Goal: Task Accomplishment & Management: Use online tool/utility

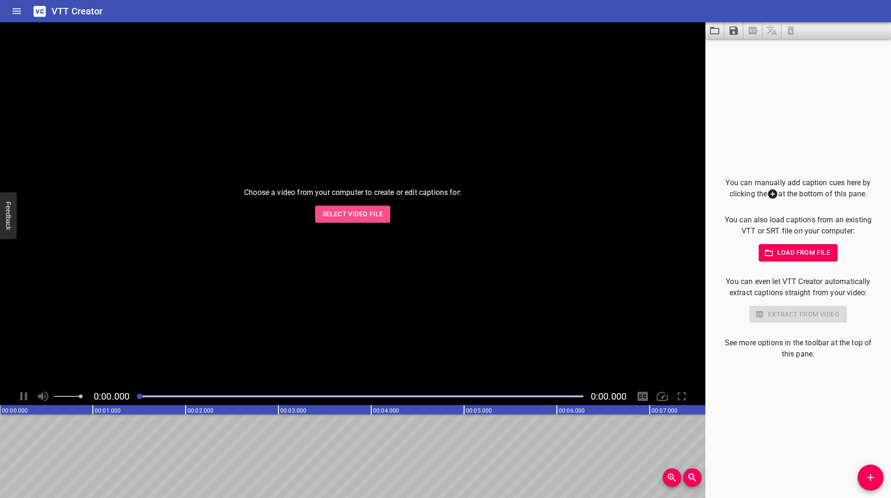
click at [355, 219] on span "Select Video File" at bounding box center [353, 214] width 61 height 12
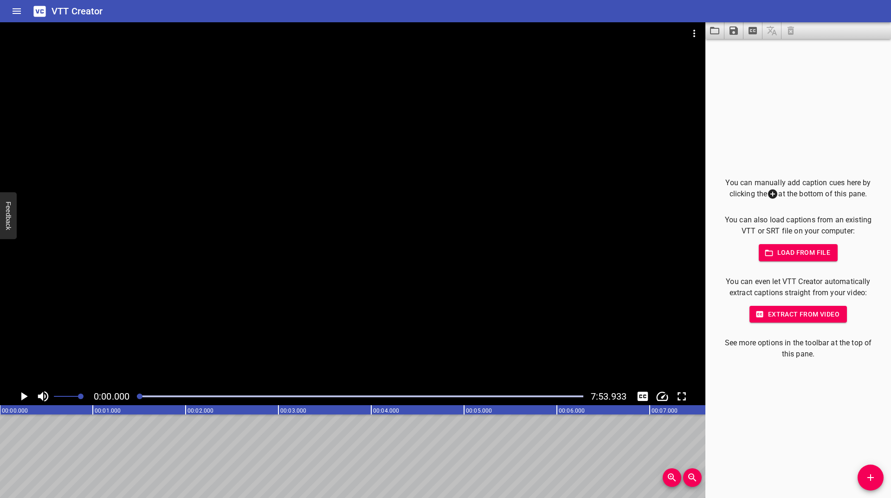
click at [867, 477] on icon "Add Cue" at bounding box center [870, 477] width 11 height 11
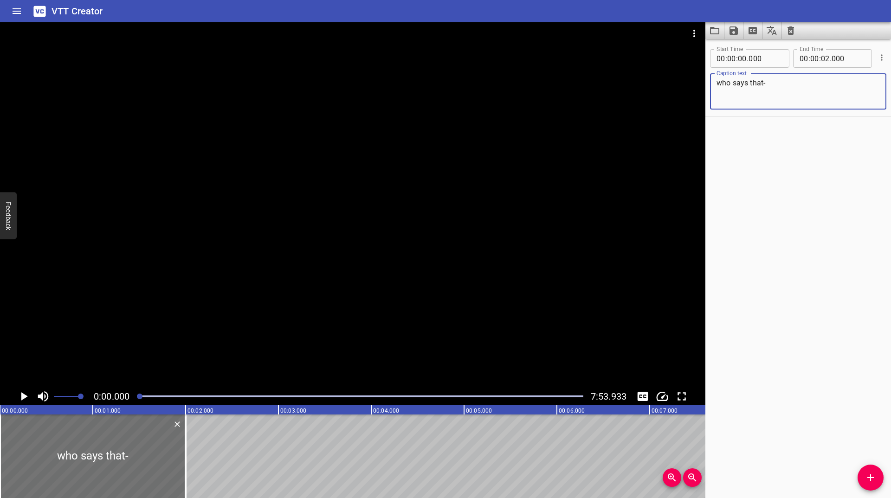
type textarea "who says that-"
drag, startPoint x: 143, startPoint y: 395, endPoint x: 155, endPoint y: 394, distance: 11.7
click at [156, 394] on div at bounding box center [159, 397] width 6 height 6
drag, startPoint x: 152, startPoint y: 395, endPoint x: 147, endPoint y: 398, distance: 6.7
click at [147, 398] on div at bounding box center [146, 397] width 6 height 6
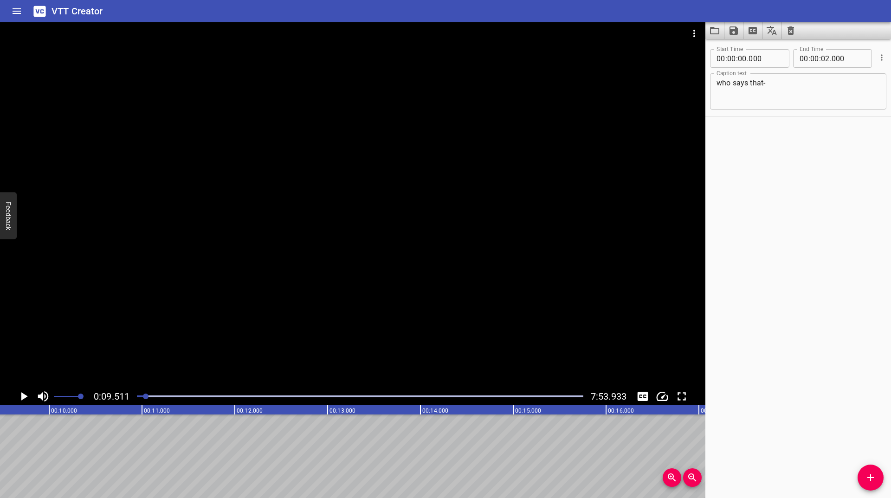
scroll to position [0, 883]
click at [138, 395] on div at bounding box center [360, 396] width 458 height 13
click at [143, 395] on div at bounding box center [146, 397] width 6 height 6
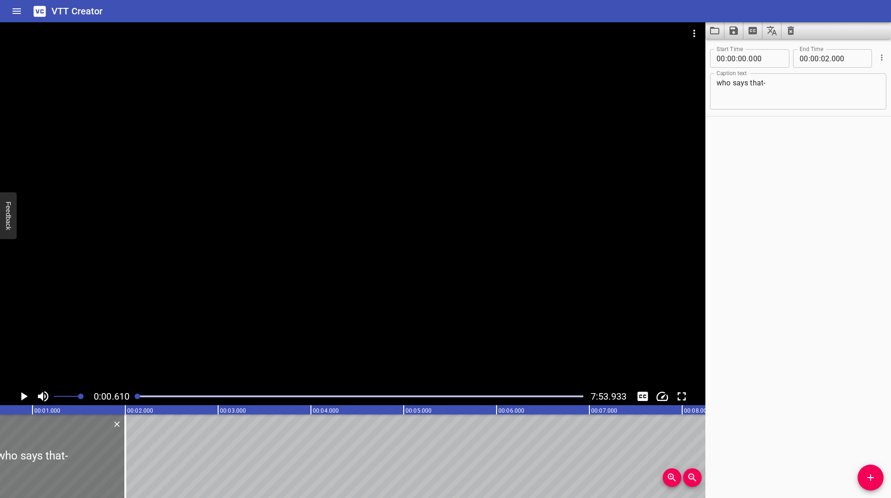
scroll to position [0, 57]
click at [52, 410] on text "00:01.000" at bounding box center [51, 411] width 26 height 6
click at [78, 399] on span "Set video volume" at bounding box center [78, 397] width 6 height 6
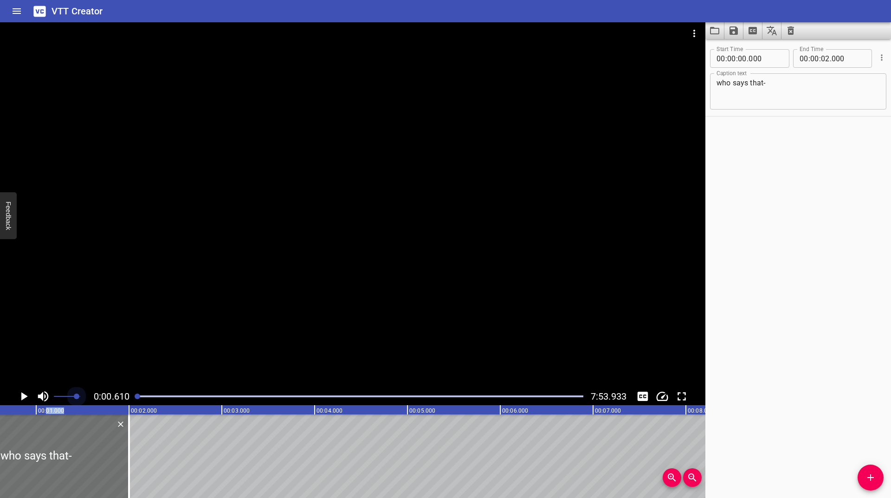
drag, startPoint x: 76, startPoint y: 397, endPoint x: 95, endPoint y: 397, distance: 19.0
click at [95, 397] on div "0:00.610 7:53.933" at bounding box center [353, 397] width 706 height 18
click at [96, 397] on span "0:00.610" at bounding box center [112, 396] width 36 height 11
drag, startPoint x: 883, startPoint y: 478, endPoint x: 875, endPoint y: 475, distance: 9.1
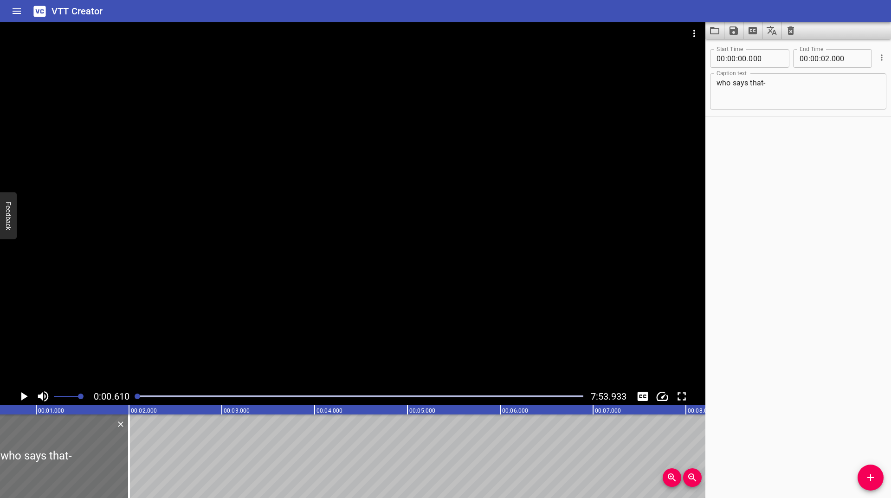
click at [881, 479] on span "Add Cue" at bounding box center [871, 477] width 26 height 11
click at [880, 479] on span "Add Cue" at bounding box center [871, 477] width 26 height 11
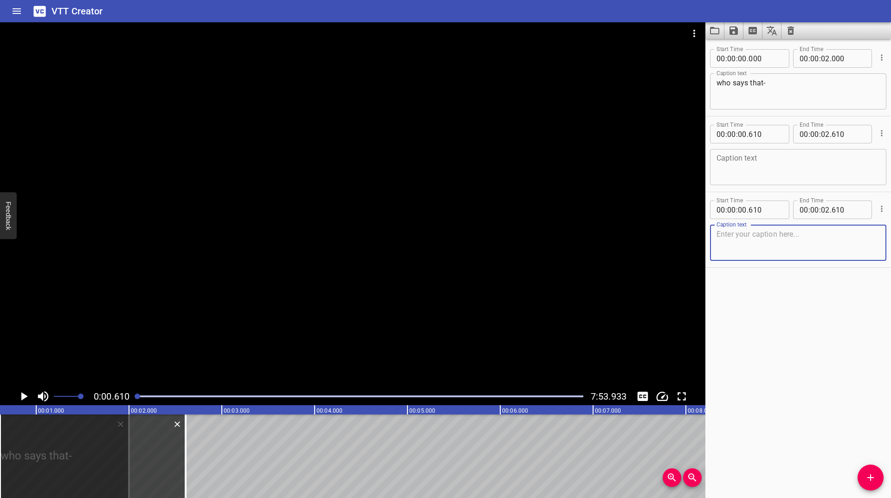
click at [743, 162] on textarea at bounding box center [798, 167] width 163 height 26
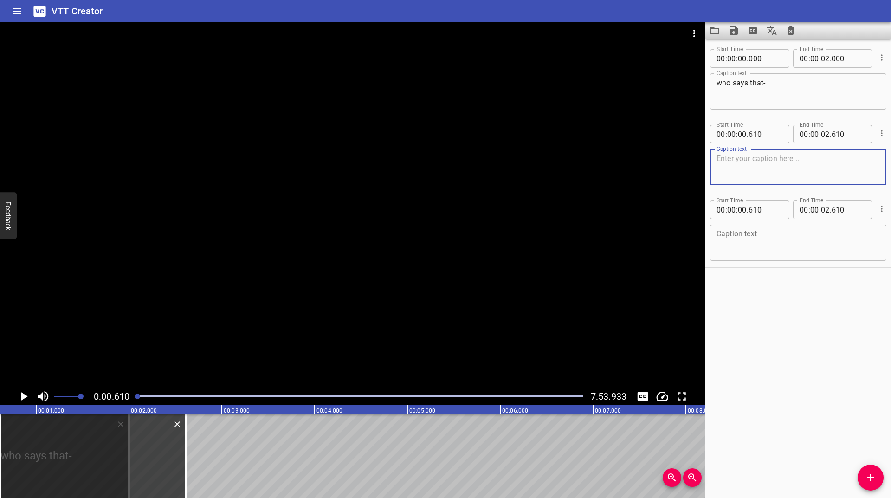
click at [743, 162] on textarea at bounding box center [798, 167] width 163 height 26
type textarea "fa-"
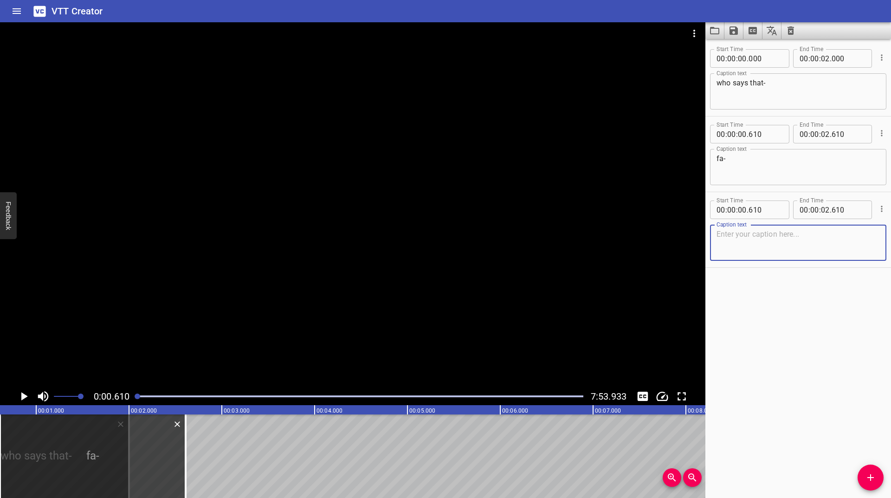
click at [765, 230] on textarea at bounding box center [798, 243] width 163 height 26
click at [140, 397] on div at bounding box center [138, 397] width 6 height 6
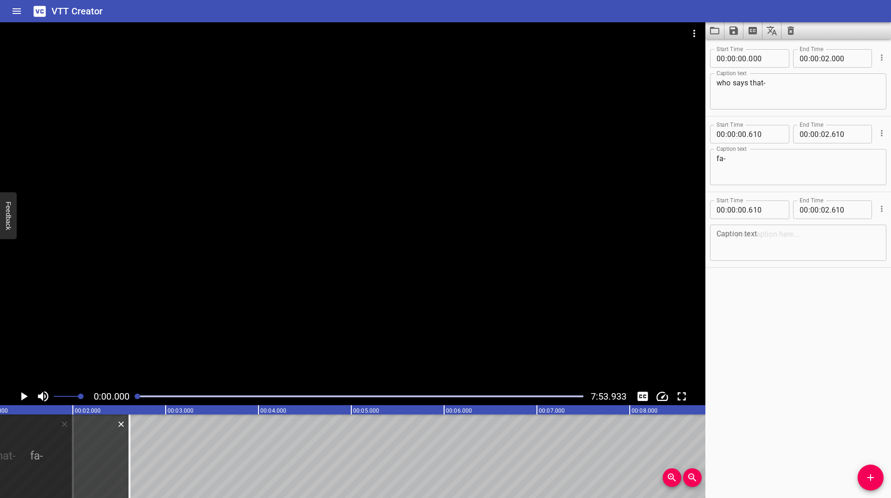
scroll to position [0, 0]
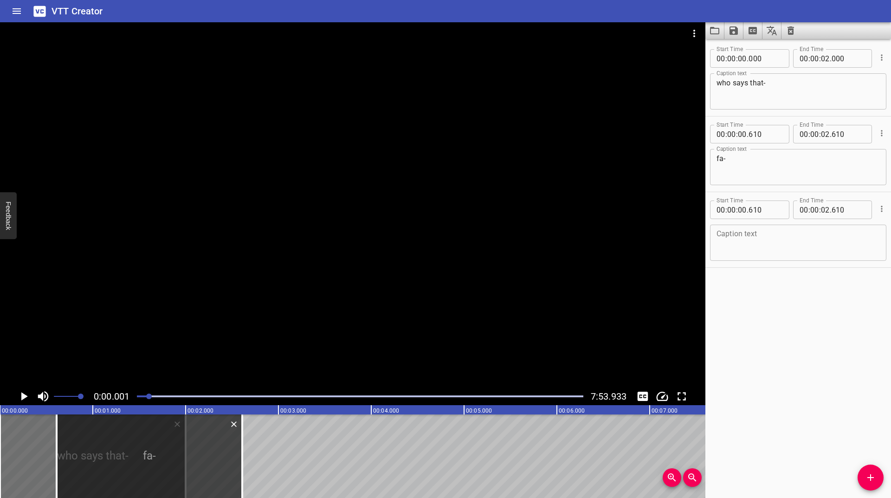
drag, startPoint x: 139, startPoint y: 398, endPoint x: 150, endPoint y: 395, distance: 11.4
click at [150, 395] on div at bounding box center [149, 397] width 6 height 6
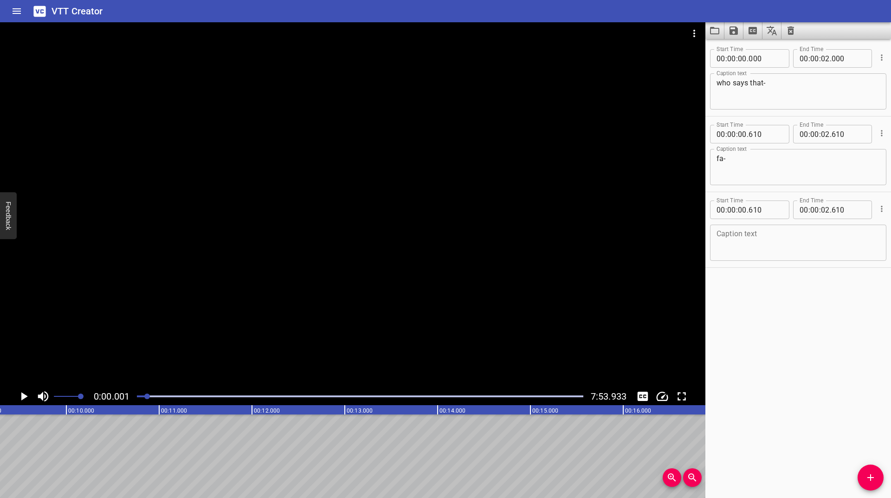
click at [139, 400] on div at bounding box center [360, 396] width 458 height 13
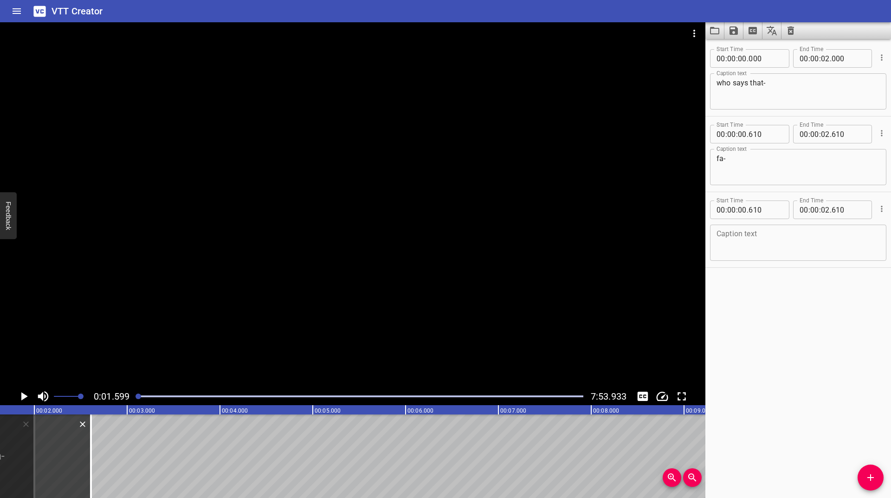
scroll to position [0, 149]
drag, startPoint x: 300, startPoint y: 446, endPoint x: 278, endPoint y: 448, distance: 22.8
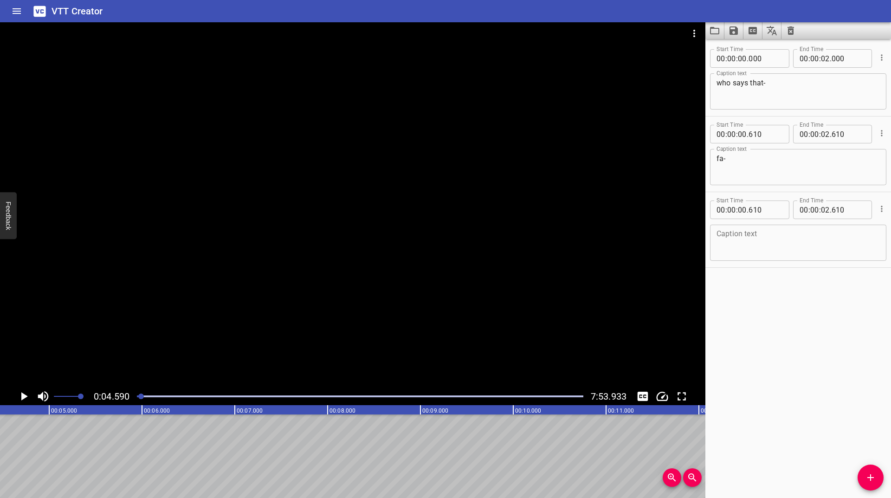
scroll to position [0, 426]
drag, startPoint x: 90, startPoint y: 461, endPoint x: 171, endPoint y: 458, distance: 80.8
click at [137, 394] on div at bounding box center [360, 396] width 458 height 13
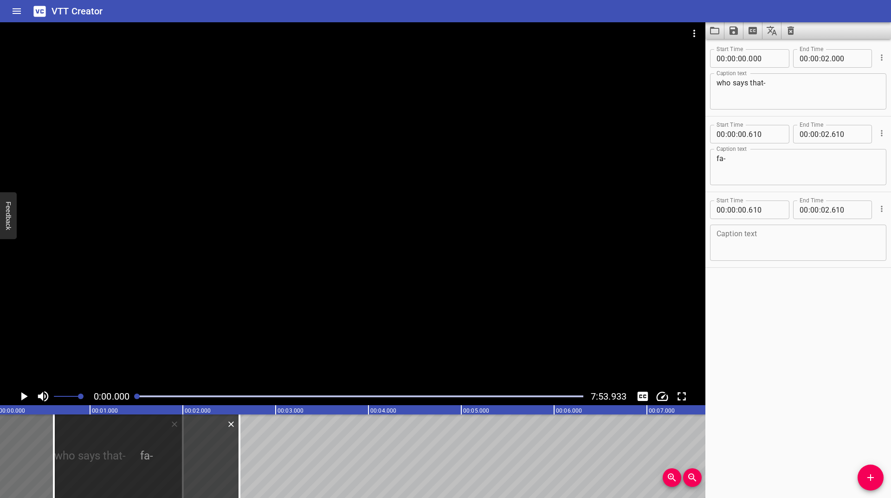
scroll to position [0, 0]
click at [695, 478] on icon "Zoom Out" at bounding box center [692, 477] width 11 height 11
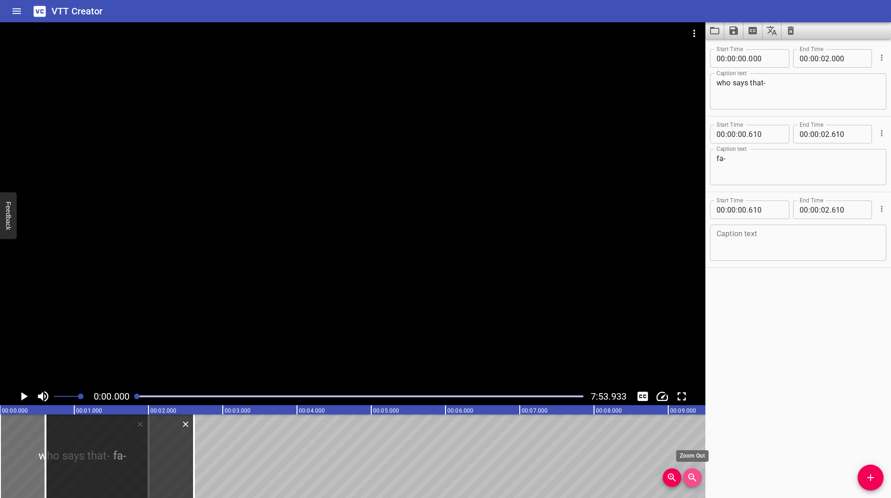
click at [695, 478] on icon "Zoom Out" at bounding box center [692, 477] width 11 height 11
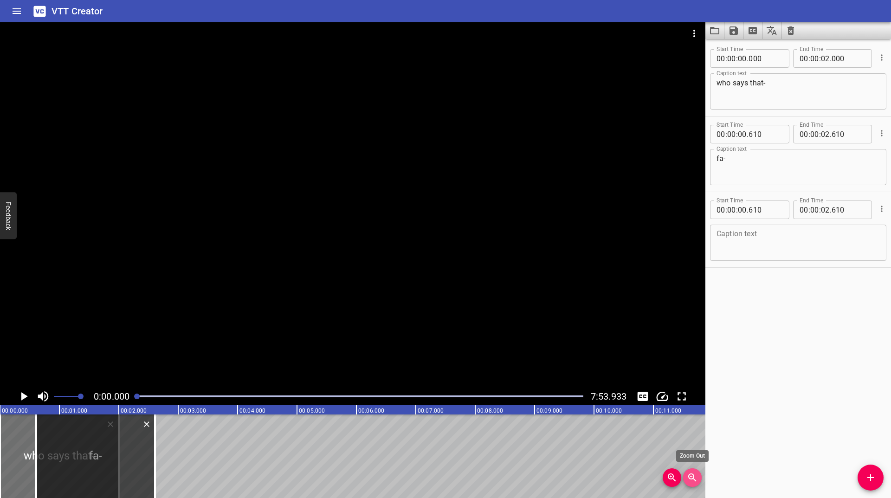
click at [695, 478] on icon "Zoom Out" at bounding box center [692, 477] width 11 height 11
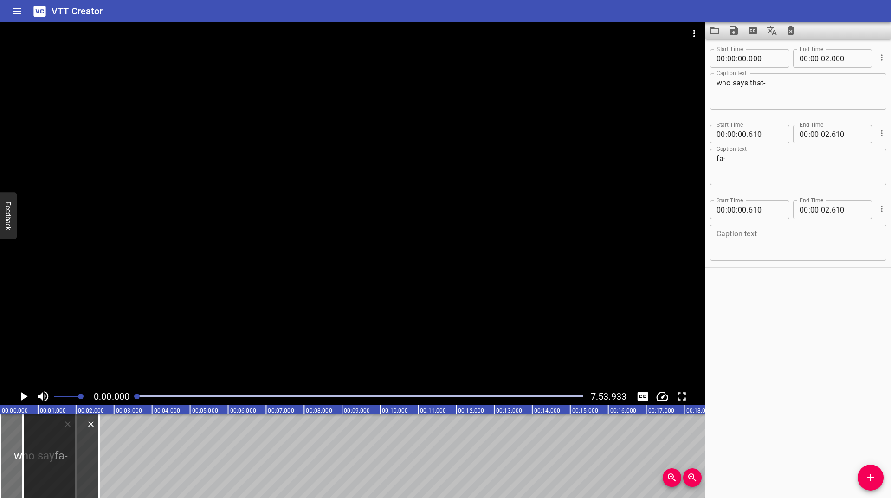
click at [21, 394] on icon "Play/Pause" at bounding box center [24, 396] width 6 height 8
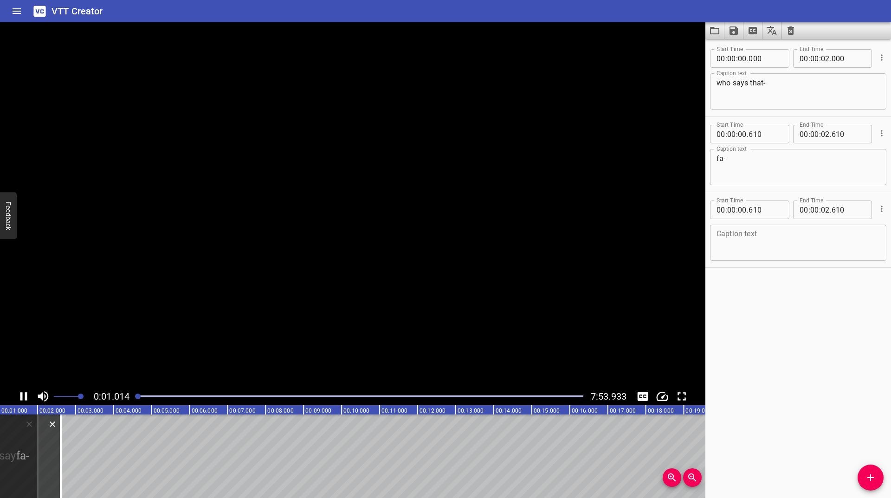
click at [21, 394] on icon "Play/Pause" at bounding box center [23, 396] width 7 height 8
click at [726, 238] on textarea at bounding box center [798, 243] width 163 height 26
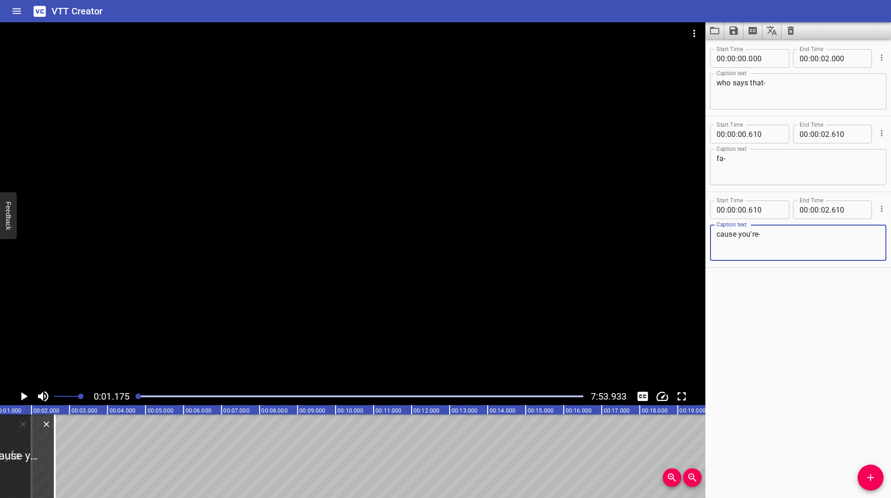
type textarea "cause you're-"
click at [22, 397] on icon "Play/Pause" at bounding box center [24, 396] width 6 height 8
click at [22, 397] on icon "Play/Pause" at bounding box center [23, 396] width 7 height 8
click at [22, 397] on icon "Play/Pause" at bounding box center [24, 396] width 6 height 8
click at [22, 397] on icon "Play/Pause" at bounding box center [23, 396] width 7 height 8
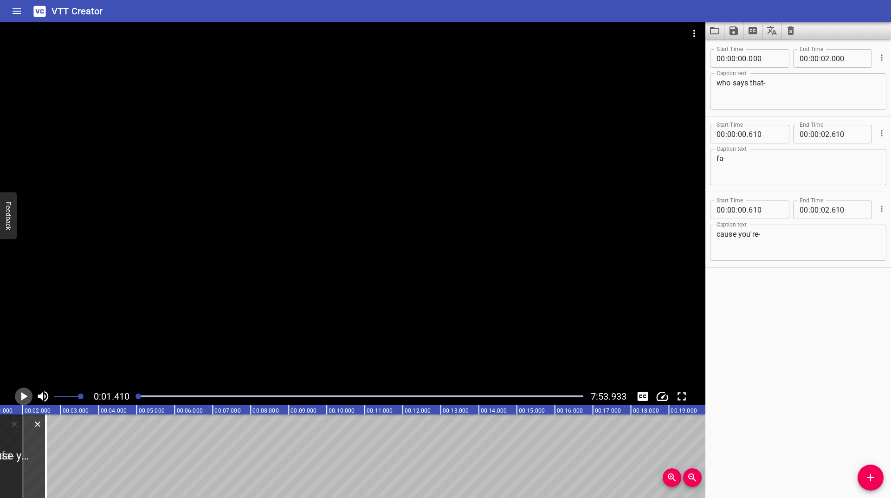
click at [22, 397] on icon "Play/Pause" at bounding box center [24, 396] width 6 height 8
click at [22, 397] on icon "Play/Pause" at bounding box center [23, 396] width 7 height 8
click at [22, 397] on icon "Play/Pause" at bounding box center [24, 396] width 6 height 8
click at [22, 397] on icon "Play/Pause" at bounding box center [23, 396] width 7 height 8
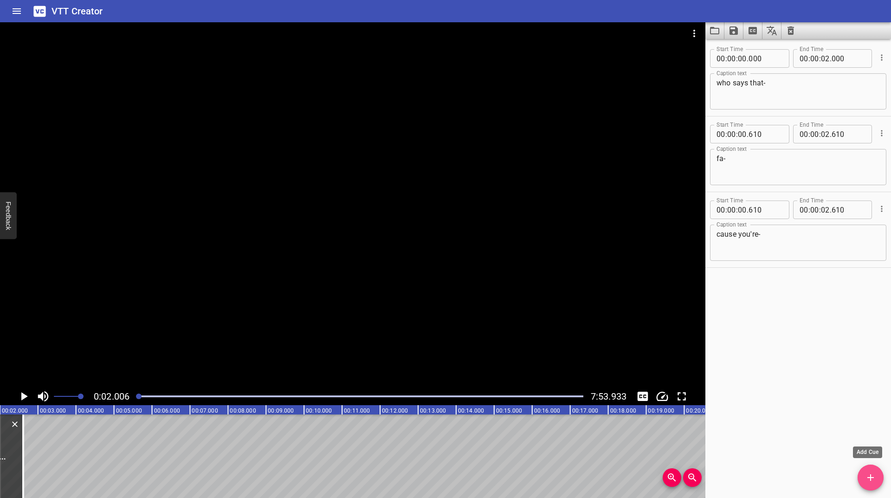
click at [874, 479] on icon "Add Cue" at bounding box center [870, 477] width 11 height 11
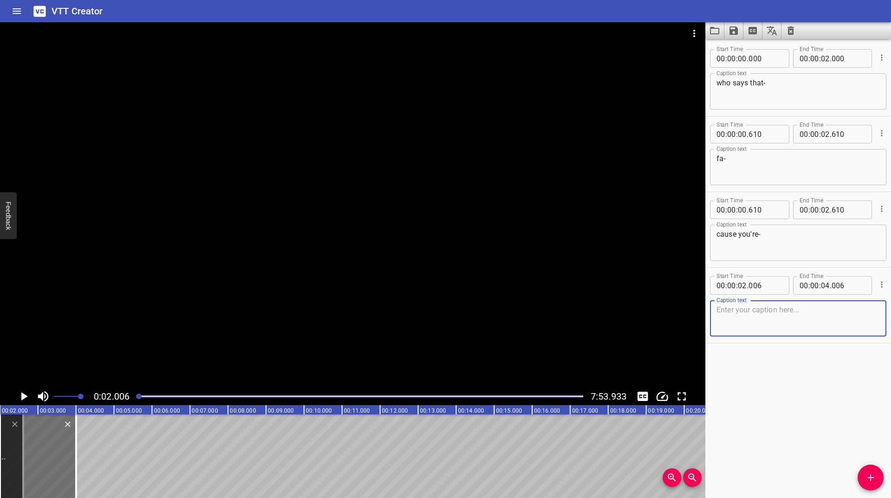
click at [743, 316] on textarea at bounding box center [798, 318] width 163 height 26
type textarea "cause"
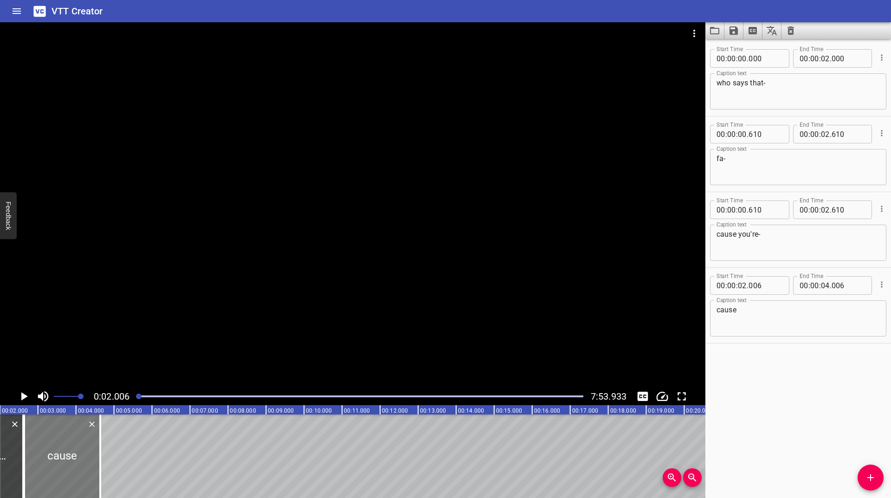
drag, startPoint x: 34, startPoint y: 440, endPoint x: 58, endPoint y: 443, distance: 24.3
click at [58, 443] on div at bounding box center [62, 457] width 76 height 84
type input "641"
click at [58, 443] on div at bounding box center [62, 457] width 76 height 84
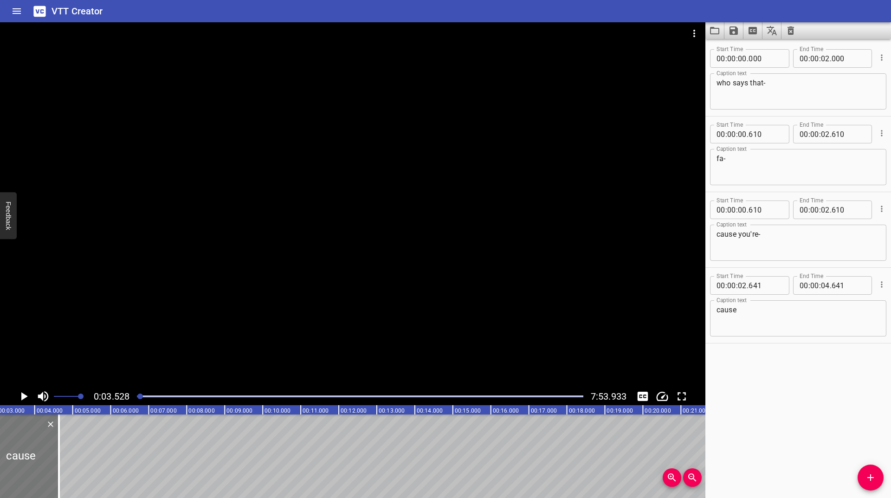
scroll to position [0, 134]
click at [141, 400] on div at bounding box center [360, 396] width 458 height 13
click at [139, 398] on div at bounding box center [140, 397] width 6 height 6
click at [139, 398] on div at bounding box center [139, 397] width 6 height 6
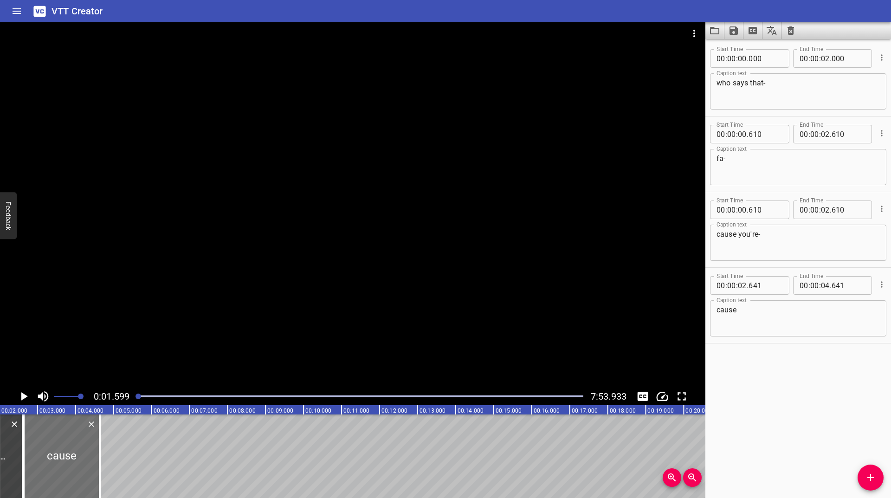
scroll to position [0, 61]
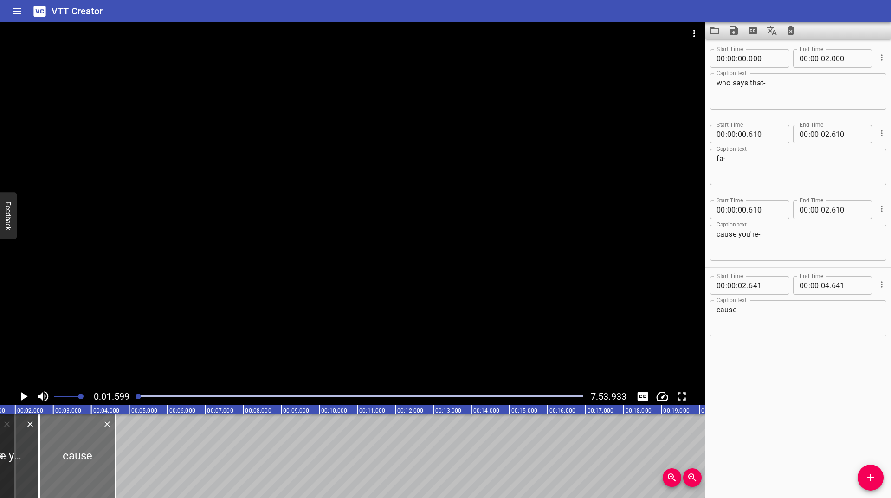
click at [25, 399] on icon "Play/Pause" at bounding box center [24, 396] width 14 height 14
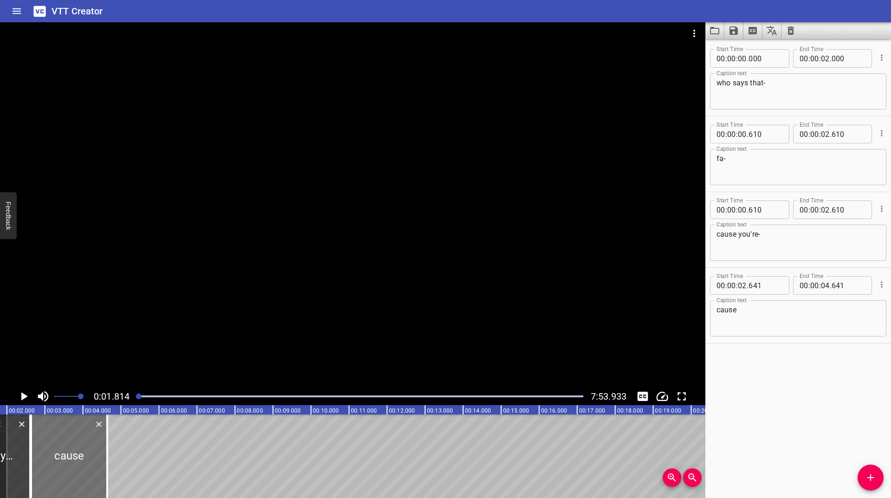
click at [25, 399] on icon "Play/Pause" at bounding box center [24, 396] width 14 height 14
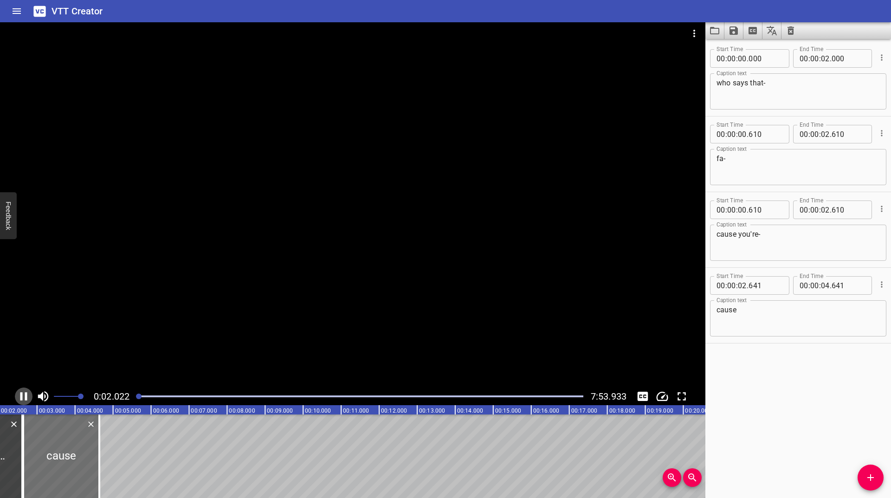
click at [25, 399] on icon "Play/Pause" at bounding box center [24, 396] width 14 height 14
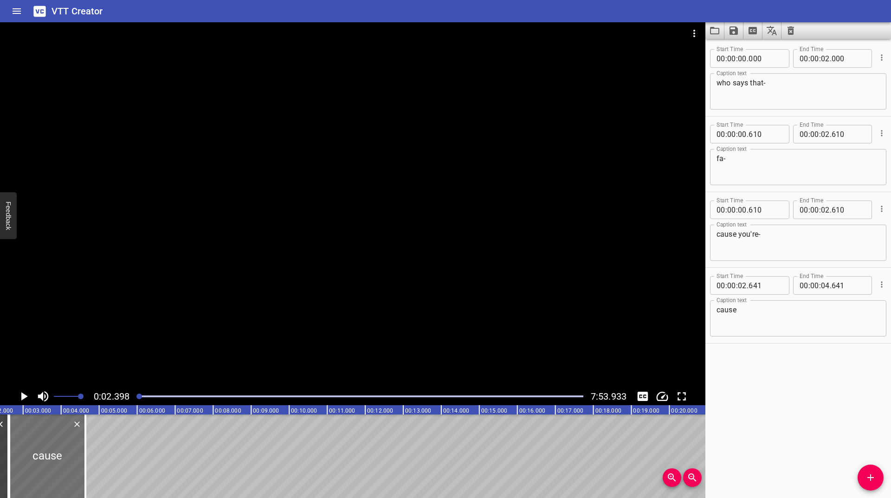
click at [25, 399] on icon "Play/Pause" at bounding box center [24, 396] width 14 height 14
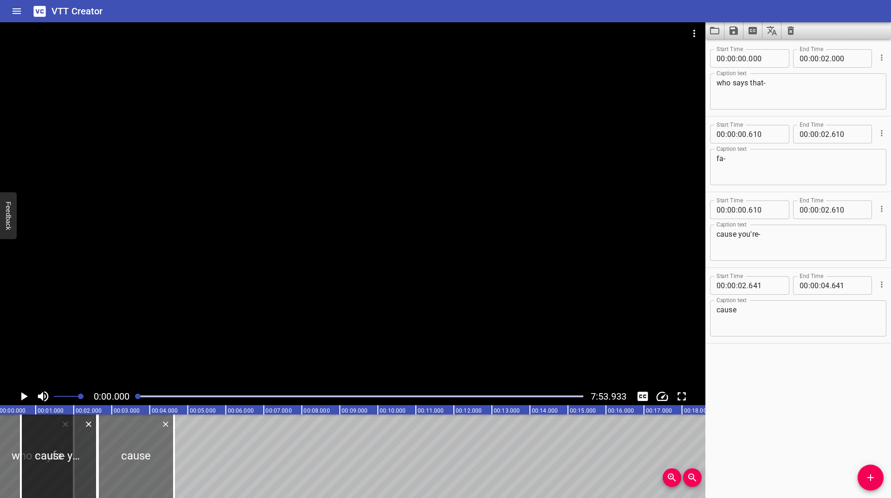
scroll to position [0, 0]
click at [20, 395] on icon "Play/Pause" at bounding box center [24, 396] width 14 height 14
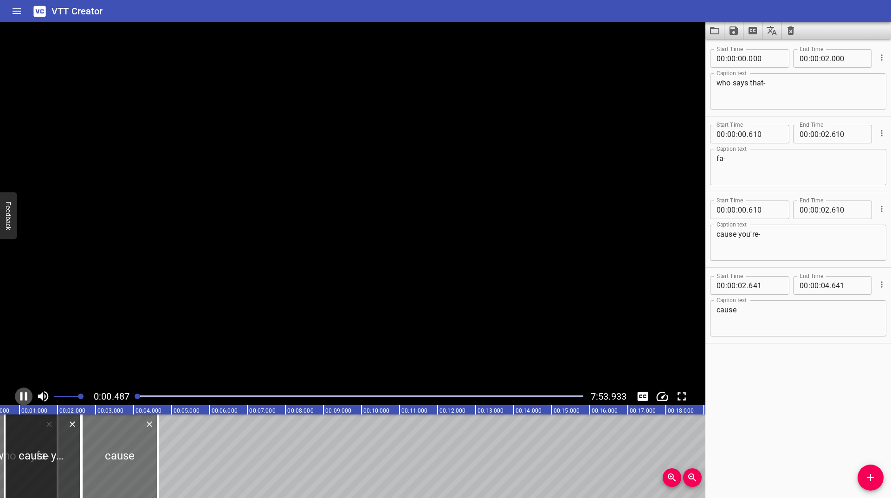
click at [20, 395] on icon "Play/Pause" at bounding box center [24, 396] width 14 height 14
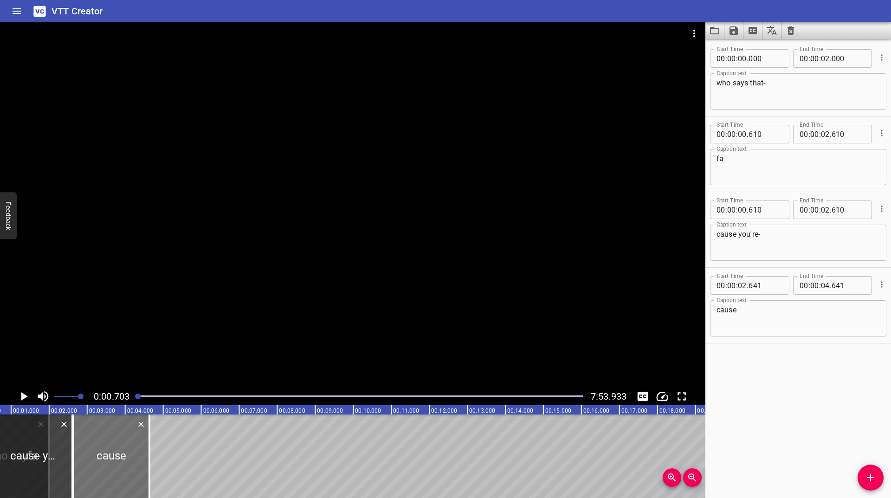
click at [20, 395] on icon "Play/Pause" at bounding box center [24, 396] width 14 height 14
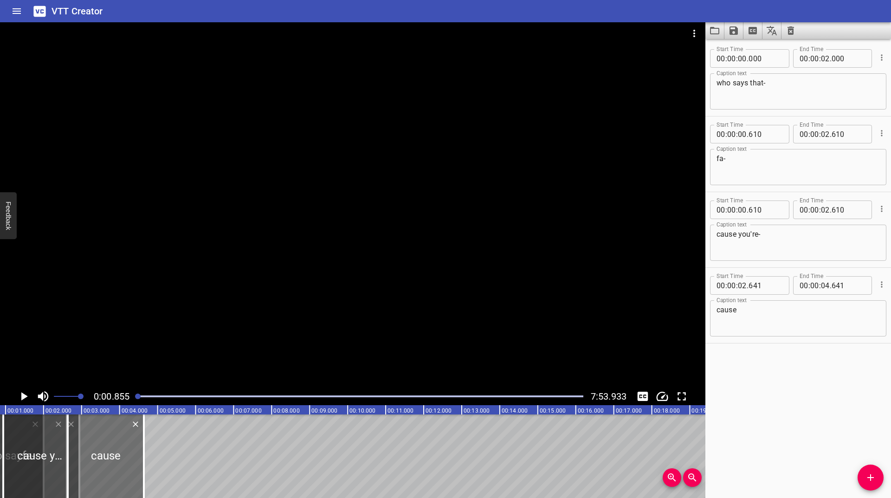
drag, startPoint x: 16, startPoint y: 439, endPoint x: 28, endPoint y: 431, distance: 15.1
click at [28, 431] on div at bounding box center [41, 457] width 76 height 84
type input "940"
click at [28, 431] on div at bounding box center [41, 457] width 76 height 84
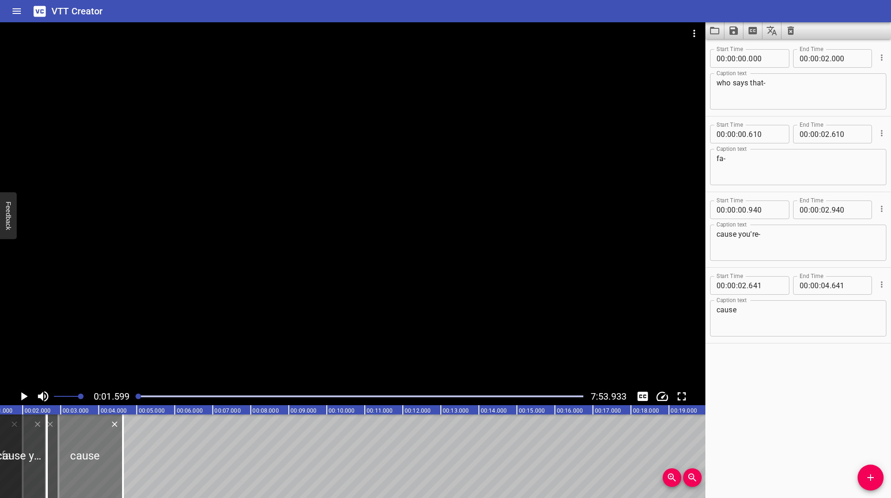
scroll to position [0, 61]
drag, startPoint x: 112, startPoint y: 460, endPoint x: 118, endPoint y: 456, distance: 7.1
click at [118, 456] on div at bounding box center [89, 457] width 76 height 84
type input "934"
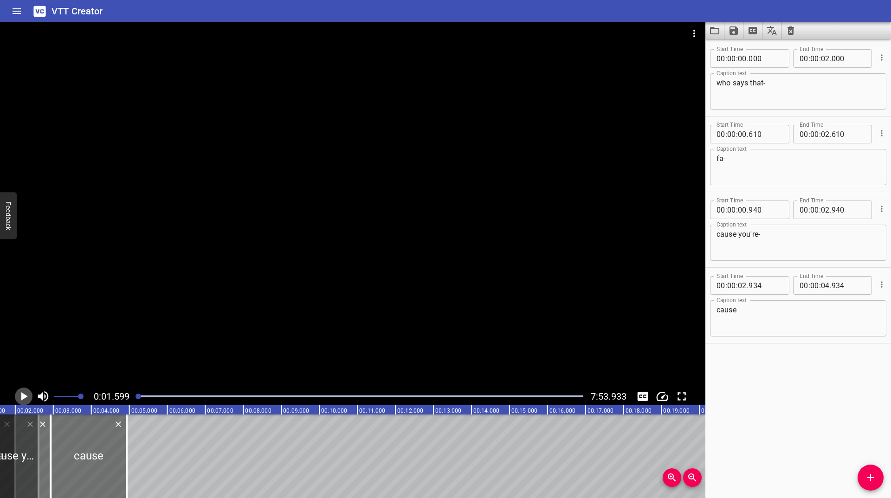
click at [25, 396] on icon "Play/Pause" at bounding box center [24, 396] width 6 height 8
click at [25, 396] on icon "Play/Pause" at bounding box center [23, 396] width 7 height 8
click at [25, 396] on icon "Play/Pause" at bounding box center [24, 396] width 6 height 8
click at [25, 396] on icon "Play/Pause" at bounding box center [23, 396] width 7 height 8
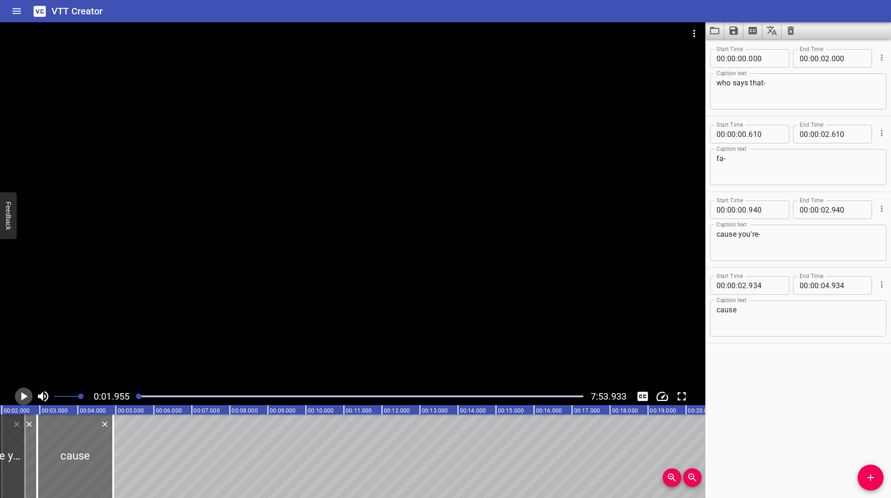
click at [25, 396] on icon "Play/Pause" at bounding box center [24, 396] width 6 height 8
click at [25, 396] on icon "Play/Pause" at bounding box center [23, 396] width 7 height 8
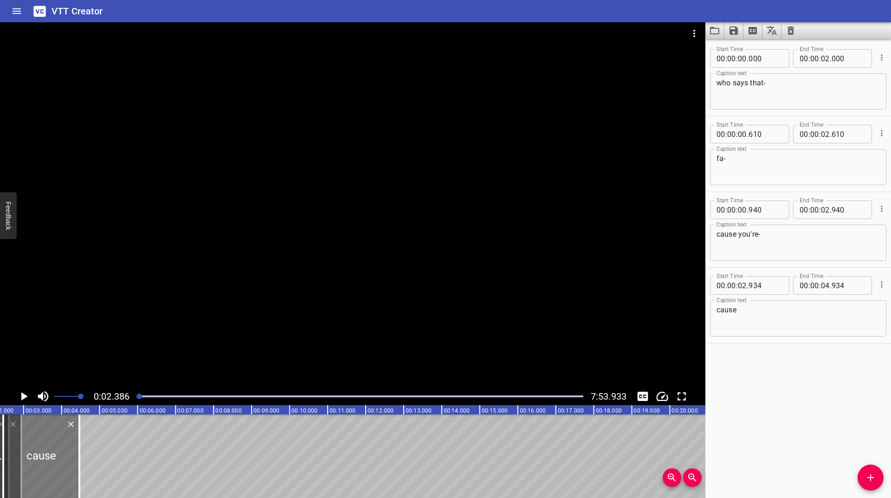
drag, startPoint x: 61, startPoint y: 449, endPoint x: 43, endPoint y: 453, distance: 18.0
click at [43, 453] on div at bounding box center [41, 457] width 76 height 84
type input "470"
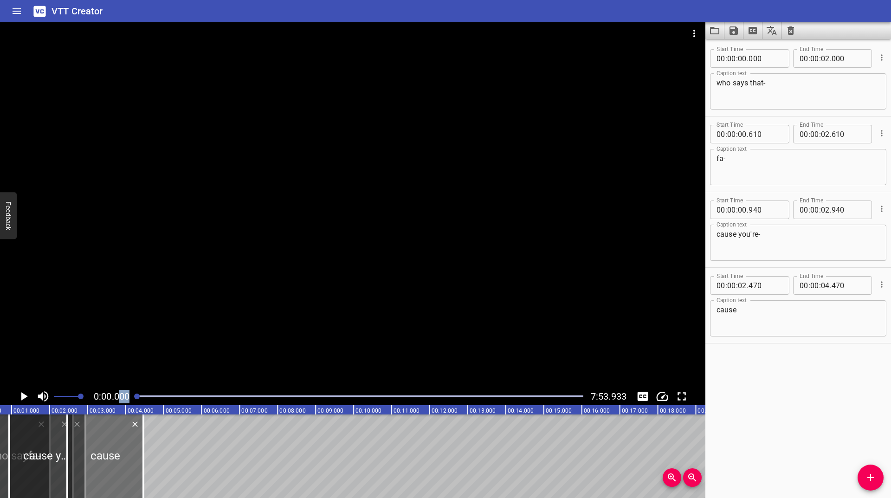
drag, startPoint x: 129, startPoint y: 395, endPoint x: 55, endPoint y: 395, distance: 73.8
click at [119, 395] on div "0:00.000 7:53.933" at bounding box center [353, 397] width 706 height 18
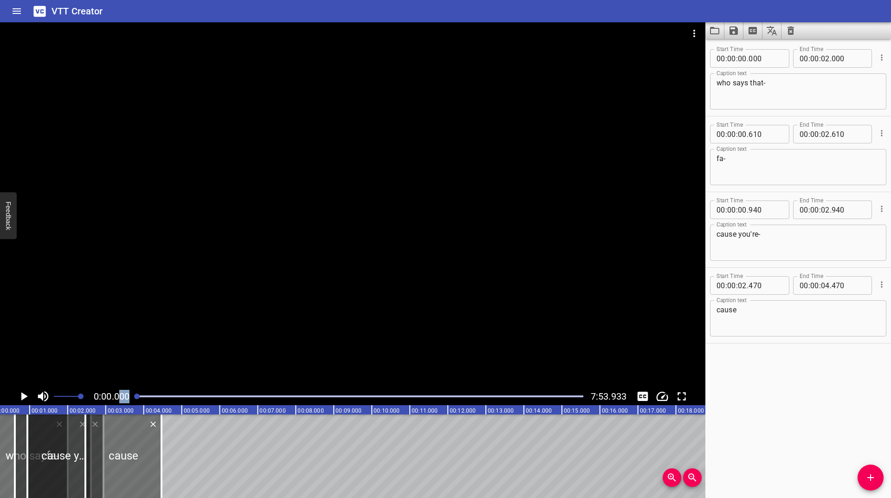
scroll to position [0, 0]
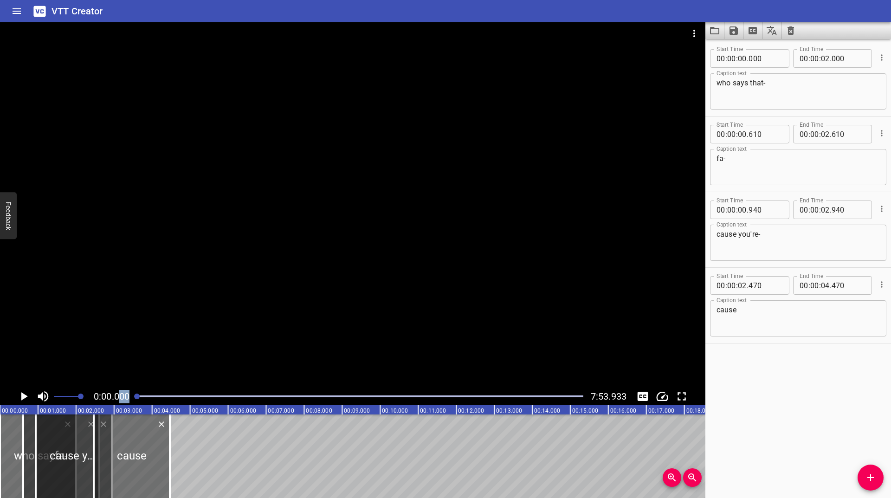
click at [19, 401] on icon "Play/Pause" at bounding box center [24, 396] width 14 height 14
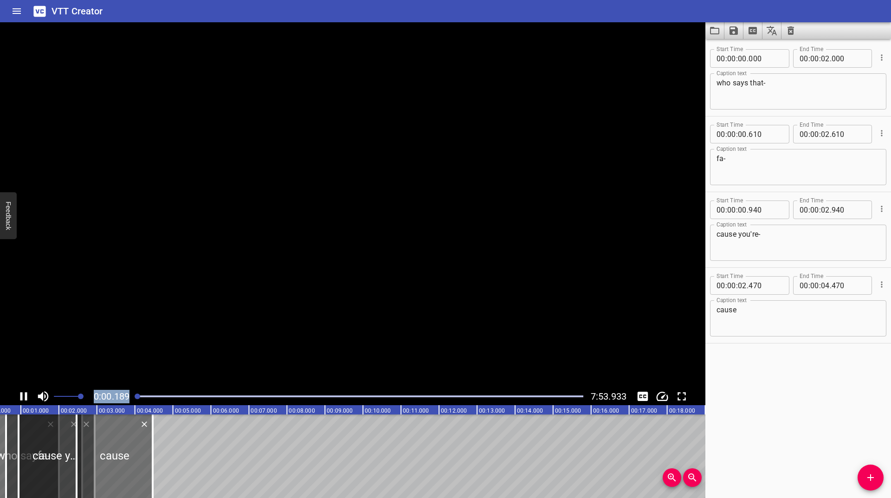
click at [20, 399] on icon "Play/Pause" at bounding box center [24, 396] width 14 height 14
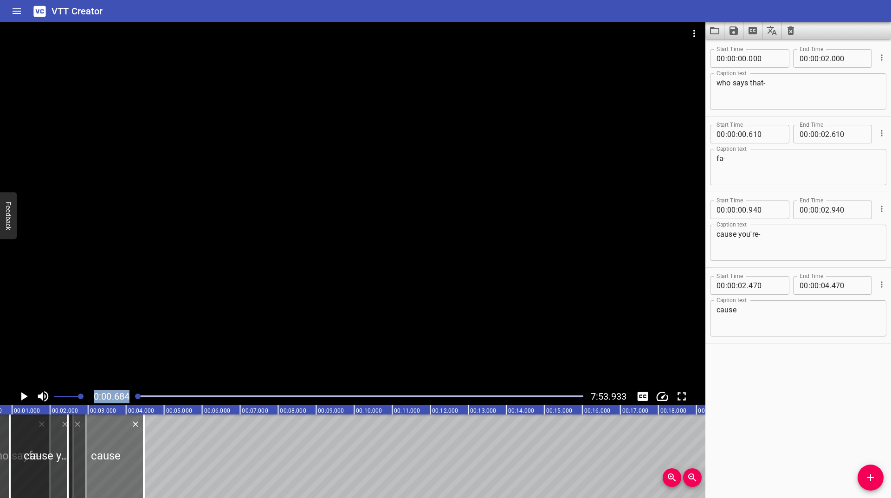
click at [20, 399] on icon "Play/Pause" at bounding box center [24, 396] width 14 height 14
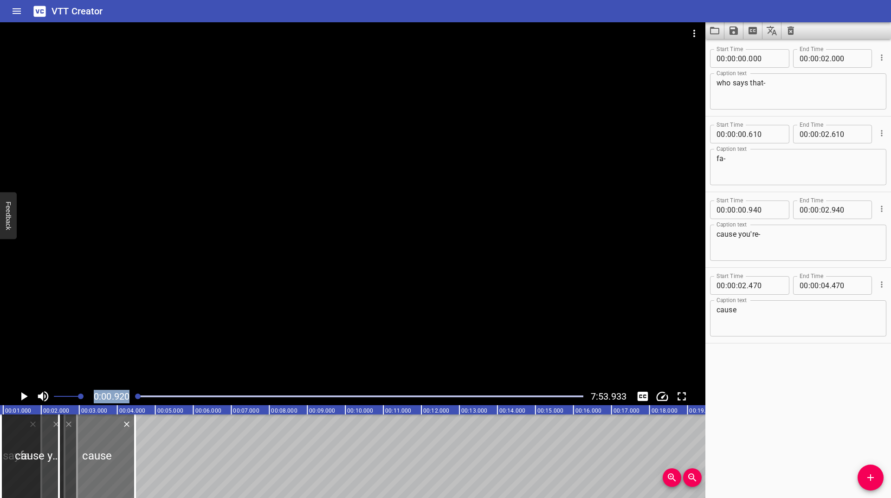
click at [20, 399] on icon "Play/Pause" at bounding box center [24, 396] width 14 height 14
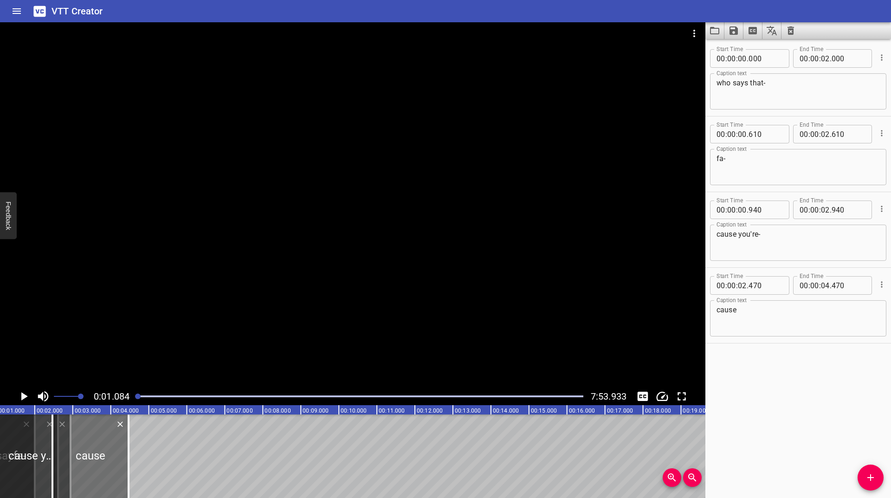
click at [766, 235] on textarea "cause you're-" at bounding box center [798, 243] width 163 height 26
type textarea "cause you're"
click at [777, 306] on textarea "cause" at bounding box center [798, 318] width 163 height 26
type textarea "cause-"
click at [25, 397] on icon "Play/Pause" at bounding box center [24, 396] width 6 height 8
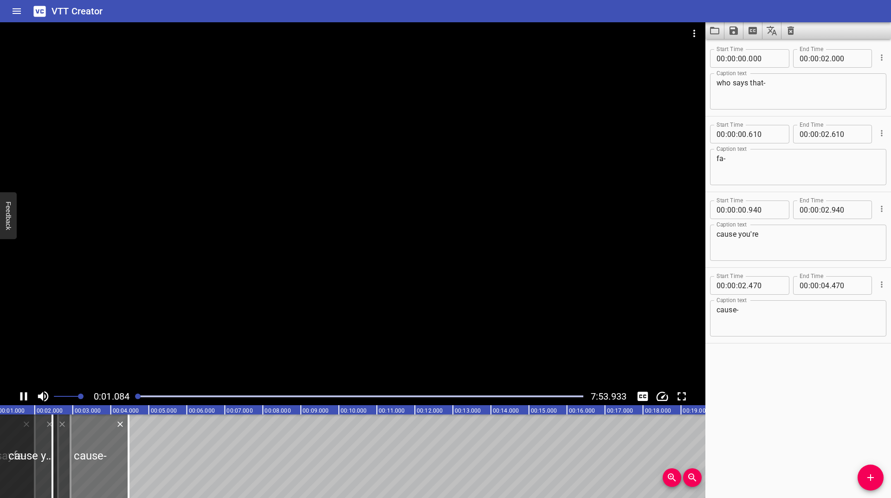
click at [23, 394] on icon "Play/Pause" at bounding box center [24, 396] width 14 height 14
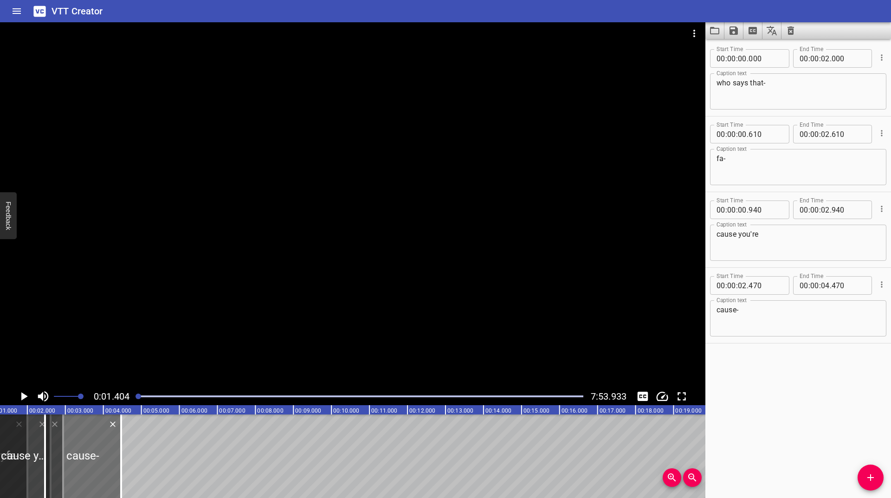
scroll to position [0, 53]
click at [23, 394] on icon "Play/Pause" at bounding box center [24, 396] width 6 height 8
click at [23, 394] on icon "Play/Pause" at bounding box center [24, 396] width 14 height 14
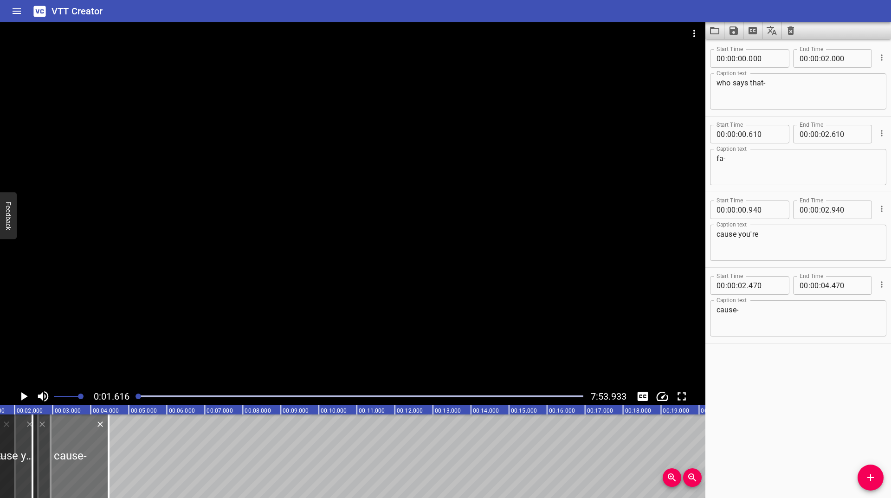
click at [23, 394] on icon "Play/Pause" at bounding box center [24, 396] width 6 height 8
click at [23, 394] on icon "Play/Pause" at bounding box center [24, 396] width 14 height 14
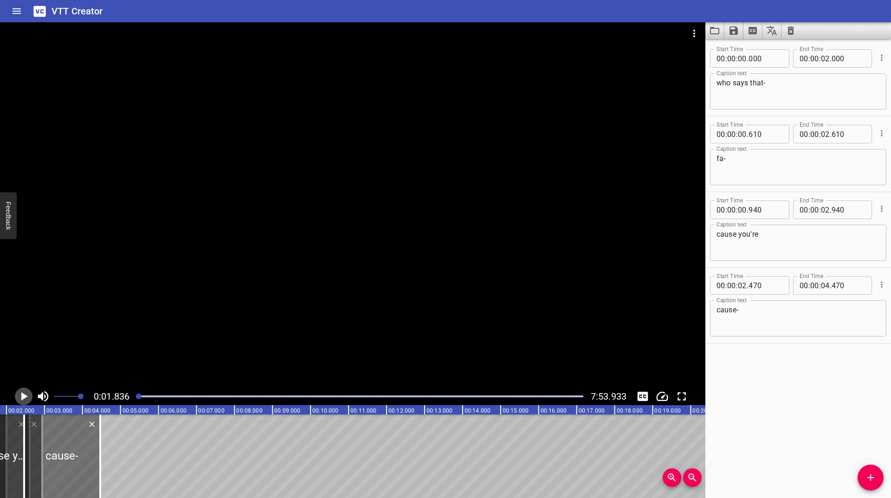
click at [23, 394] on icon "Play/Pause" at bounding box center [24, 396] width 6 height 8
click at [23, 394] on icon "Play/Pause" at bounding box center [24, 396] width 14 height 14
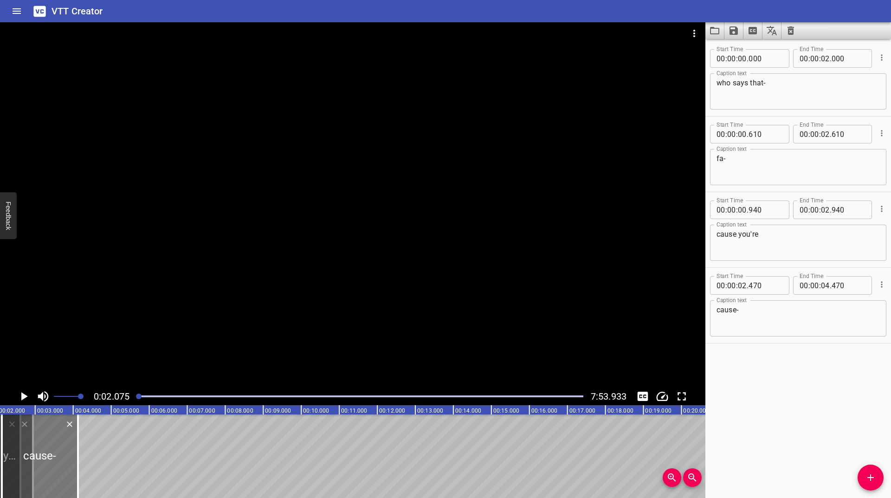
drag, startPoint x: 62, startPoint y: 441, endPoint x: 47, endPoint y: 445, distance: 15.1
click at [47, 445] on div at bounding box center [40, 457] width 76 height 84
type input "092"
click at [47, 445] on div at bounding box center [38, 457] width 76 height 84
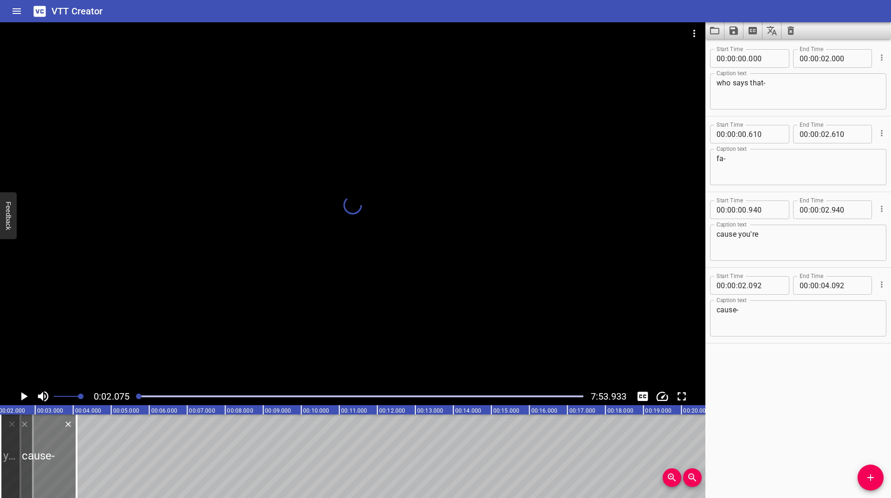
scroll to position [0, 126]
drag, startPoint x: 47, startPoint y: 445, endPoint x: 39, endPoint y: 448, distance: 8.4
click at [39, 448] on div at bounding box center [31, 457] width 76 height 84
type input "03"
type input "129"
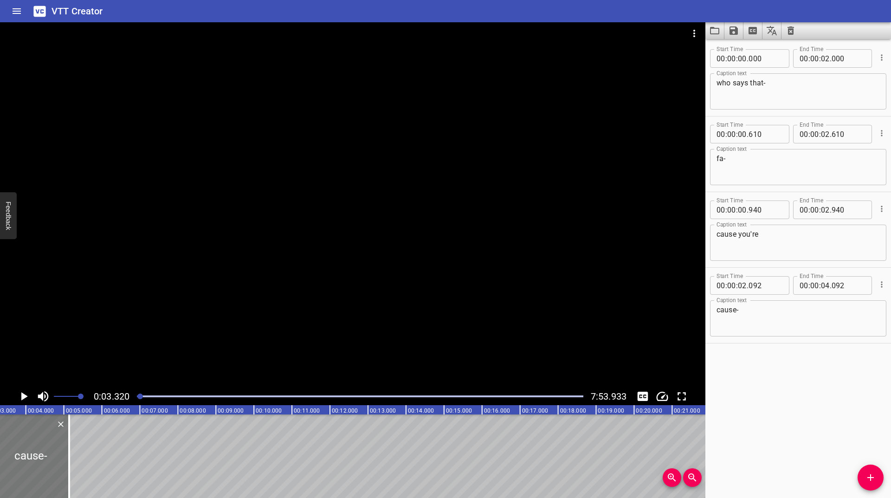
type input "05"
type input "129"
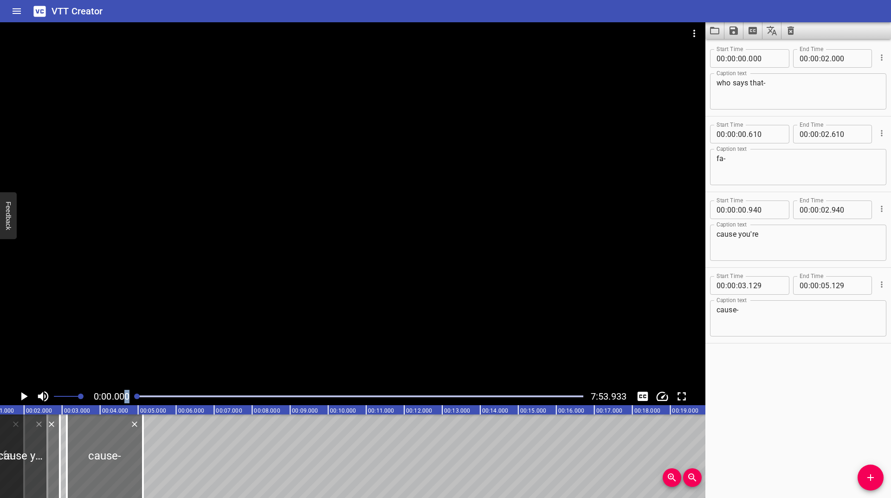
drag, startPoint x: 142, startPoint y: 396, endPoint x: 123, endPoint y: 397, distance: 18.6
click at [124, 397] on div "0:00.000 7:53.933" at bounding box center [353, 397] width 706 height 18
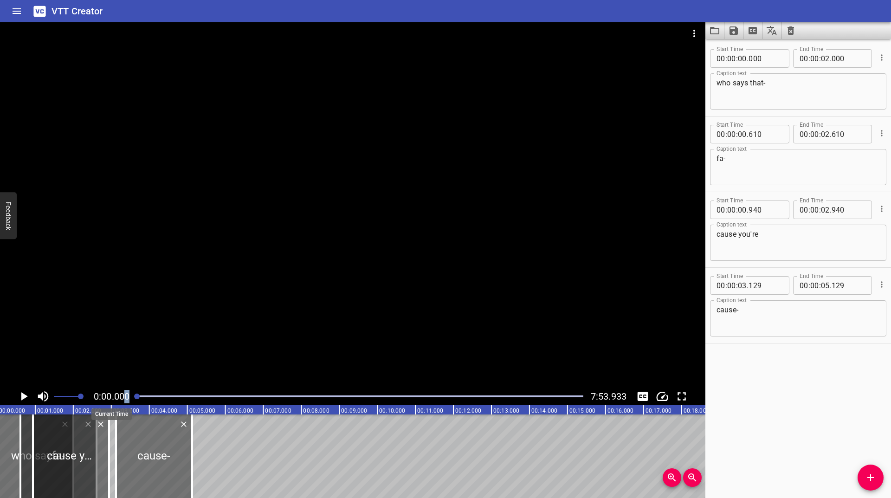
scroll to position [0, 0]
click at [27, 395] on icon "Play/Pause" at bounding box center [24, 396] width 14 height 14
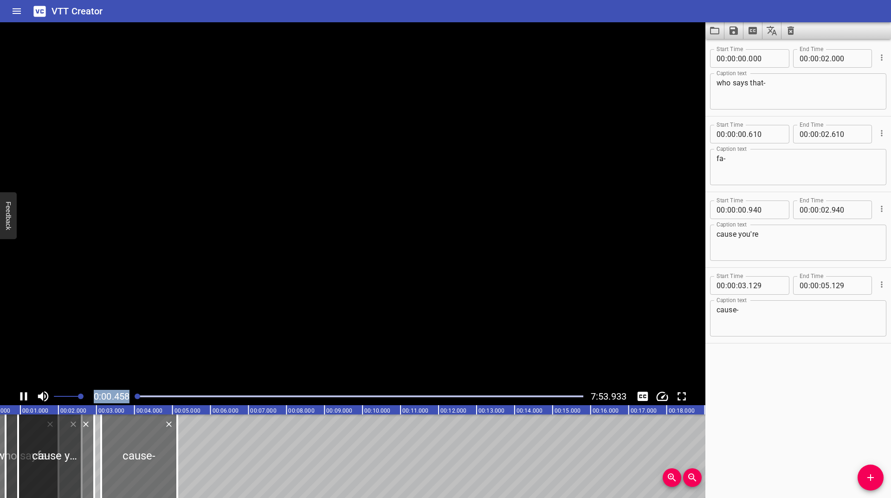
click at [27, 395] on icon "Play/Pause" at bounding box center [23, 396] width 7 height 8
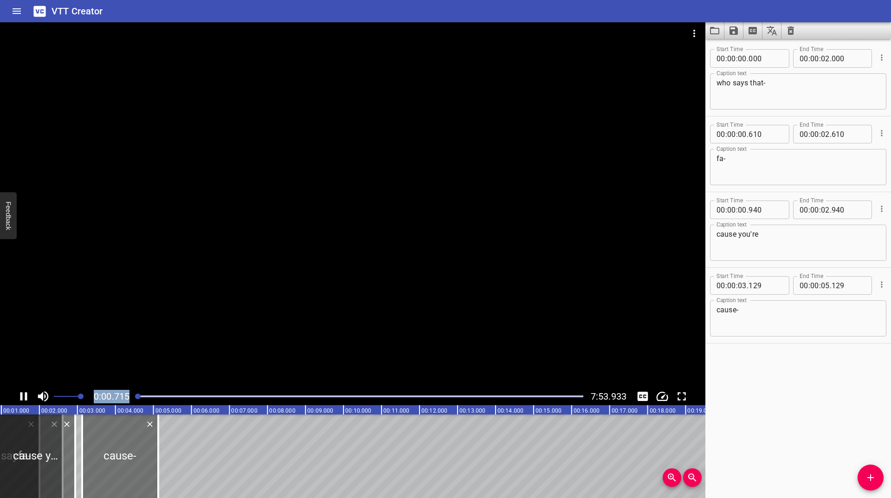
click at [27, 395] on icon "Play/Pause" at bounding box center [23, 396] width 7 height 8
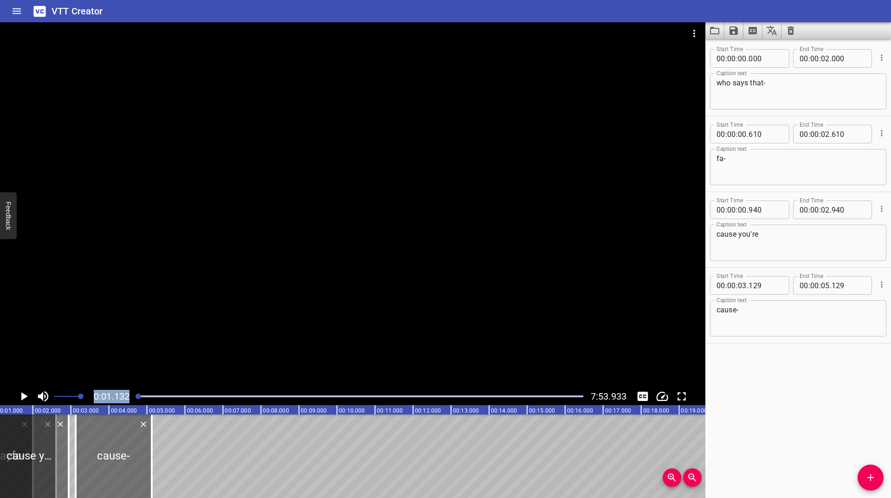
click at [27, 395] on icon "Play/Pause" at bounding box center [24, 396] width 14 height 14
click at [27, 395] on icon "Play/Pause" at bounding box center [23, 396] width 7 height 8
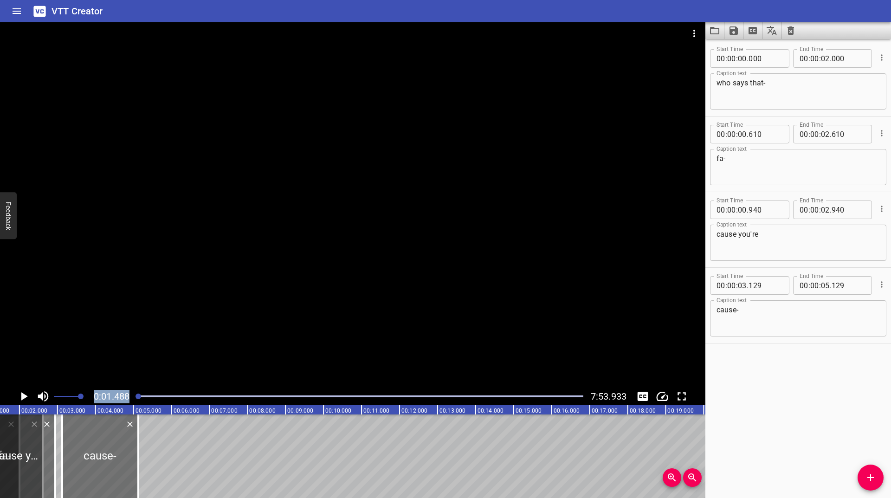
click at [27, 395] on icon "Play/Pause" at bounding box center [24, 396] width 14 height 14
click at [27, 395] on icon "Play/Pause" at bounding box center [23, 396] width 7 height 8
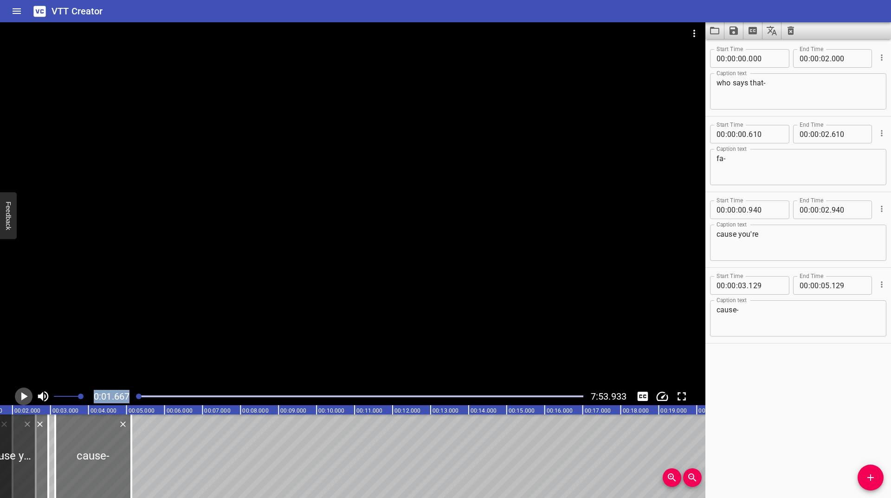
click at [27, 395] on icon "Play/Pause" at bounding box center [24, 396] width 14 height 14
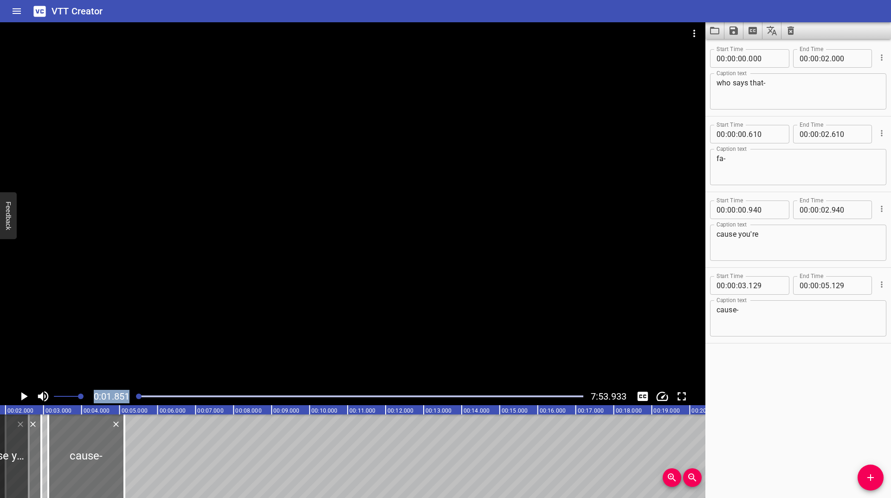
click at [27, 395] on icon "Play/Pause" at bounding box center [24, 396] width 14 height 14
click at [27, 395] on icon "Play/Pause" at bounding box center [23, 396] width 7 height 8
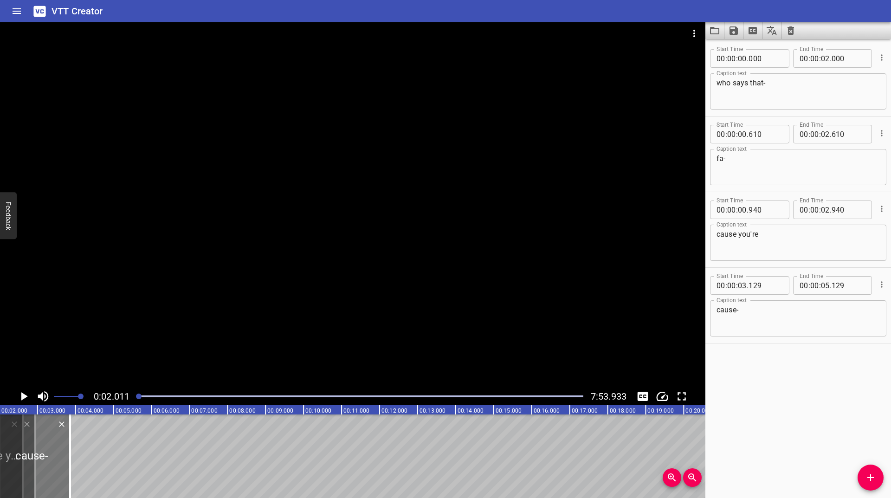
drag, startPoint x: 91, startPoint y: 436, endPoint x: 42, endPoint y: 438, distance: 48.3
click at [42, 438] on div at bounding box center [32, 457] width 76 height 84
type input "01"
type input "860"
type input "03"
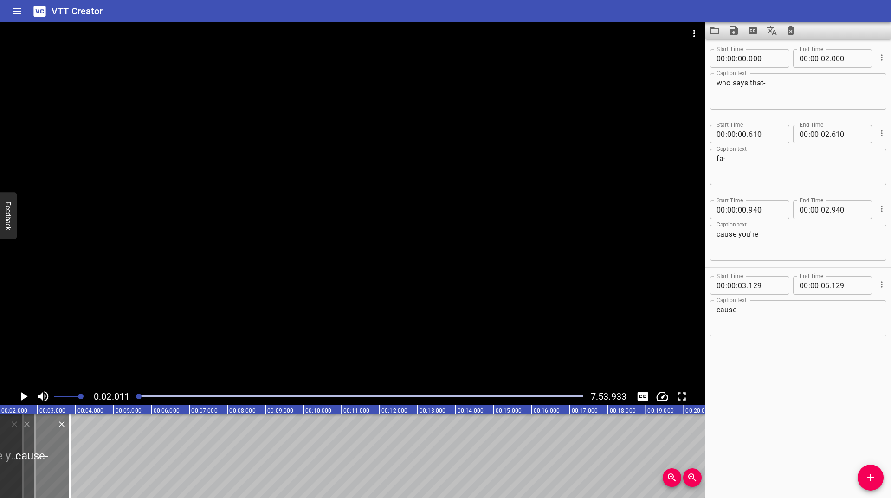
type input "860"
click at [42, 438] on div at bounding box center [32, 457] width 76 height 84
drag, startPoint x: 142, startPoint y: 396, endPoint x: 129, endPoint y: 398, distance: 13.1
click at [130, 398] on div "0:03.125 7:53.933" at bounding box center [353, 397] width 706 height 18
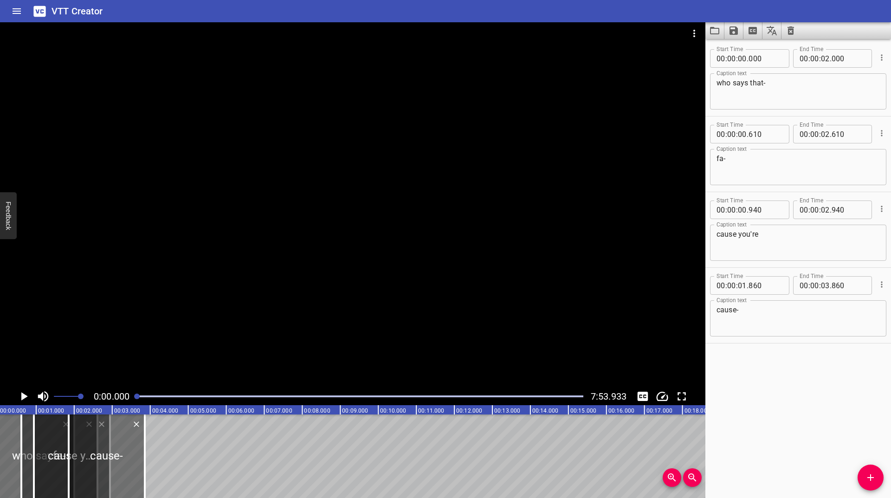
scroll to position [0, 0]
click at [23, 394] on icon "Play/Pause" at bounding box center [24, 396] width 6 height 8
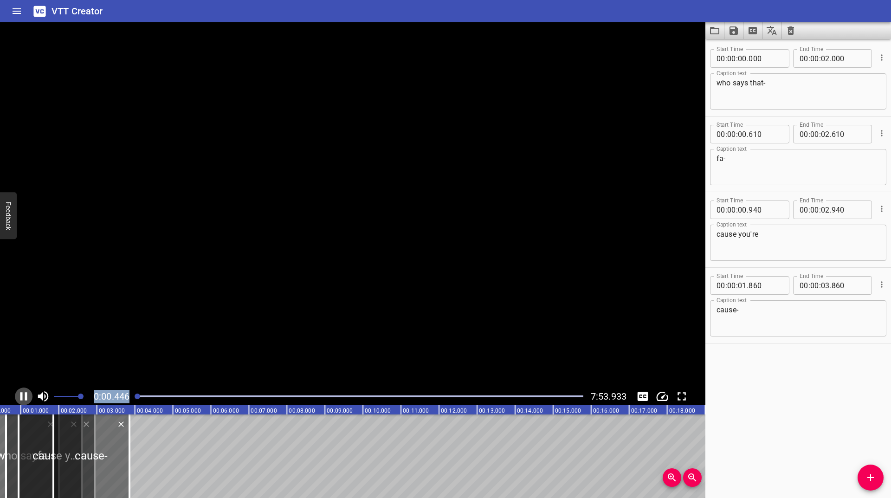
click at [23, 394] on icon "Play/Pause" at bounding box center [24, 396] width 14 height 14
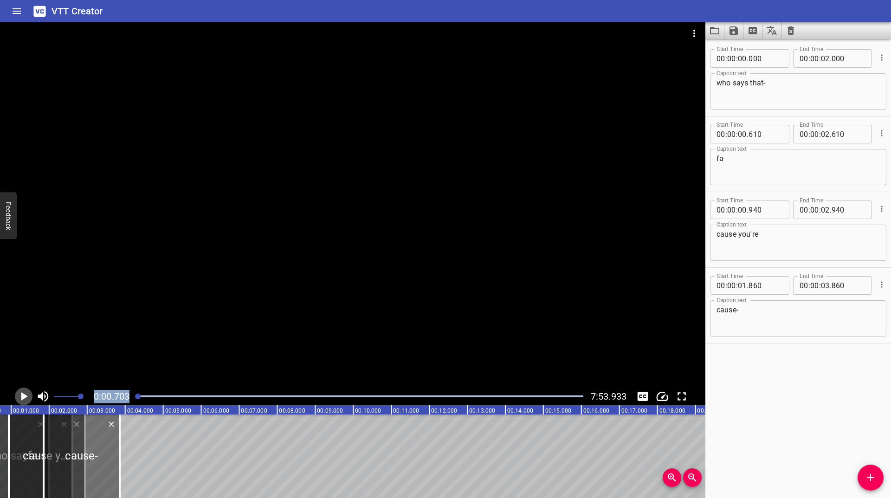
click at [23, 394] on icon "Play/Pause" at bounding box center [24, 396] width 6 height 8
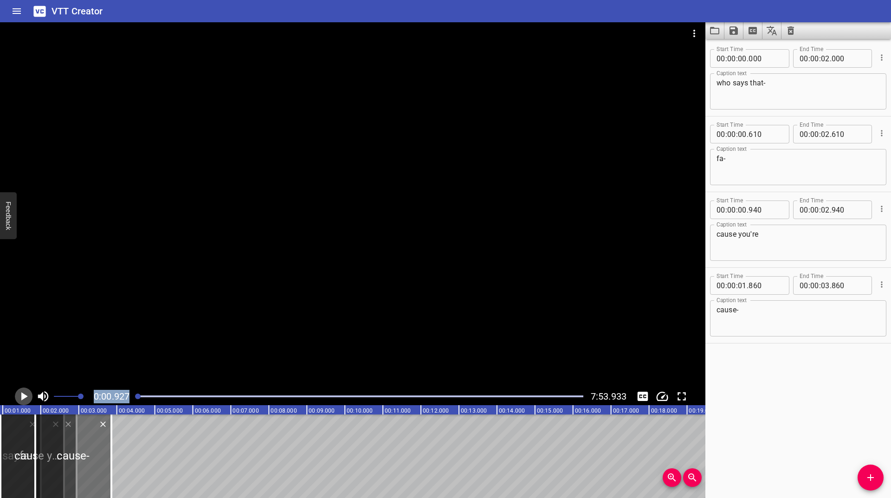
click at [23, 394] on icon "Play/Pause" at bounding box center [24, 396] width 6 height 8
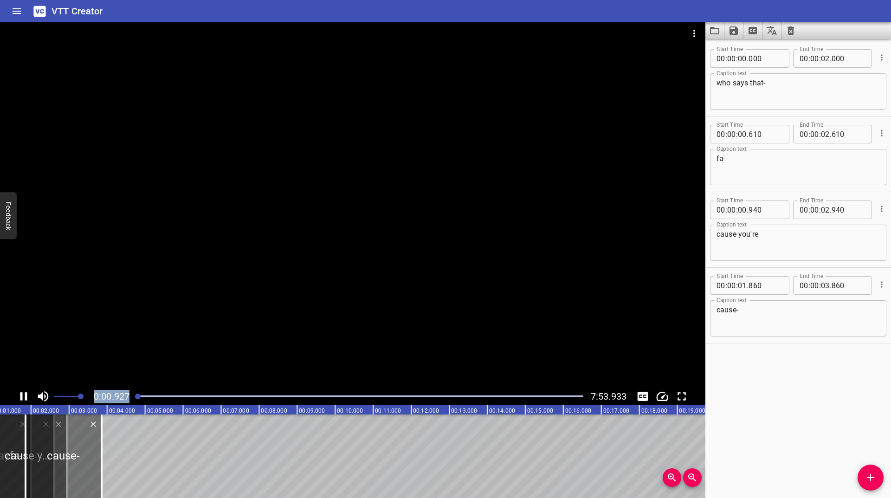
click at [23, 394] on icon "Play/Pause" at bounding box center [24, 396] width 14 height 14
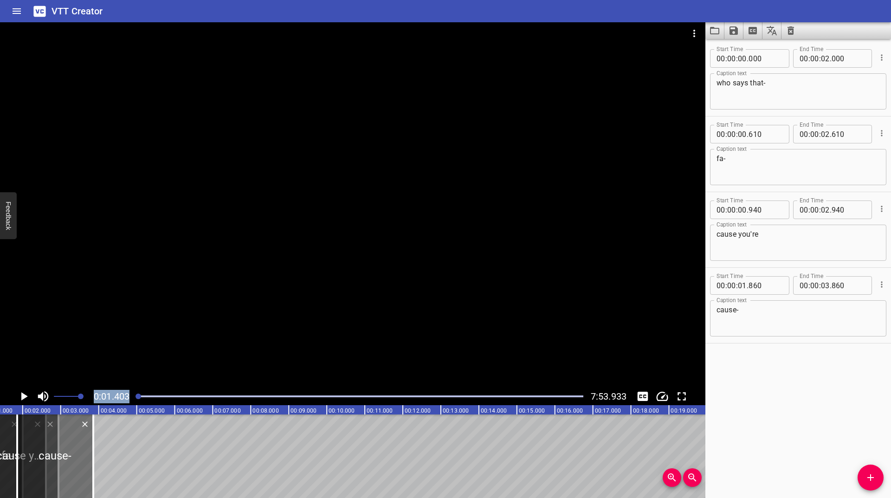
click at [23, 394] on icon "Play/Pause" at bounding box center [24, 396] width 6 height 8
click at [23, 394] on icon "Play/Pause" at bounding box center [24, 396] width 14 height 14
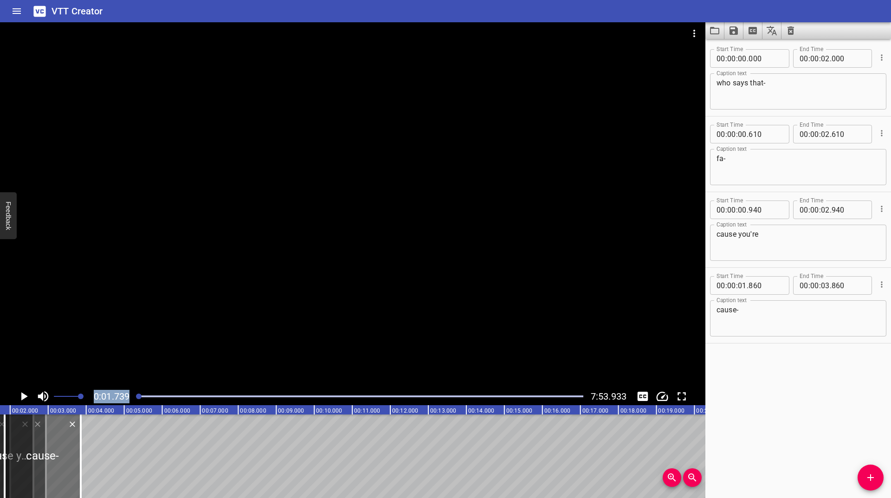
click at [23, 394] on icon "Play/Pause" at bounding box center [24, 396] width 6 height 8
click at [23, 394] on icon "Play/Pause" at bounding box center [24, 396] width 14 height 14
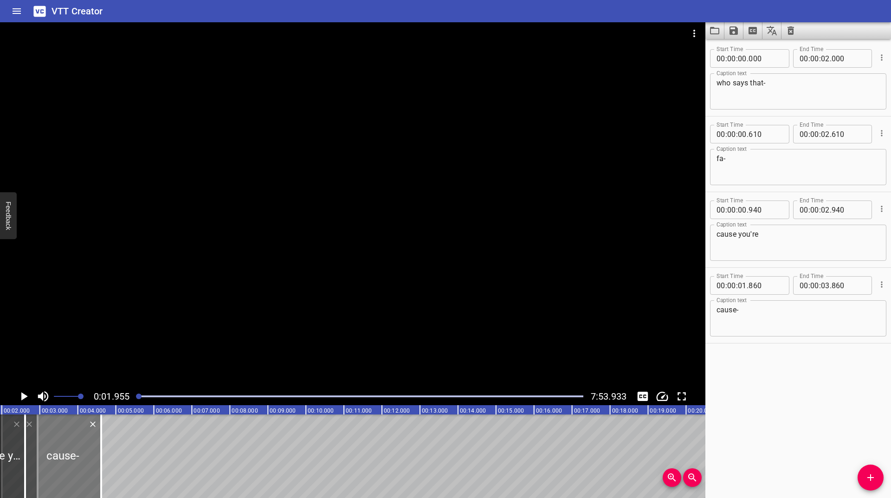
drag, startPoint x: 50, startPoint y: 455, endPoint x: 79, endPoint y: 439, distance: 33.0
click at [79, 439] on div at bounding box center [63, 457] width 76 height 84
type input "02"
type input "617"
type input "04"
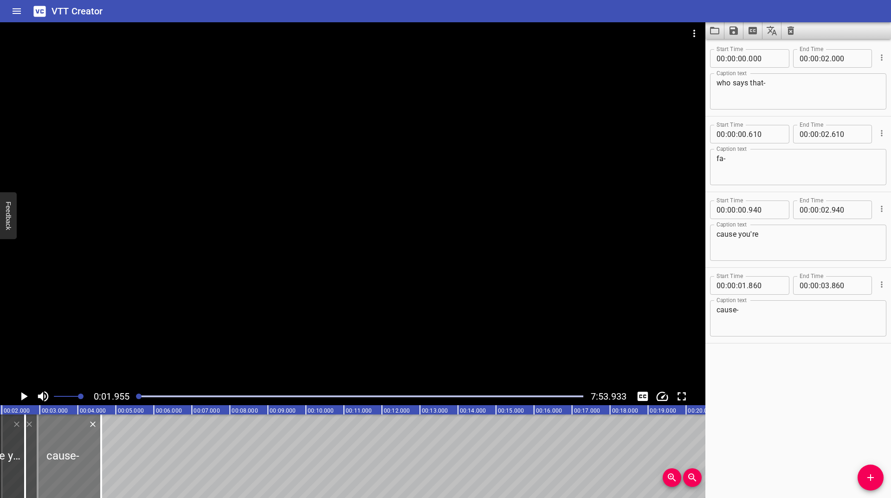
type input "617"
click at [23, 397] on icon "Play/Pause" at bounding box center [24, 396] width 6 height 8
click at [23, 397] on icon "Play/Pause" at bounding box center [24, 396] width 14 height 14
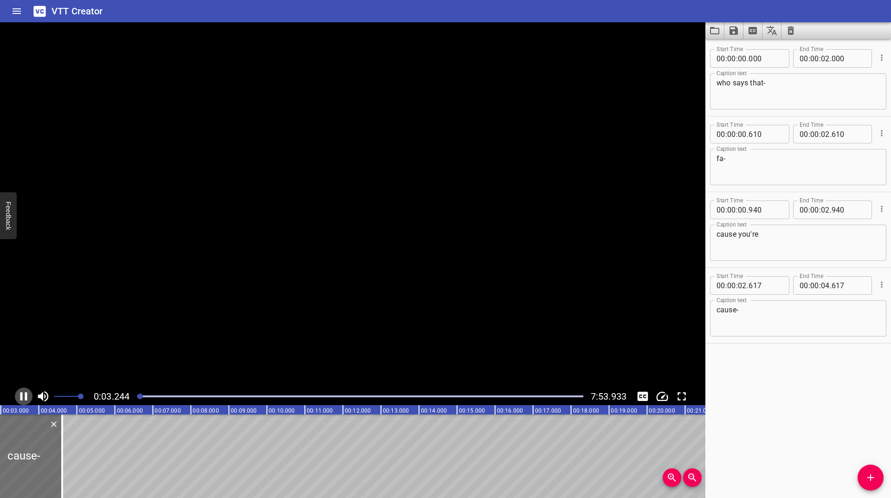
click at [23, 397] on icon "Play/Pause" at bounding box center [24, 396] width 14 height 14
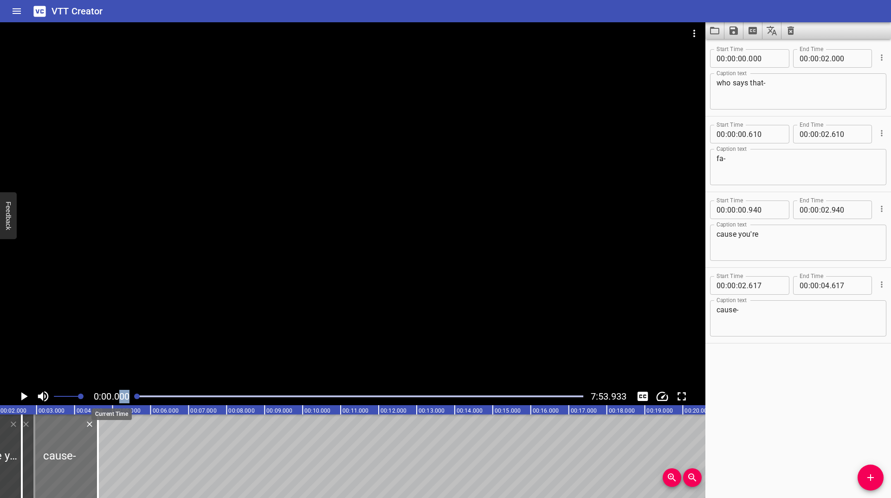
drag, startPoint x: 142, startPoint y: 395, endPoint x: 119, endPoint y: 398, distance: 22.9
click at [120, 397] on div "0:00.000 7:53.933" at bounding box center [353, 397] width 706 height 18
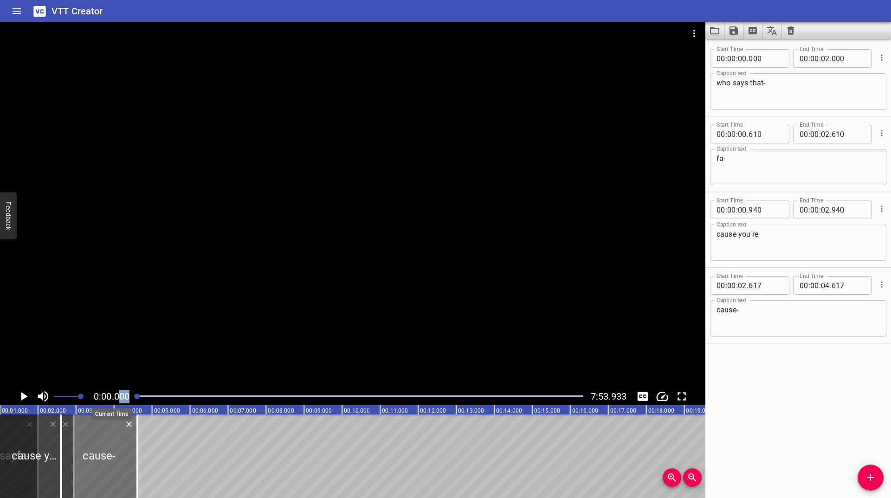
scroll to position [0, 0]
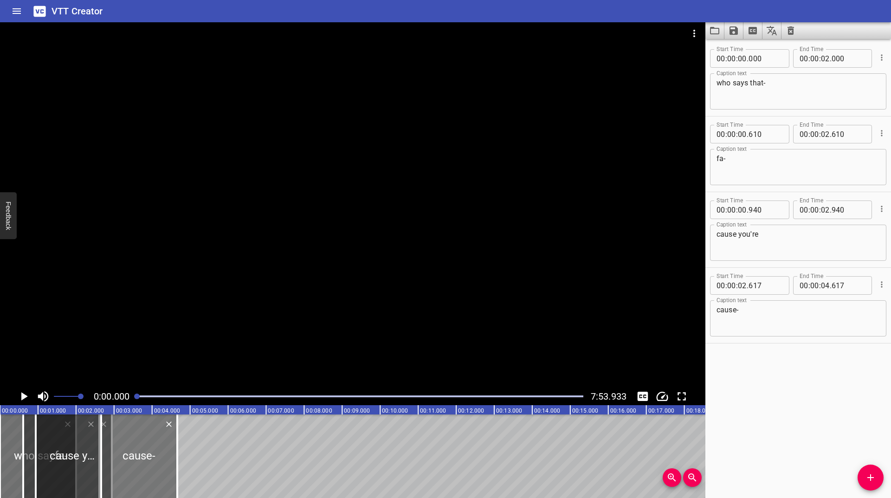
click at [156, 454] on div at bounding box center [139, 457] width 76 height 84
type input "666"
click at [22, 397] on icon "Play/Pause" at bounding box center [24, 396] width 6 height 8
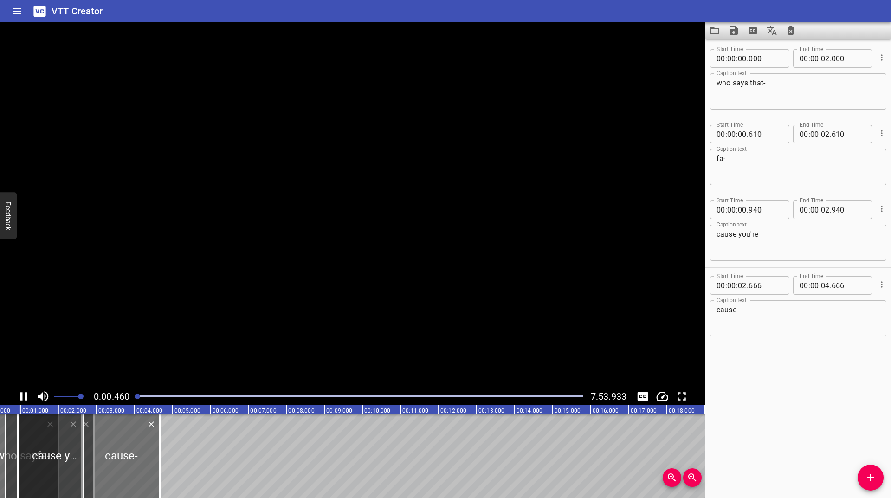
click at [22, 397] on icon "Play/Pause" at bounding box center [23, 396] width 7 height 8
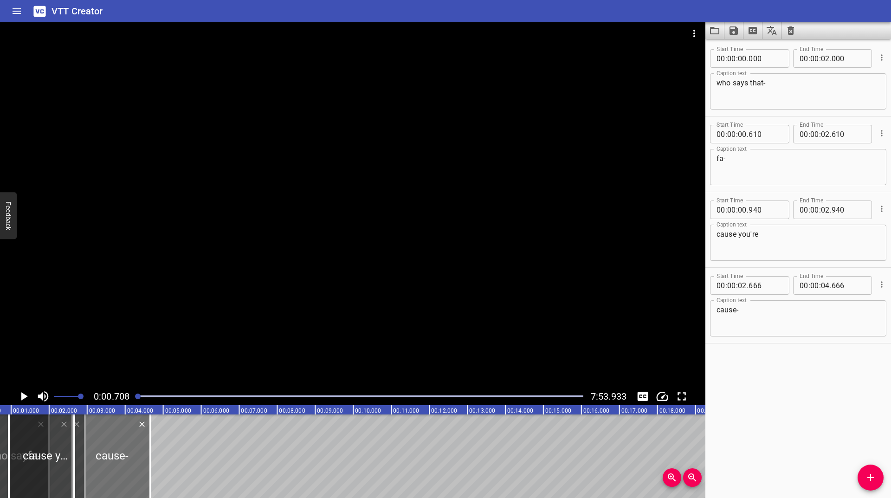
click at [22, 397] on icon "Play/Pause" at bounding box center [24, 396] width 6 height 8
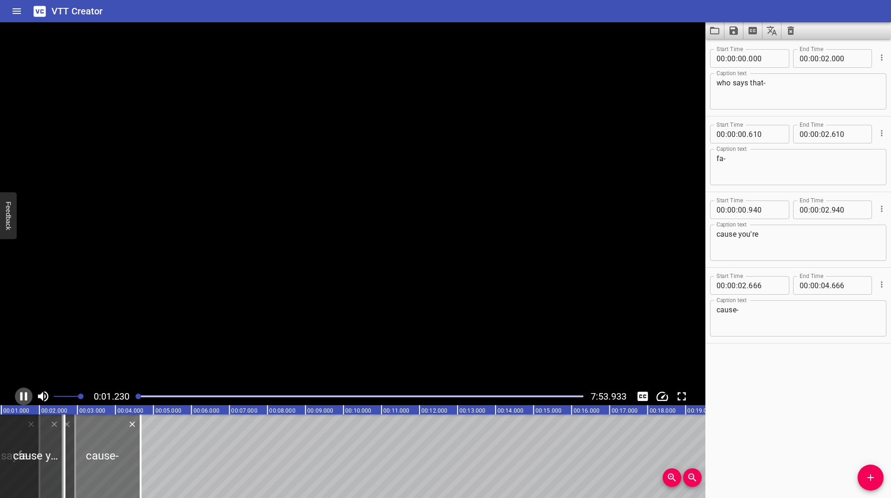
click at [22, 397] on icon "Play/Pause" at bounding box center [23, 396] width 7 height 8
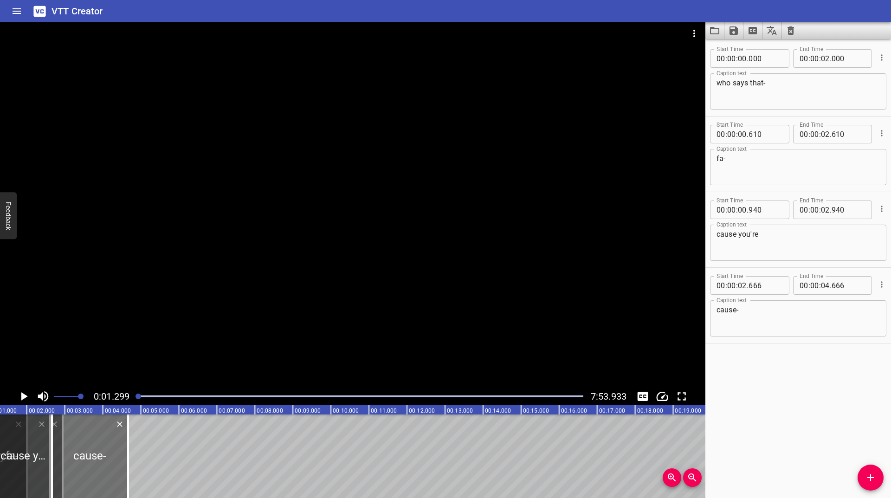
click at [22, 397] on icon "Play/Pause" at bounding box center [24, 396] width 6 height 8
click at [22, 397] on icon "Play/Pause" at bounding box center [23, 396] width 7 height 8
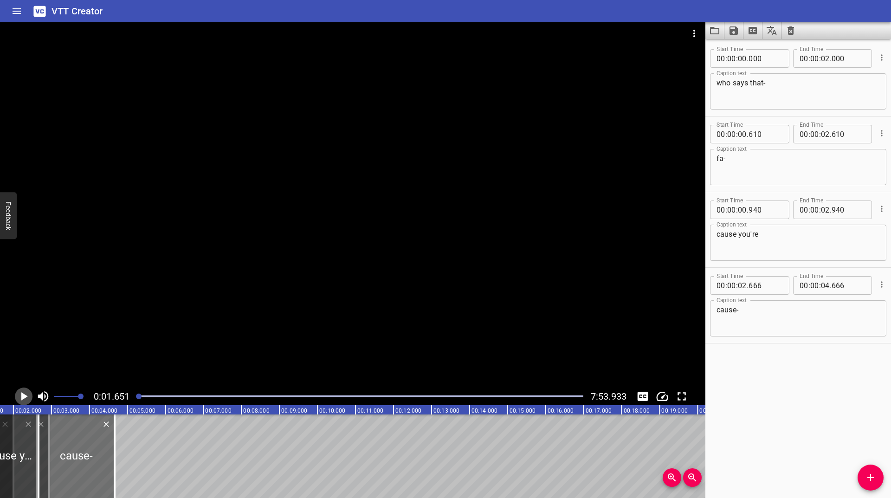
click at [22, 397] on icon "Play/Pause" at bounding box center [24, 396] width 6 height 8
click at [22, 397] on icon "Play/Pause" at bounding box center [23, 396] width 7 height 8
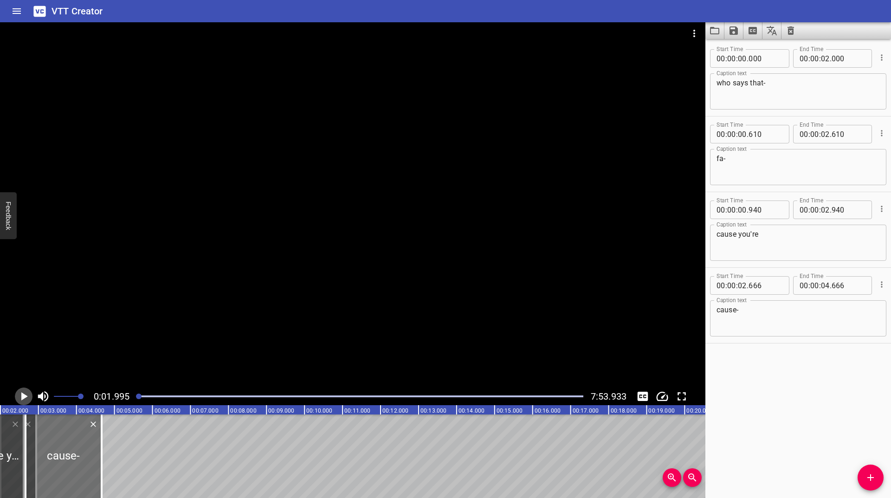
click at [22, 397] on icon "Play/Pause" at bounding box center [24, 396] width 6 height 8
click at [22, 397] on icon "Play/Pause" at bounding box center [23, 396] width 7 height 8
click at [22, 397] on icon "Play/Pause" at bounding box center [24, 396] width 6 height 8
click at [22, 397] on icon "Play/Pause" at bounding box center [23, 396] width 7 height 8
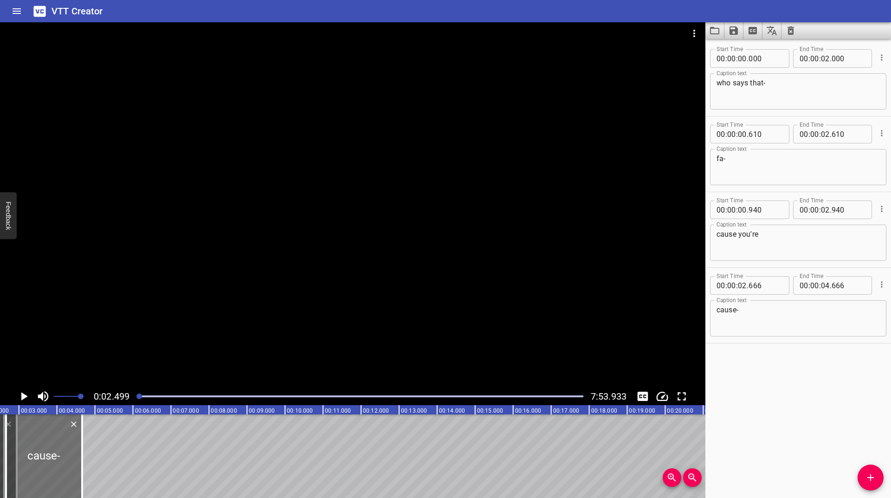
click at [22, 397] on icon "Play/Pause" at bounding box center [24, 396] width 6 height 8
click at [22, 397] on icon "Play/Pause" at bounding box center [23, 396] width 7 height 8
click at [22, 397] on icon "Play/Pause" at bounding box center [24, 396] width 6 height 8
click at [22, 397] on icon "Play/Pause" at bounding box center [23, 396] width 7 height 8
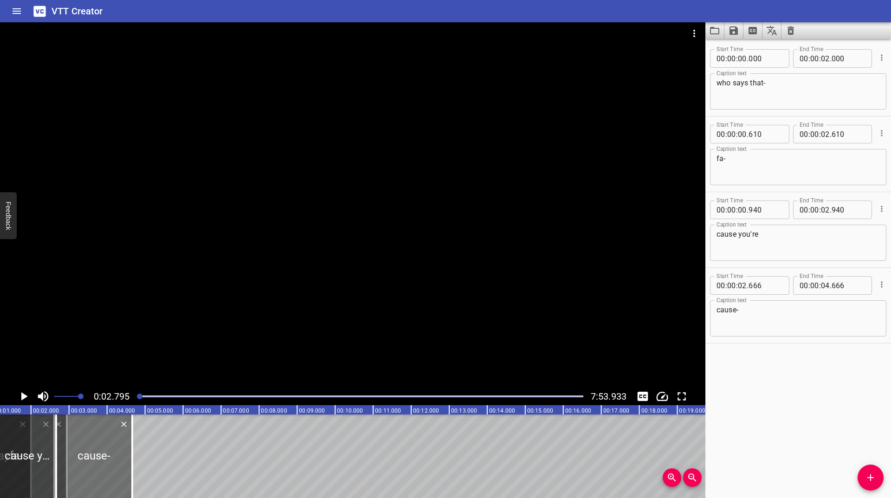
scroll to position [0, 0]
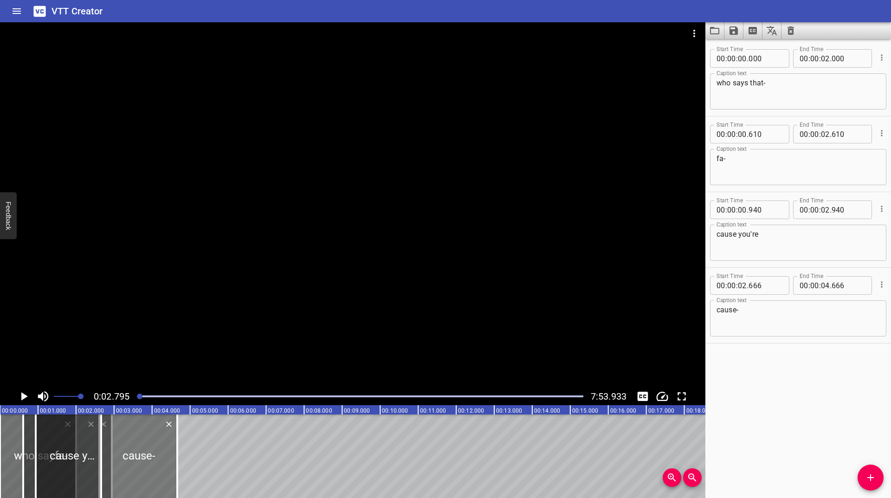
click at [144, 446] on div at bounding box center [139, 457] width 76 height 84
click at [22, 395] on icon "Play/Pause" at bounding box center [24, 396] width 6 height 8
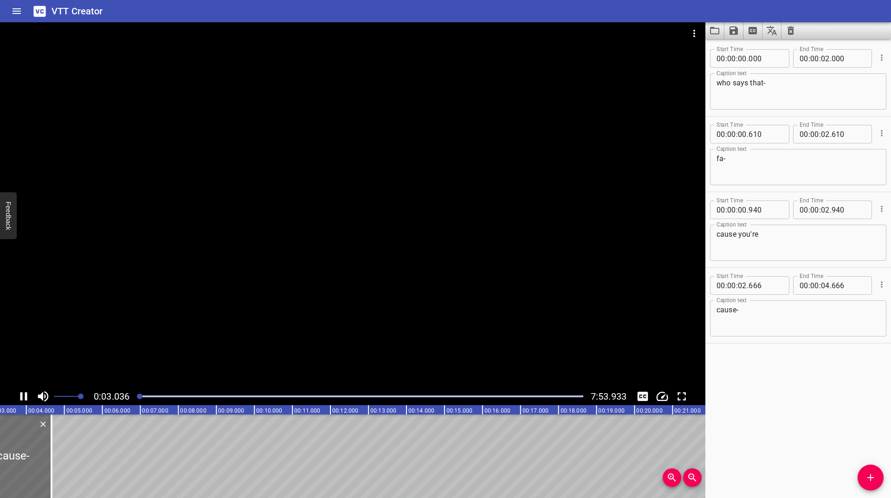
click at [22, 395] on icon "Play/Pause" at bounding box center [23, 396] width 7 height 8
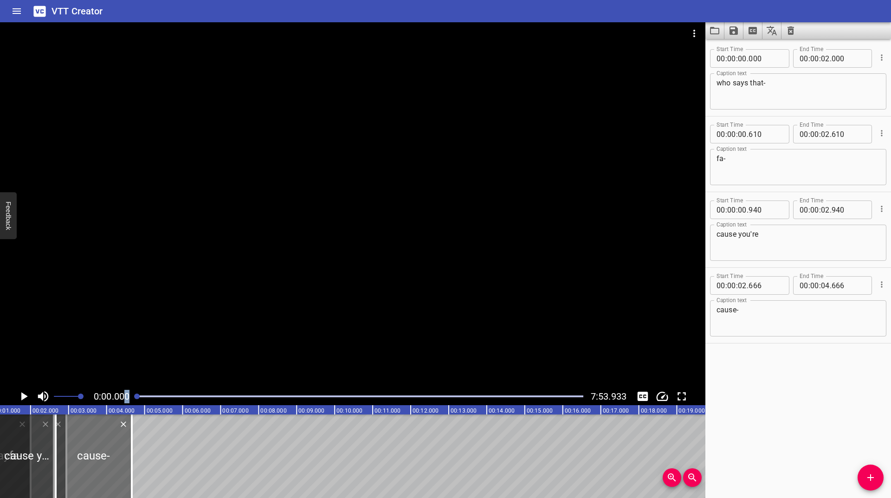
drag, startPoint x: 142, startPoint y: 398, endPoint x: 123, endPoint y: 398, distance: 18.6
click at [124, 398] on div "0:00.000 7:53.933" at bounding box center [353, 397] width 706 height 18
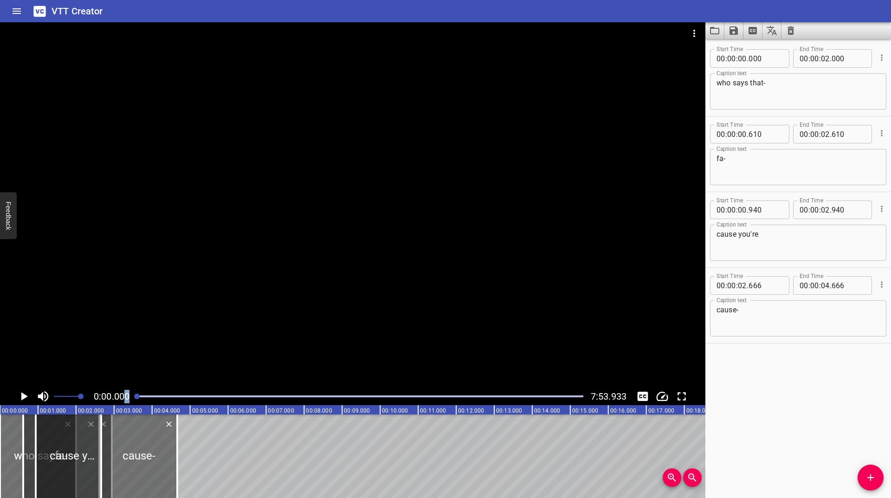
click at [20, 395] on icon "Play/Pause" at bounding box center [24, 396] width 14 height 14
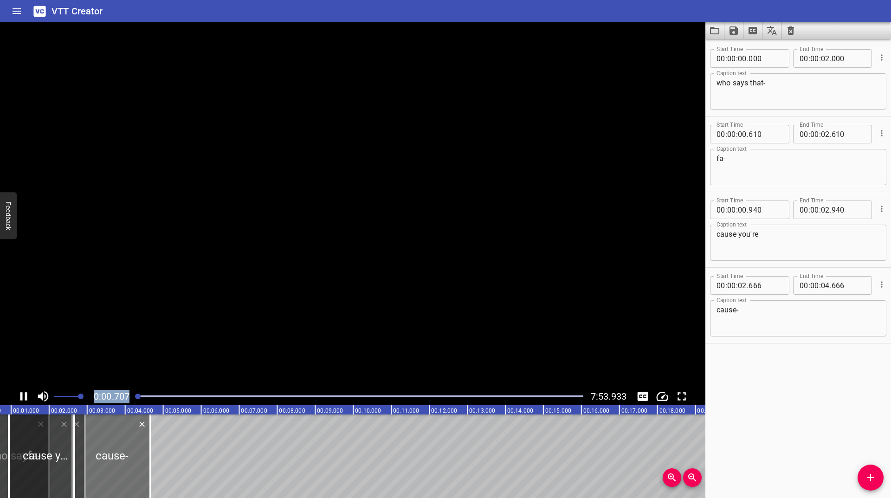
click at [20, 395] on icon "Play/Pause" at bounding box center [24, 396] width 14 height 14
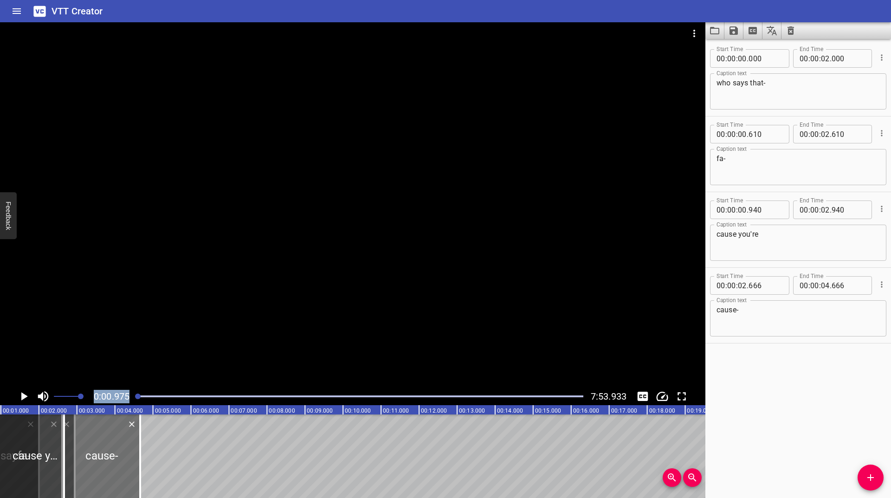
click at [20, 395] on icon "Play/Pause" at bounding box center [24, 396] width 14 height 14
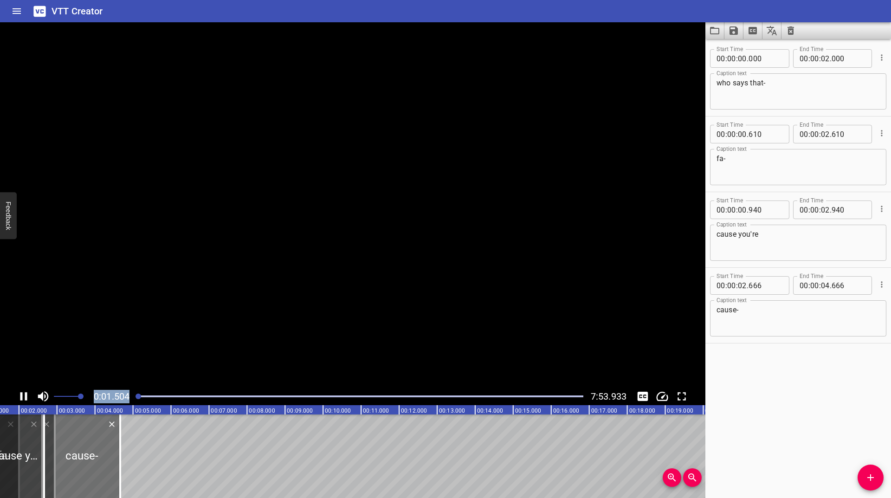
click at [20, 395] on icon "Play/Pause" at bounding box center [24, 396] width 14 height 14
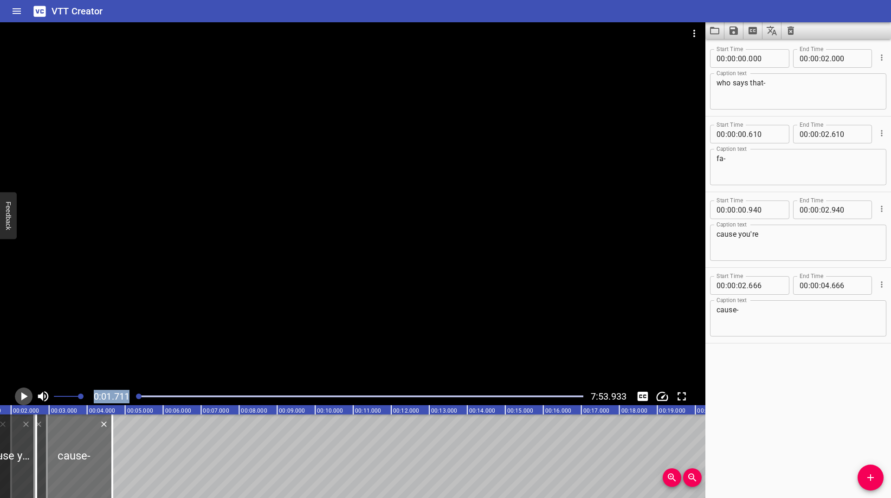
click at [20, 395] on icon "Play/Pause" at bounding box center [24, 396] width 14 height 14
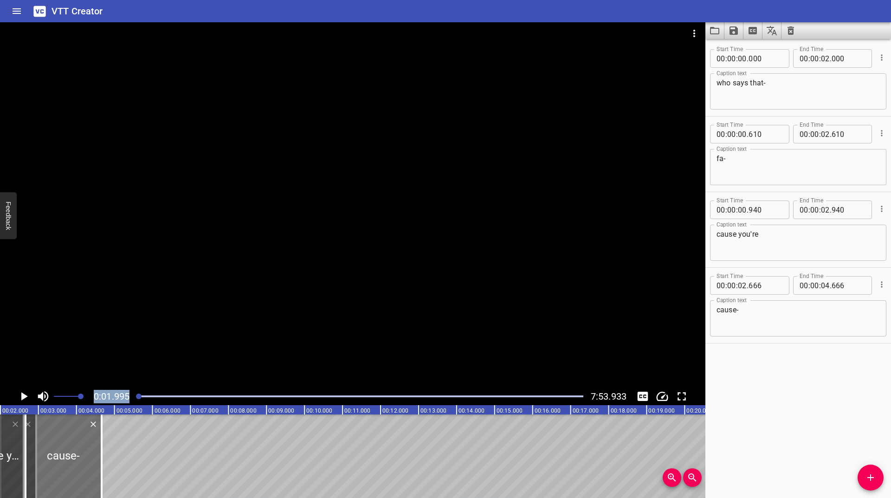
click at [20, 395] on icon "Play/Pause" at bounding box center [24, 396] width 14 height 14
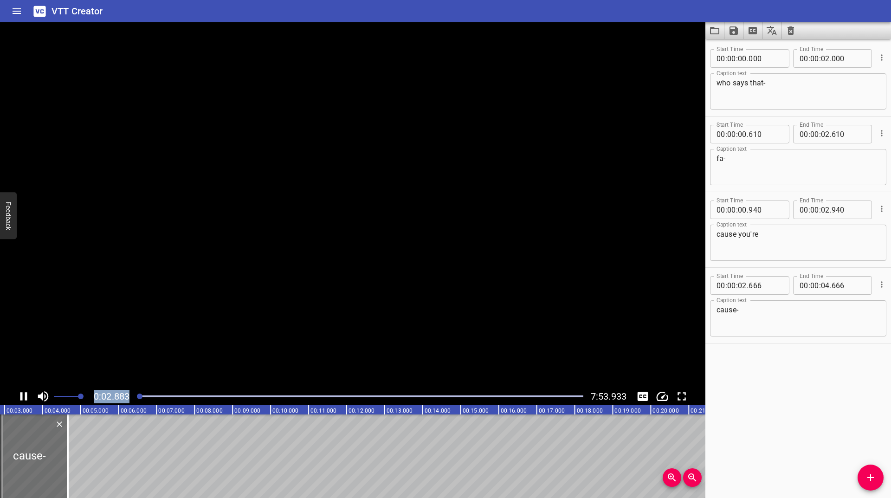
click at [20, 395] on icon "Play/Pause" at bounding box center [24, 396] width 14 height 14
click at [86, 363] on div at bounding box center [353, 204] width 706 height 365
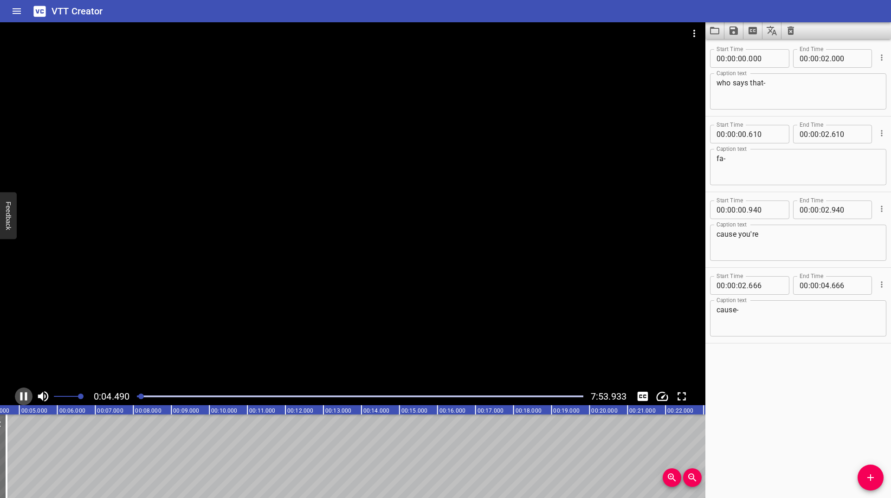
click at [19, 396] on icon "Play/Pause" at bounding box center [24, 396] width 14 height 14
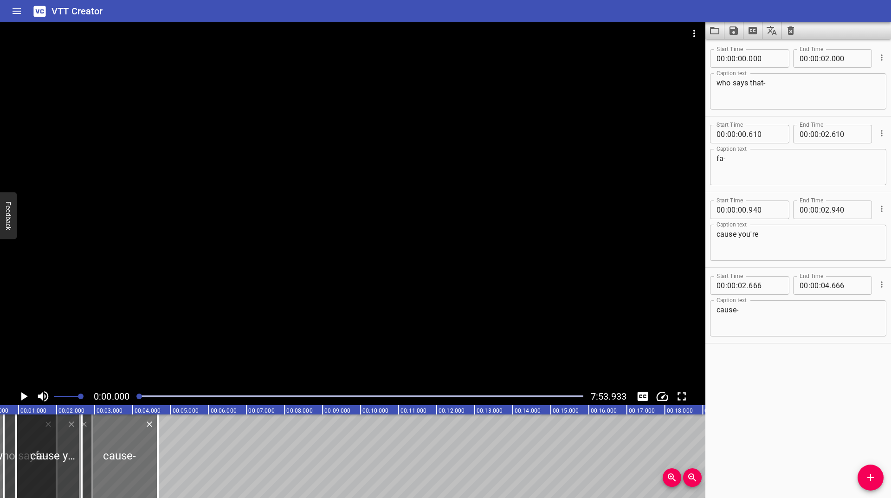
click at [140, 398] on div at bounding box center [139, 397] width 6 height 6
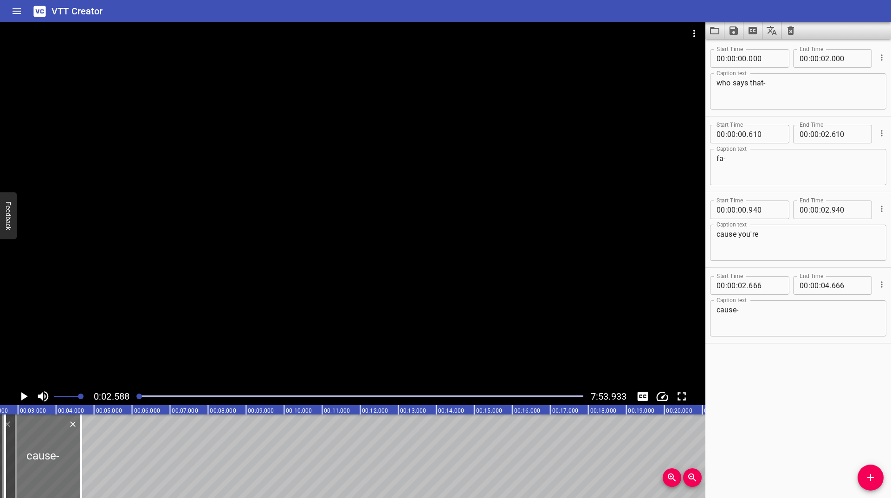
scroll to position [0, 98]
click at [21, 398] on icon "Play/Pause" at bounding box center [24, 396] width 6 height 8
click at [21, 398] on icon "Play/Pause" at bounding box center [23, 396] width 7 height 8
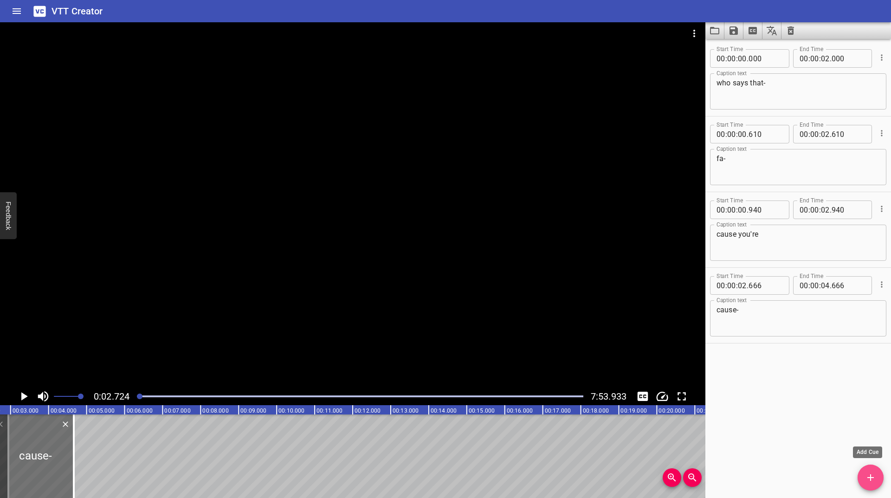
click at [864, 475] on span "Add Cue" at bounding box center [871, 477] width 26 height 11
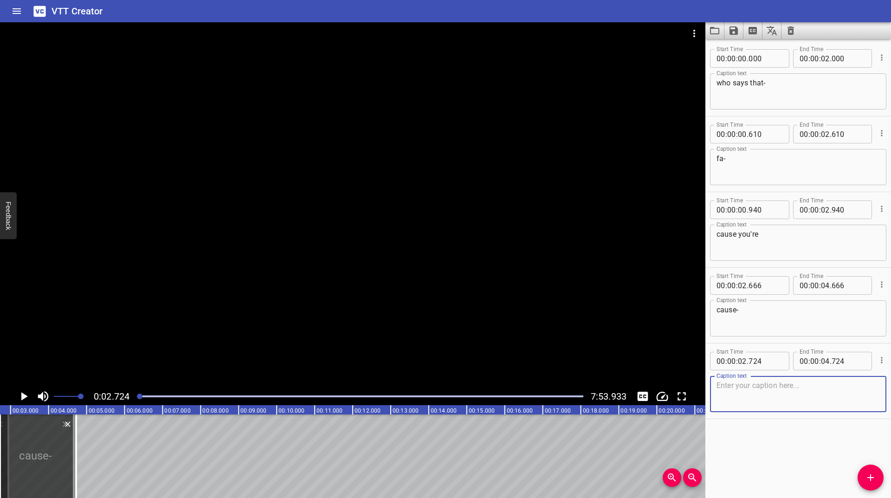
click at [768, 384] on textarea at bounding box center [798, 394] width 163 height 26
type textarea "fax no printer"
click at [22, 399] on icon "Play/Pause" at bounding box center [24, 396] width 6 height 8
click at [22, 399] on icon "Play/Pause" at bounding box center [23, 396] width 7 height 8
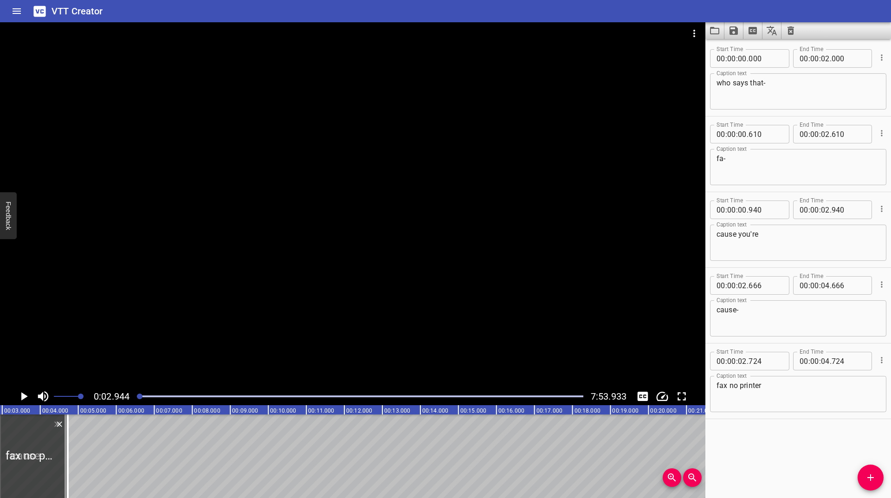
click at [22, 399] on icon "Play/Pause" at bounding box center [24, 396] width 6 height 8
click at [22, 399] on icon "Play/Pause" at bounding box center [23, 396] width 7 height 8
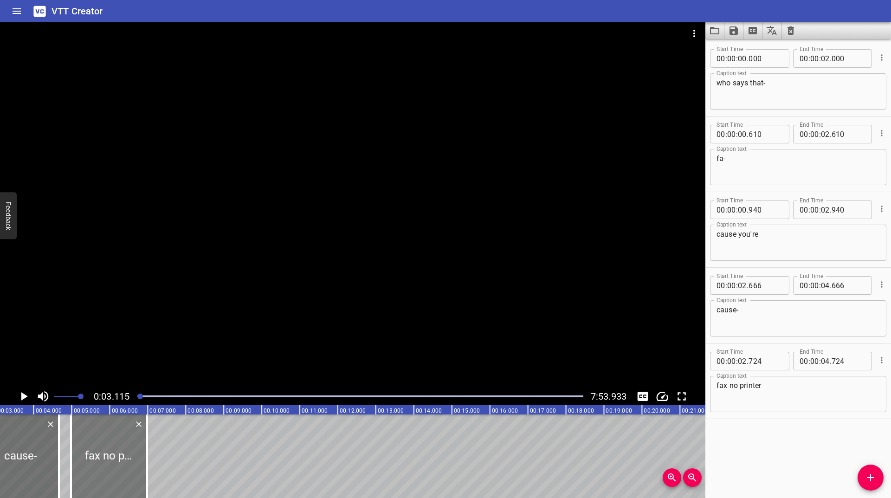
drag, startPoint x: 31, startPoint y: 437, endPoint x: 104, endPoint y: 441, distance: 72.5
click at [120, 442] on div at bounding box center [109, 457] width 76 height 84
type input "05"
type input "056"
type input "07"
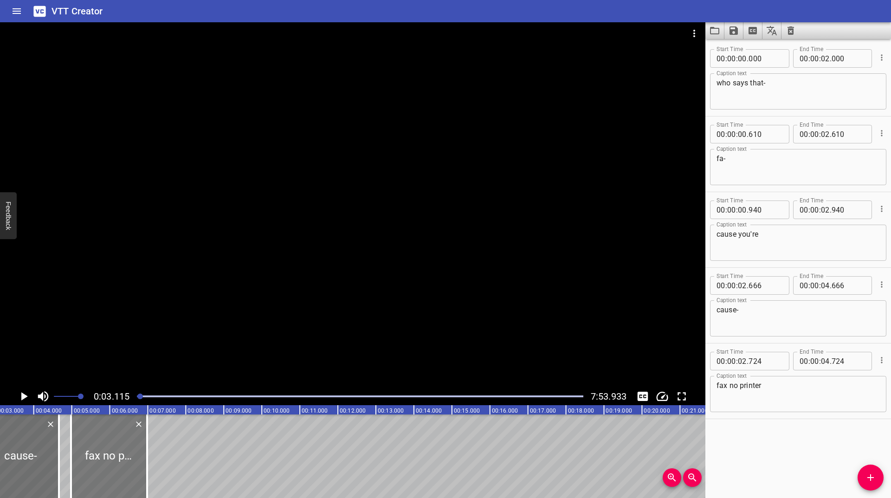
type input "056"
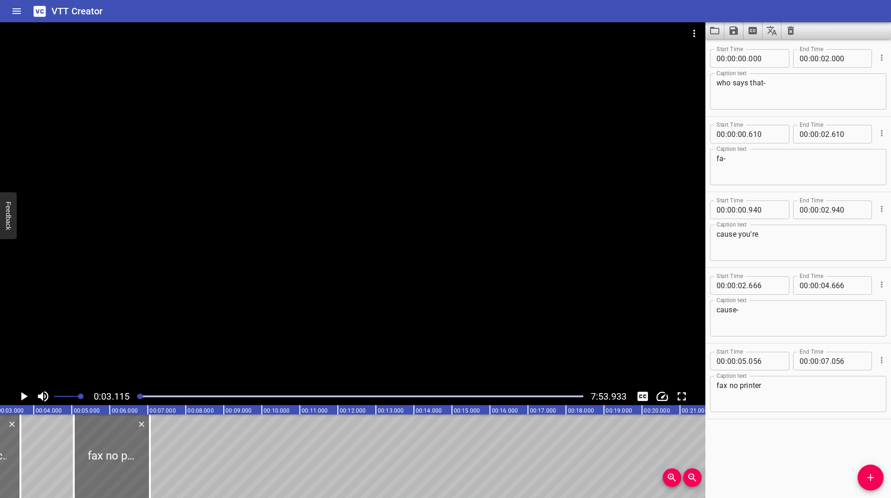
drag, startPoint x: 56, startPoint y: 452, endPoint x: 49, endPoint y: 452, distance: 7.4
click at [16, 457] on div at bounding box center [20, 457] width 9 height 84
type input "03"
type input "616"
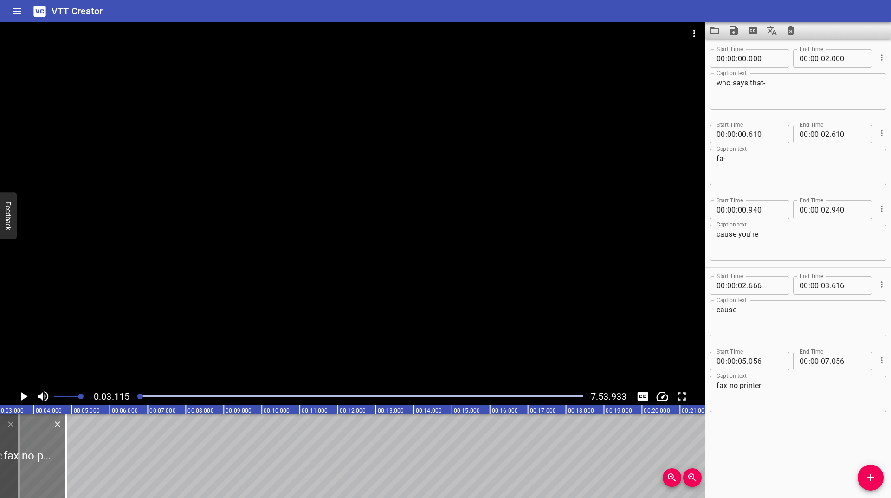
drag, startPoint x: 111, startPoint y: 448, endPoint x: 27, endPoint y: 456, distance: 84.4
click at [27, 456] on div at bounding box center [28, 457] width 76 height 84
type input "02"
type input "846"
type input "04"
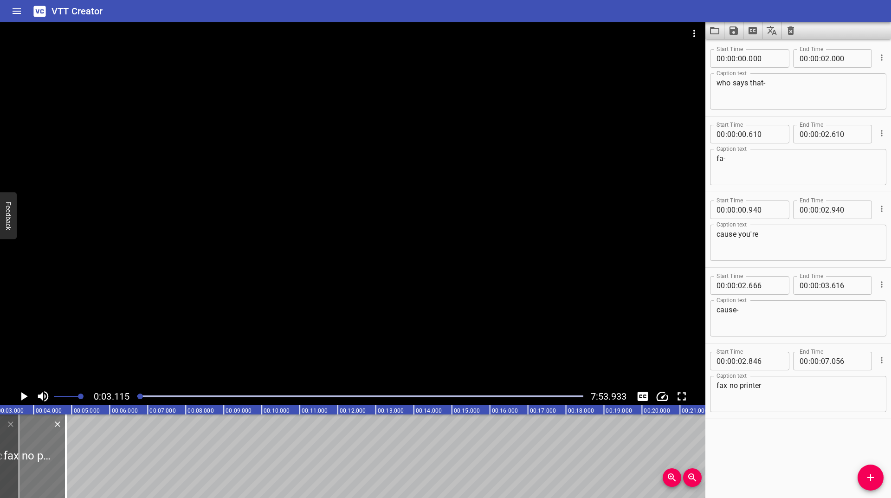
type input "846"
click at [24, 393] on icon "Play/Pause" at bounding box center [24, 396] width 14 height 14
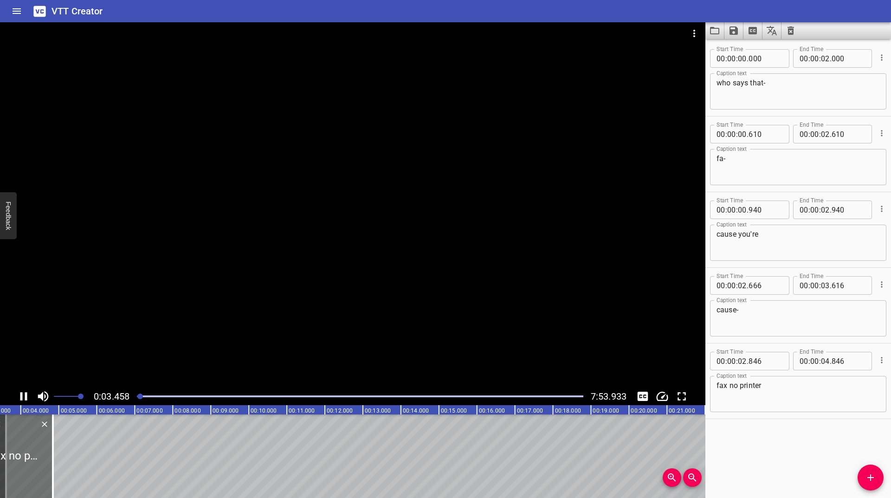
scroll to position [0, 138]
click at [873, 477] on icon "Add Cue" at bounding box center [870, 477] width 11 height 11
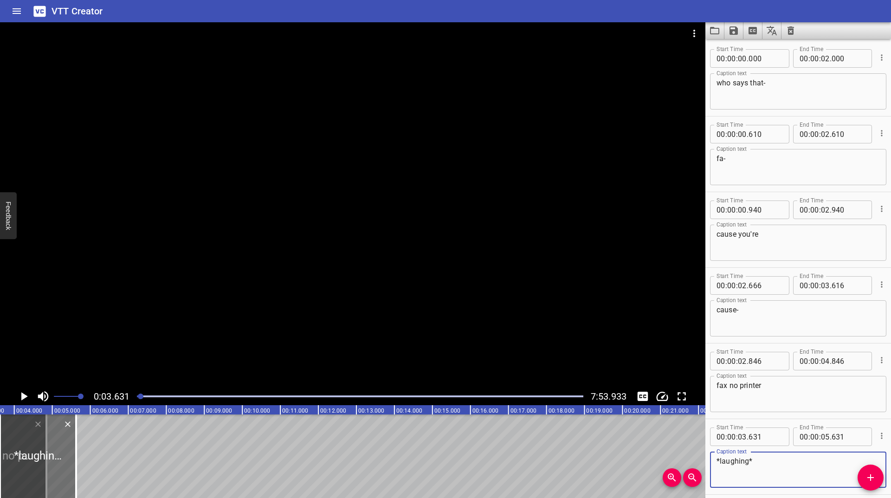
type textarea "*laughing*"
click at [23, 395] on icon "Play/Pause" at bounding box center [24, 396] width 6 height 8
click at [23, 395] on icon "Play/Pause" at bounding box center [24, 396] width 14 height 14
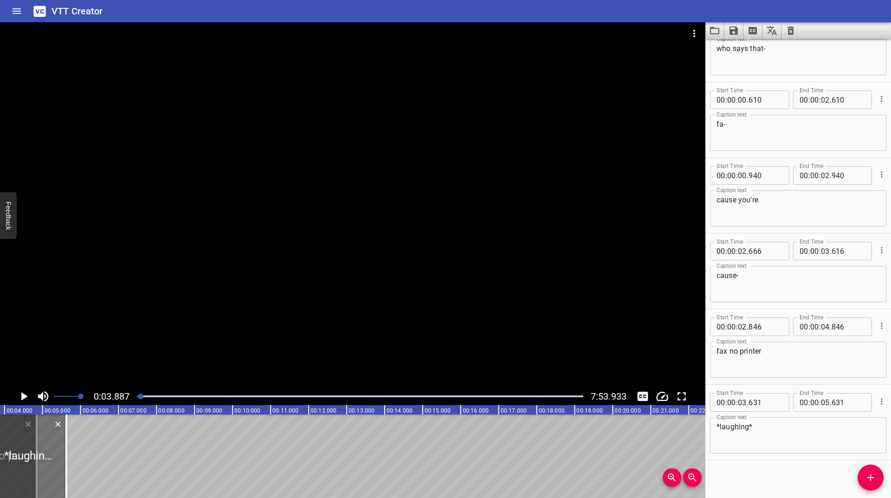
scroll to position [39, 0]
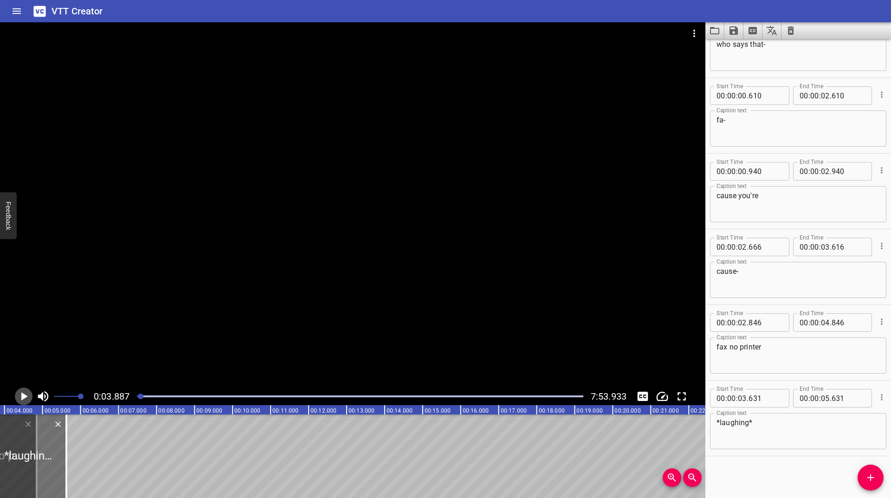
click at [23, 395] on icon "Play/Pause" at bounding box center [24, 396] width 6 height 8
click at [23, 395] on icon "Play/Pause" at bounding box center [24, 396] width 14 height 14
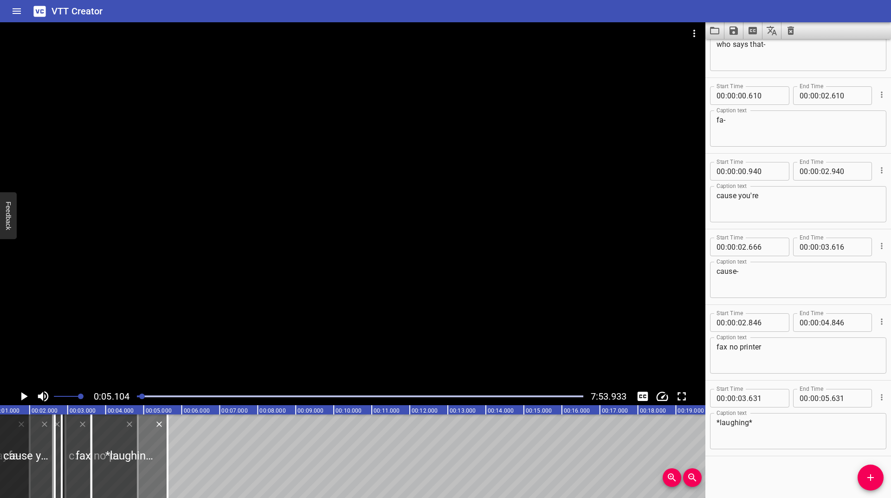
scroll to position [0, 34]
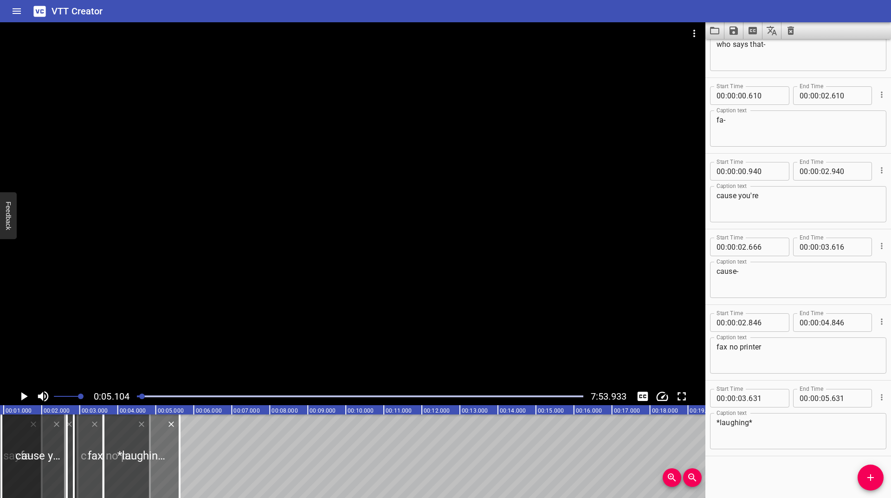
click at [88, 459] on div at bounding box center [112, 457] width 76 height 84
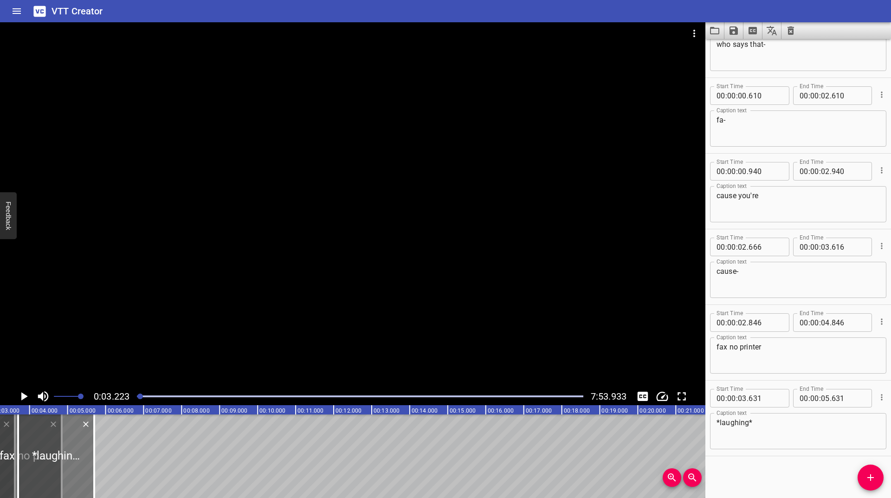
drag, startPoint x: 64, startPoint y: 452, endPoint x: 116, endPoint y: 456, distance: 51.7
click at [94, 455] on div at bounding box center [56, 457] width 76 height 84
type input "04"
type input "828"
type input "06"
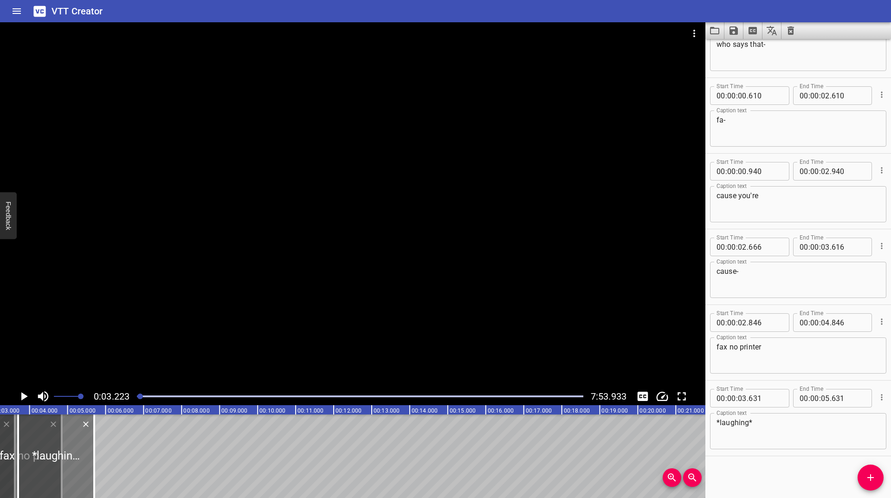
type input "828"
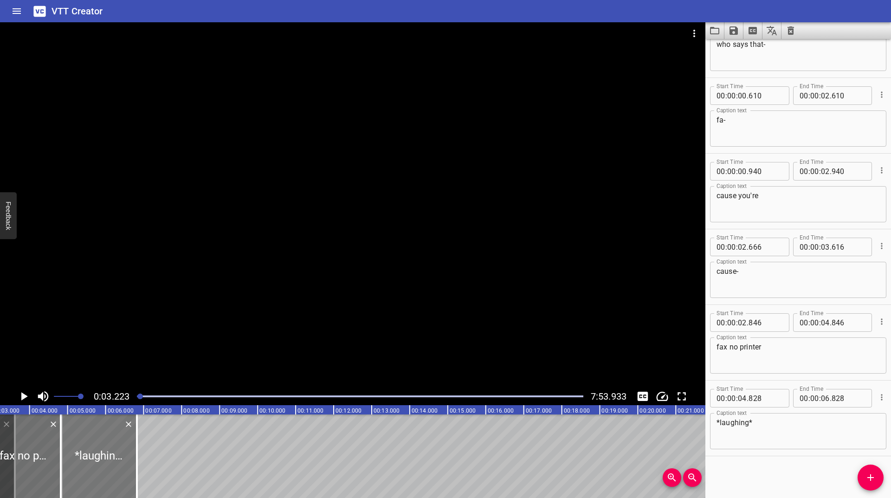
drag, startPoint x: 116, startPoint y: 456, endPoint x: 162, endPoint y: 463, distance: 47.4
click at [137, 460] on div at bounding box center [99, 457] width 76 height 84
type input "05"
type input "585"
type input "07"
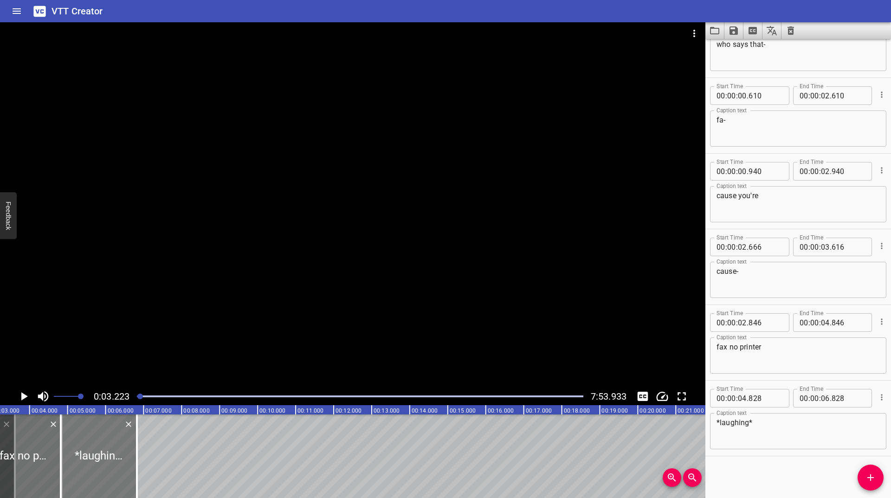
type input "585"
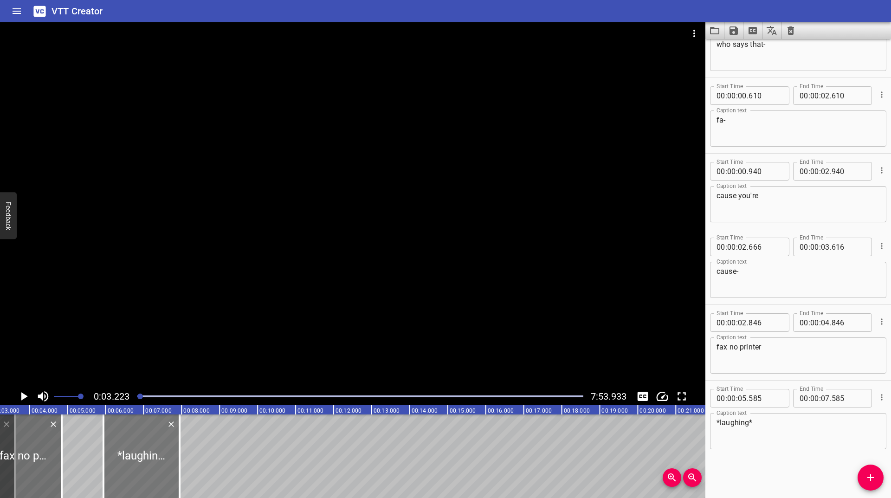
drag, startPoint x: 162, startPoint y: 463, endPoint x: 170, endPoint y: 464, distance: 7.4
click at [170, 464] on div at bounding box center [142, 457] width 76 height 84
type input "951"
drag, startPoint x: 64, startPoint y: 465, endPoint x: 89, endPoint y: 462, distance: 25.7
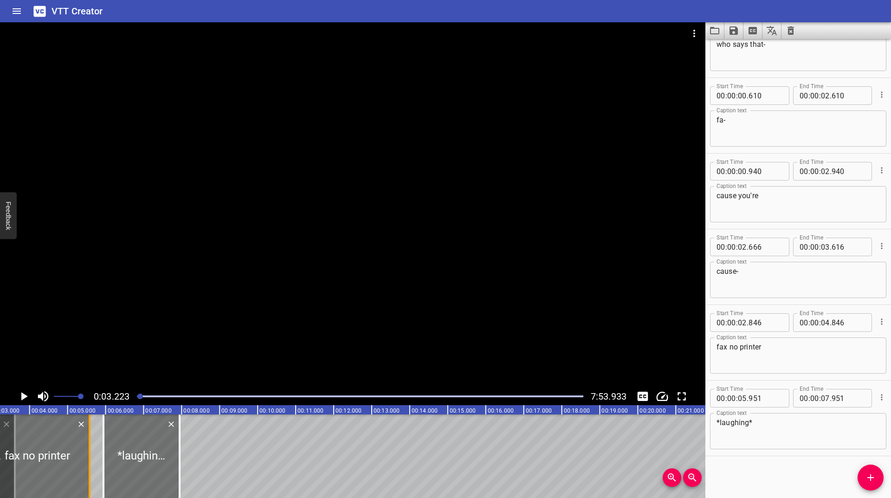
click at [89, 462] on div at bounding box center [90, 457] width 2 height 84
type input "05"
type input "578"
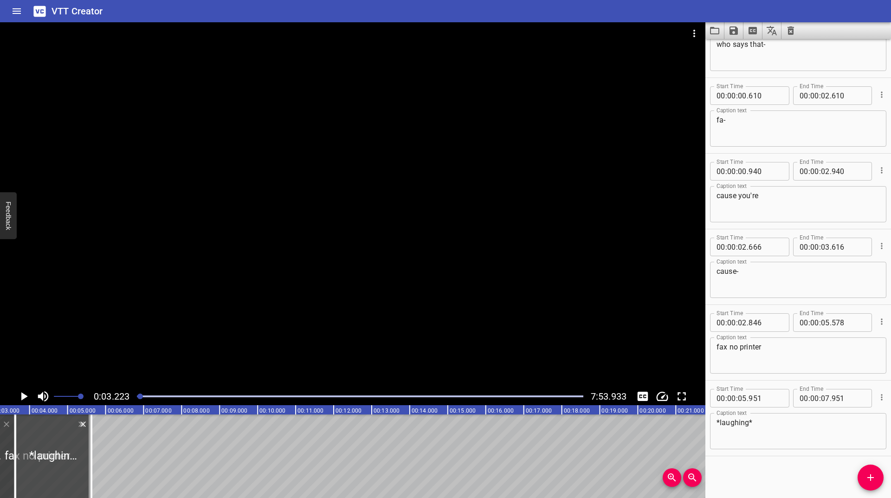
drag, startPoint x: 153, startPoint y: 445, endPoint x: 65, endPoint y: 466, distance: 90.7
click at [65, 466] on div at bounding box center [53, 457] width 76 height 84
type input "03"
type input "631"
type input "05"
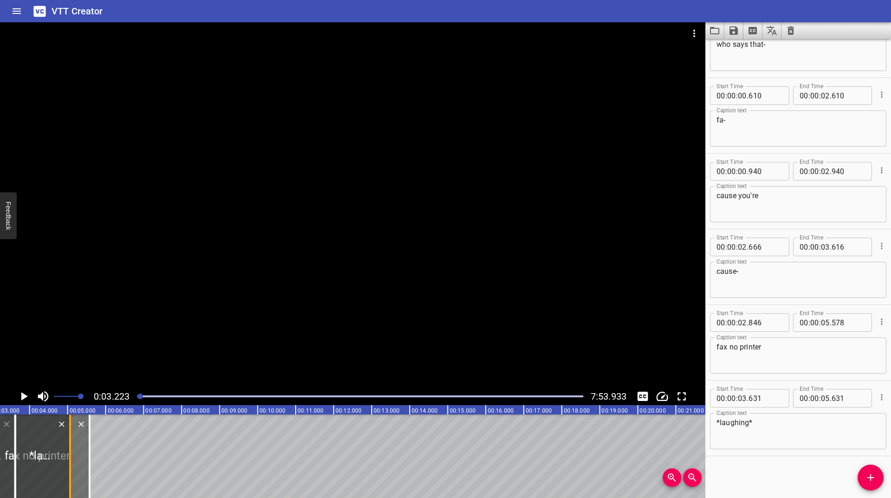
drag, startPoint x: 92, startPoint y: 459, endPoint x: 71, endPoint y: 466, distance: 22.3
click at [71, 466] on div at bounding box center [69, 457] width 9 height 84
type input "070"
click at [20, 396] on icon "Play/Pause" at bounding box center [24, 396] width 14 height 14
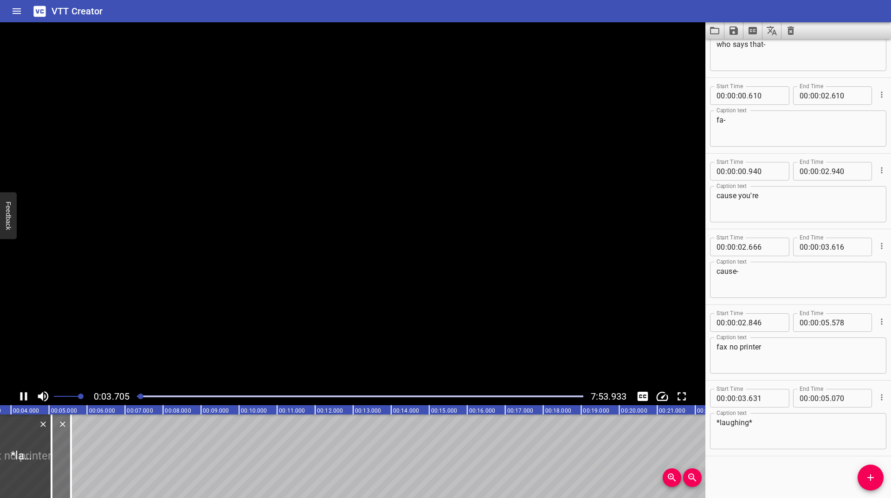
click at [20, 396] on icon "Play/Pause" at bounding box center [23, 396] width 7 height 8
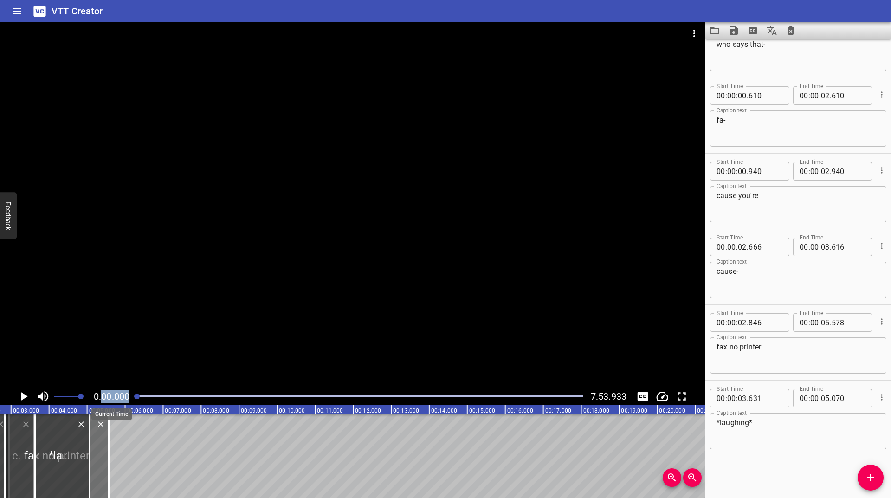
drag, startPoint x: 143, startPoint y: 395, endPoint x: 98, endPoint y: 399, distance: 45.2
click at [103, 399] on div "0:00.000 7:53.933" at bounding box center [353, 397] width 706 height 18
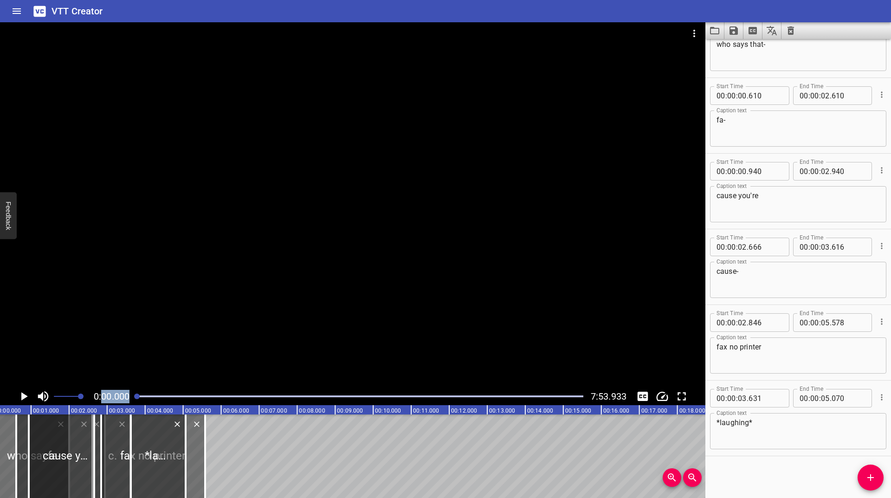
scroll to position [0, 0]
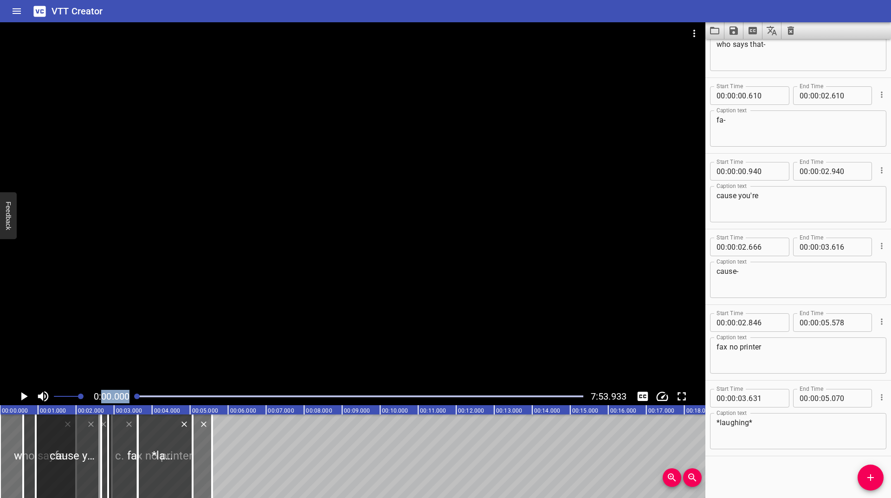
click at [19, 397] on icon "Play/Pause" at bounding box center [24, 396] width 14 height 14
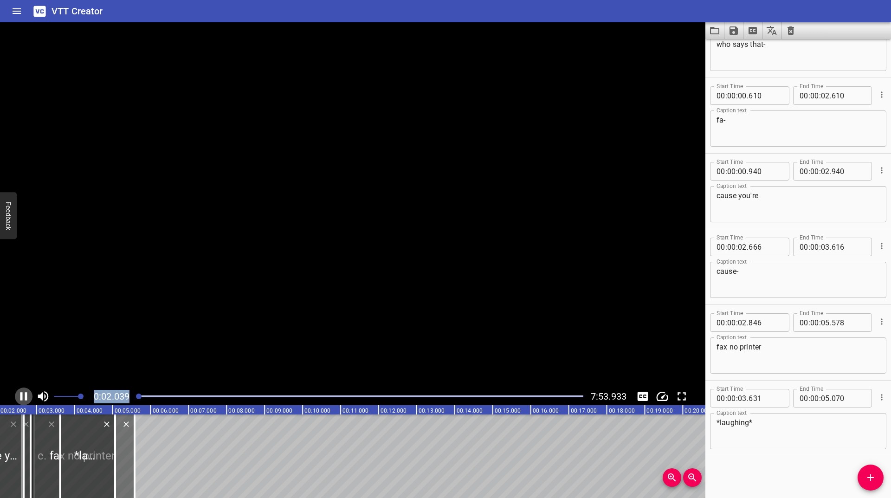
click at [19, 397] on icon "Play/Pause" at bounding box center [24, 396] width 14 height 14
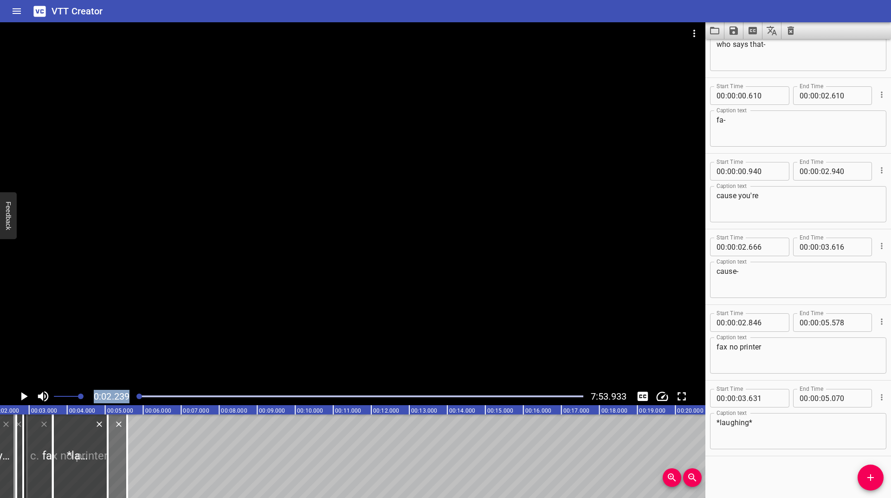
click at [19, 397] on icon "Play/Pause" at bounding box center [24, 396] width 14 height 14
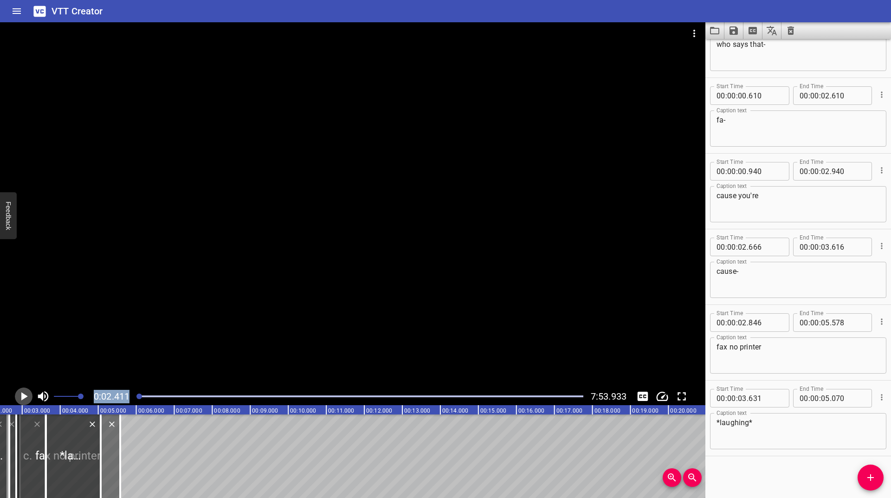
click at [19, 397] on icon "Play/Pause" at bounding box center [24, 396] width 14 height 14
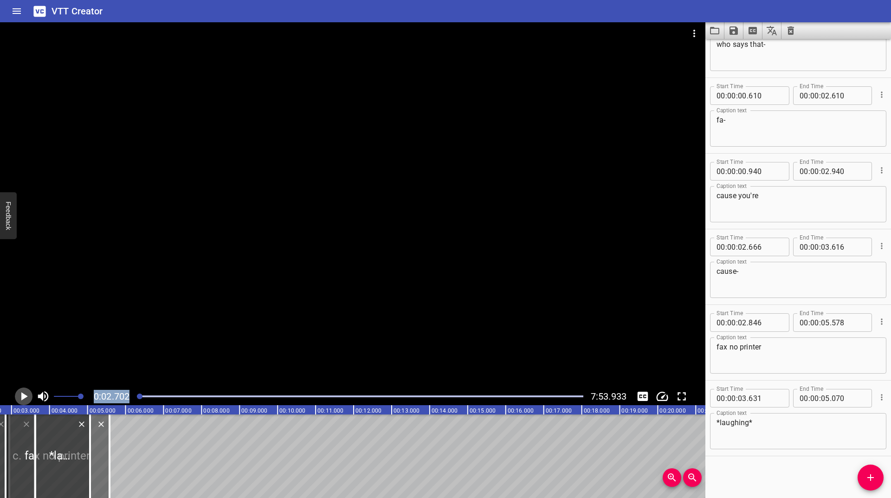
click at [19, 397] on icon "Play/Pause" at bounding box center [24, 396] width 14 height 14
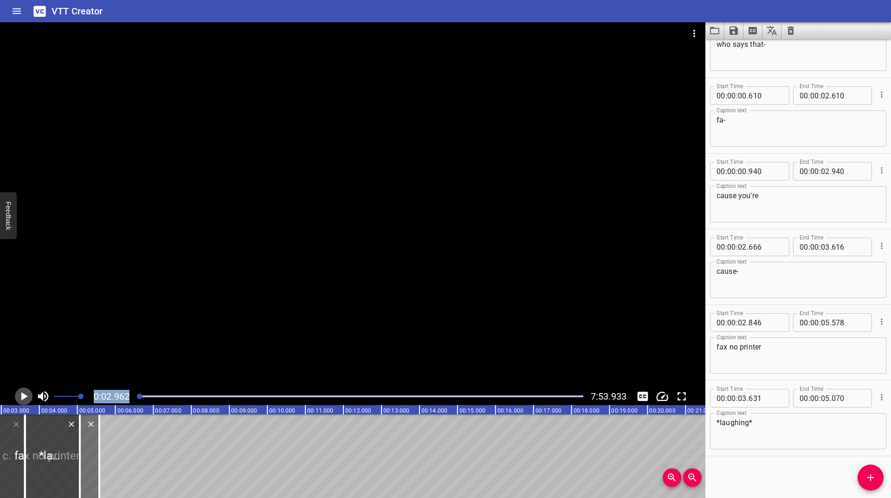
click at [19, 397] on icon "Play/Pause" at bounding box center [24, 396] width 14 height 14
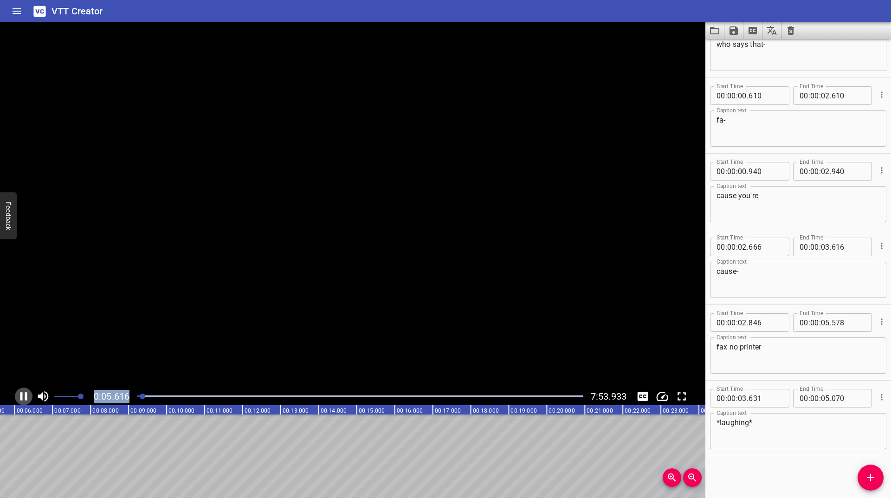
click at [19, 397] on icon "Play/Pause" at bounding box center [24, 396] width 14 height 14
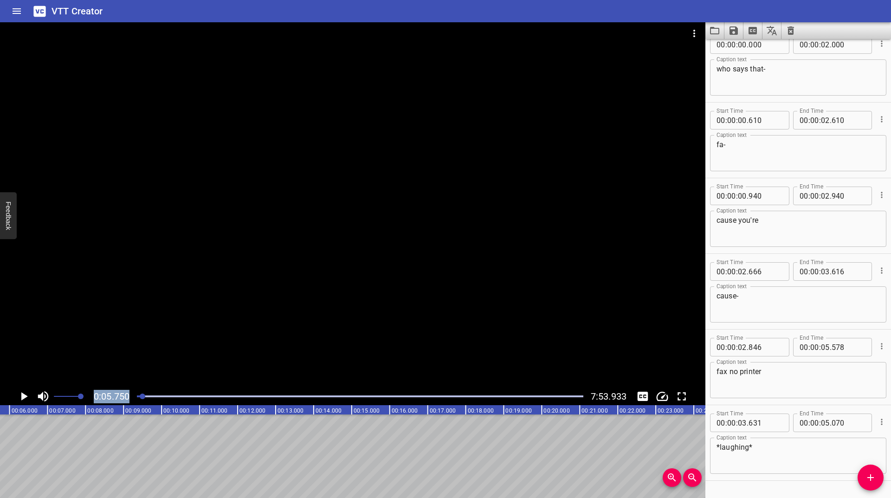
scroll to position [0, 0]
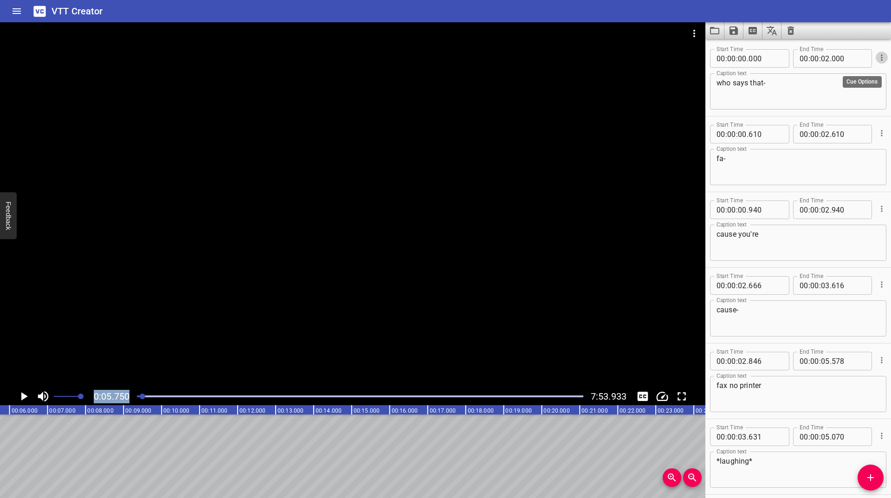
click at [877, 53] on icon "Cue Options" at bounding box center [881, 57] width 9 height 9
click at [869, 54] on li "Advanced options..." at bounding box center [843, 57] width 81 height 17
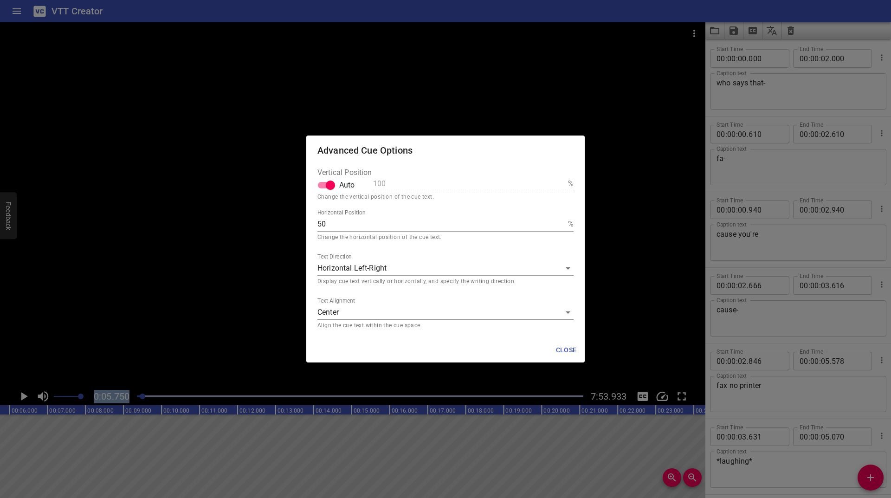
click at [562, 348] on span "Close" at bounding box center [566, 350] width 22 height 12
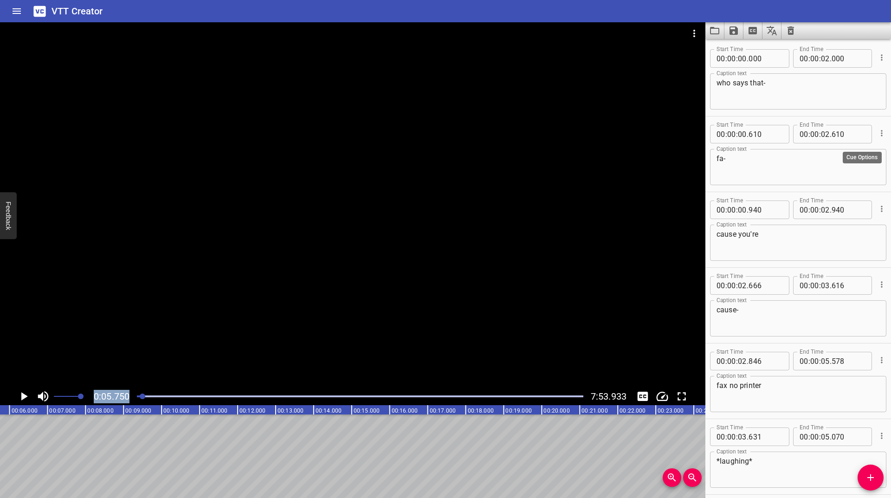
click at [877, 136] on icon "Cue Options" at bounding box center [881, 133] width 9 height 9
click at [839, 136] on li "Advanced options..." at bounding box center [843, 133] width 81 height 17
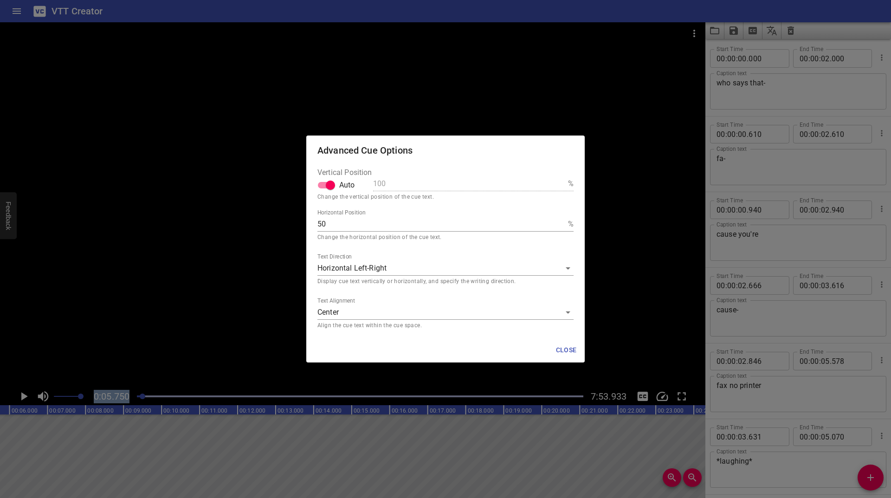
click at [382, 264] on body "VTT Creator Caption Editor Batch Transcribe Login Sign Up Privacy Contact 0:05.…" at bounding box center [445, 249] width 891 height 498
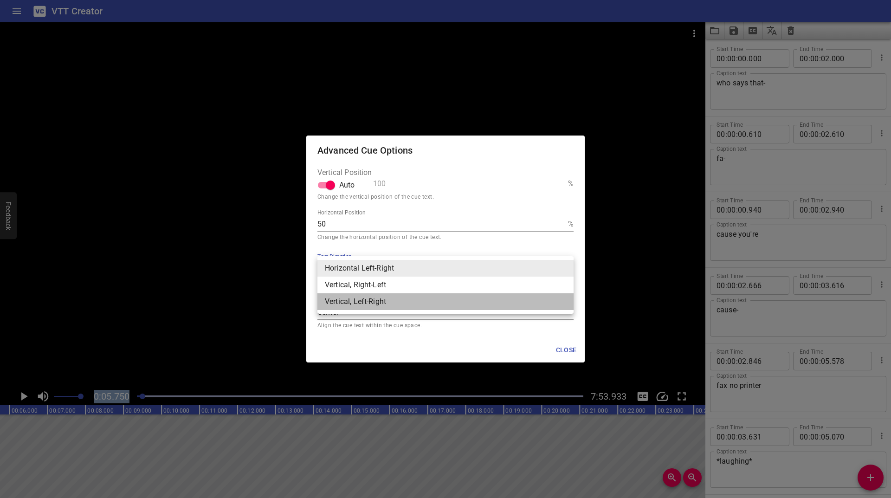
click at [397, 302] on li "Vertical, Left-Right" at bounding box center [446, 301] width 256 height 17
type input "lr"
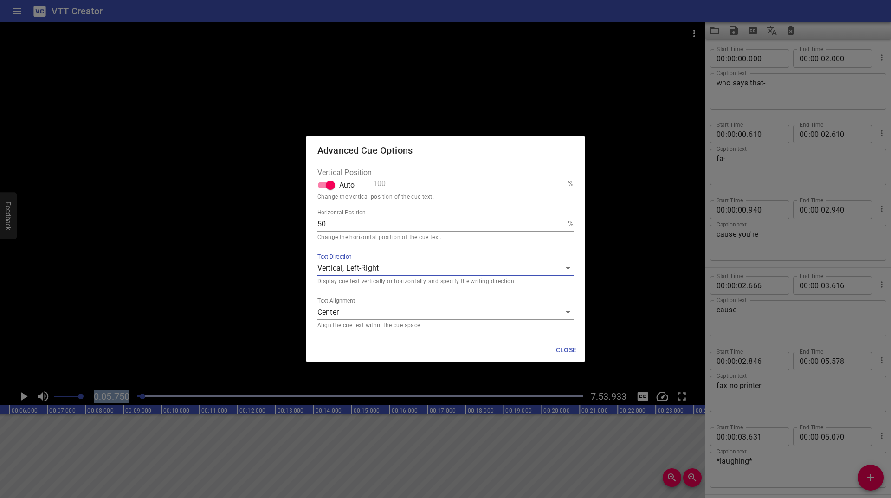
click at [573, 353] on span "Close" at bounding box center [566, 350] width 22 height 12
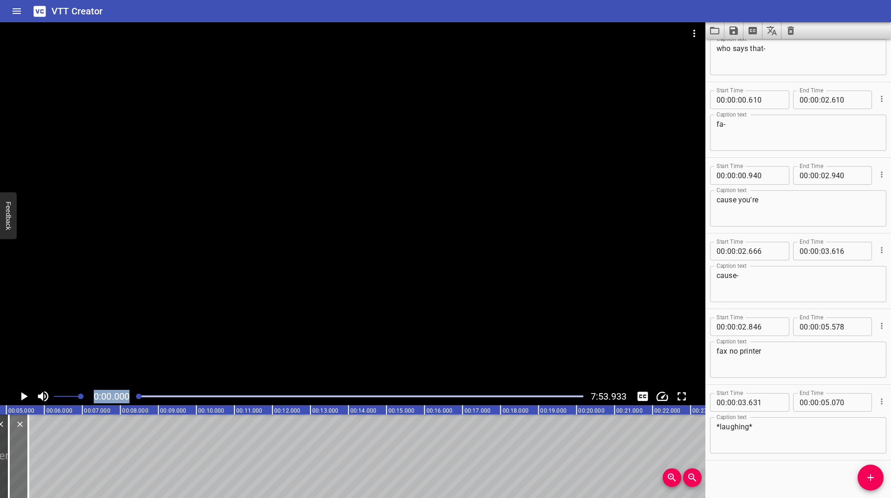
scroll to position [39, 0]
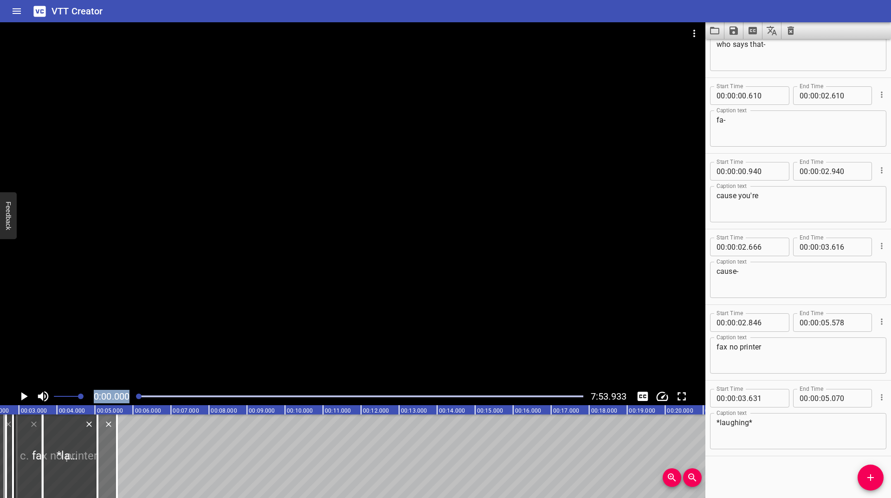
click at [138, 396] on div at bounding box center [139, 397] width 6 height 6
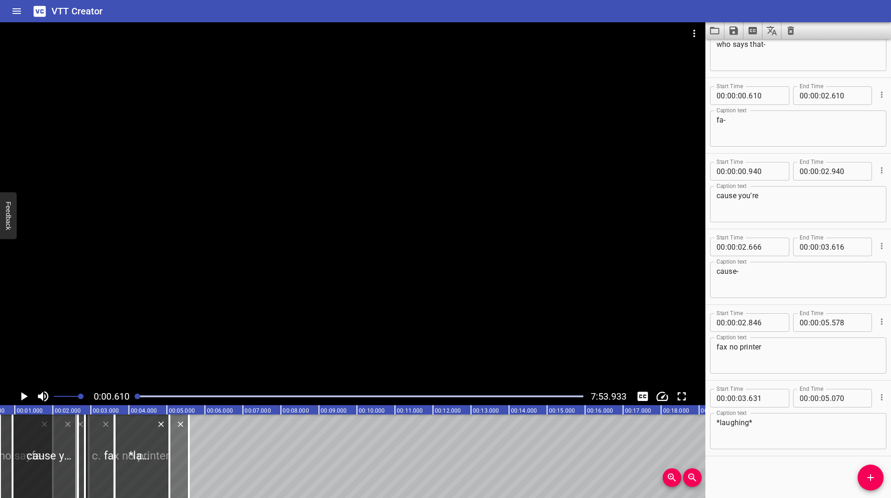
click at [50, 337] on div at bounding box center [353, 204] width 706 height 365
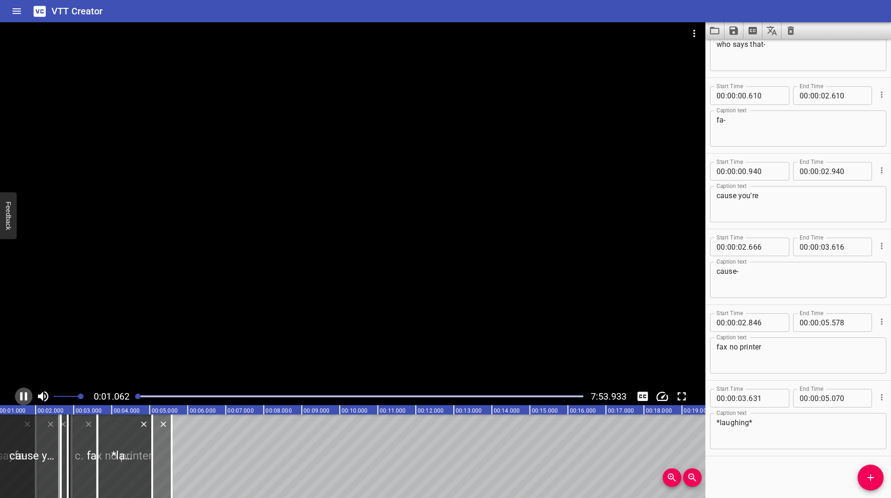
click at [21, 393] on icon "Play/Pause" at bounding box center [24, 396] width 14 height 14
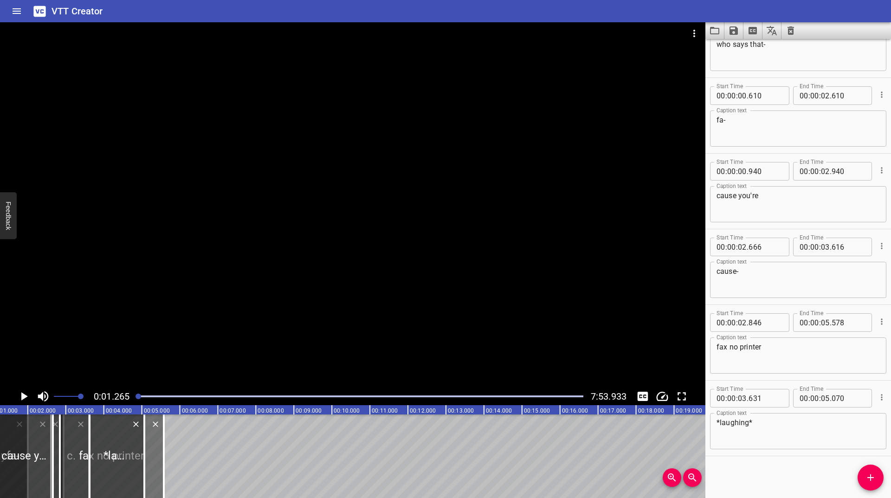
click at [21, 393] on icon "Play/Pause" at bounding box center [24, 396] width 6 height 8
click at [21, 393] on icon "Play/Pause" at bounding box center [23, 396] width 7 height 8
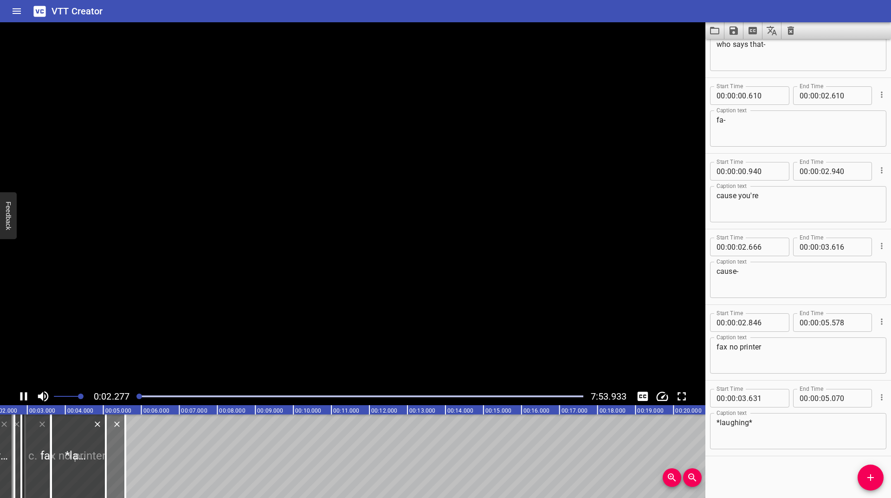
click at [21, 393] on icon "Play/Pause" at bounding box center [23, 396] width 7 height 8
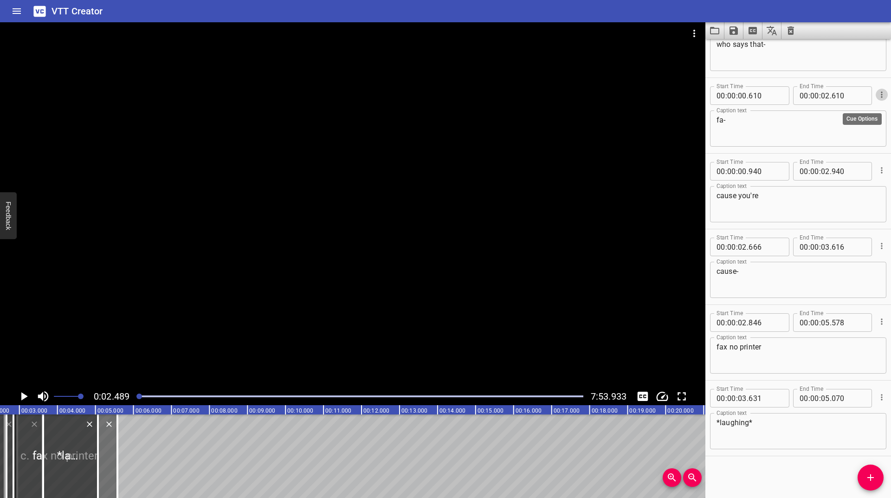
click at [877, 98] on icon "Cue Options" at bounding box center [881, 94] width 9 height 9
click at [839, 97] on li "Advanced options..." at bounding box center [843, 94] width 81 height 17
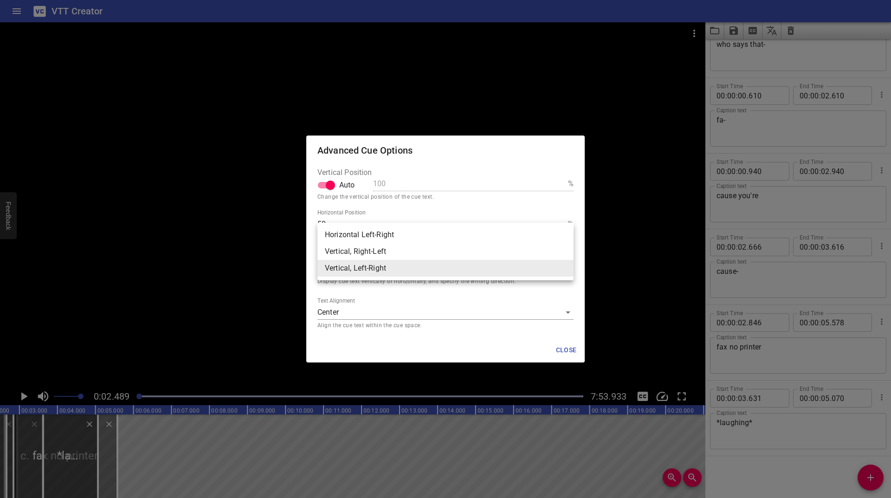
click at [358, 263] on body "VTT Creator Caption Editor Batch Transcribe Login Sign Up Privacy Contact 0:02.…" at bounding box center [445, 249] width 891 height 498
click at [357, 251] on li "Vertical, Right-Left" at bounding box center [446, 251] width 256 height 17
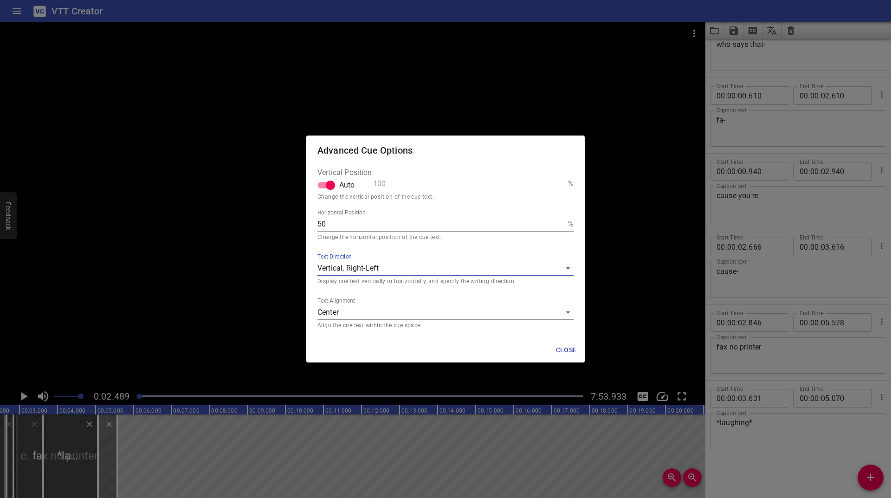
click at [410, 263] on body "VTT Creator Caption Editor Batch Transcribe Login Sign Up Privacy Contact 0:02.…" at bounding box center [445, 249] width 891 height 498
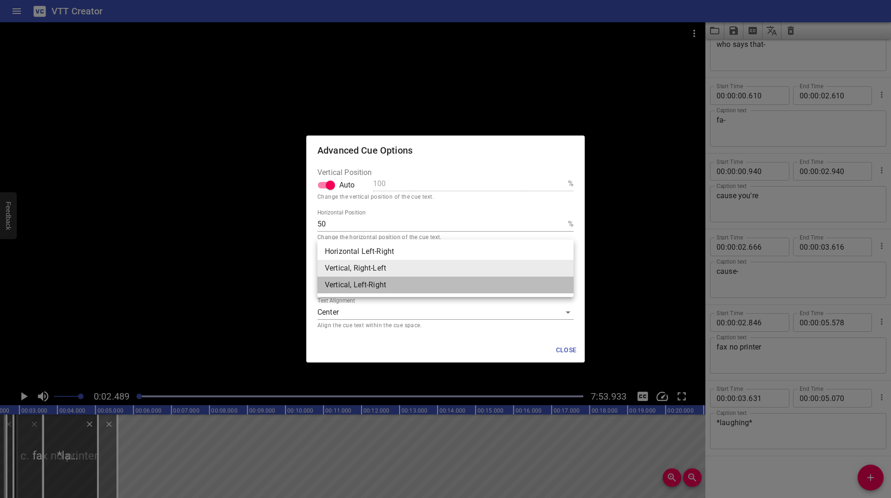
click at [378, 284] on li "Vertical, Left-Right" at bounding box center [446, 285] width 256 height 17
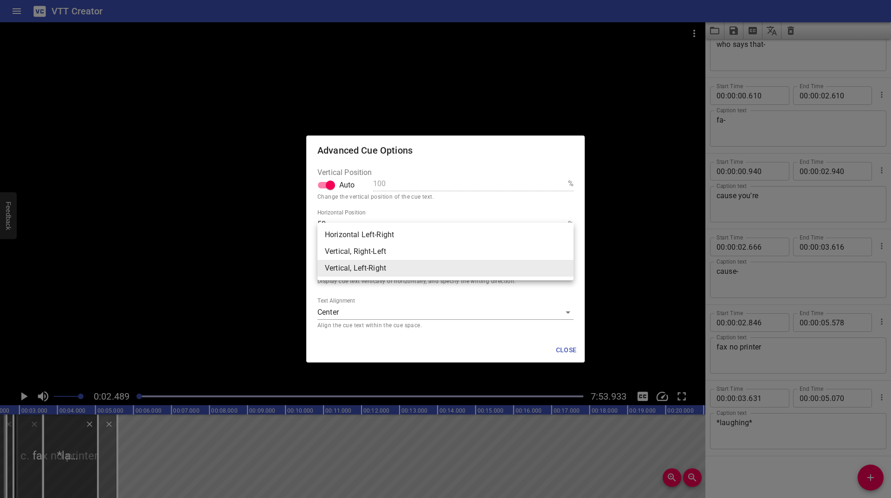
click at [372, 264] on body "VTT Creator Caption Editor Batch Transcribe Login Sign Up Privacy Contact 0:02.…" at bounding box center [445, 249] width 891 height 498
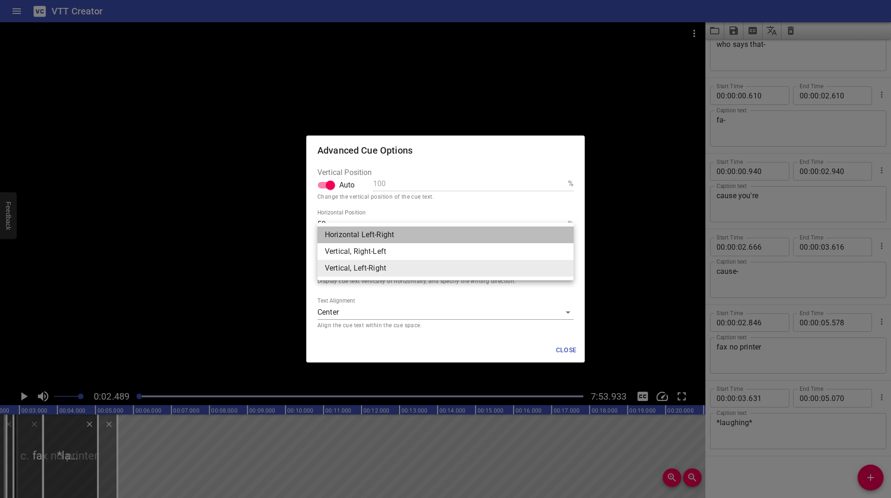
click at [357, 236] on li "Horizontal Left-Right" at bounding box center [446, 235] width 256 height 17
type input "hz"
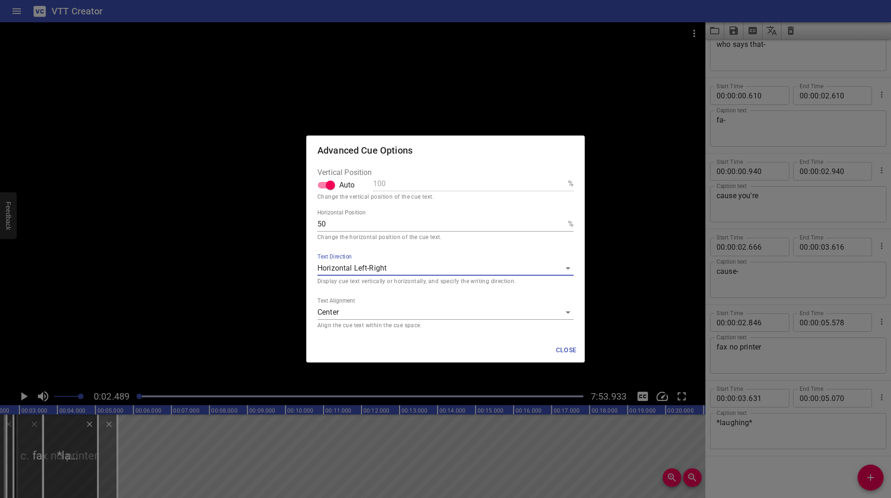
click at [446, 271] on body "VTT Creator Caption Editor Batch Transcribe Login Sign Up Privacy Contact 0:02.…" at bounding box center [445, 249] width 891 height 498
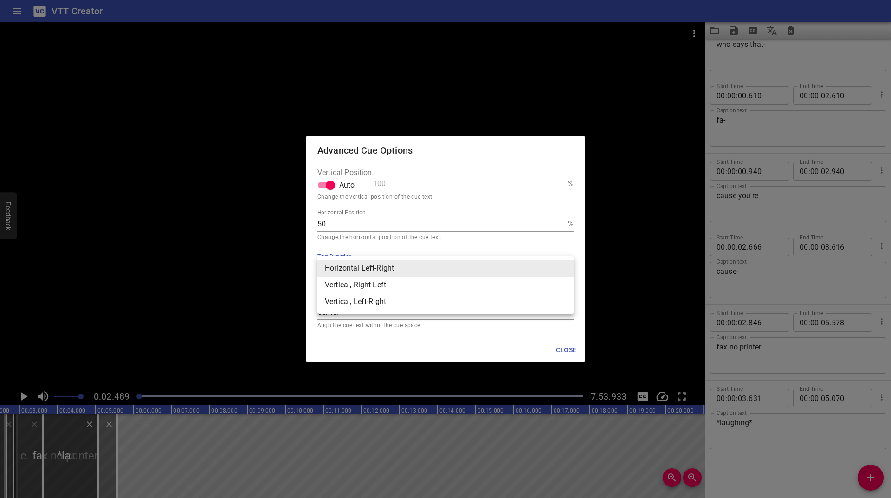
click at [408, 240] on div at bounding box center [445, 249] width 891 height 498
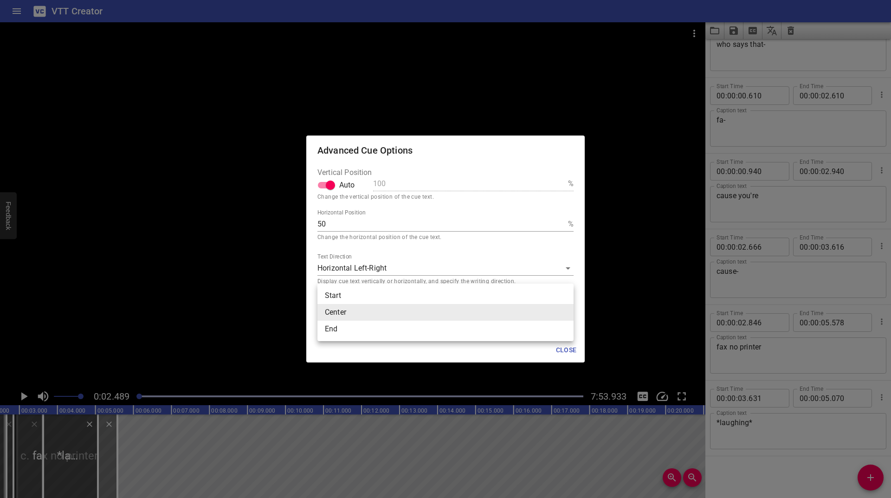
click at [497, 313] on body "VTT Creator Caption Editor Batch Transcribe Login Sign Up Privacy Contact 0:02.…" at bounding box center [445, 249] width 891 height 498
click at [417, 331] on li "End" at bounding box center [446, 329] width 256 height 17
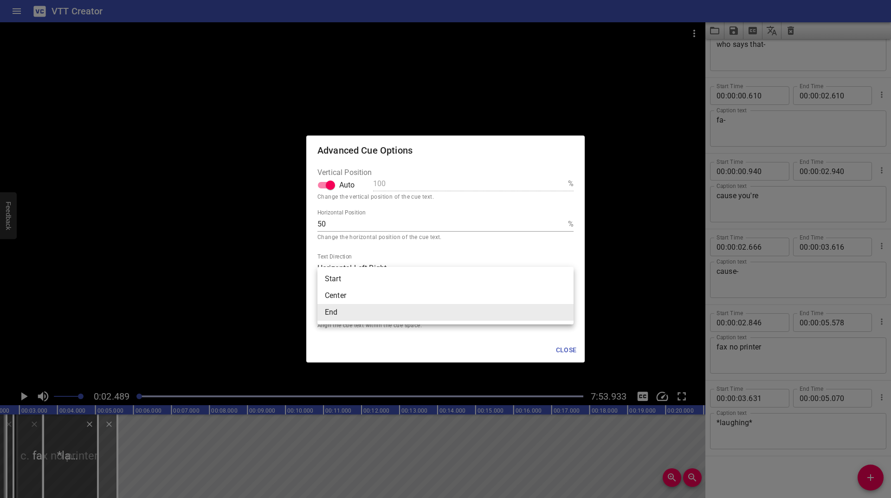
click at [417, 315] on body "VTT Creator Caption Editor Batch Transcribe Login Sign Up Privacy Contact 0:02.…" at bounding box center [445, 249] width 891 height 498
click at [399, 292] on li "Center" at bounding box center [446, 295] width 256 height 17
type input "middle"
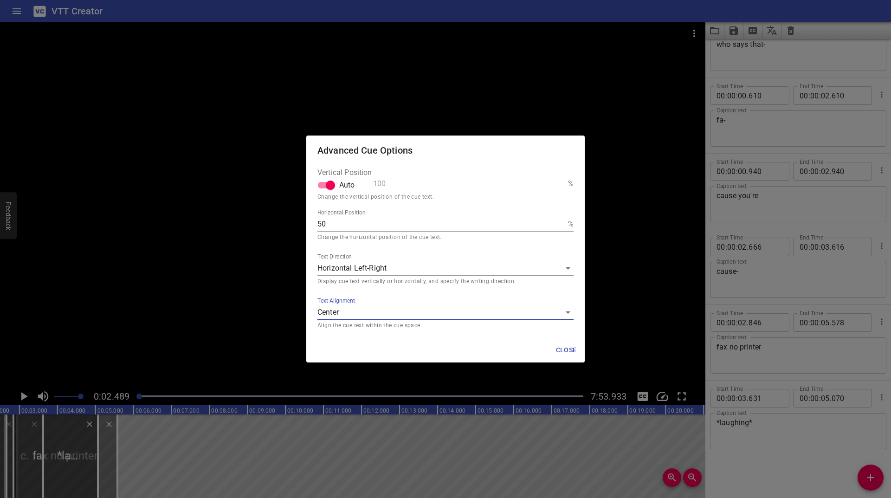
click at [565, 349] on span "Close" at bounding box center [566, 350] width 22 height 12
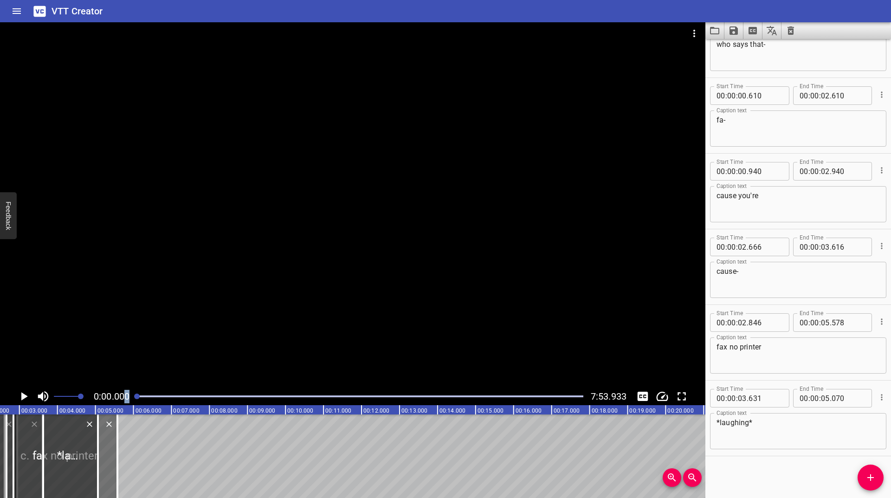
scroll to position [0, 0]
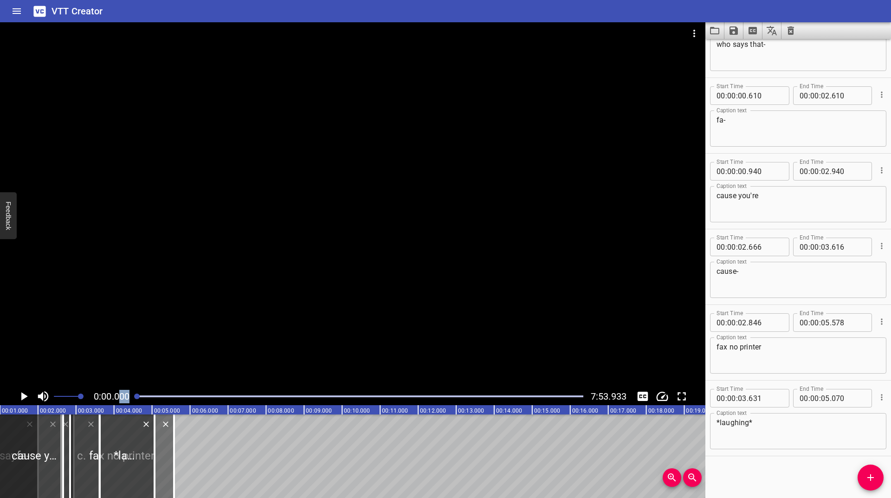
drag, startPoint x: 138, startPoint y: 398, endPoint x: 32, endPoint y: 394, distance: 105.9
click at [116, 397] on div "0:00.000 7:53.933" at bounding box center [353, 397] width 706 height 18
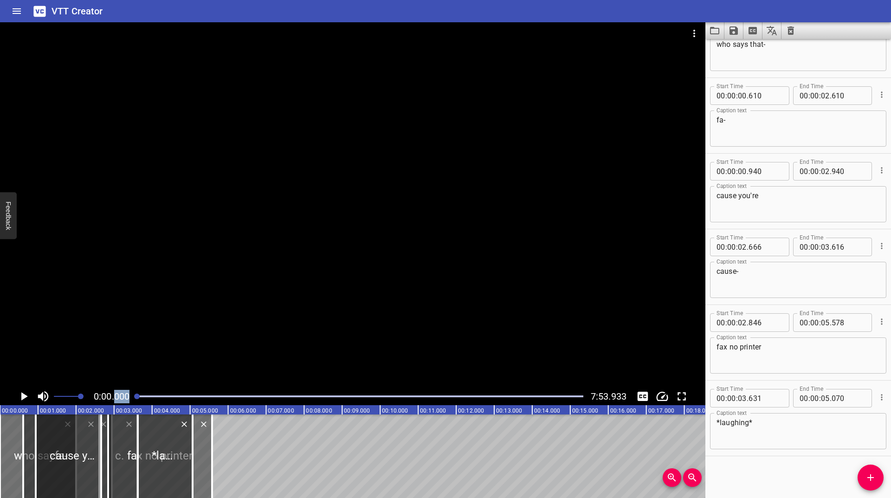
click at [20, 399] on icon "Play/Pause" at bounding box center [24, 396] width 14 height 14
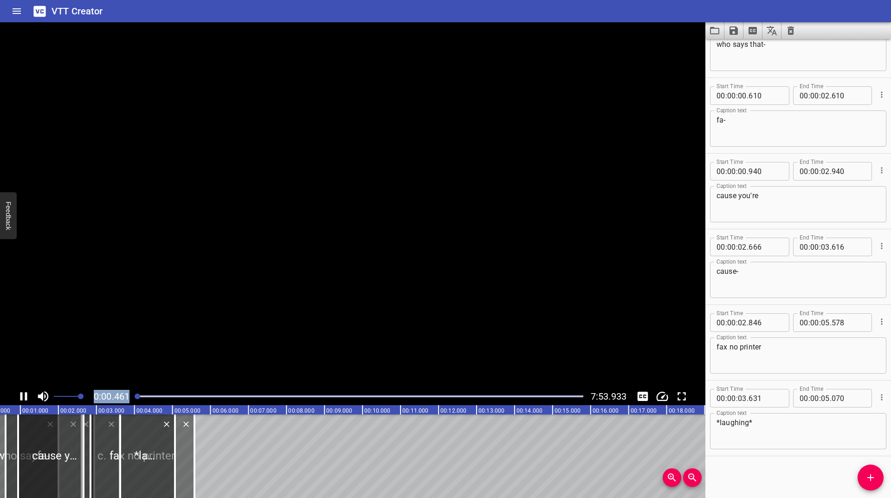
click at [20, 399] on icon "Play/Pause" at bounding box center [23, 396] width 7 height 8
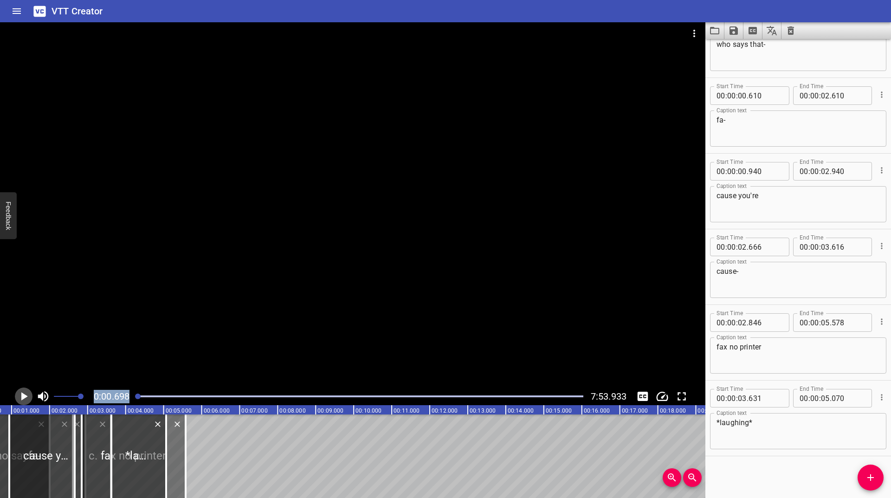
click at [20, 399] on icon "Play/Pause" at bounding box center [24, 396] width 14 height 14
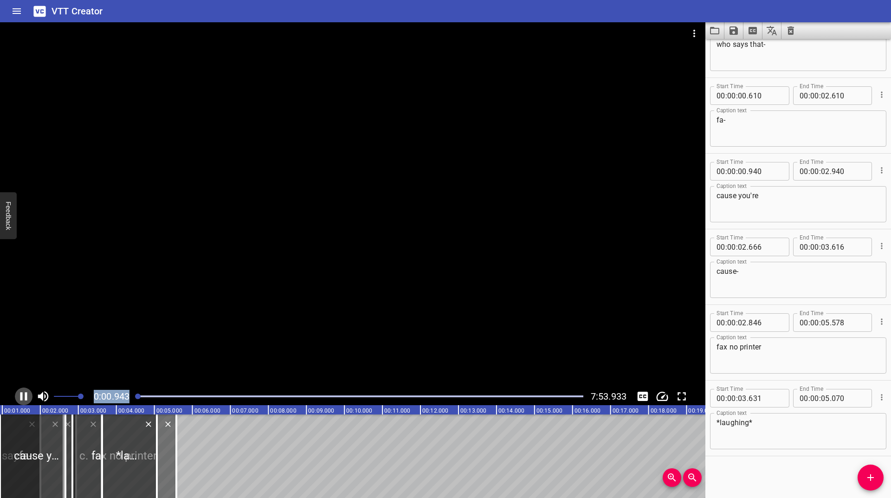
click at [20, 399] on icon "Play/Pause" at bounding box center [23, 396] width 7 height 8
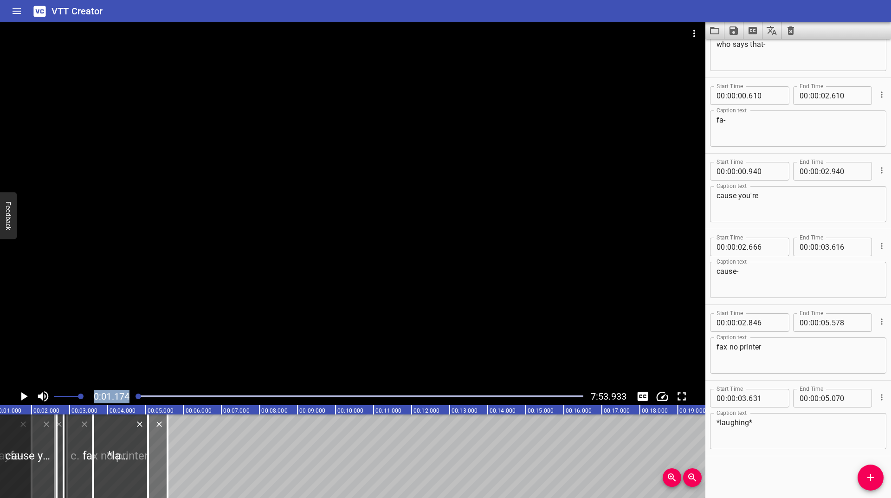
click at [20, 399] on icon "Play/Pause" at bounding box center [24, 396] width 14 height 14
click at [20, 399] on icon "Play/Pause" at bounding box center [23, 396] width 7 height 8
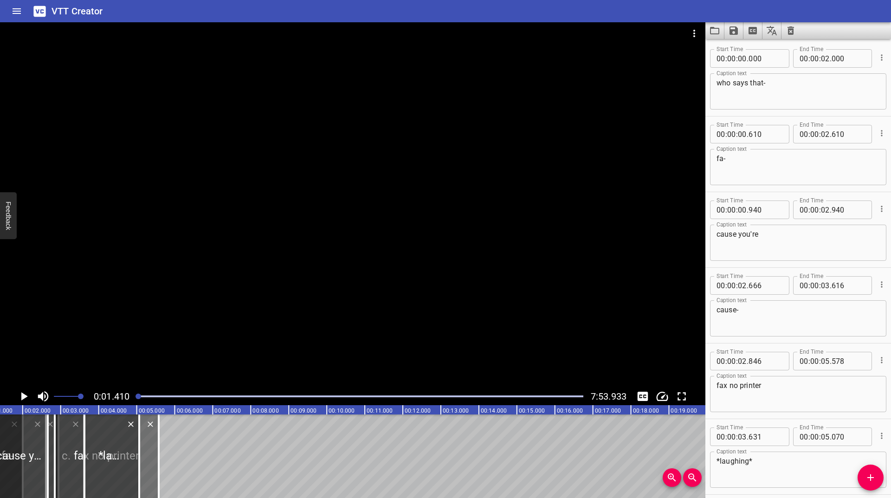
click at [714, 81] on div "who says that- Caption text" at bounding box center [798, 91] width 176 height 36
click at [716, 82] on div "who says that- Caption text" at bounding box center [798, 91] width 176 height 36
click at [720, 81] on textarea "who says that-" at bounding box center [798, 91] width 163 height 26
type textarea "<span style="color:blue">who says that-"
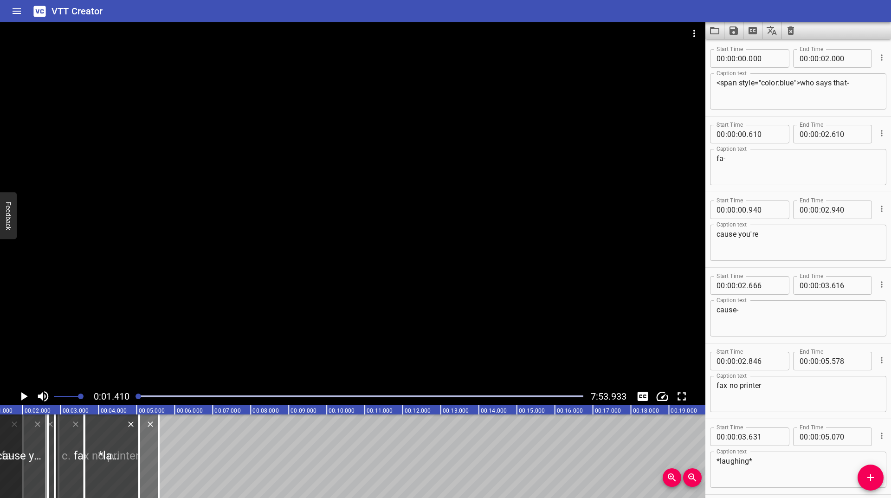
click at [716, 233] on div "cause you're Caption text" at bounding box center [798, 243] width 176 height 36
drag, startPoint x: 716, startPoint y: 85, endPoint x: 804, endPoint y: 84, distance: 88.2
click at [804, 84] on div "<span style="color:blue">who says that- Caption text" at bounding box center [798, 91] width 176 height 36
click at [804, 84] on textarea "<span style="color:blue">who says that-" at bounding box center [798, 91] width 163 height 26
drag, startPoint x: 801, startPoint y: 84, endPoint x: 677, endPoint y: 91, distance: 124.6
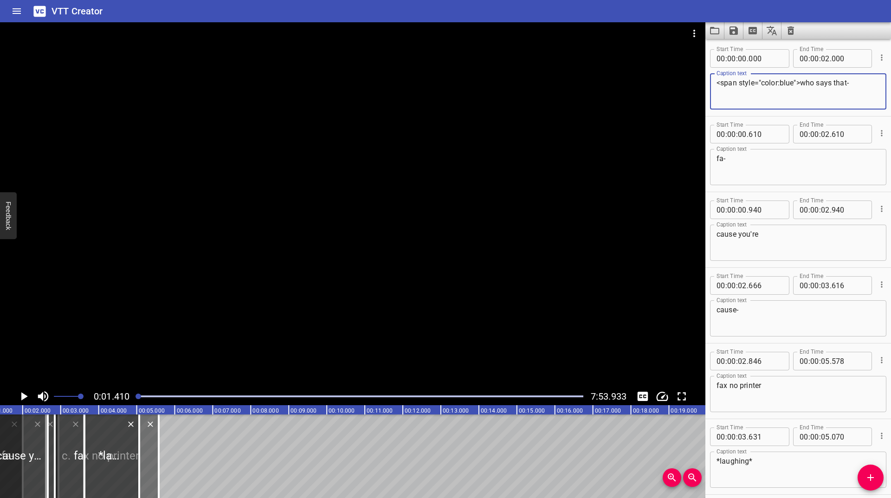
click at [677, 91] on main "0:01.410 7:53.933 00:00.000 00:01.000 00:02.000 00:03.000 00:04.000 00:05.000 0…" at bounding box center [445, 260] width 891 height 476
click at [716, 238] on div "cause you're Caption text" at bounding box center [798, 243] width 176 height 36
paste textarea "<span style="color:blue">"
drag, startPoint x: 852, startPoint y: 236, endPoint x: 759, endPoint y: 242, distance: 93.0
click at [759, 242] on textarea "cause you're<span style="color:blue">" at bounding box center [798, 243] width 163 height 26
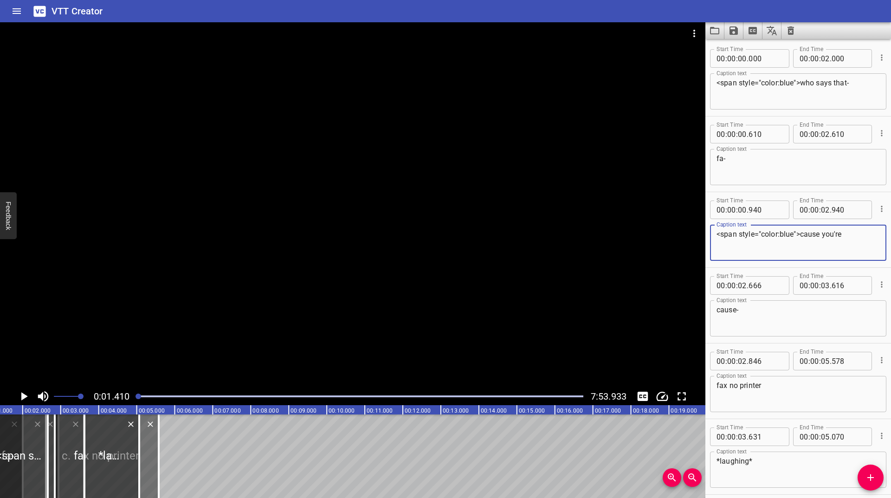
click at [786, 232] on textarea "<span style="color:blue">cause you're" at bounding box center [798, 243] width 163 height 26
drag, startPoint x: 780, startPoint y: 236, endPoint x: 794, endPoint y: 236, distance: 13.9
click at [794, 236] on textarea "<span style="color:blue">cause you're" at bounding box center [798, 243] width 163 height 26
drag, startPoint x: 800, startPoint y: 234, endPoint x: 714, endPoint y: 240, distance: 86.6
click at [714, 240] on div "<span style="color:gray">cause you're Caption text" at bounding box center [798, 243] width 176 height 36
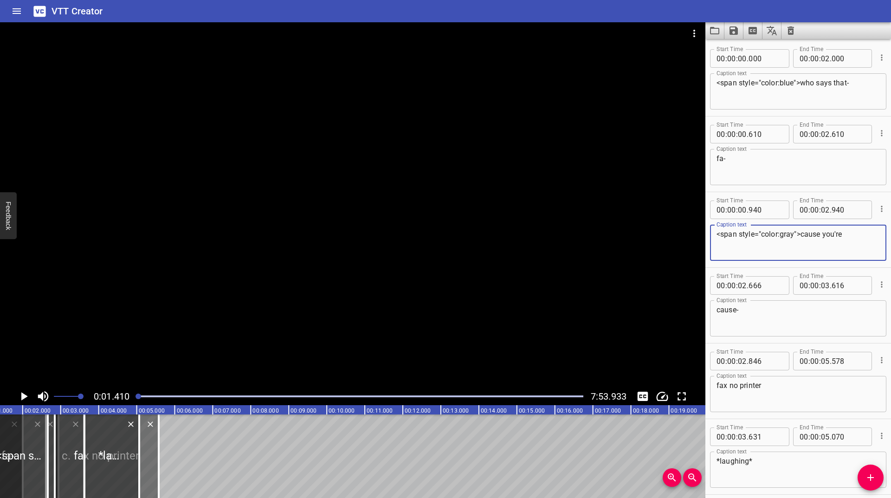
type textarea "<span style="color:gray">cause you're"
click at [714, 309] on div "cause- Caption text" at bounding box center [798, 318] width 176 height 36
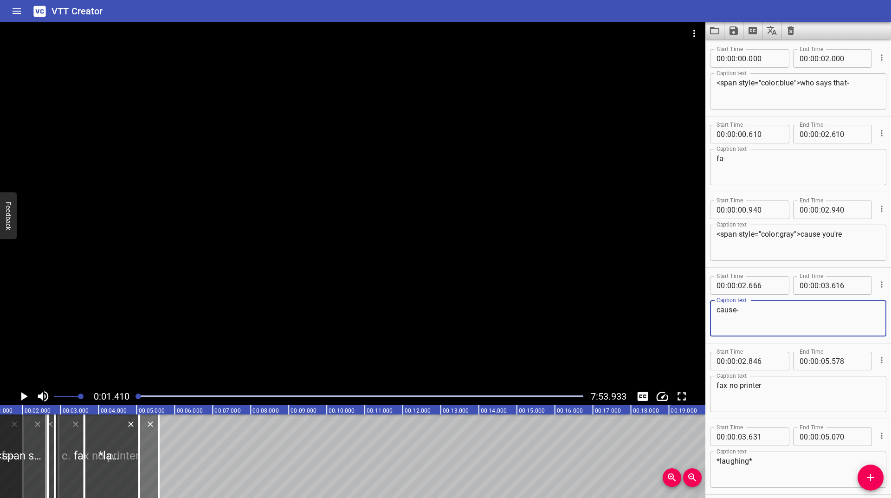
click at [717, 307] on textarea "cause-" at bounding box center [798, 318] width 163 height 26
paste textarea "<span style="color:gray">"
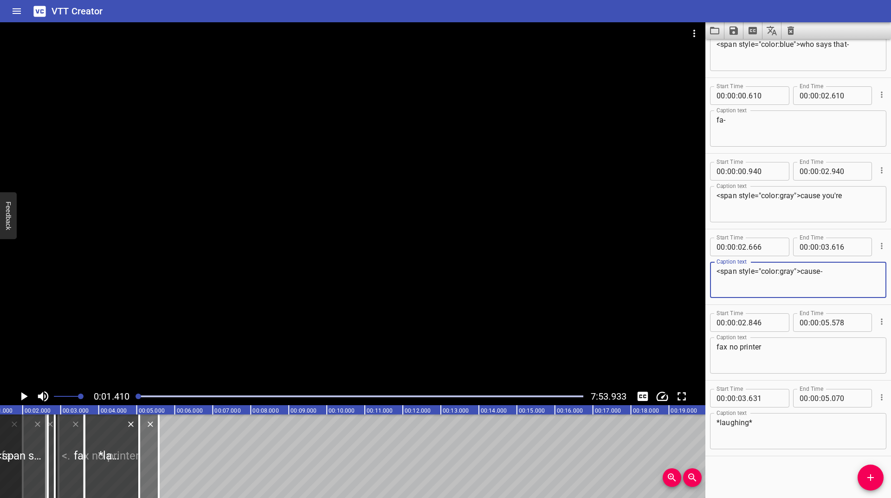
type textarea "<span style="color:gray">cause-"
click at [716, 421] on div "*laughing* Caption text" at bounding box center [798, 431] width 176 height 36
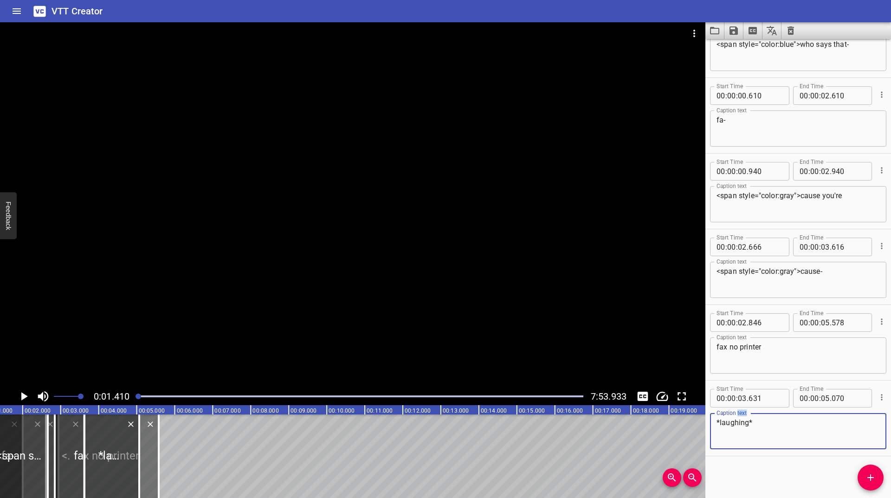
click at [716, 421] on div "*laughing* Caption text" at bounding box center [798, 431] width 176 height 36
click at [720, 422] on textarea "*laughing*" at bounding box center [798, 431] width 163 height 26
paste textarea "<span style="color:gray">"
type textarea "<span style="color:gray">*laughing*"
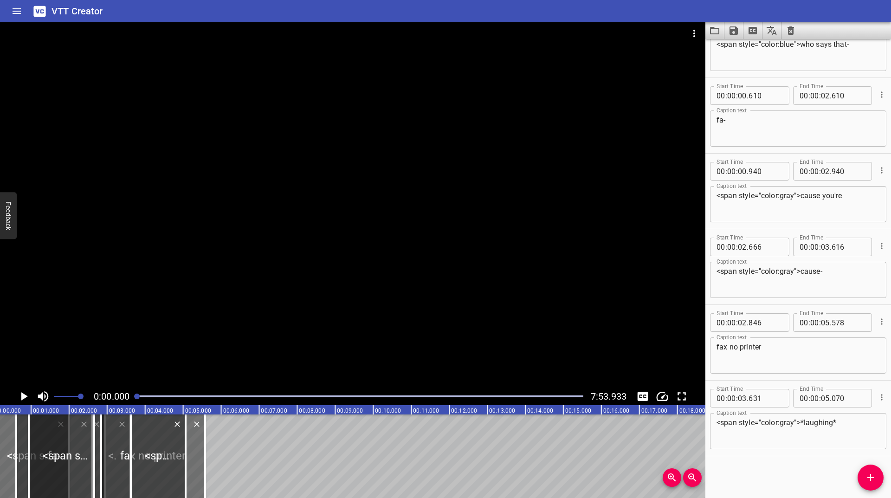
drag, startPoint x: 140, startPoint y: 396, endPoint x: 126, endPoint y: 400, distance: 14.9
click at [133, 398] on div at bounding box center [360, 396] width 458 height 13
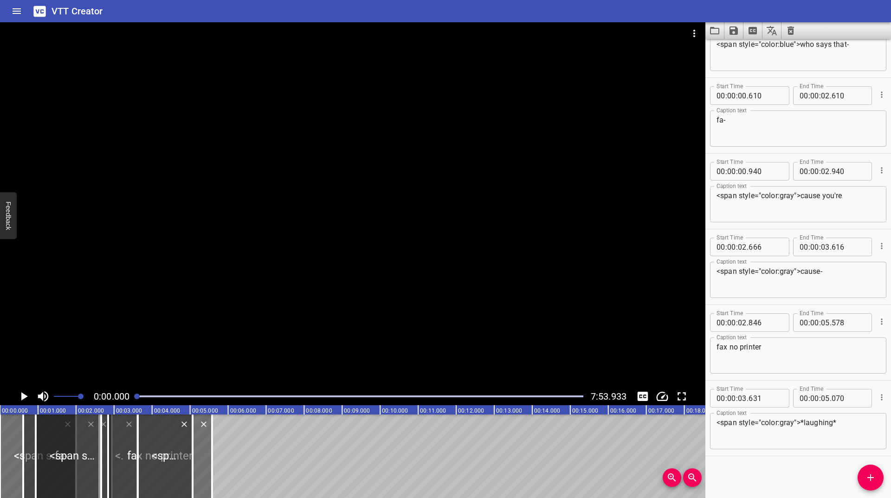
click at [133, 399] on div at bounding box center [360, 396] width 458 height 13
click at [25, 394] on icon "Play/Pause" at bounding box center [24, 396] width 14 height 14
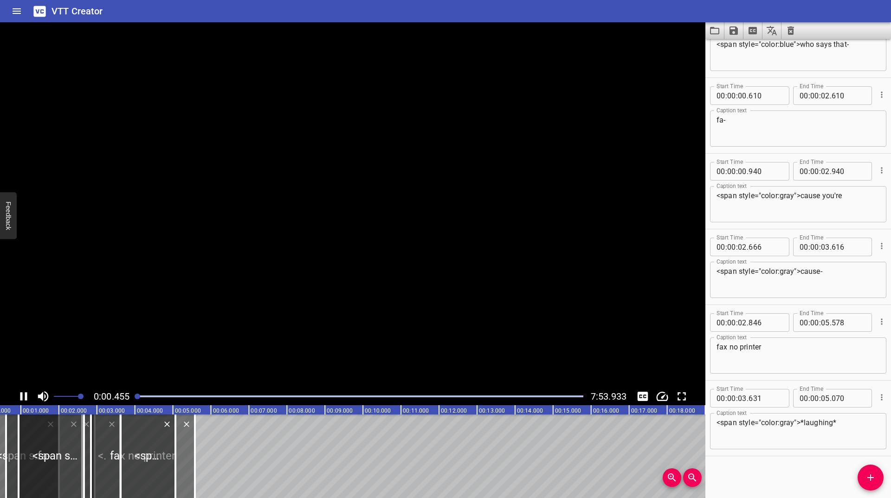
click at [25, 394] on icon "Play/Pause" at bounding box center [23, 396] width 7 height 8
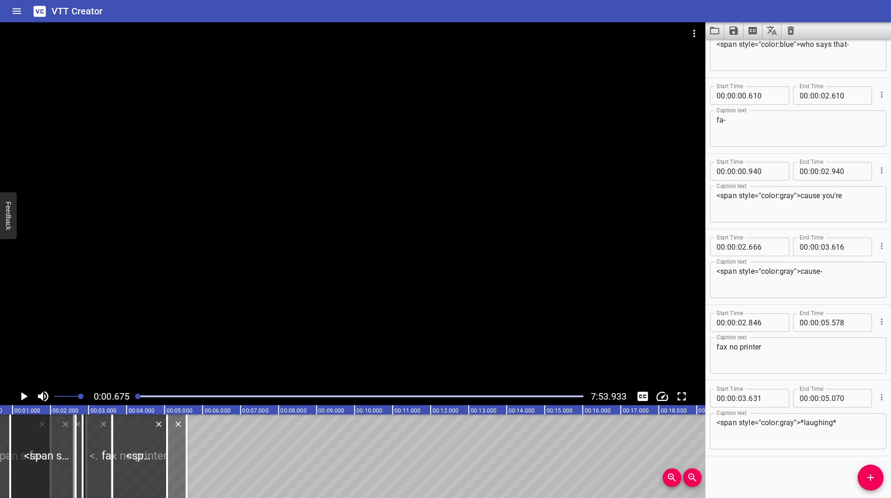
click at [25, 394] on icon "Play/Pause" at bounding box center [24, 396] width 14 height 14
click at [25, 394] on icon "Play/Pause" at bounding box center [23, 396] width 7 height 8
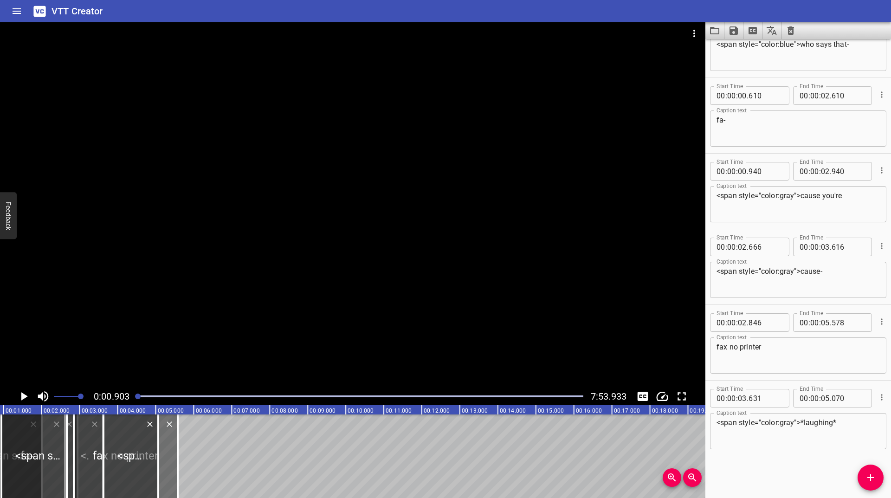
click at [25, 394] on icon "Play/Pause" at bounding box center [24, 396] width 14 height 14
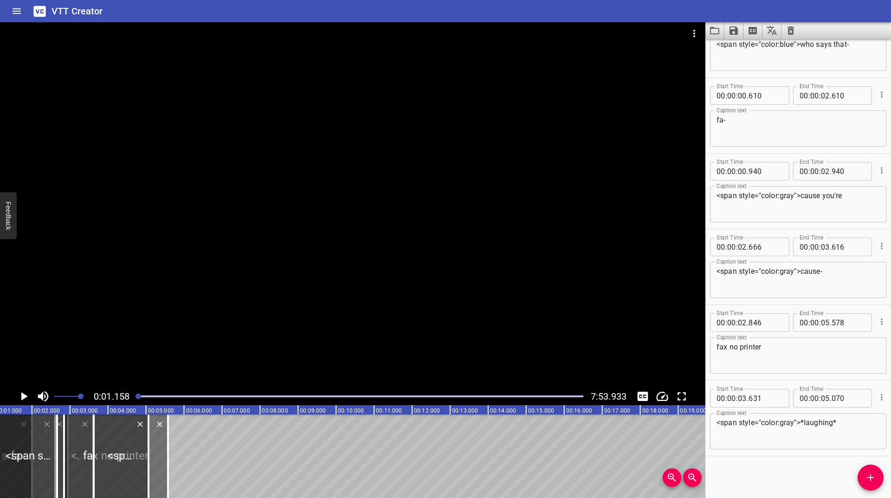
click at [25, 394] on icon "Play/Pause" at bounding box center [24, 396] width 14 height 14
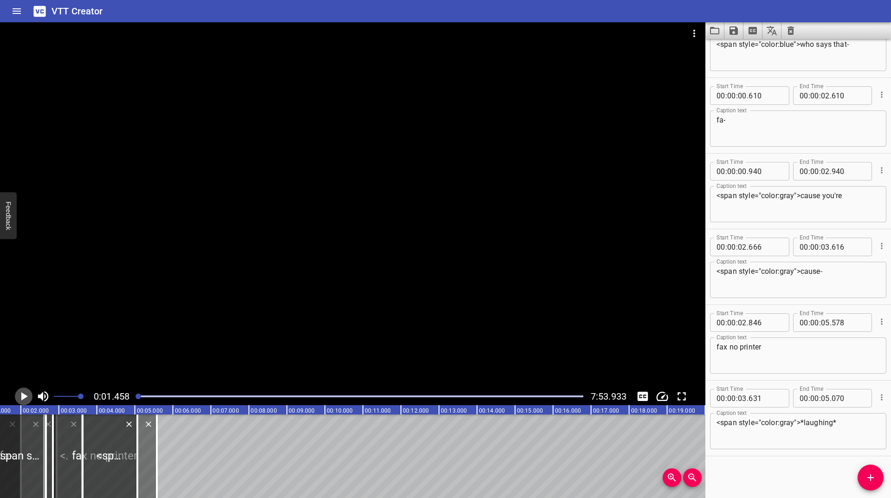
click at [25, 394] on icon "Play/Pause" at bounding box center [24, 396] width 14 height 14
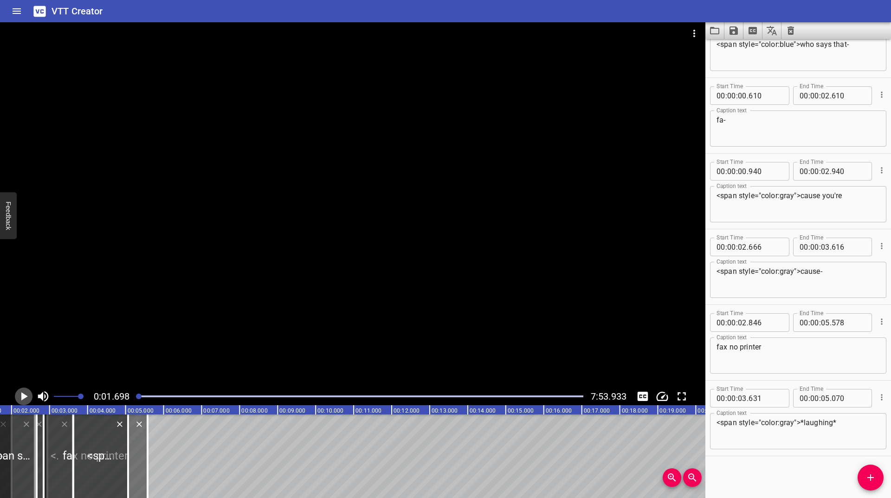
click at [25, 394] on icon "Play/Pause" at bounding box center [24, 396] width 14 height 14
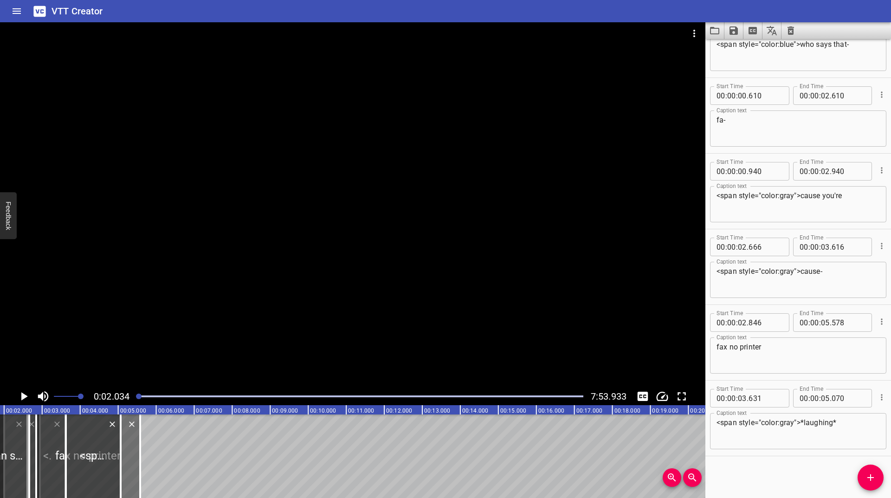
scroll to position [0, 78]
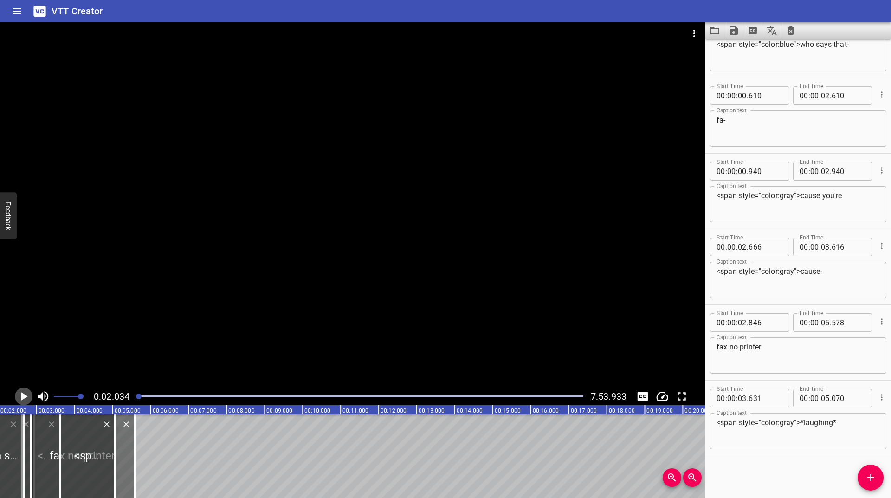
click at [25, 394] on icon "Play/Pause" at bounding box center [24, 396] width 14 height 14
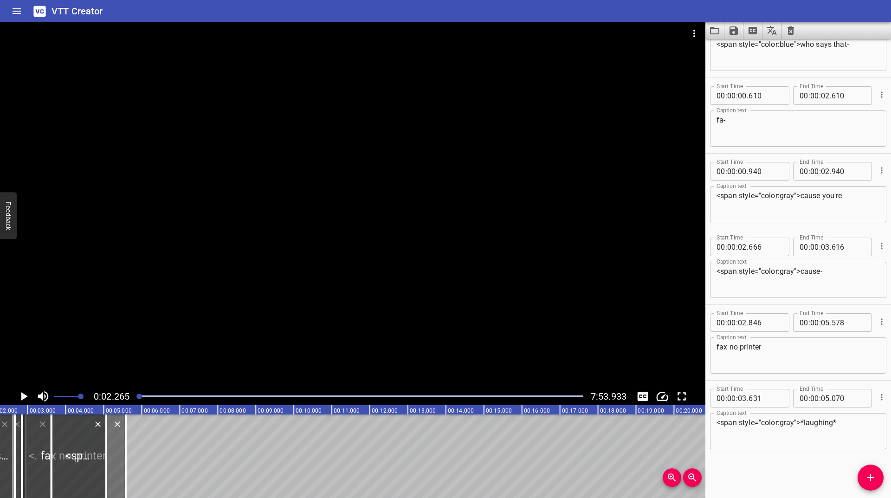
click at [25, 394] on icon "Play/Pause" at bounding box center [24, 396] width 14 height 14
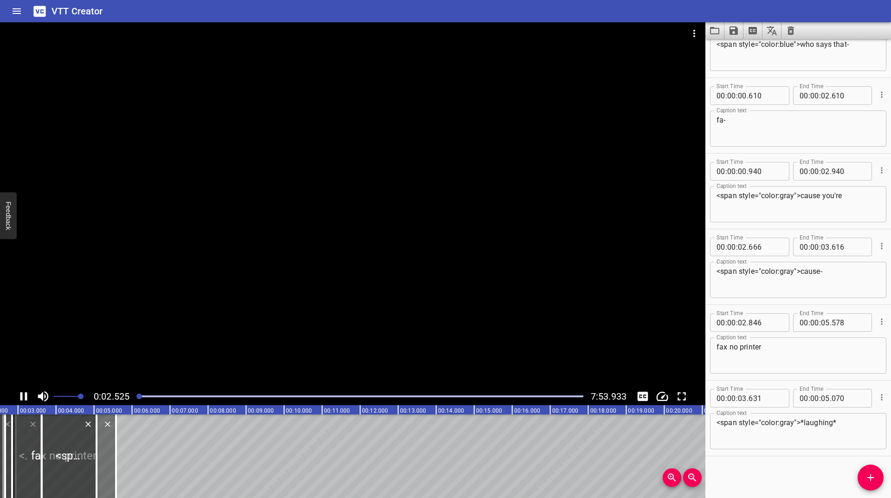
click at [25, 394] on icon "Play/Pause" at bounding box center [24, 396] width 14 height 14
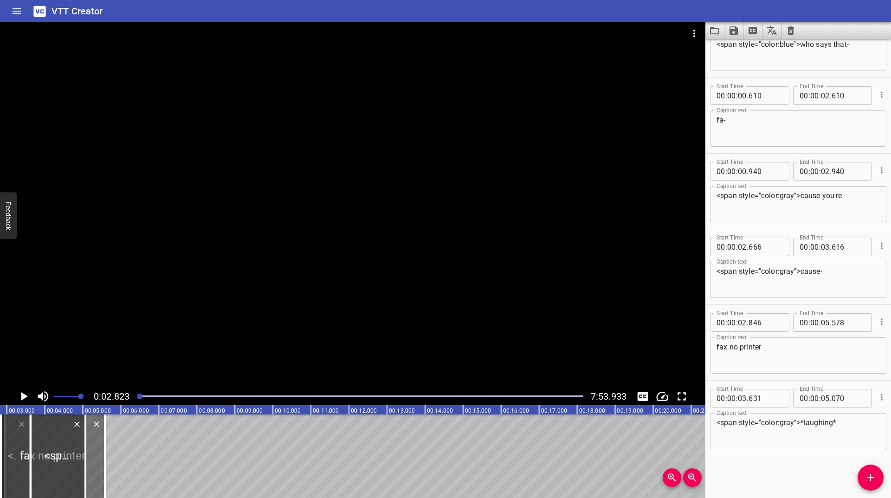
click at [25, 394] on icon "Play/Pause" at bounding box center [24, 396] width 14 height 14
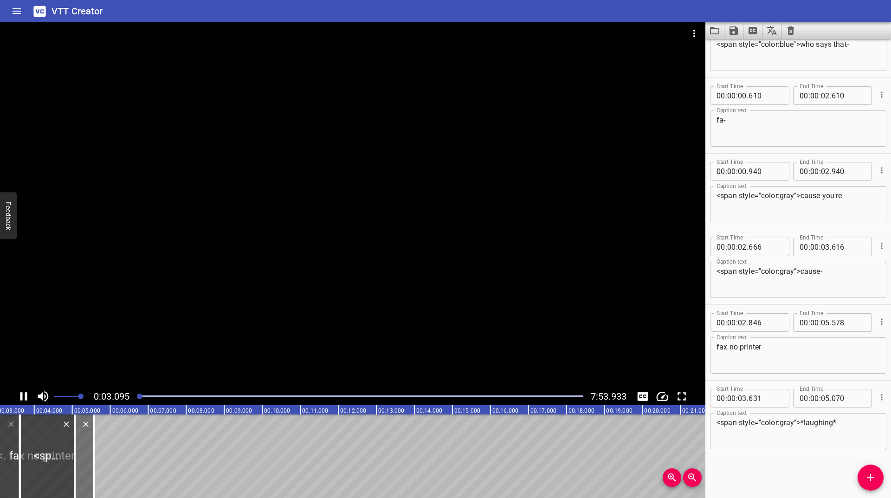
click at [25, 394] on icon "Play/Pause" at bounding box center [24, 396] width 14 height 14
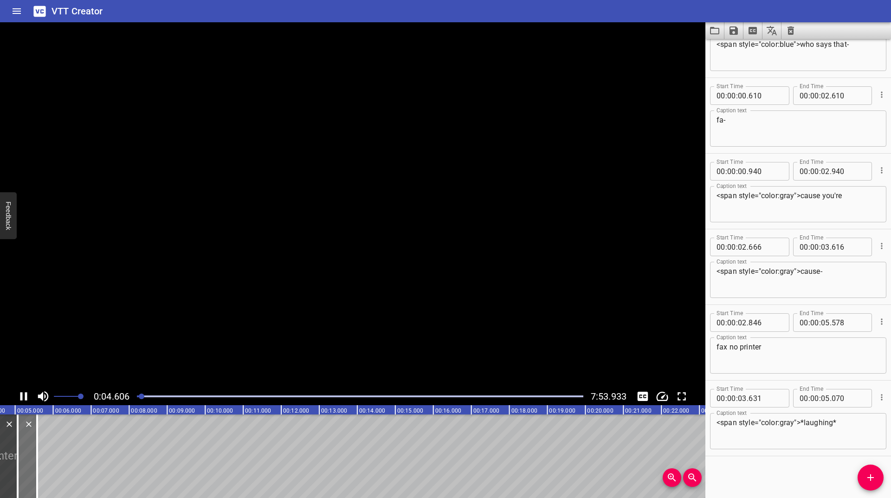
click at [25, 394] on icon "Play/Pause" at bounding box center [24, 396] width 14 height 14
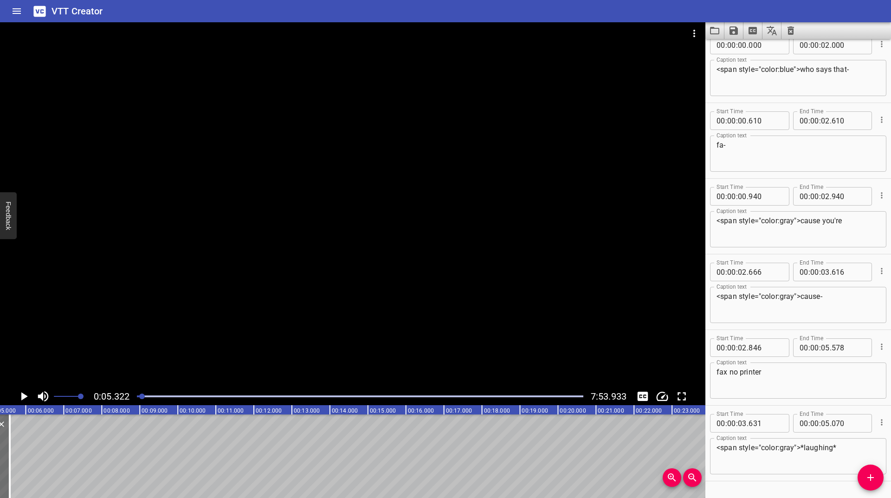
scroll to position [0, 0]
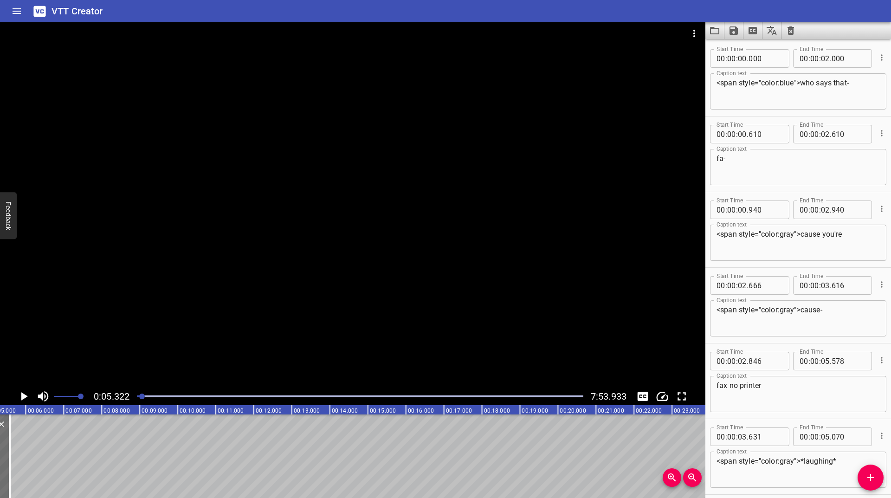
click at [790, 34] on icon "Clear captions" at bounding box center [791, 30] width 6 height 8
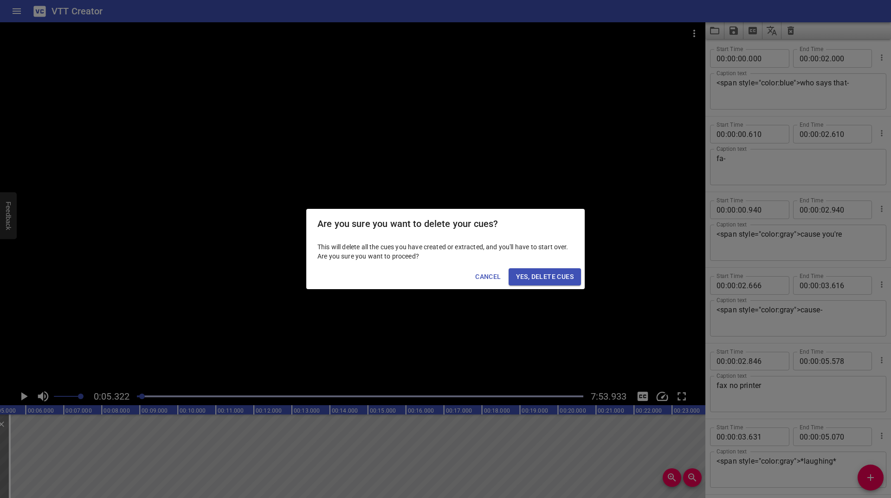
click at [538, 278] on span "Yes, Delete Cues" at bounding box center [545, 277] width 58 height 12
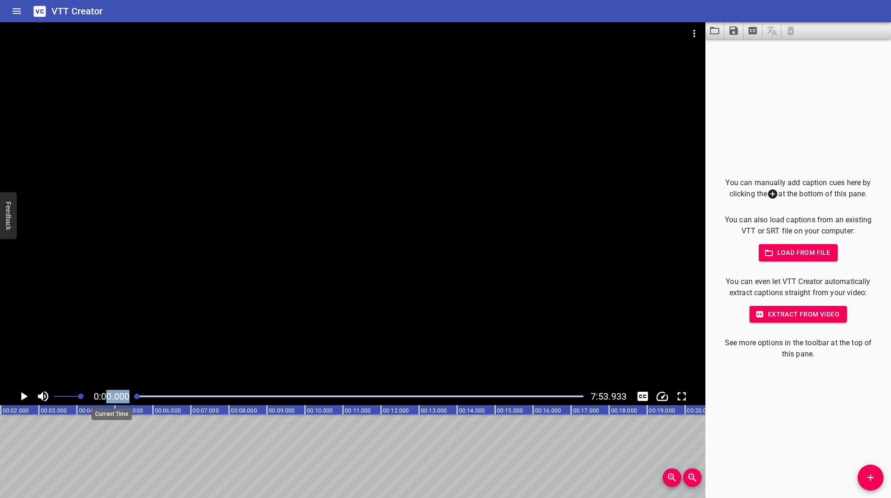
scroll to position [0, 0]
drag, startPoint x: 141, startPoint y: 395, endPoint x: 108, endPoint y: 396, distance: 32.5
click at [108, 396] on div "0:00.000 7:53.933" at bounding box center [353, 397] width 706 height 18
click at [56, 335] on div at bounding box center [353, 204] width 706 height 365
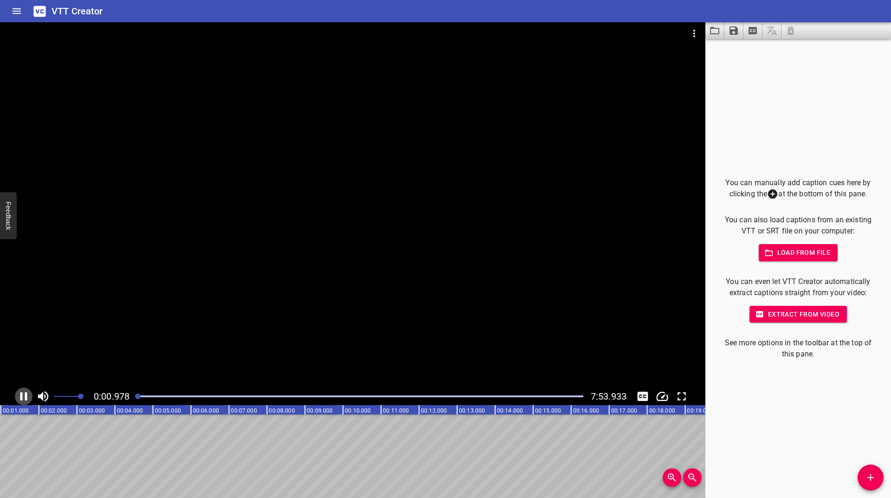
click at [22, 395] on icon "Play/Pause" at bounding box center [23, 396] width 7 height 8
drag, startPoint x: 142, startPoint y: 395, endPoint x: 137, endPoint y: 398, distance: 5.4
click at [136, 400] on div at bounding box center [360, 396] width 458 height 13
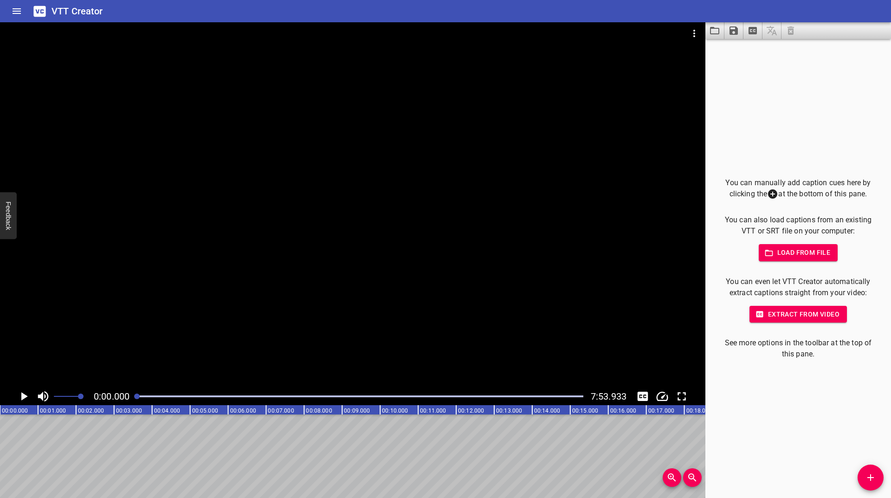
drag, startPoint x: 137, startPoint y: 397, endPoint x: 132, endPoint y: 400, distance: 5.6
click at [132, 400] on div at bounding box center [360, 396] width 458 height 13
click at [869, 469] on button "Add Cue" at bounding box center [871, 478] width 26 height 26
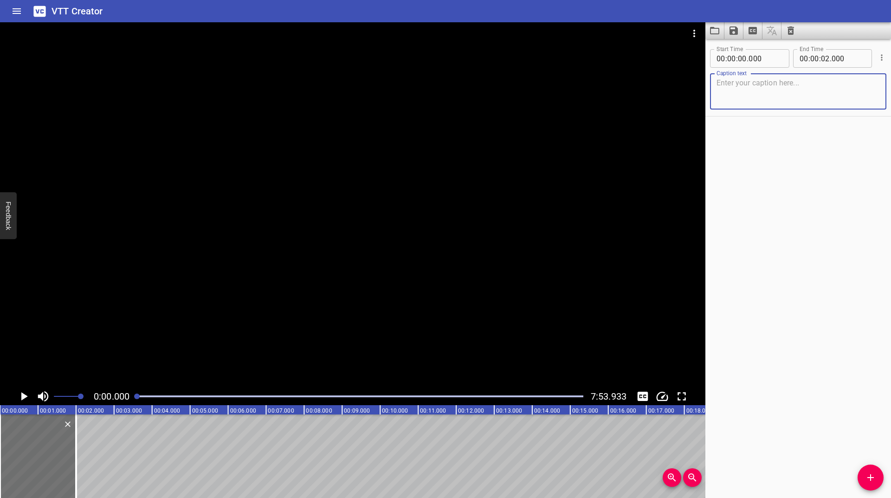
click at [744, 94] on textarea at bounding box center [798, 91] width 163 height 26
type textarea "hey look at it"
click at [27, 397] on icon "Play/Pause" at bounding box center [24, 396] width 6 height 8
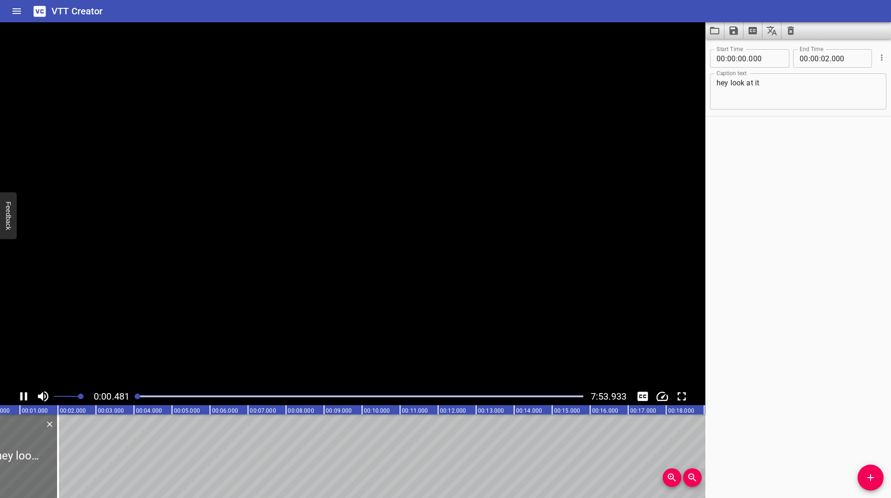
click at [27, 397] on icon "Play/Pause" at bounding box center [23, 396] width 7 height 8
drag, startPoint x: 49, startPoint y: 455, endPoint x: 0, endPoint y: 465, distance: 49.3
click at [0, 465] on div at bounding box center [1, 457] width 2 height 84
type input "00"
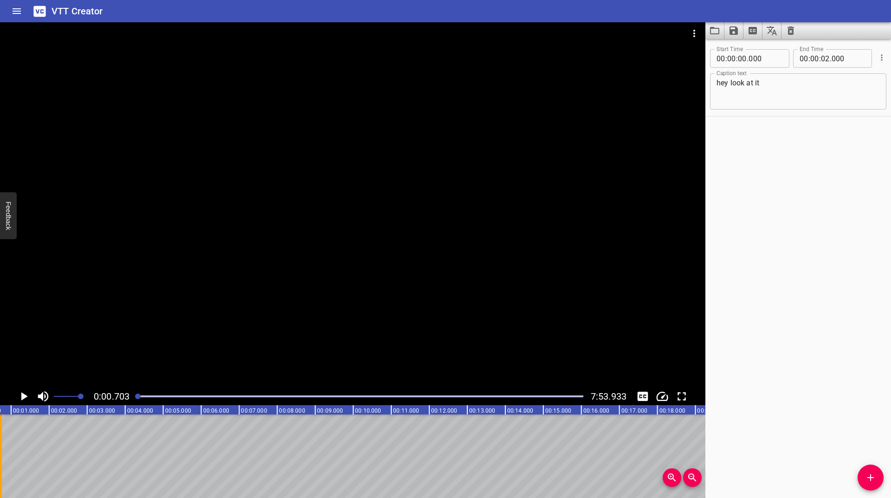
type input "730"
click at [872, 478] on icon "Add Cue" at bounding box center [871, 477] width 6 height 6
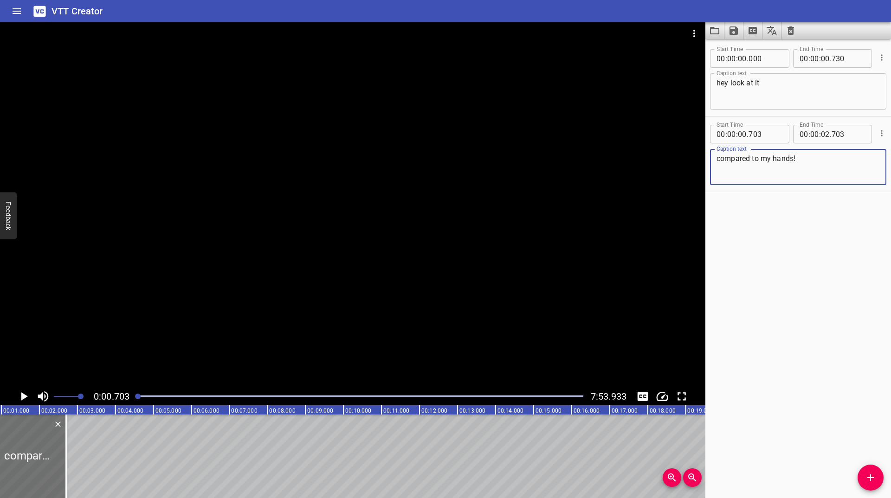
type textarea "compared to my hands!"
click at [26, 396] on icon "Play/Pause" at bounding box center [24, 396] width 6 height 8
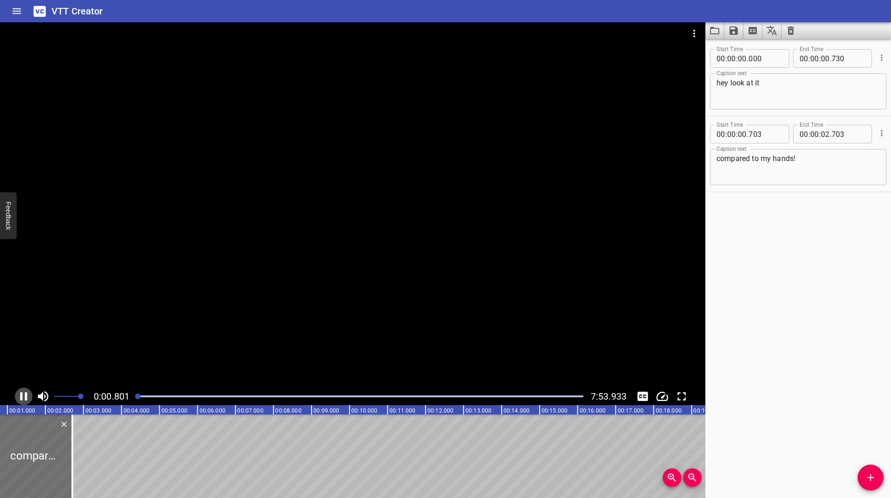
click at [25, 396] on icon "Play/Pause" at bounding box center [24, 396] width 14 height 14
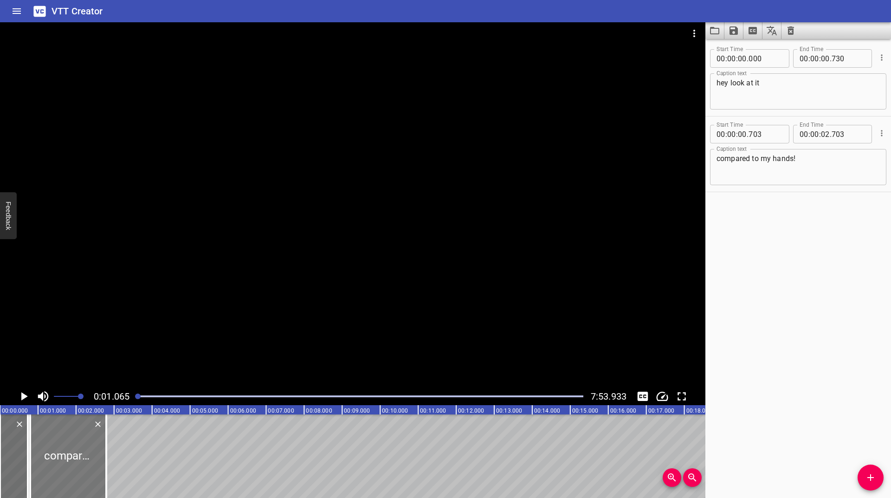
click at [59, 458] on div at bounding box center [68, 457] width 76 height 84
type input "788"
drag, startPoint x: 140, startPoint y: 398, endPoint x: 132, endPoint y: 399, distance: 7.6
click at [132, 399] on div at bounding box center [360, 396] width 458 height 13
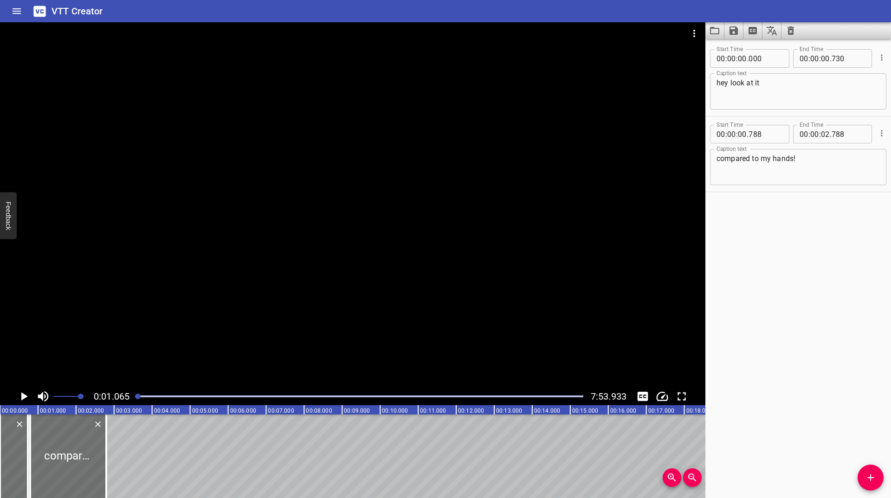
click at [132, 399] on div at bounding box center [360, 396] width 458 height 13
click at [22, 393] on icon "Play/Pause" at bounding box center [24, 396] width 6 height 8
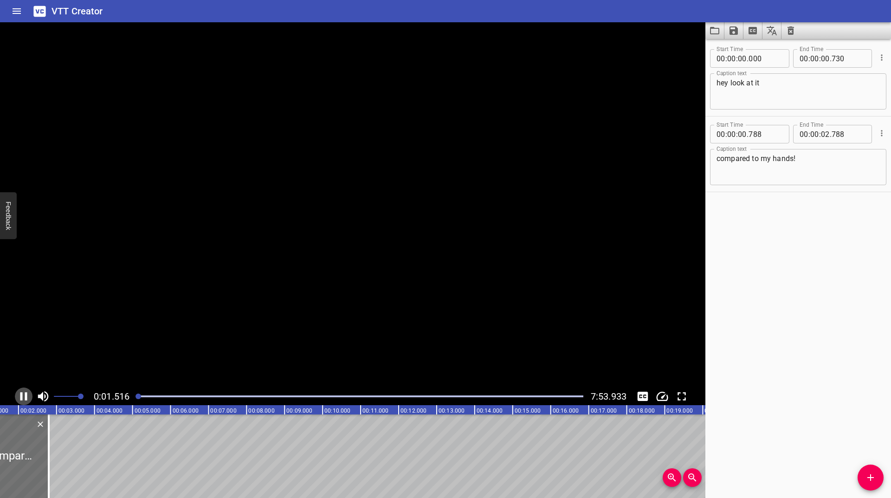
click at [22, 393] on icon "Play/Pause" at bounding box center [23, 396] width 7 height 8
drag, startPoint x: 32, startPoint y: 439, endPoint x: 0, endPoint y: 463, distance: 40.8
click at [0, 463] on div at bounding box center [1, 457] width 9 height 84
type input "01"
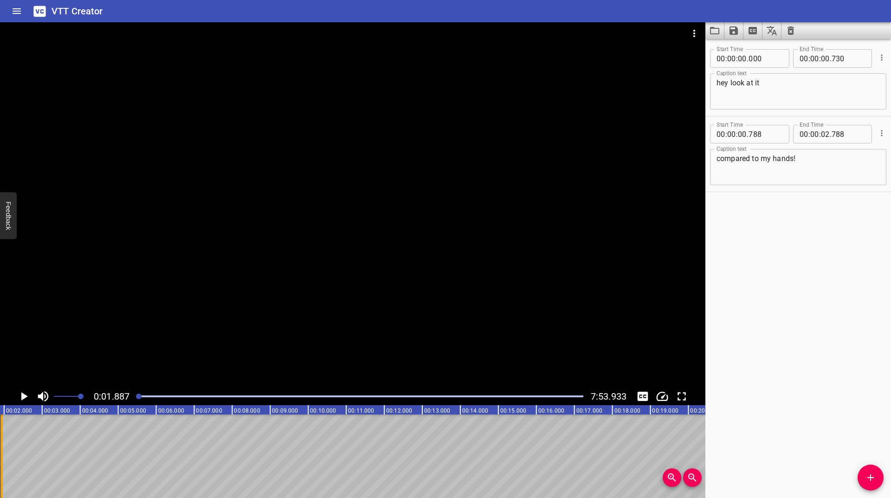
type input "934"
click at [794, 160] on textarea "compared to my hands!" at bounding box center [798, 167] width 163 height 26
click at [810, 160] on textarea "compared to my hands!" at bounding box center [798, 167] width 163 height 26
type textarea "compared to my hand"
drag, startPoint x: 141, startPoint y: 399, endPoint x: 117, endPoint y: 400, distance: 23.2
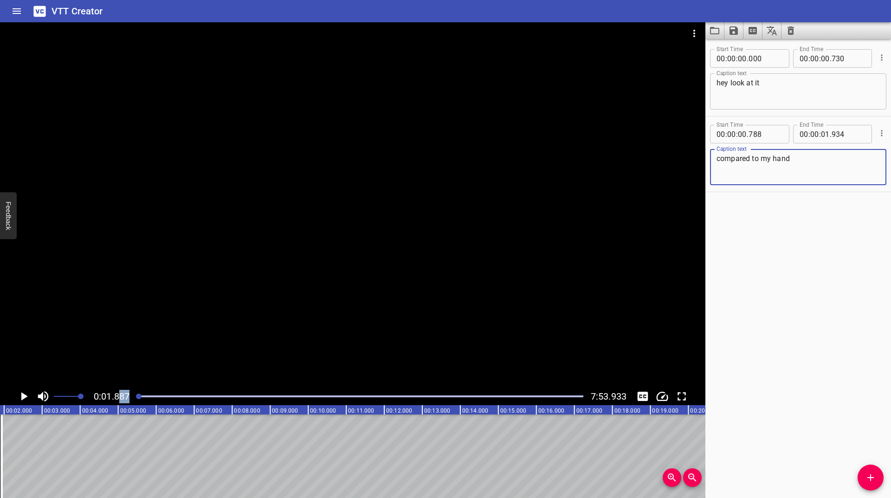
click at [119, 400] on div "0:01.887 7:53.933" at bounding box center [353, 397] width 706 height 18
click at [72, 362] on div at bounding box center [353, 204] width 706 height 365
click at [22, 398] on icon "Play/Pause" at bounding box center [23, 396] width 7 height 8
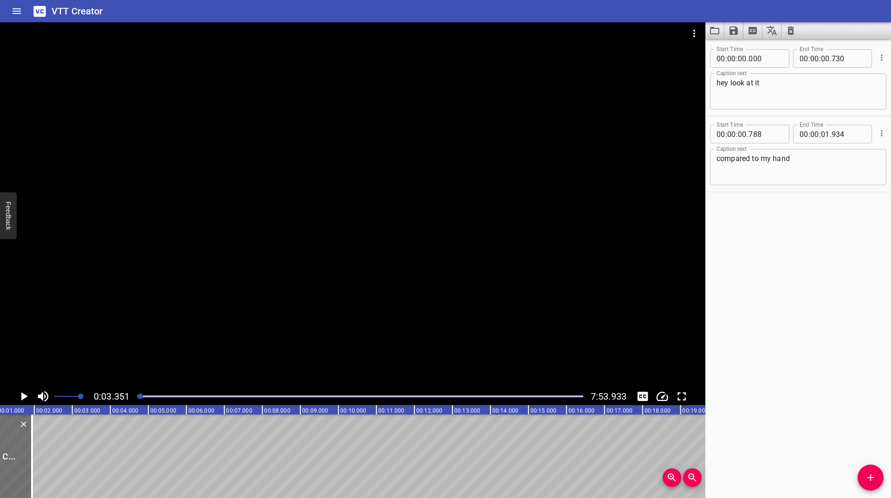
scroll to position [0, 54]
click at [869, 477] on icon "Add Cue" at bounding box center [871, 477] width 6 height 6
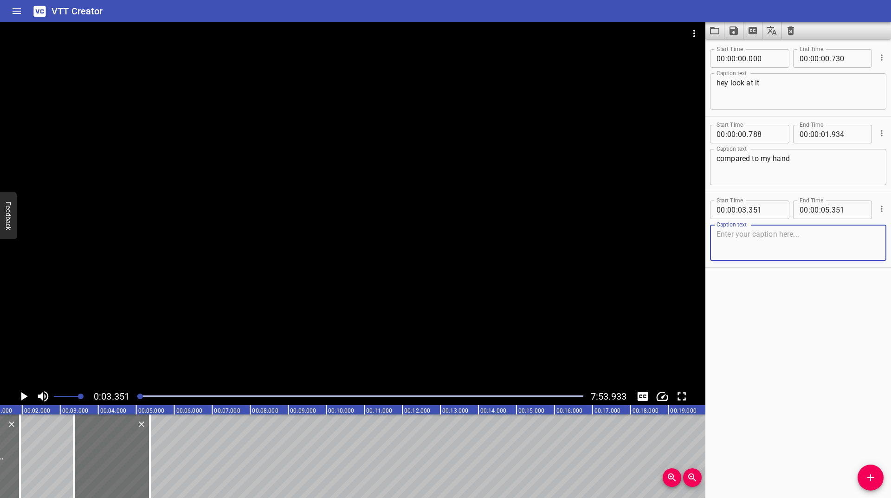
click at [768, 248] on textarea at bounding box center [798, 243] width 163 height 26
type textarea "you can't-"
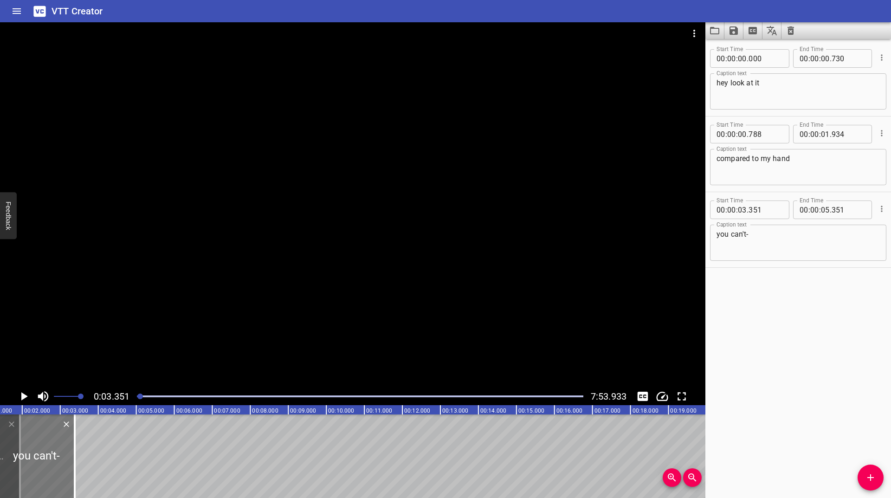
drag, startPoint x: 114, startPoint y: 451, endPoint x: 39, endPoint y: 459, distance: 75.2
click at [39, 459] on div at bounding box center [37, 457] width 76 height 84
type input "01"
type input "374"
type input "03"
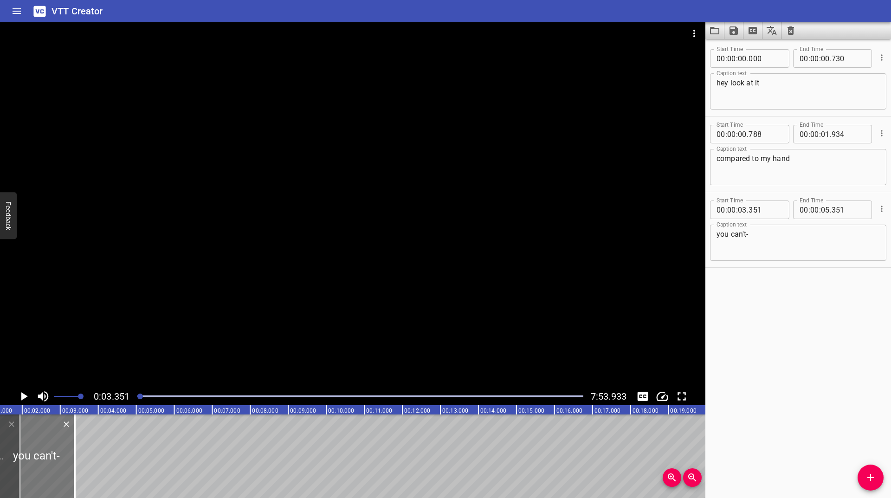
type input "374"
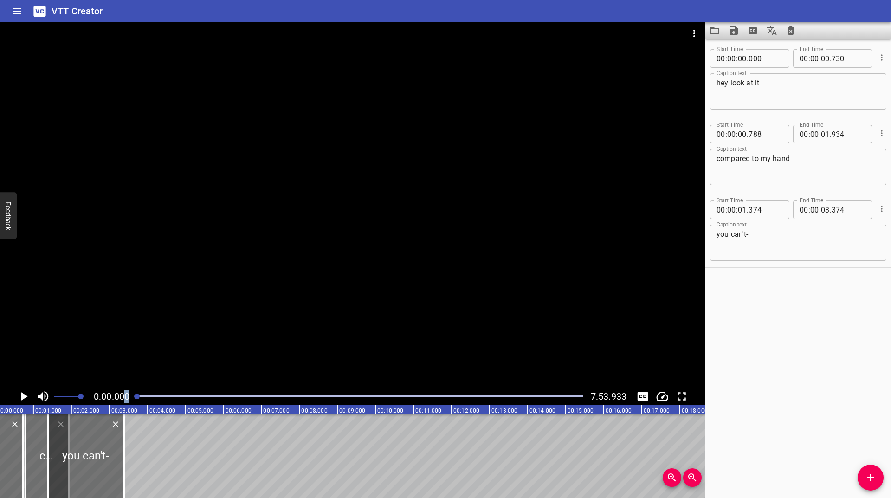
scroll to position [0, 0]
drag, startPoint x: 141, startPoint y: 396, endPoint x: 98, endPoint y: 401, distance: 43.0
click at [119, 401] on div "0:00.000 7:53.933" at bounding box center [353, 397] width 706 height 18
click at [21, 398] on icon "Play/Pause" at bounding box center [24, 396] width 6 height 8
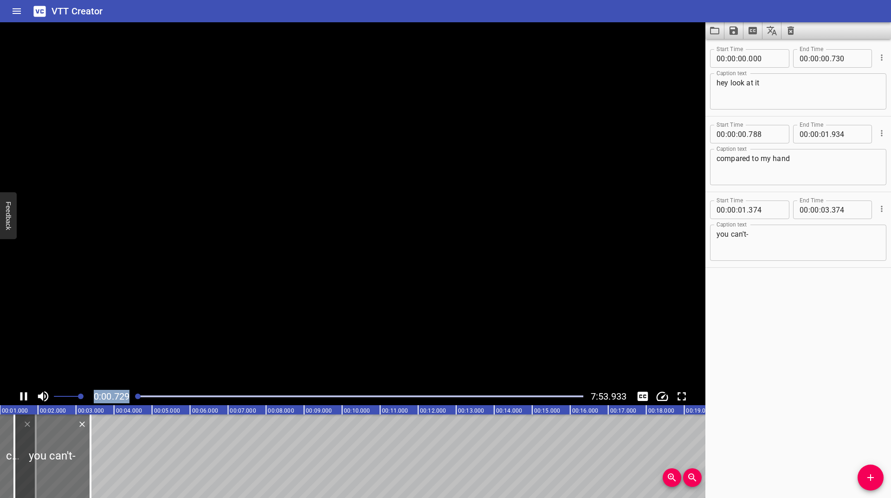
click at [21, 398] on icon "Play/Pause" at bounding box center [23, 396] width 7 height 8
click at [21, 398] on icon "Play/Pause" at bounding box center [24, 396] width 6 height 8
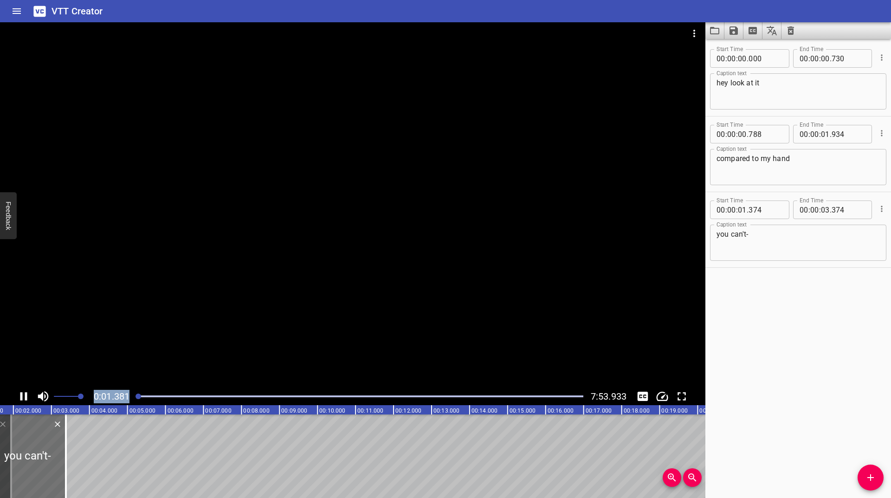
click at [21, 398] on icon "Play/Pause" at bounding box center [23, 396] width 7 height 8
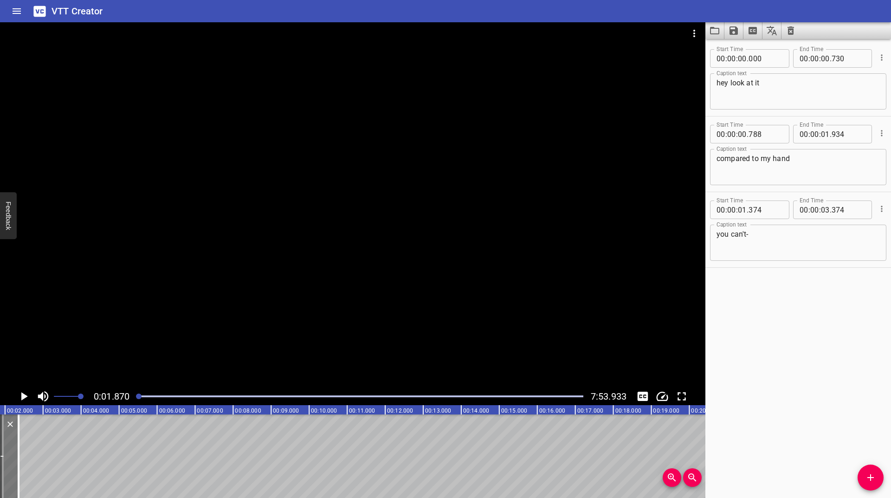
drag, startPoint x: 51, startPoint y: 452, endPoint x: 12, endPoint y: 465, distance: 41.1
type input "00"
type input "349"
type input "02"
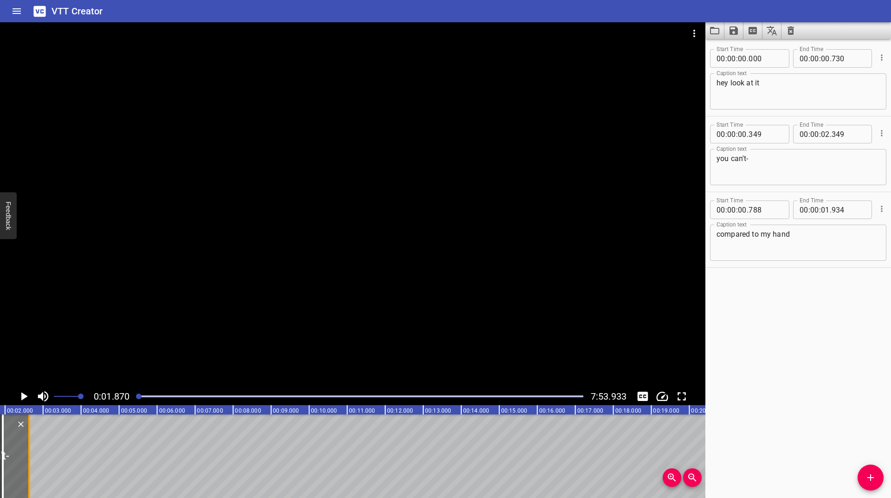
drag, startPoint x: 16, startPoint y: 449, endPoint x: 28, endPoint y: 443, distance: 13.5
click at [28, 443] on div at bounding box center [29, 457] width 9 height 84
drag, startPoint x: 28, startPoint y: 443, endPoint x: 37, endPoint y: 440, distance: 8.8
click at [37, 440] on div at bounding box center [36, 457] width 9 height 84
type input "886"
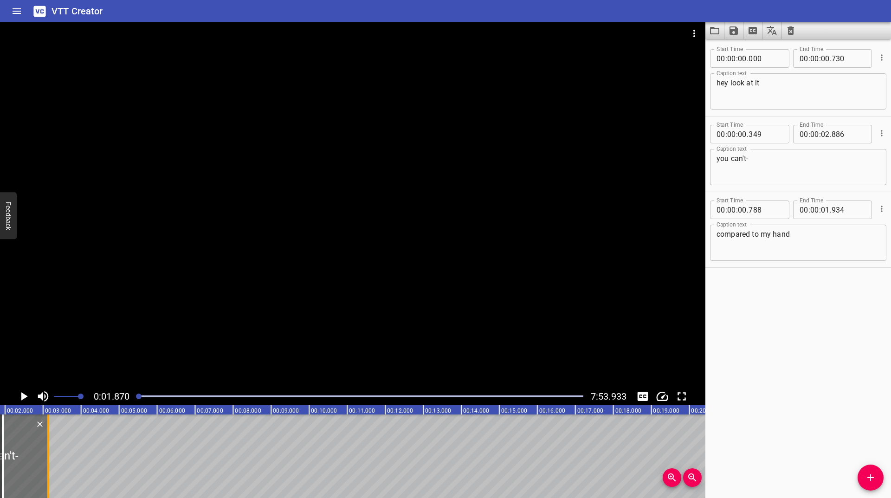
drag, startPoint x: 37, startPoint y: 440, endPoint x: 46, endPoint y: 434, distance: 11.5
click at [46, 434] on div at bounding box center [48, 457] width 9 height 84
type input "03"
drag, startPoint x: 46, startPoint y: 441, endPoint x: 58, endPoint y: 435, distance: 13.5
click at [58, 435] on div at bounding box center [60, 457] width 9 height 84
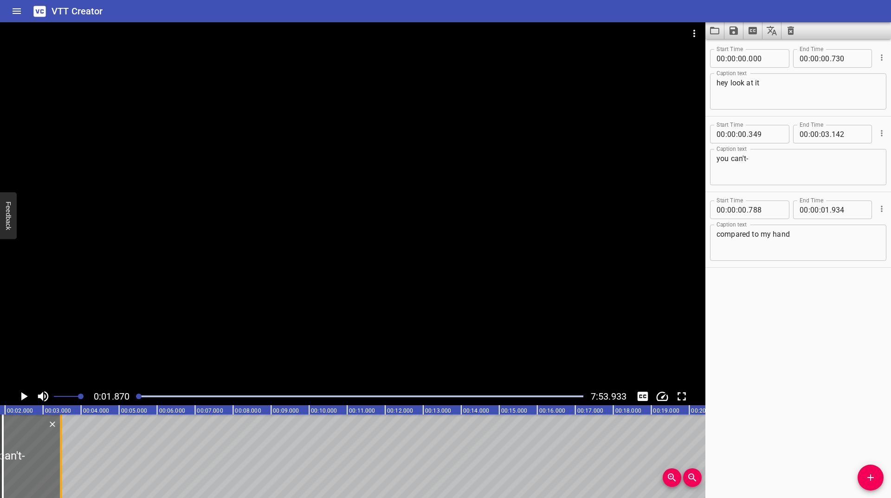
type input "472"
drag, startPoint x: 58, startPoint y: 435, endPoint x: 84, endPoint y: 435, distance: 25.5
click at [84, 435] on div at bounding box center [83, 457] width 9 height 84
type input "04"
type input "143"
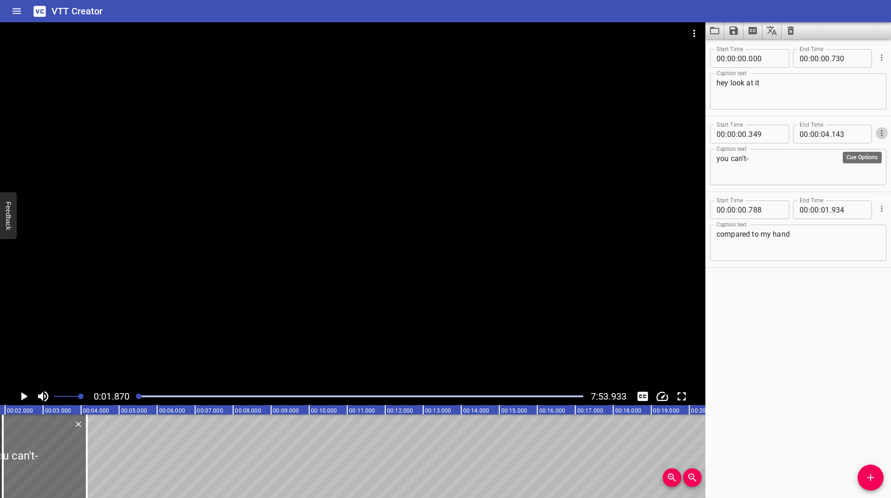
click at [877, 130] on icon "Cue Options" at bounding box center [881, 133] width 9 height 9
click at [842, 152] on li "Delete Cue" at bounding box center [843, 150] width 81 height 17
click at [842, 152] on ul "Advanced options... Delete Cue" at bounding box center [843, 141] width 81 height 41
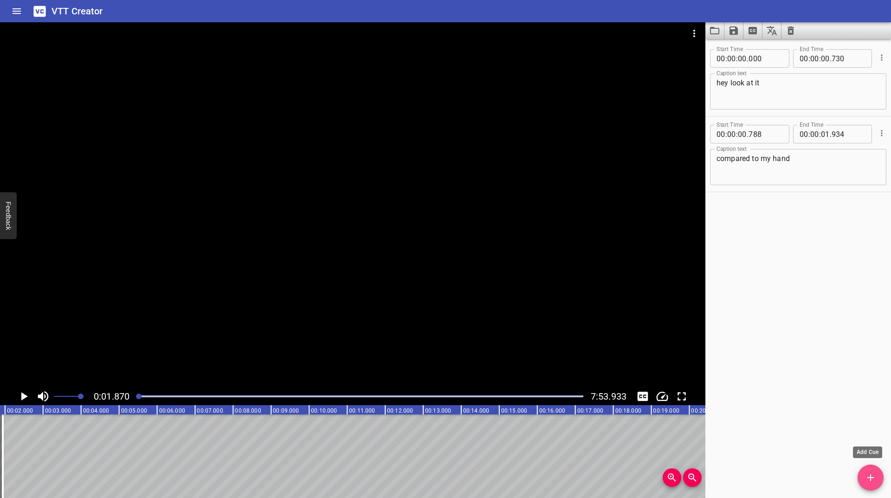
click at [875, 478] on icon "Add Cue" at bounding box center [870, 477] width 11 height 11
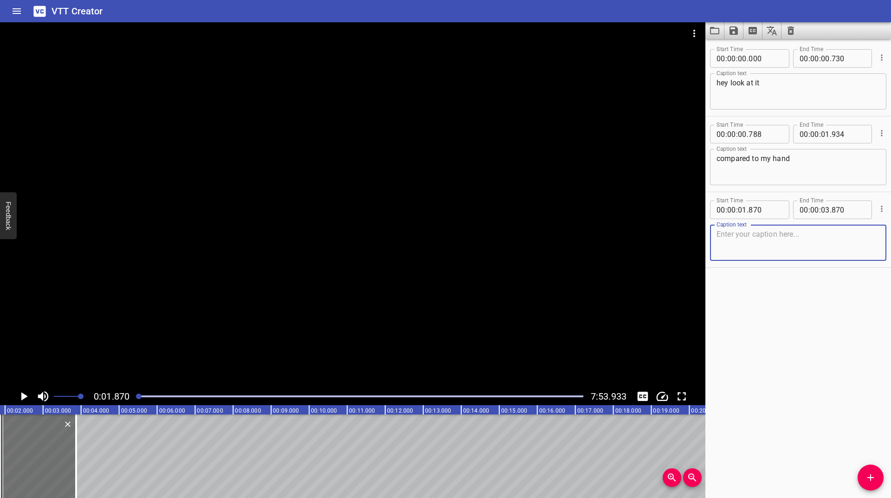
click at [773, 242] on textarea at bounding box center [798, 243] width 163 height 26
type textarea "you can't-"
click at [21, 393] on icon "Play/Pause" at bounding box center [24, 396] width 14 height 14
click at [22, 393] on icon "Play/Pause" at bounding box center [24, 396] width 6 height 8
click at [22, 393] on icon "Play/Pause" at bounding box center [23, 396] width 7 height 8
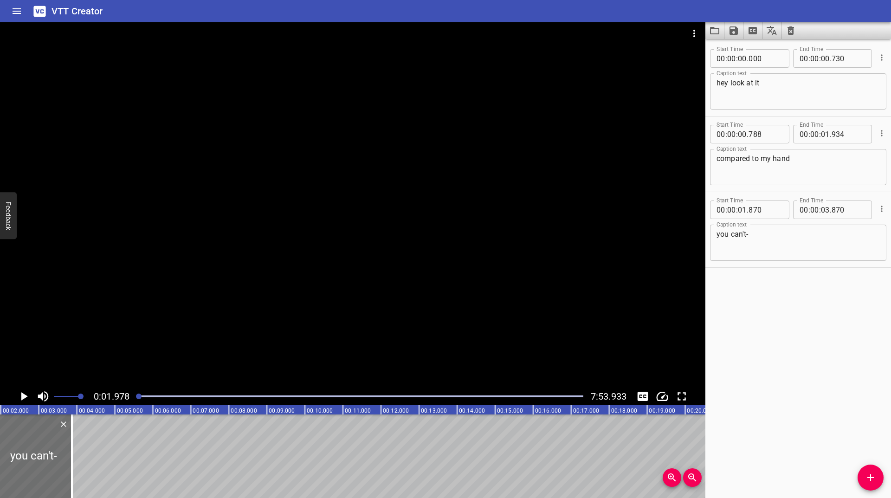
scroll to position [0, 0]
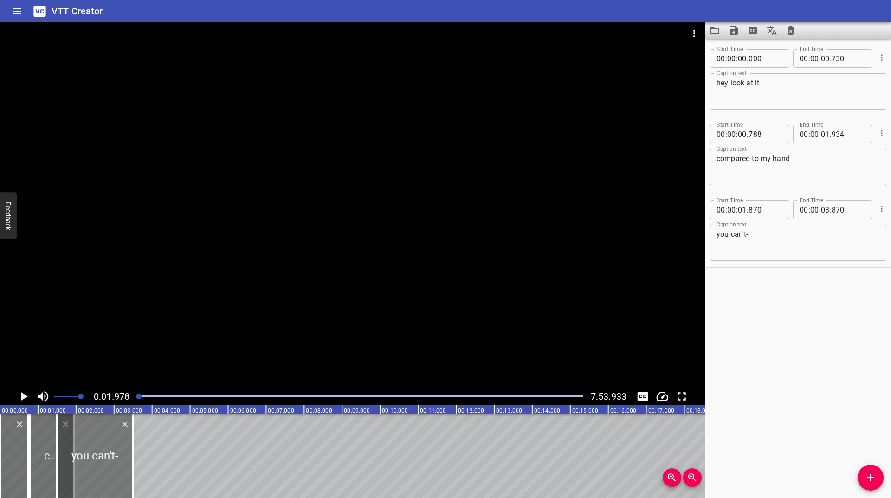
drag, startPoint x: 142, startPoint y: 447, endPoint x: 128, endPoint y: 451, distance: 14.7
click at [128, 451] on div at bounding box center [95, 457] width 76 height 84
type input "504"
drag, startPoint x: 130, startPoint y: 447, endPoint x: 71, endPoint y: 461, distance: 60.5
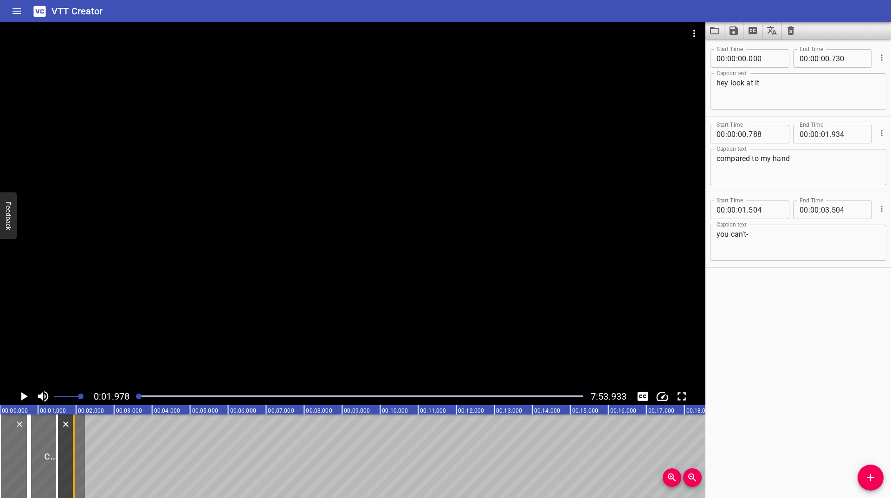
click at [71, 461] on div at bounding box center [74, 457] width 9 height 84
type input "01"
type input "954"
click at [21, 396] on icon "Play/Pause" at bounding box center [24, 396] width 14 height 14
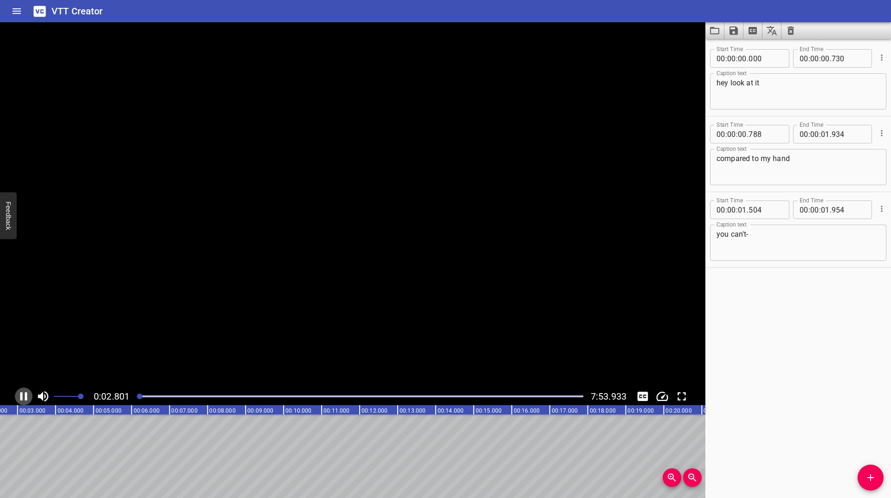
click at [21, 396] on icon "Play/Pause" at bounding box center [23, 396] width 7 height 8
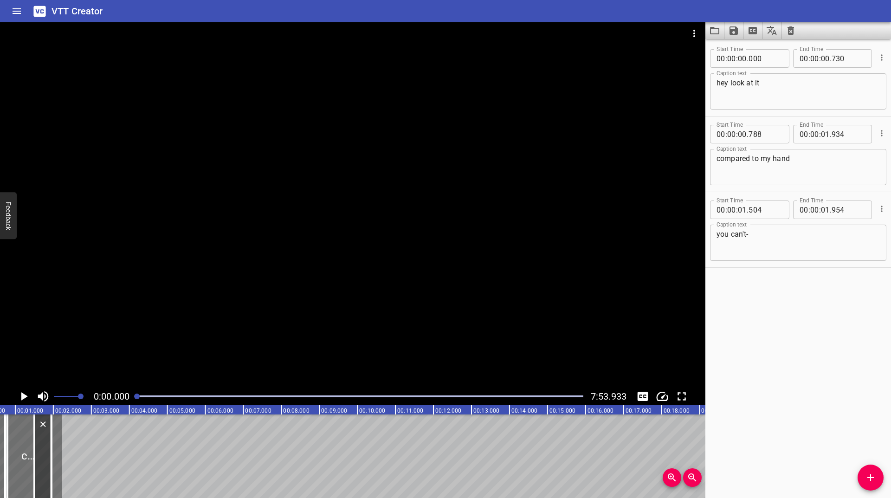
drag, startPoint x: 137, startPoint y: 398, endPoint x: 130, endPoint y: 400, distance: 7.8
click at [130, 400] on div "0:00.000 7:53.933" at bounding box center [353, 397] width 706 height 18
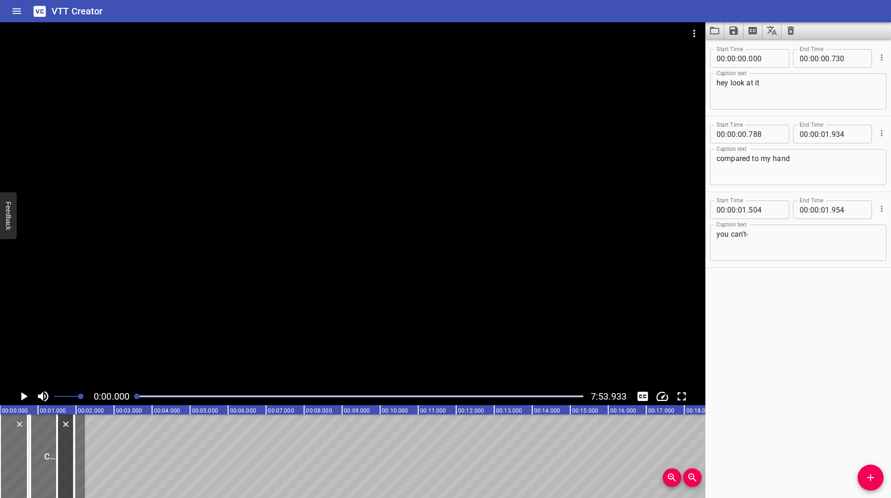
click at [21, 397] on icon "Play/Pause" at bounding box center [24, 396] width 14 height 14
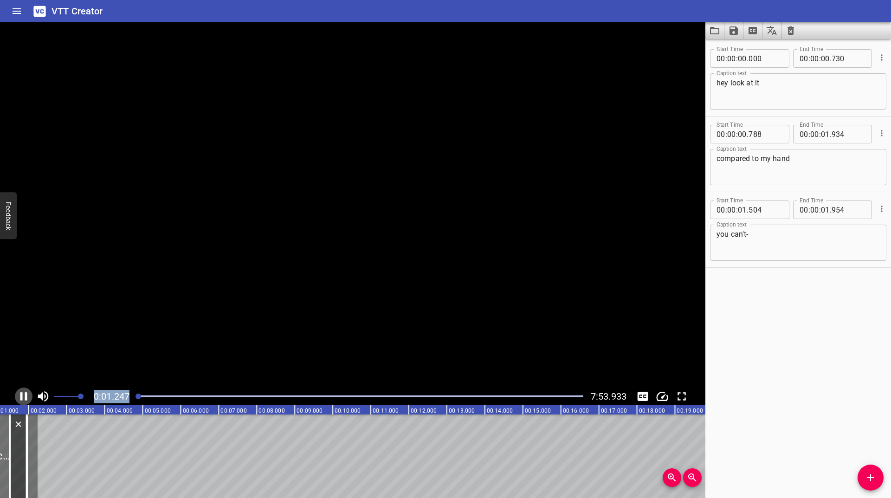
click at [21, 397] on icon "Play/Pause" at bounding box center [23, 396] width 7 height 8
click at [21, 397] on icon "Play/Pause" at bounding box center [24, 396] width 14 height 14
click at [21, 397] on icon "Play/Pause" at bounding box center [23, 396] width 7 height 8
click at [21, 397] on icon "Play/Pause" at bounding box center [24, 396] width 14 height 14
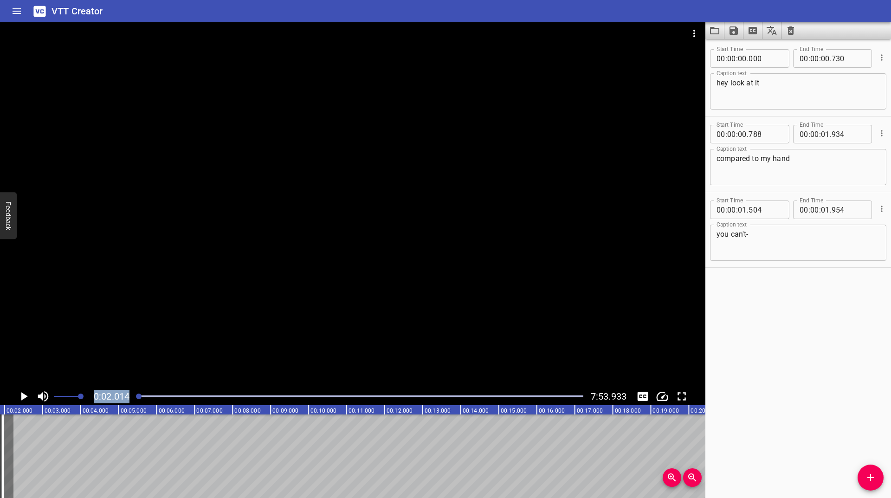
scroll to position [0, 77]
click at [12, 339] on div at bounding box center [353, 204] width 706 height 365
click at [26, 395] on icon "Play/Pause" at bounding box center [23, 396] width 7 height 8
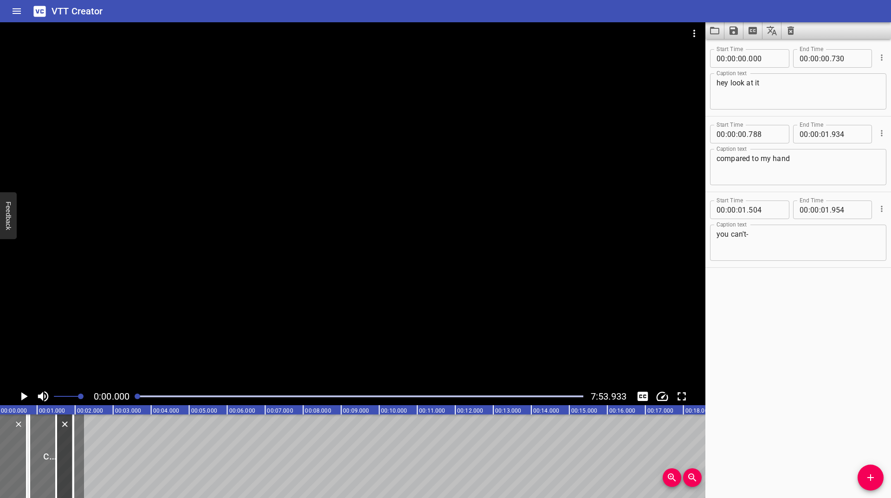
scroll to position [0, 0]
click at [143, 396] on div at bounding box center [142, 397] width 6 height 6
click at [26, 398] on icon "Play/Pause" at bounding box center [24, 396] width 14 height 14
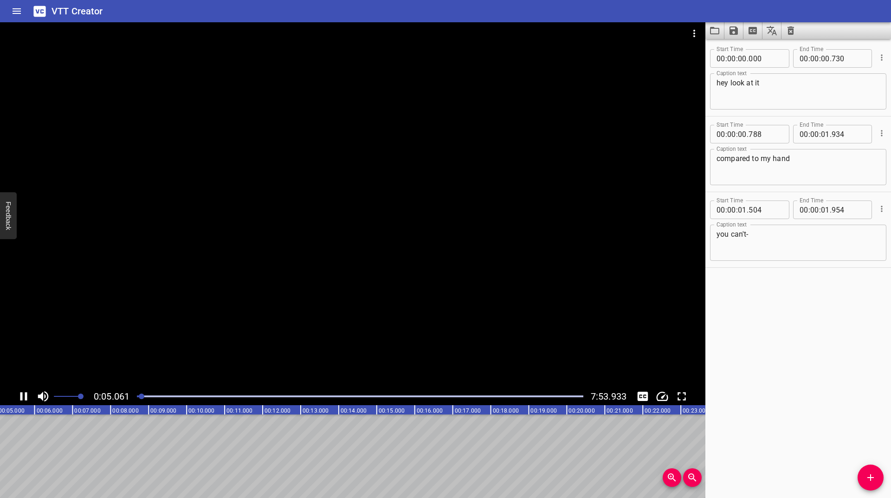
click at [26, 398] on icon "Play/Pause" at bounding box center [23, 396] width 7 height 8
drag, startPoint x: 144, startPoint y: 399, endPoint x: 130, endPoint y: 403, distance: 15.4
click at [130, 403] on div "0:05.327 7:53.933" at bounding box center [353, 397] width 706 height 18
drag, startPoint x: 141, startPoint y: 397, endPoint x: 131, endPoint y: 400, distance: 10.1
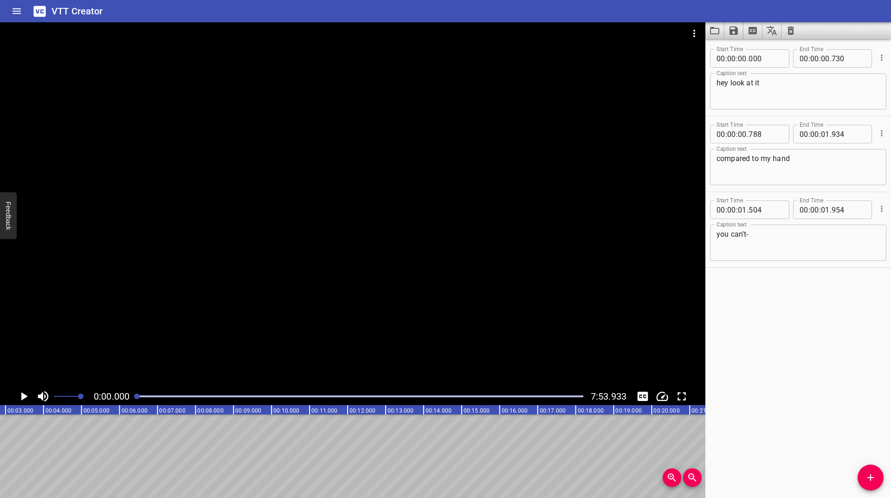
click at [131, 400] on div "0:00.000 7:53.933" at bounding box center [353, 397] width 706 height 18
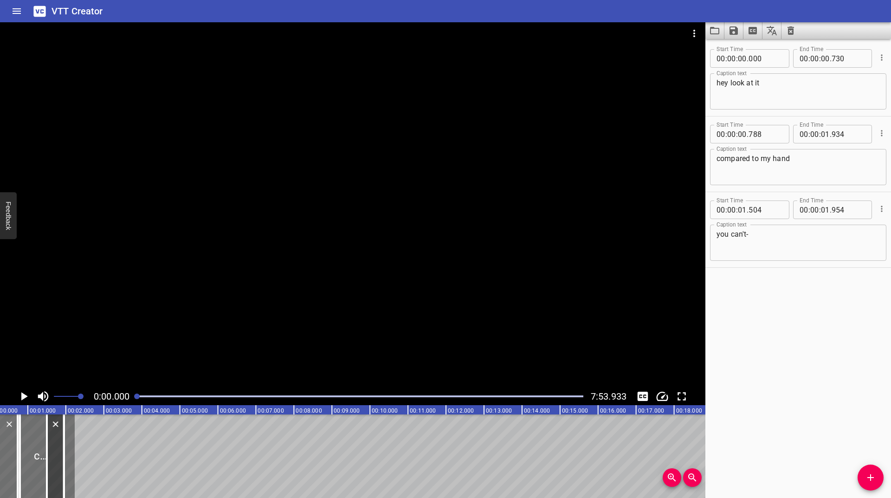
scroll to position [0, 0]
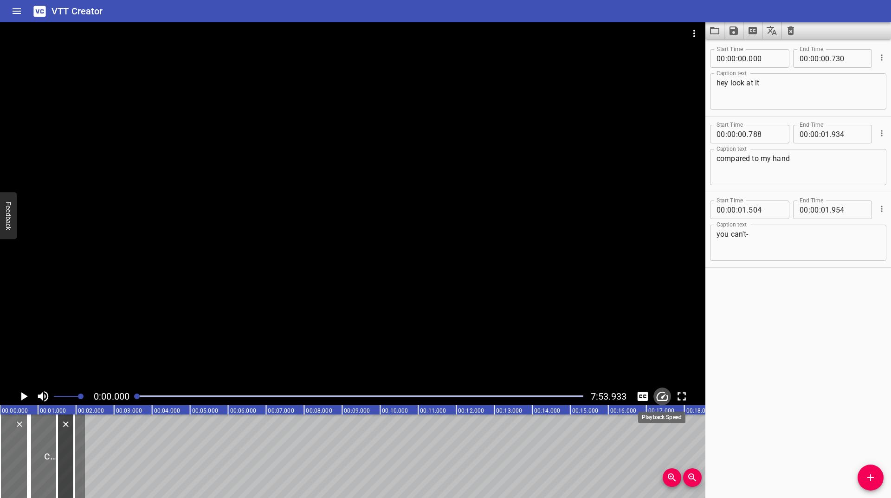
click at [660, 395] on icon "Change Playback Speed" at bounding box center [662, 396] width 14 height 14
click at [675, 347] on li "0.25x" at bounding box center [670, 351] width 32 height 15
click at [20, 397] on icon "Play/Pause" at bounding box center [24, 396] width 14 height 14
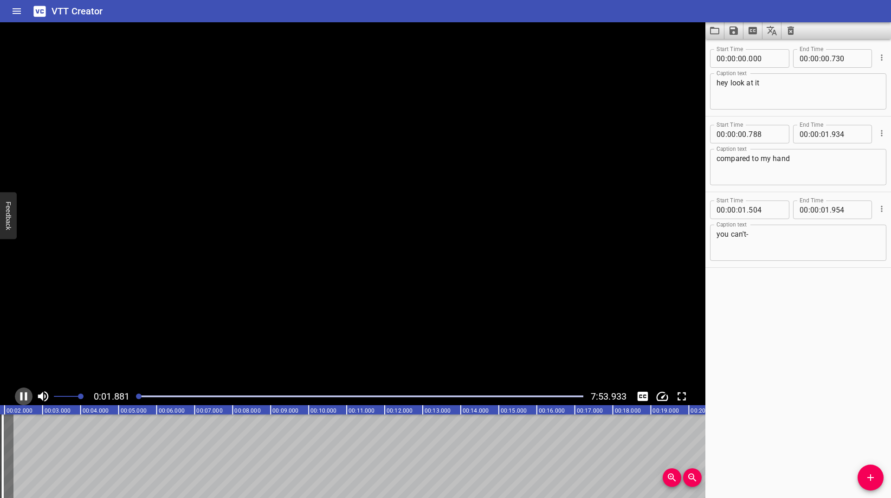
click at [20, 397] on icon "Play/Pause" at bounding box center [24, 396] width 14 height 14
click at [874, 474] on icon "Add Cue" at bounding box center [870, 477] width 11 height 11
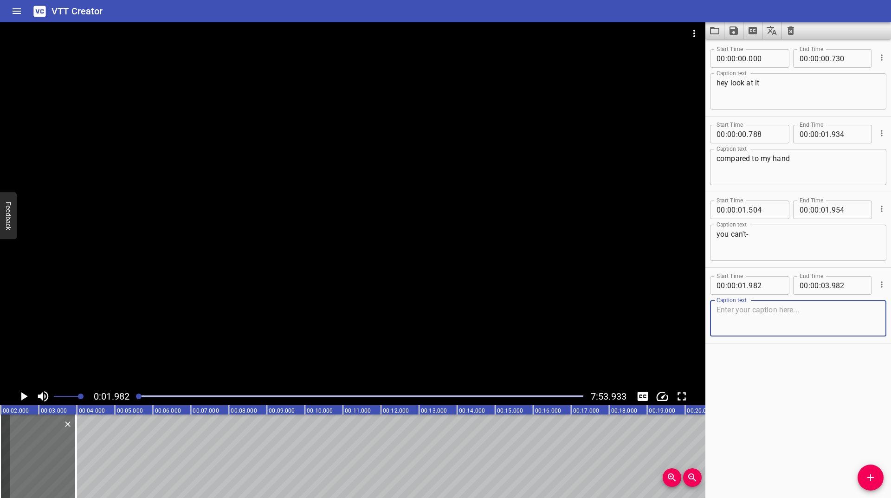
click at [767, 319] on textarea at bounding box center [798, 318] width 163 height 26
type textarea "they're bigger than"
click at [872, 481] on icon "Add Cue" at bounding box center [870, 477] width 11 height 11
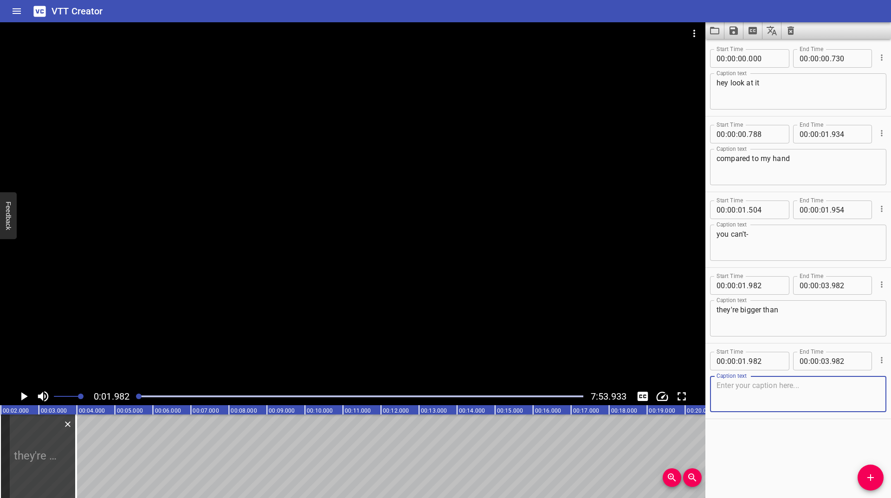
click at [828, 400] on textarea at bounding box center [798, 394] width 163 height 26
type textarea "look at this"
click at [25, 394] on icon "Play/Pause" at bounding box center [24, 396] width 14 height 14
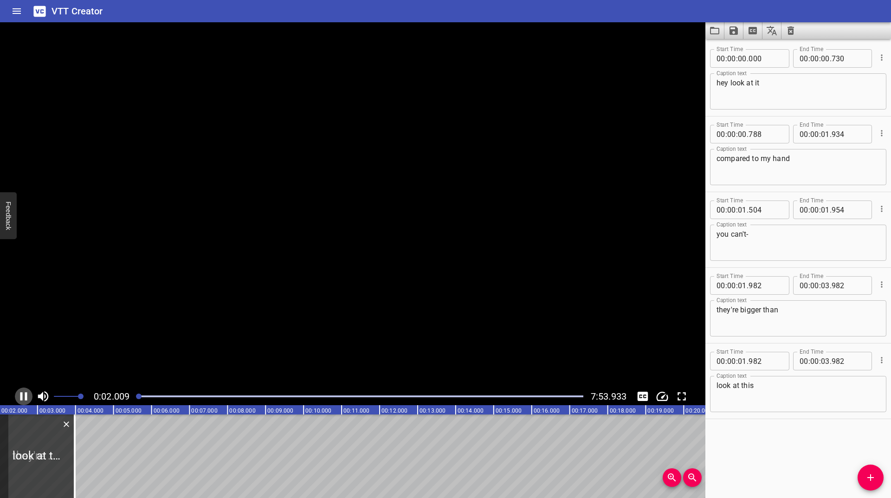
click at [25, 394] on icon "Play/Pause" at bounding box center [23, 396] width 7 height 8
click at [663, 389] on icon "Change Playback Speed" at bounding box center [662, 396] width 14 height 14
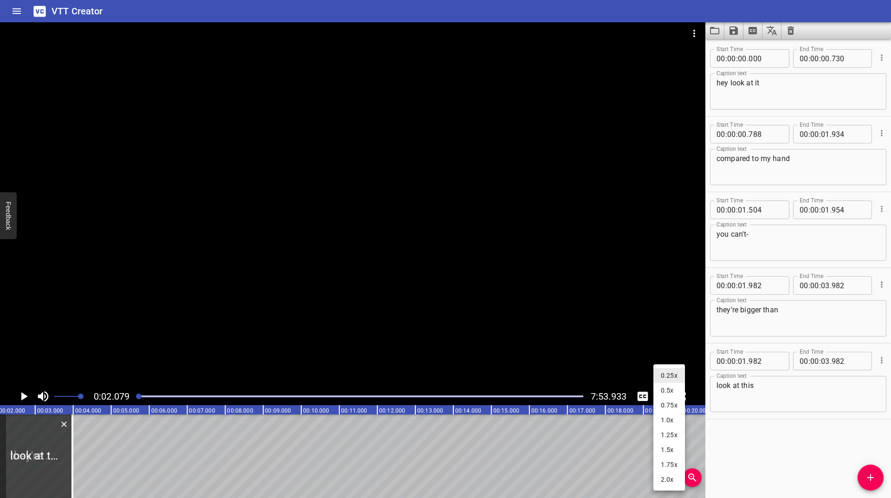
click at [665, 421] on li "1.0x" at bounding box center [670, 420] width 32 height 15
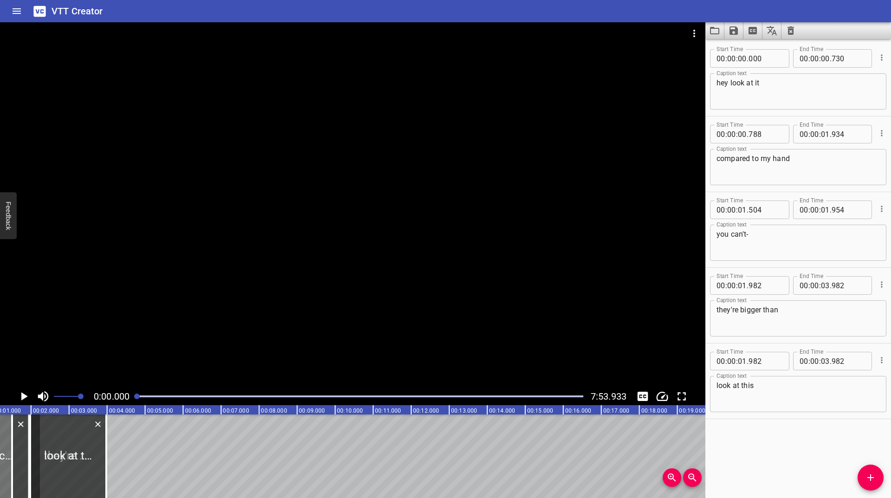
drag, startPoint x: 142, startPoint y: 398, endPoint x: 123, endPoint y: 399, distance: 18.6
click at [127, 400] on div "0:00.000 7:53.933" at bounding box center [353, 397] width 706 height 18
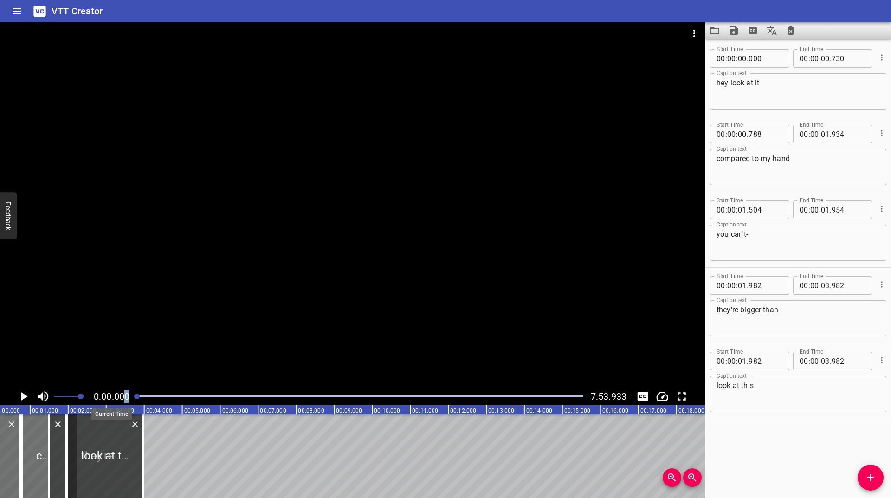
scroll to position [0, 0]
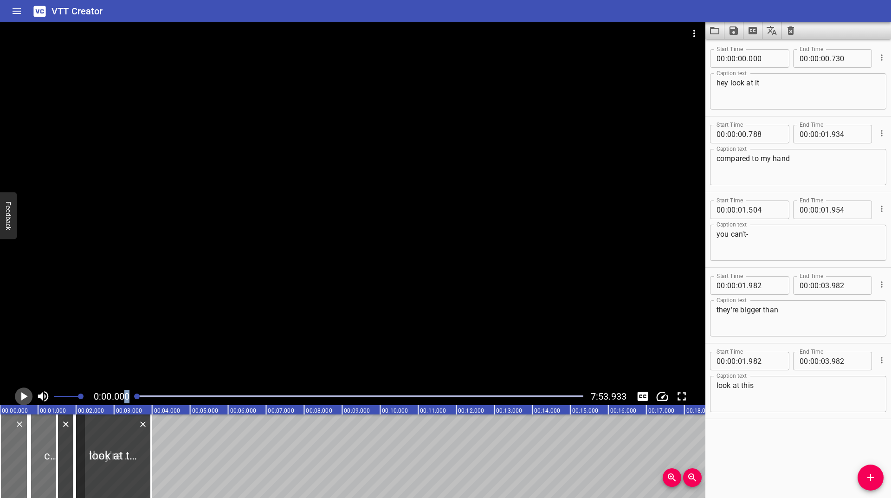
click at [22, 395] on icon "Play/Pause" at bounding box center [24, 396] width 6 height 8
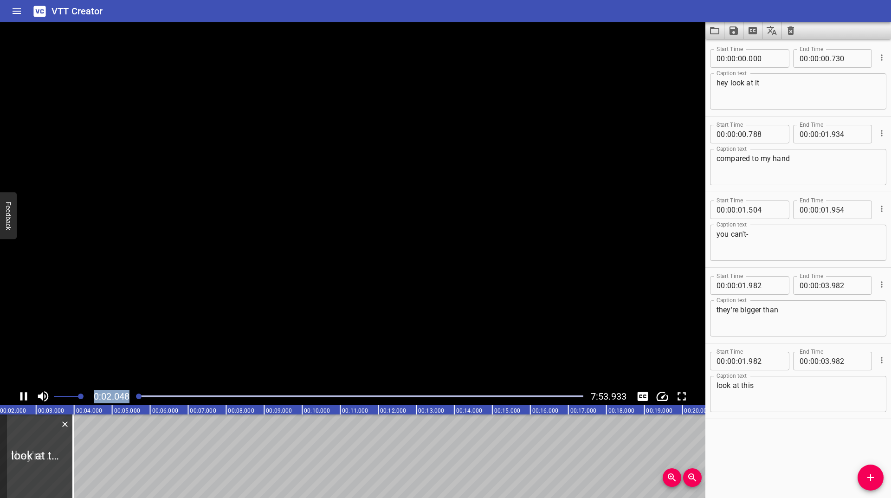
click at [22, 395] on icon "Play/Pause" at bounding box center [23, 396] width 7 height 8
click at [22, 395] on icon "Play/Pause" at bounding box center [24, 396] width 6 height 8
click at [22, 395] on icon "Play/Pause" at bounding box center [23, 396] width 7 height 8
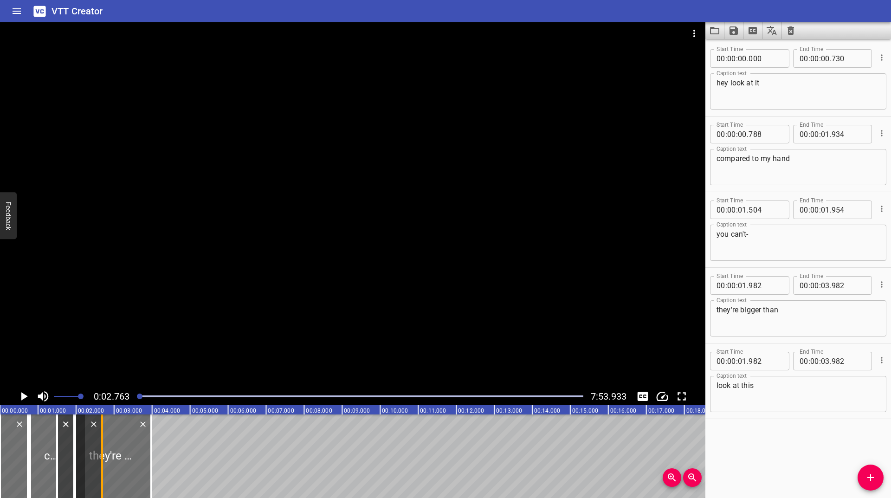
drag, startPoint x: 42, startPoint y: 447, endPoint x: 98, endPoint y: 439, distance: 56.3
click at [98, 439] on div at bounding box center [101, 457] width 9 height 84
type input "02"
type input "688"
click at [801, 315] on textarea "they're bigger than" at bounding box center [798, 318] width 163 height 26
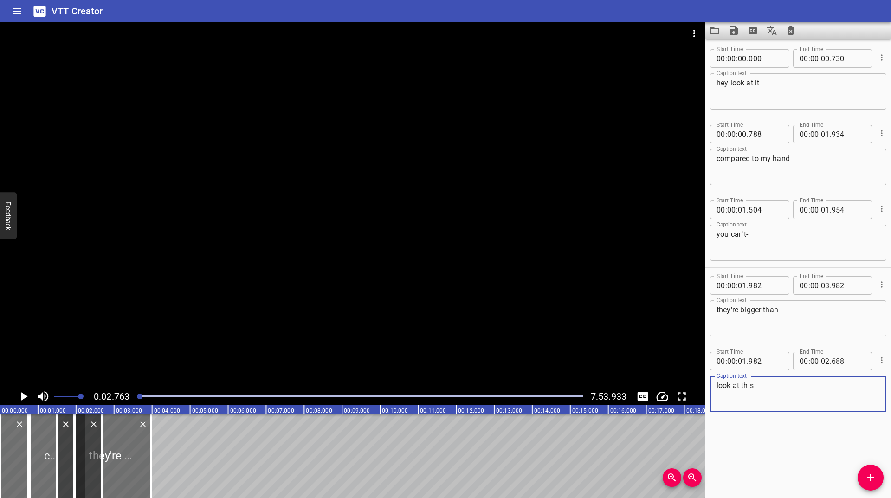
click at [793, 389] on textarea "look at this" at bounding box center [798, 394] width 163 height 26
click at [875, 475] on icon "Add Cue" at bounding box center [870, 477] width 11 height 11
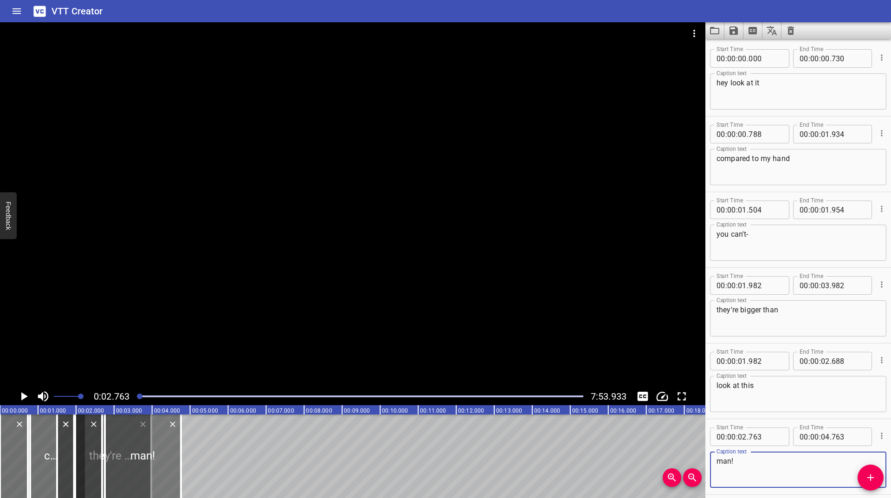
type textarea "man!"
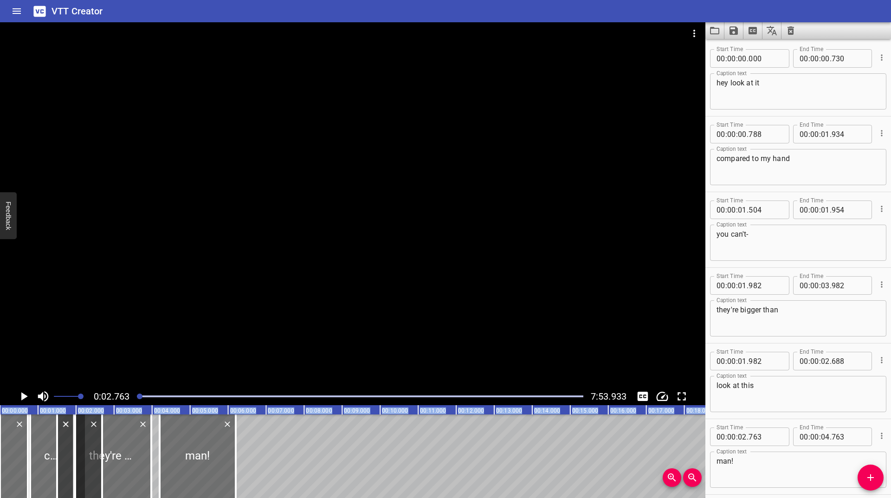
drag, startPoint x: 143, startPoint y: 441, endPoint x: 220, endPoint y: 413, distance: 82.1
type input "04"
type input "924"
type input "06"
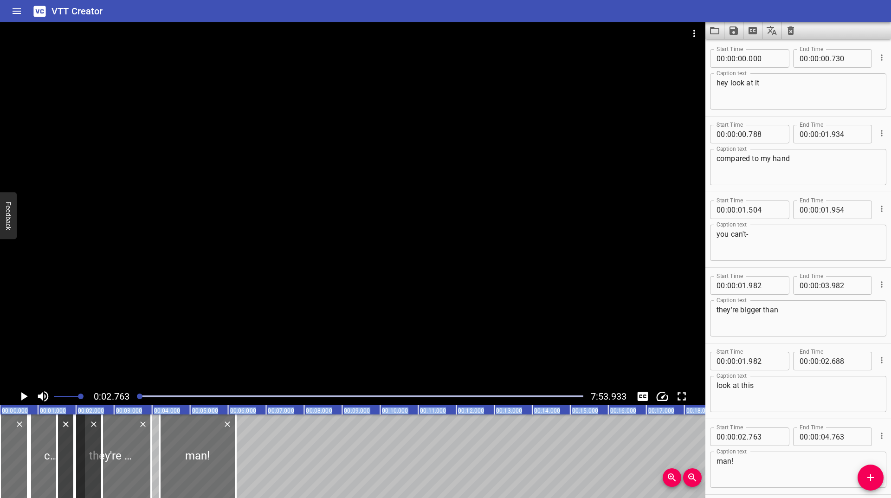
type input "924"
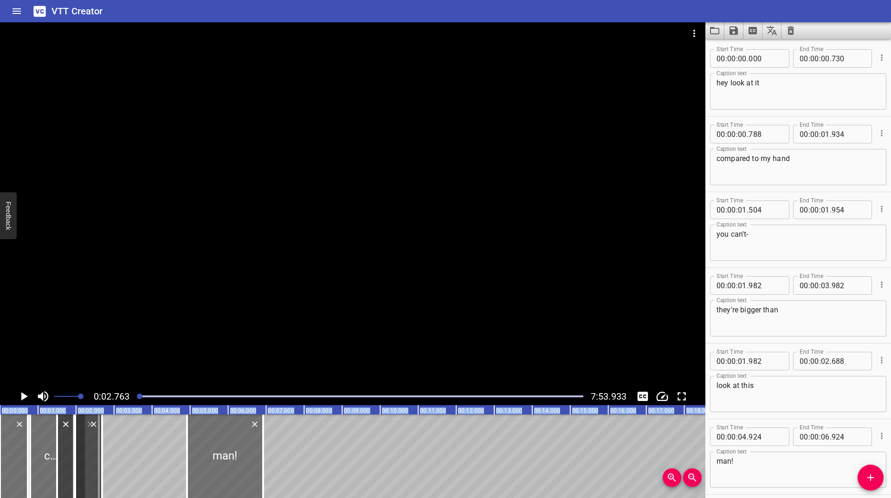
click at [97, 467] on div at bounding box center [88, 457] width 27 height 84
type input "02"
type input "602"
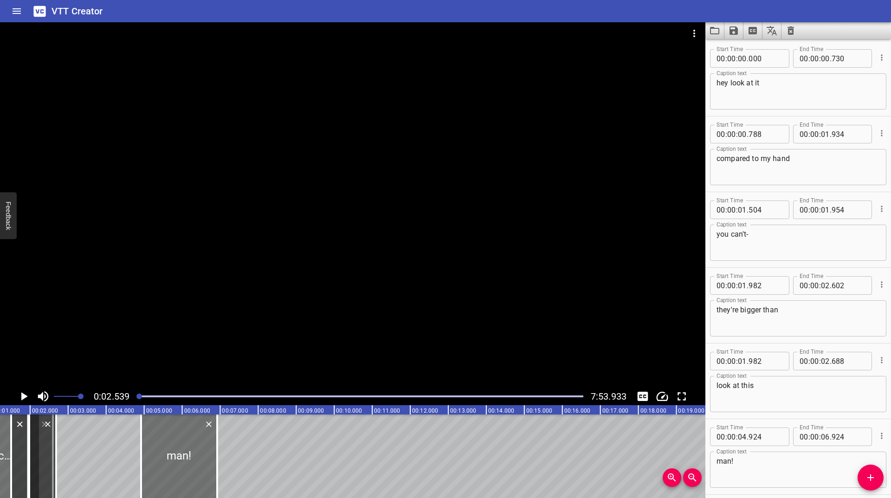
scroll to position [0, 97]
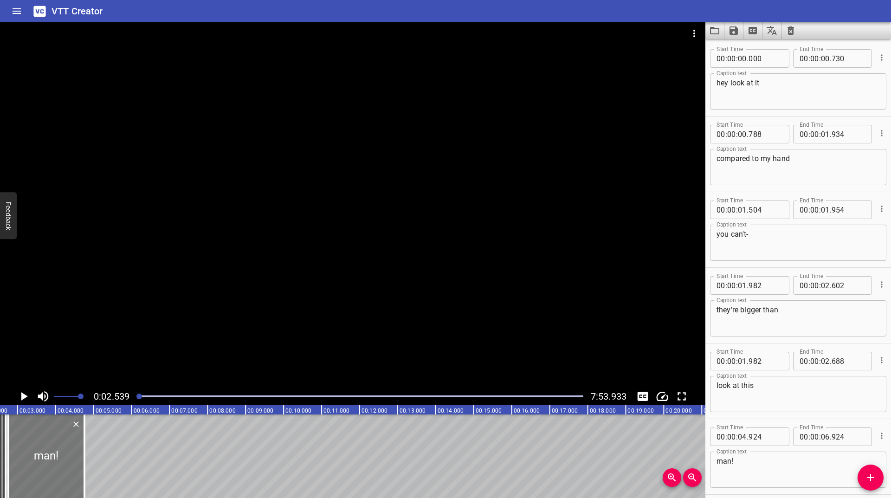
drag, startPoint x: 124, startPoint y: 449, endPoint x: 42, endPoint y: 468, distance: 84.3
click at [42, 468] on div at bounding box center [46, 457] width 76 height 84
type input "02"
type input "763"
type input "04"
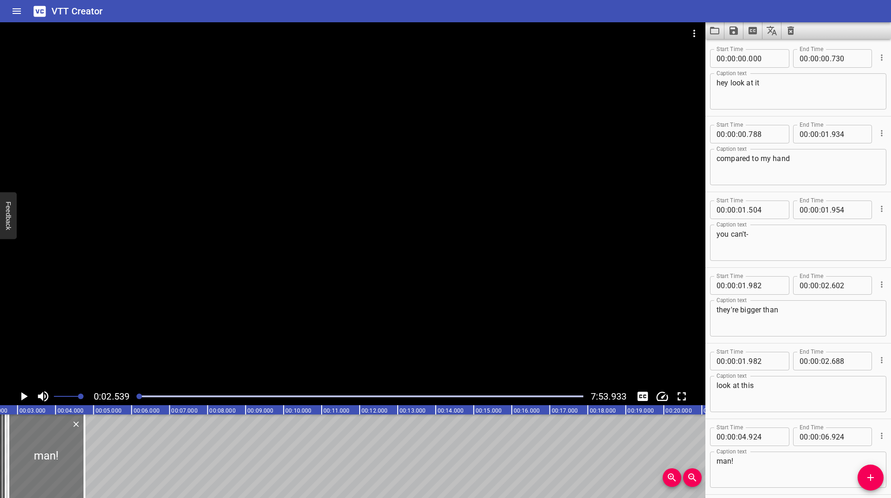
type input "763"
click at [141, 398] on div at bounding box center [139, 397] width 6 height 6
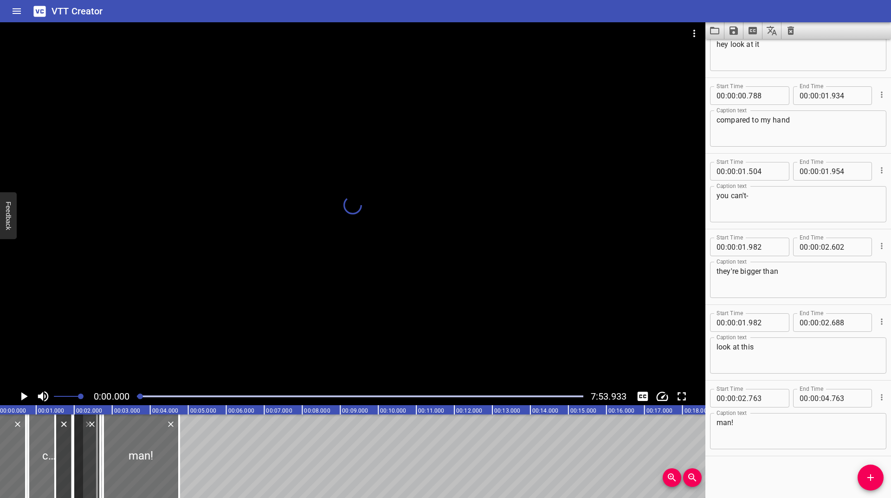
scroll to position [0, 0]
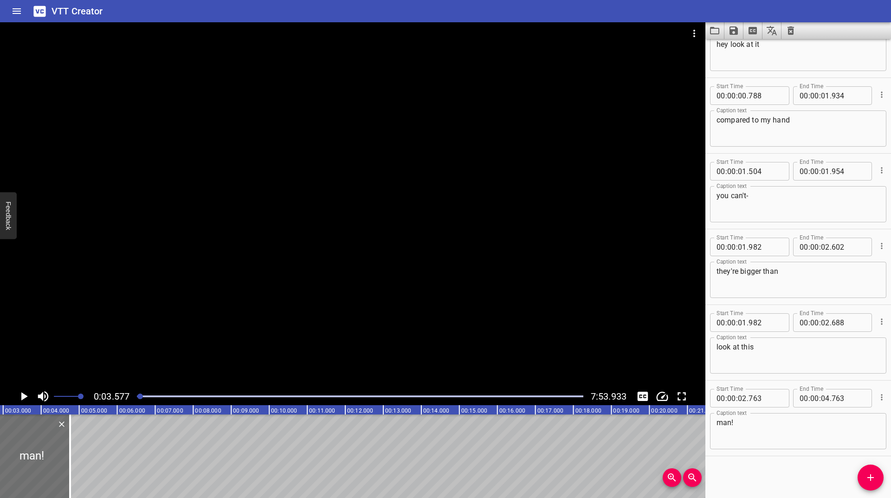
click at [20, 402] on icon "Play/Pause" at bounding box center [24, 396] width 14 height 14
drag, startPoint x: 140, startPoint y: 396, endPoint x: 135, endPoint y: 402, distance: 8.3
click at [135, 402] on div at bounding box center [360, 396] width 458 height 13
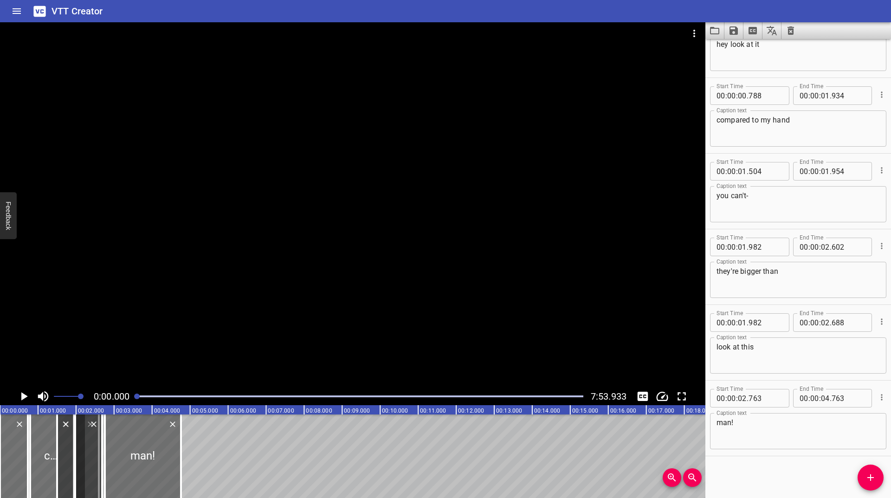
click at [25, 398] on icon "Play/Pause" at bounding box center [24, 396] width 14 height 14
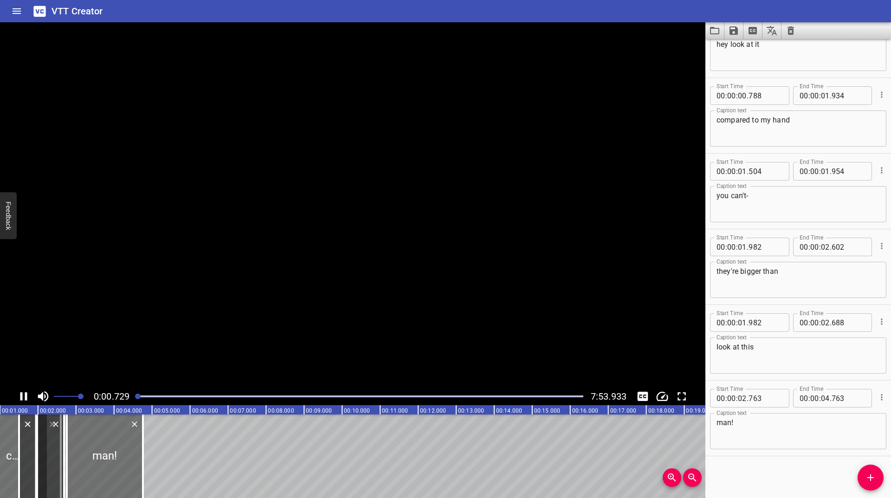
click at [25, 398] on icon "Play/Pause" at bounding box center [23, 396] width 7 height 8
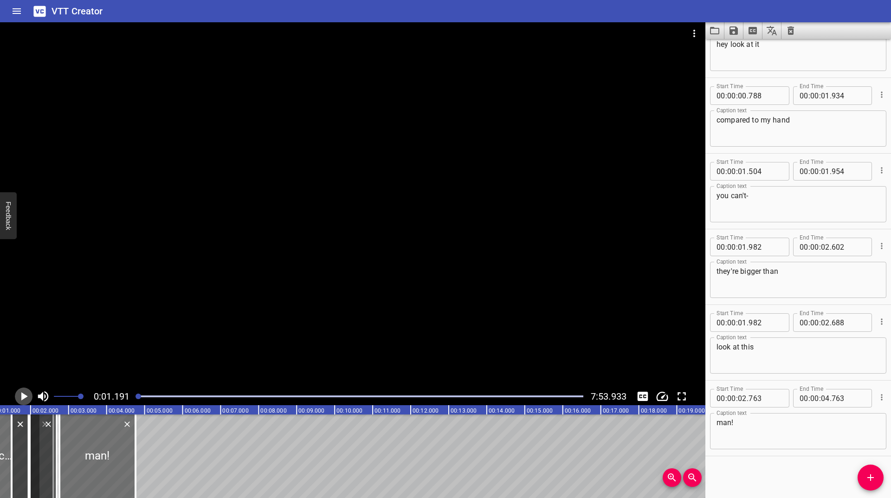
click at [27, 393] on icon "Play/Pause" at bounding box center [24, 396] width 14 height 14
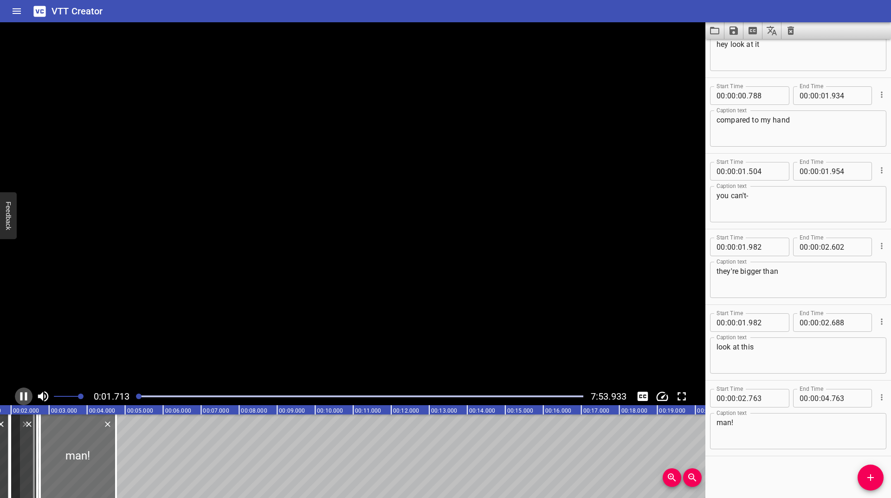
click at [27, 393] on icon "Play/Pause" at bounding box center [24, 396] width 14 height 14
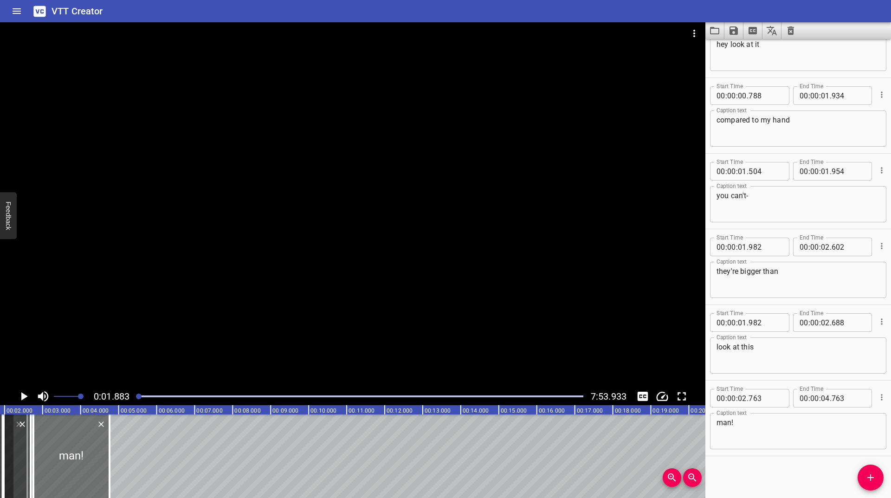
click at [27, 393] on icon "Play/Pause" at bounding box center [24, 396] width 14 height 14
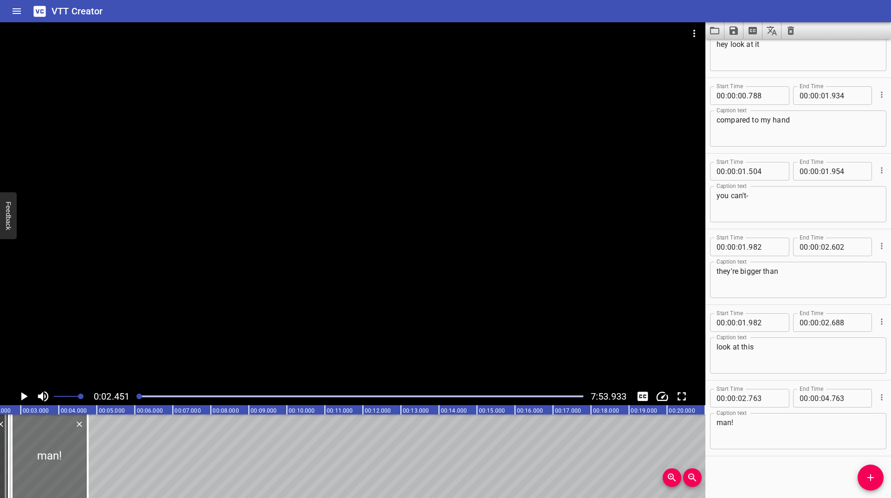
click at [27, 393] on icon "Play/Pause" at bounding box center [24, 396] width 14 height 14
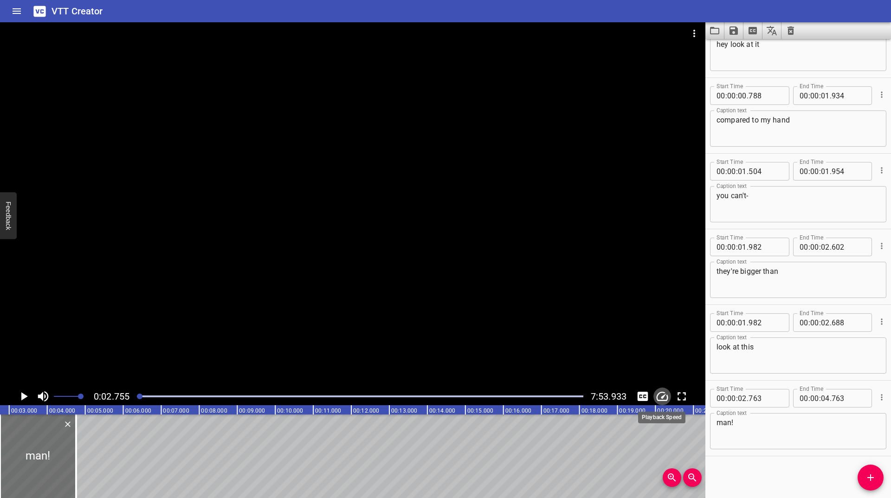
click at [664, 396] on icon "Change Playback Speed" at bounding box center [663, 396] width 12 height 9
click at [664, 344] on li "0.25x" at bounding box center [670, 351] width 32 height 15
click at [21, 395] on icon "Play/Pause" at bounding box center [24, 396] width 14 height 14
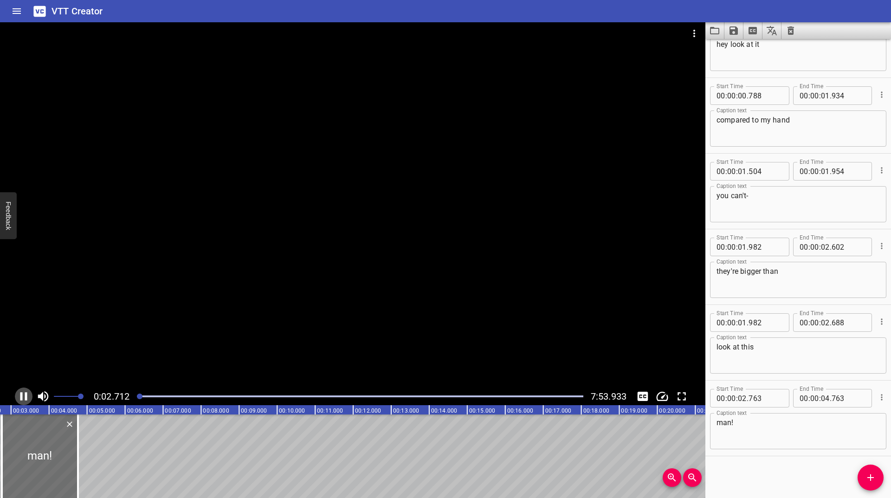
click at [21, 395] on icon "Play/Pause" at bounding box center [23, 396] width 7 height 8
click at [870, 479] on icon "Add Cue" at bounding box center [871, 477] width 6 height 6
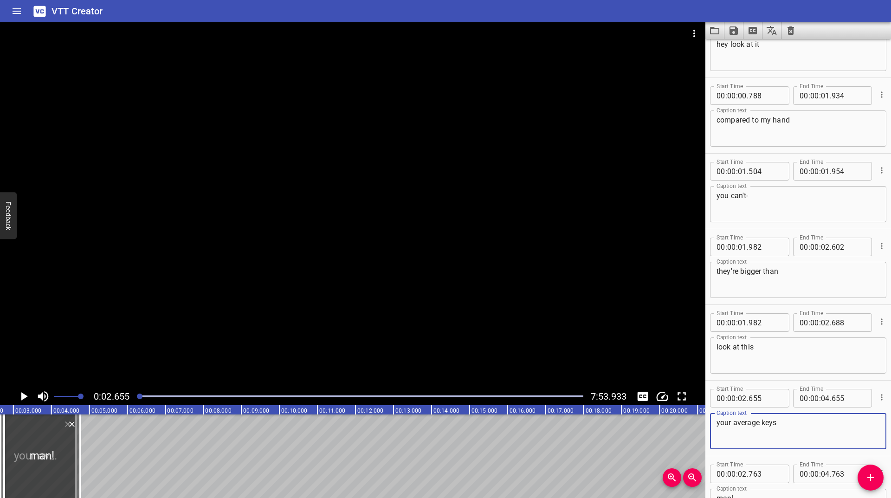
type textarea "your average keys"
click at [20, 395] on icon "Play/Pause" at bounding box center [24, 396] width 14 height 14
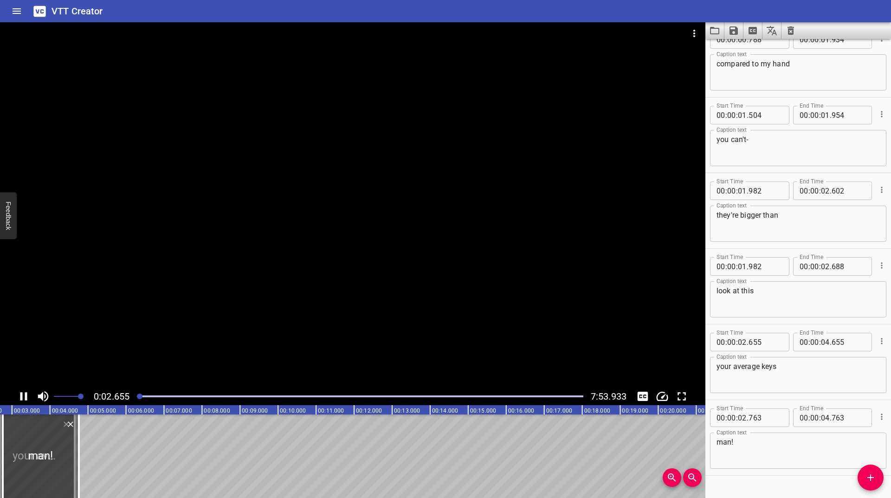
click at [20, 395] on icon "Play/Pause" at bounding box center [24, 396] width 14 height 14
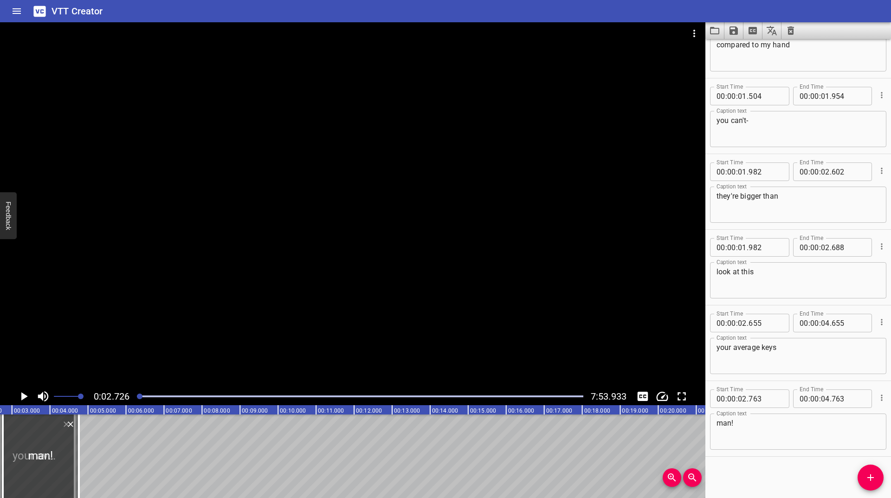
scroll to position [0, 104]
click at [20, 395] on icon "Play/Pause" at bounding box center [24, 396] width 14 height 14
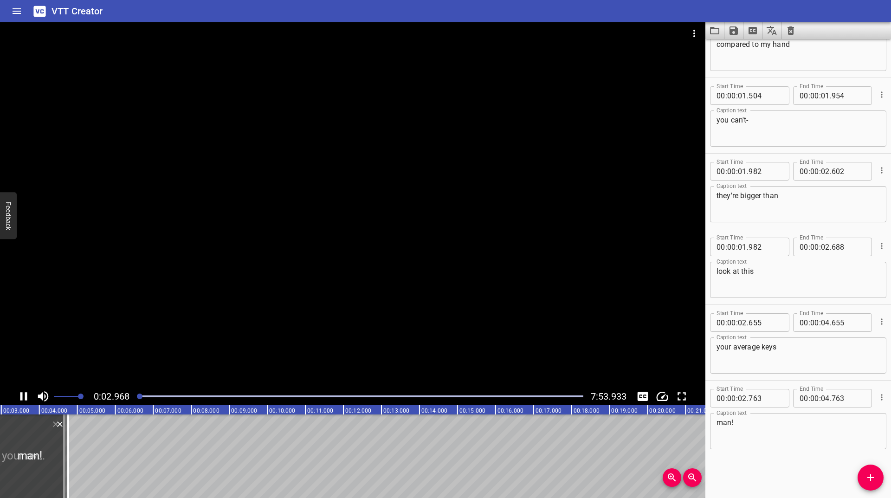
click at [20, 395] on icon "Play/Pause" at bounding box center [24, 396] width 14 height 14
drag, startPoint x: 65, startPoint y: 455, endPoint x: 31, endPoint y: 464, distance: 35.5
click at [31, 464] on div at bounding box center [30, 457] width 9 height 84
type input "03"
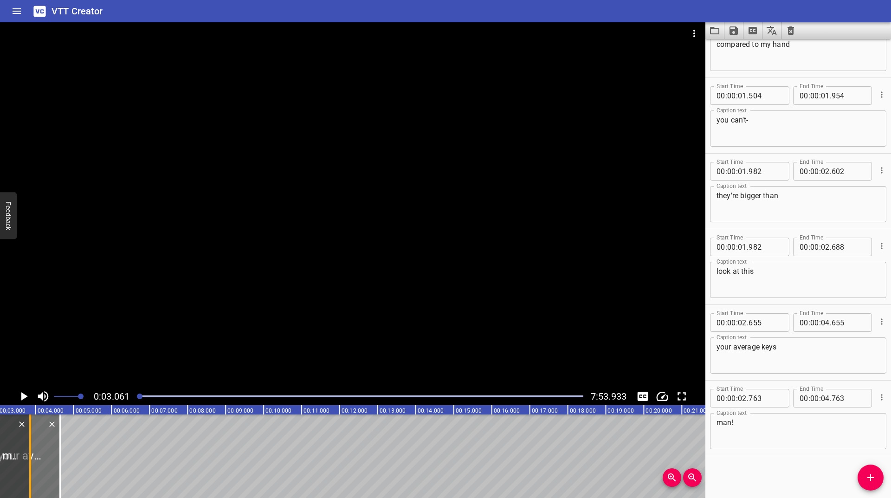
type input "860"
drag, startPoint x: 41, startPoint y: 455, endPoint x: 47, endPoint y: 452, distance: 7.1
click at [47, 452] on div at bounding box center [44, 457] width 9 height 84
type input "04"
type input "275"
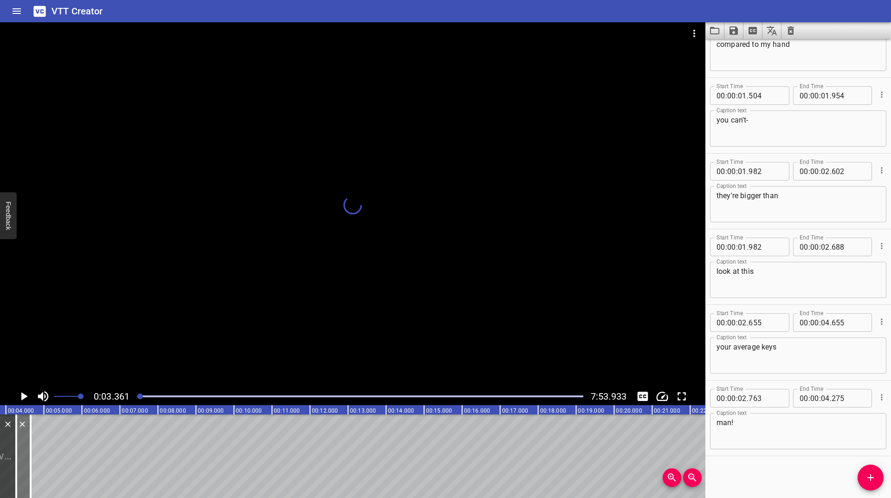
scroll to position [0, 130]
click at [38, 291] on div at bounding box center [353, 204] width 706 height 365
click at [23, 395] on icon "Play/Pause" at bounding box center [24, 396] width 14 height 14
click at [871, 475] on icon "Add Cue" at bounding box center [871, 477] width 6 height 6
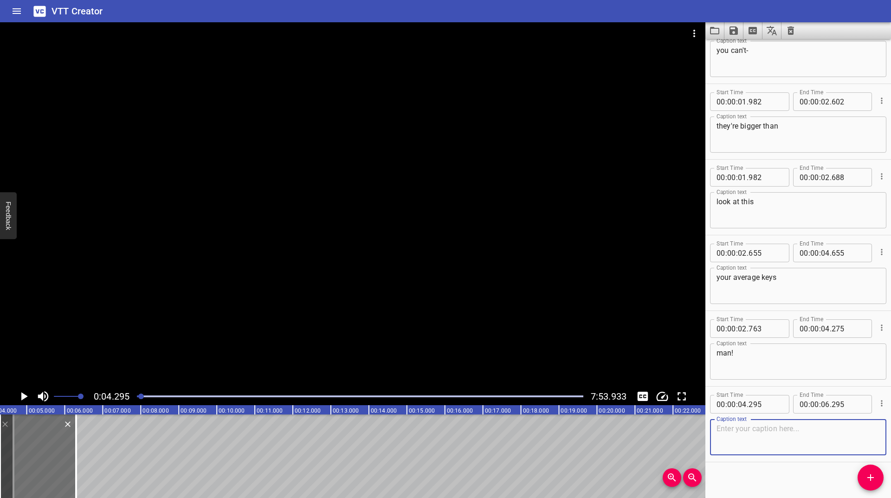
scroll to position [190, 0]
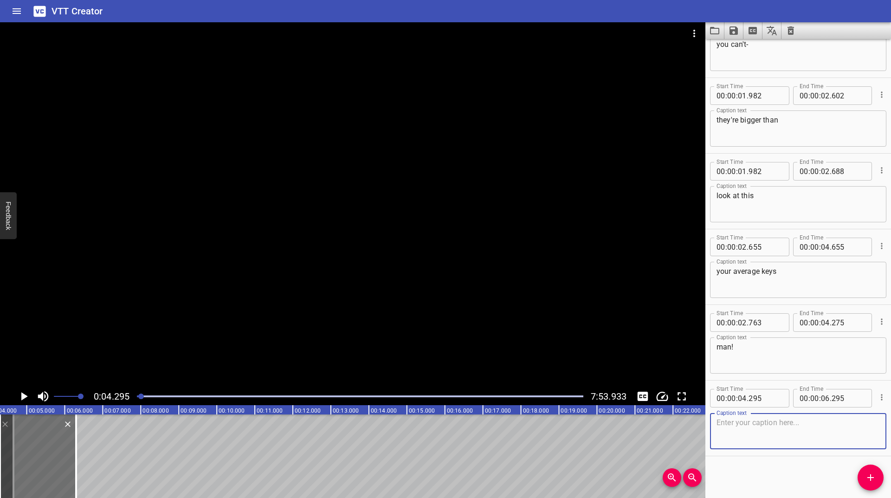
click at [747, 441] on textarea at bounding box center [798, 431] width 163 height 26
type textarea "yeah but that's good-"
click at [57, 335] on div at bounding box center [353, 204] width 706 height 365
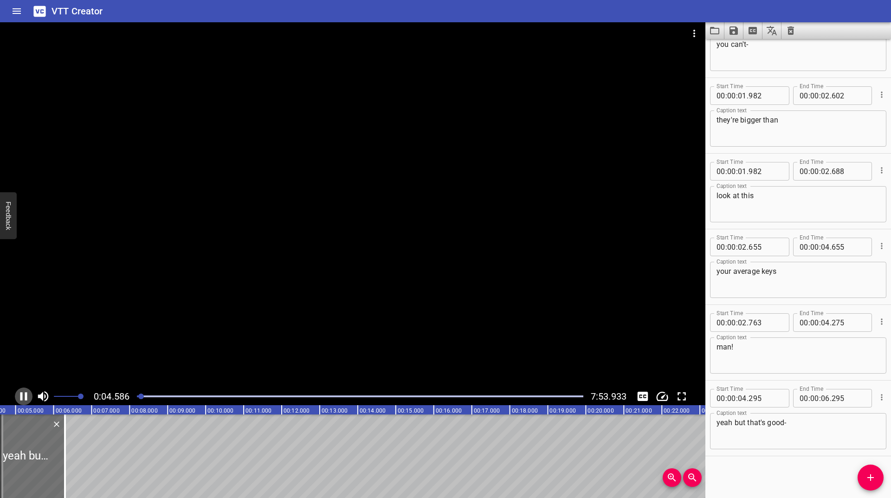
click at [23, 398] on icon "Play/Pause" at bounding box center [24, 396] width 14 height 14
click at [873, 469] on button "Add Cue" at bounding box center [871, 478] width 26 height 26
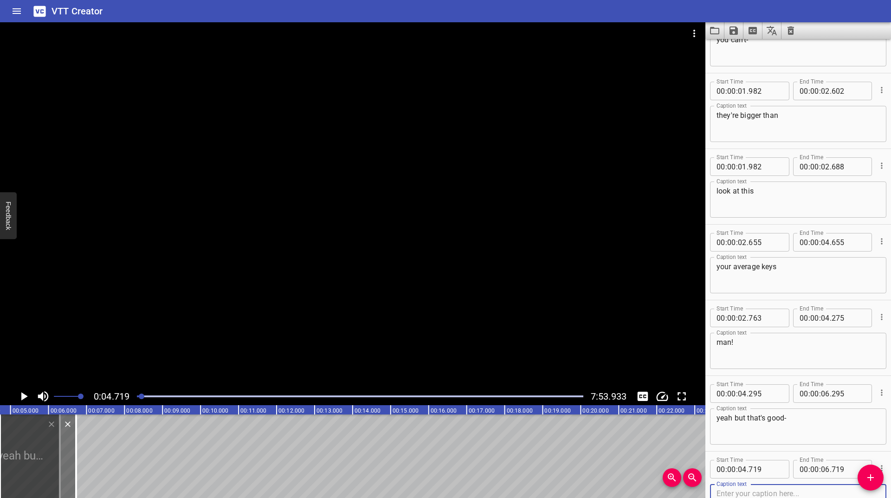
scroll to position [266, 0]
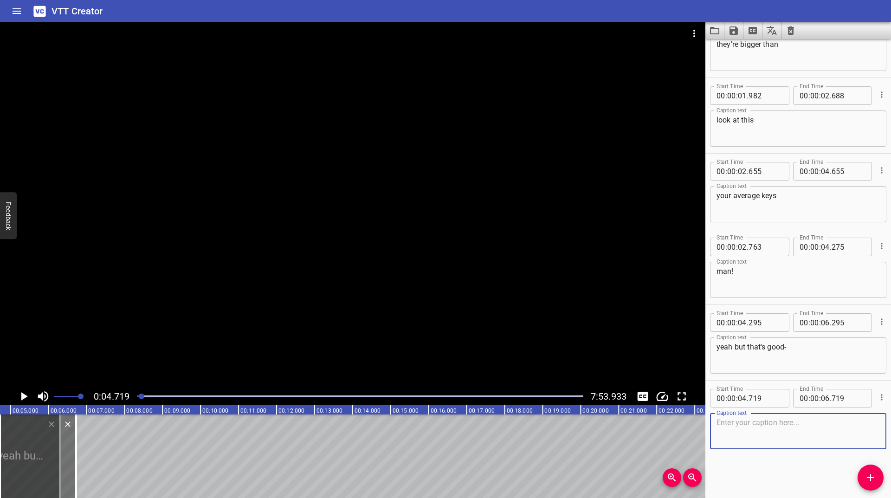
click at [757, 429] on textarea at bounding box center [798, 431] width 163 height 26
type textarea "wait what the f-"
click at [20, 395] on icon "Play/Pause" at bounding box center [24, 396] width 14 height 14
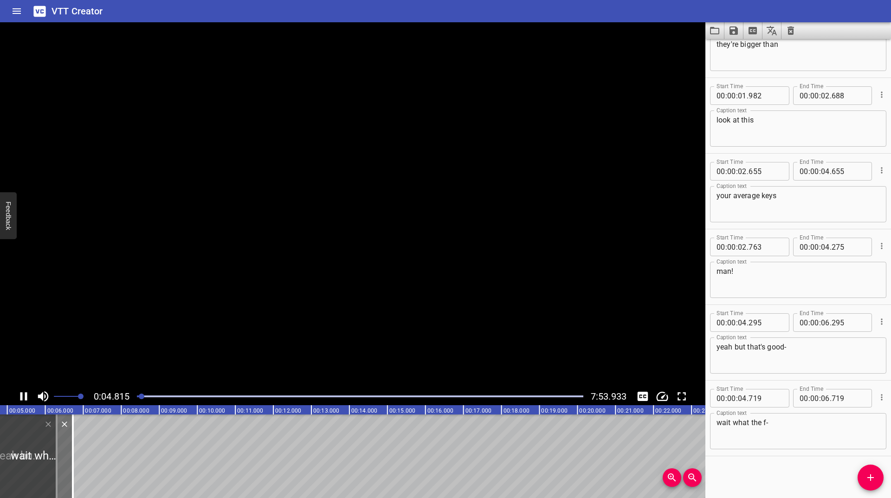
click at [20, 395] on icon "Play/Pause" at bounding box center [23, 396] width 7 height 8
click at [25, 365] on div at bounding box center [353, 204] width 706 height 365
click at [24, 388] on button "Play/Pause" at bounding box center [24, 397] width 18 height 18
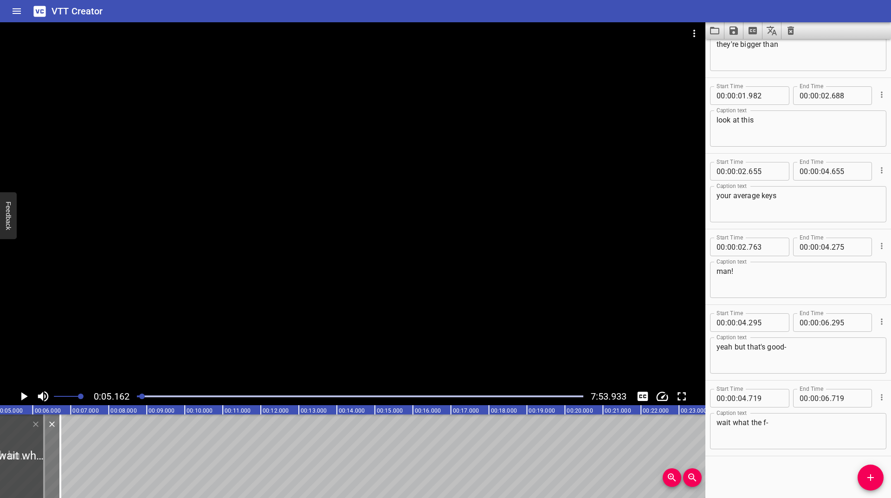
scroll to position [0, 196]
drag, startPoint x: 55, startPoint y: 441, endPoint x: 40, endPoint y: 449, distance: 16.6
click at [40, 449] on div at bounding box center [43, 457] width 9 height 84
type input "304"
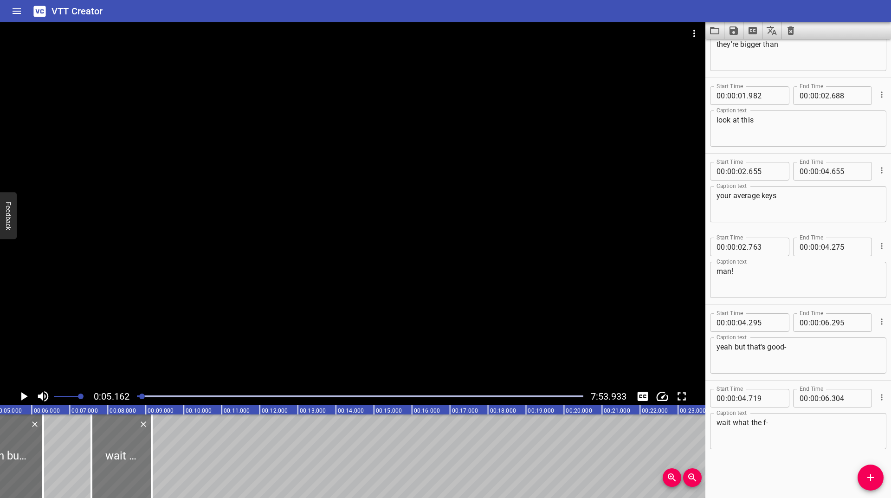
drag, startPoint x: 16, startPoint y: 443, endPoint x: 136, endPoint y: 441, distance: 119.3
click at [138, 441] on div at bounding box center [121, 457] width 60 height 84
type input "07"
type input "929"
type input "09"
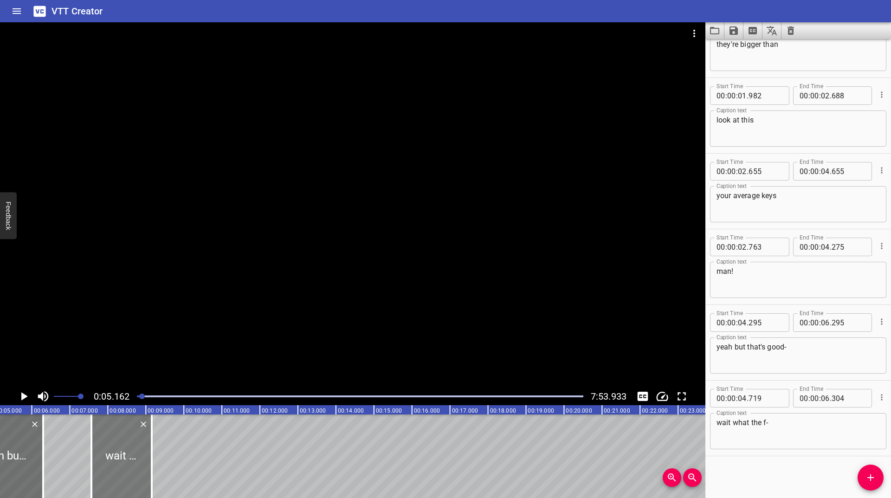
type input "514"
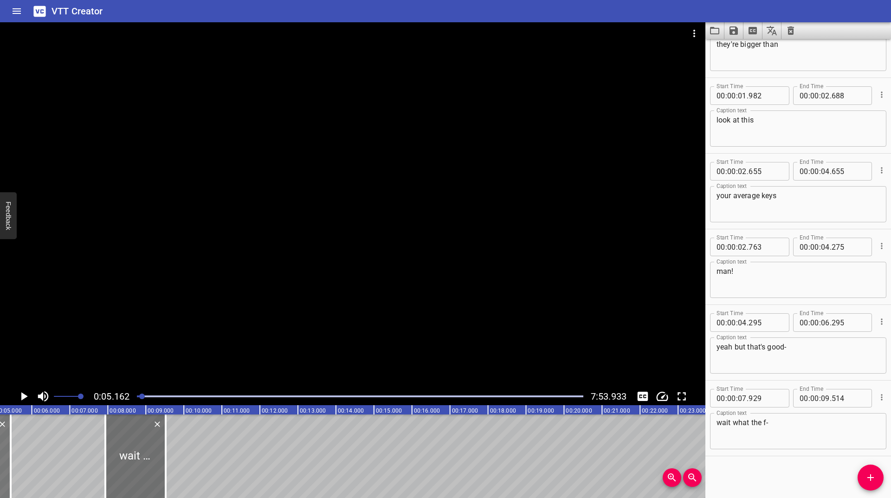
drag, startPoint x: 36, startPoint y: 448, endPoint x: 4, endPoint y: 457, distance: 33.7
type input "03"
type input "441"
type input "05"
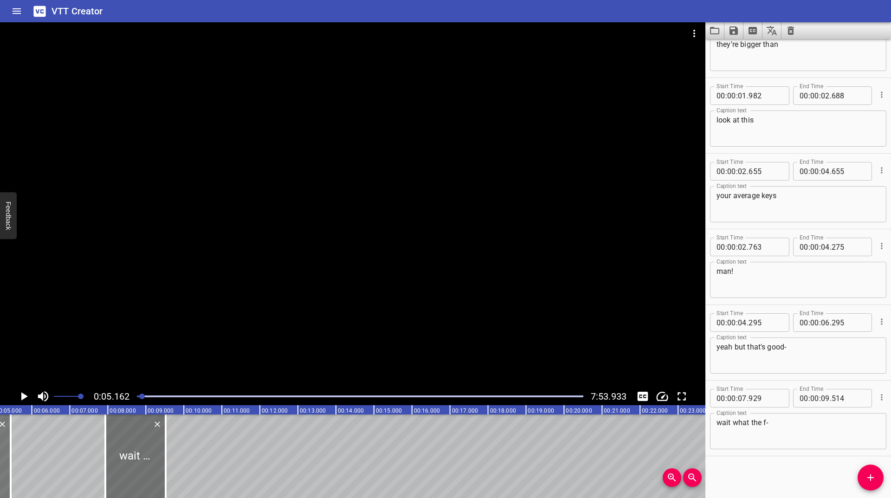
type input "441"
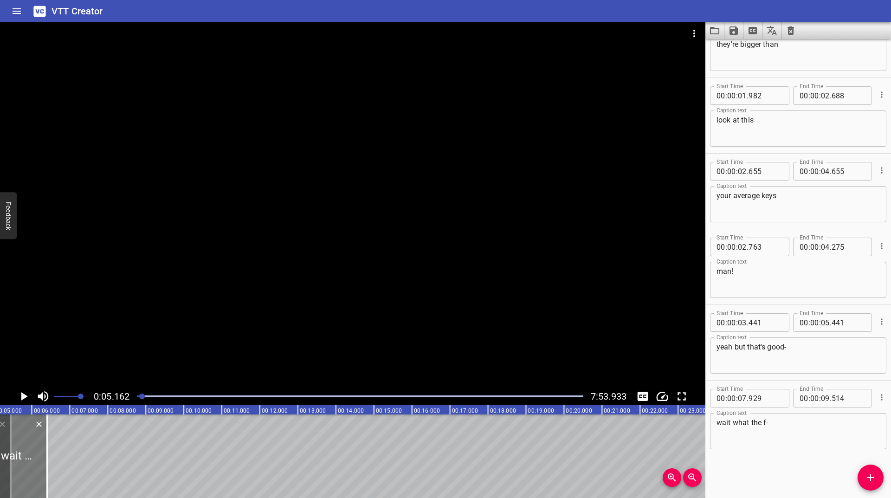
drag, startPoint x: 145, startPoint y: 437, endPoint x: 26, endPoint y: 455, distance: 120.6
click at [26, 455] on div at bounding box center [17, 457] width 60 height 84
type input "04"
type input "755"
type input "06"
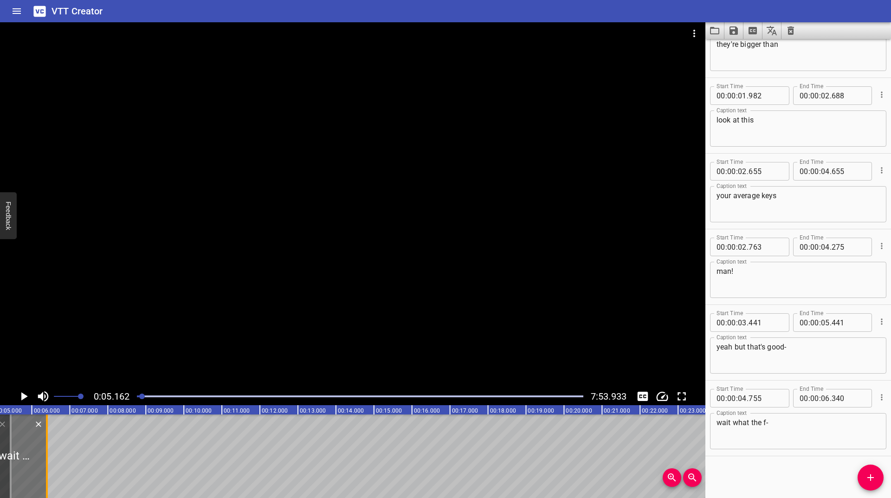
click at [47, 451] on div at bounding box center [47, 457] width 2 height 84
type input "401"
click at [30, 353] on div at bounding box center [353, 204] width 706 height 365
click at [28, 397] on icon "Play/Pause" at bounding box center [24, 396] width 14 height 14
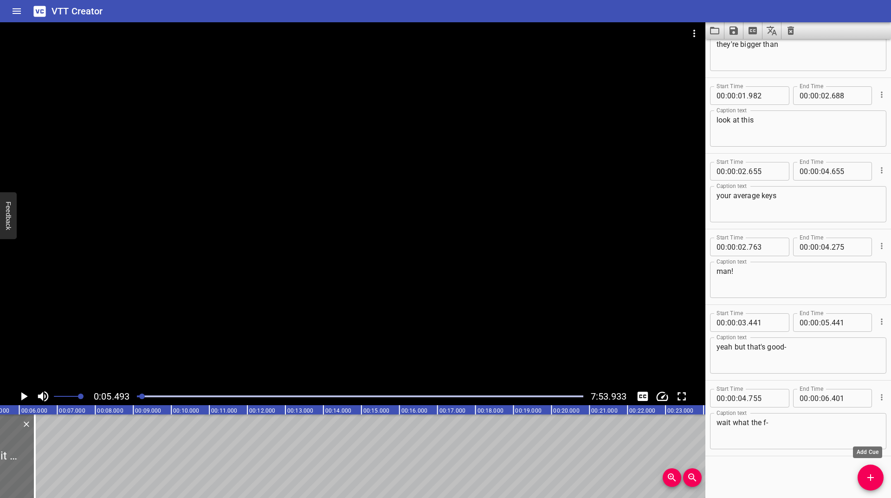
click at [872, 484] on button "Add Cue" at bounding box center [871, 478] width 26 height 26
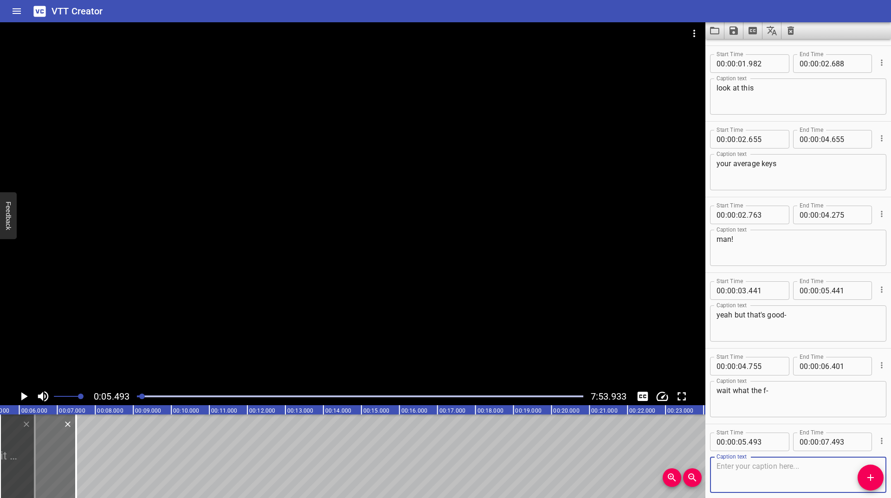
scroll to position [341, 0]
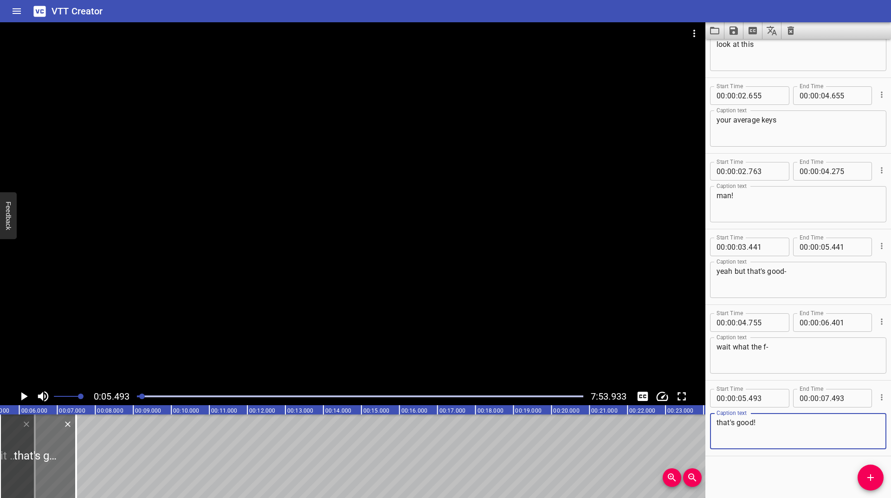
type textarea "that's good!"
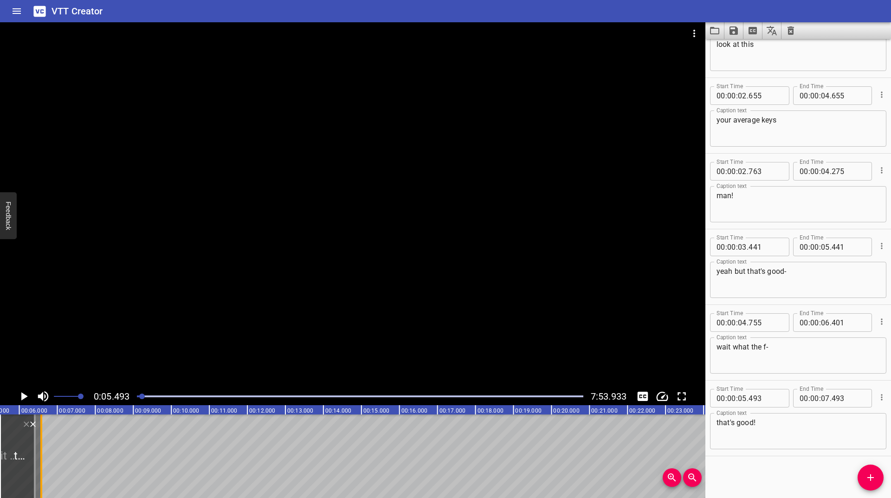
click at [44, 444] on div at bounding box center [41, 457] width 9 height 84
type input "06"
type input "578"
drag, startPoint x: 45, startPoint y: 436, endPoint x: 61, endPoint y: 426, distance: 19.2
click at [61, 426] on div at bounding box center [58, 457] width 9 height 84
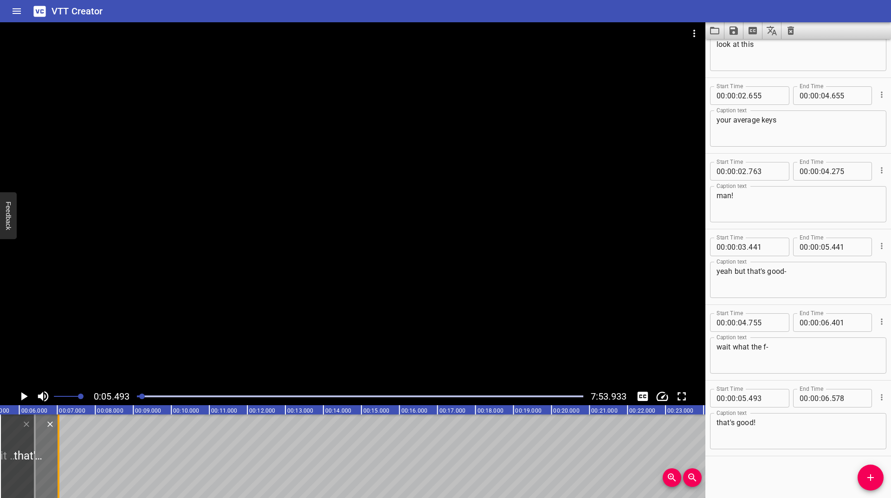
type input "07"
type input "029"
click at [23, 394] on icon "Play/Pause" at bounding box center [24, 396] width 6 height 8
click at [23, 394] on icon "Play/Pause" at bounding box center [24, 396] width 14 height 14
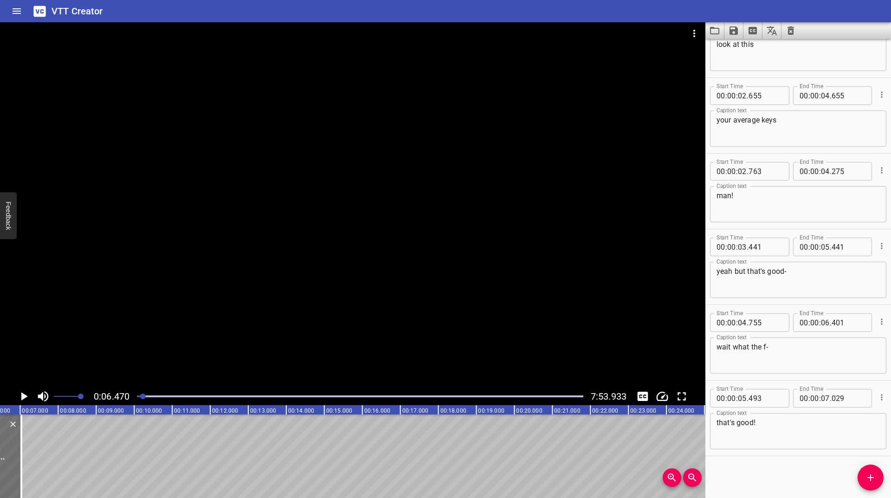
click at [23, 394] on icon "Play/Pause" at bounding box center [24, 396] width 6 height 8
click at [23, 394] on icon "Play/Pause" at bounding box center [24, 396] width 14 height 14
drag, startPoint x: 17, startPoint y: 445, endPoint x: 0, endPoint y: 460, distance: 22.4
click at [0, 460] on div at bounding box center [1, 457] width 2 height 84
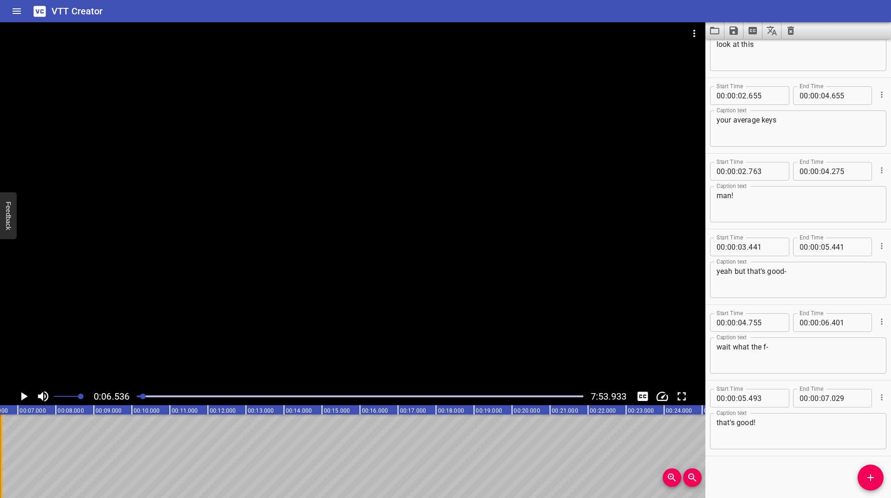
type input "06"
type input "565"
click at [858, 470] on div "Start Time 00 : 00 : 00 . 000 Start Time End Time 00 : 00 : 00 . 730 End Time C…" at bounding box center [799, 268] width 186 height 459
click at [874, 485] on button "Add Cue" at bounding box center [871, 478] width 26 height 26
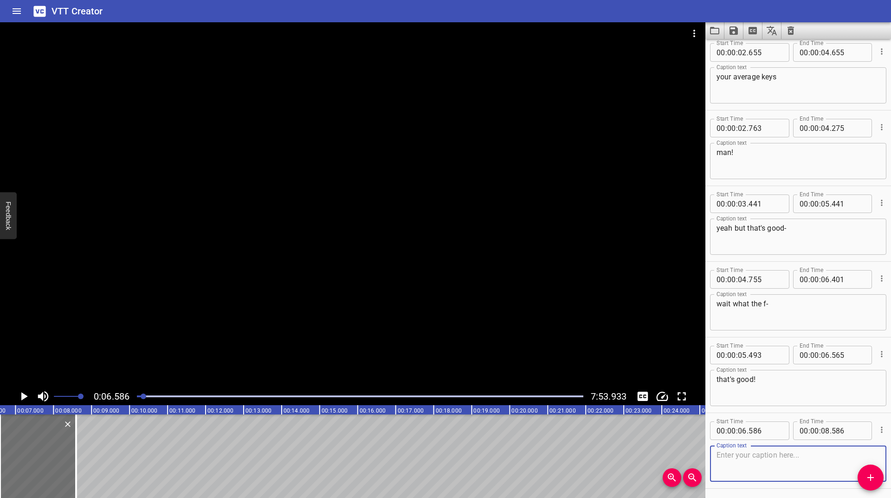
scroll to position [417, 0]
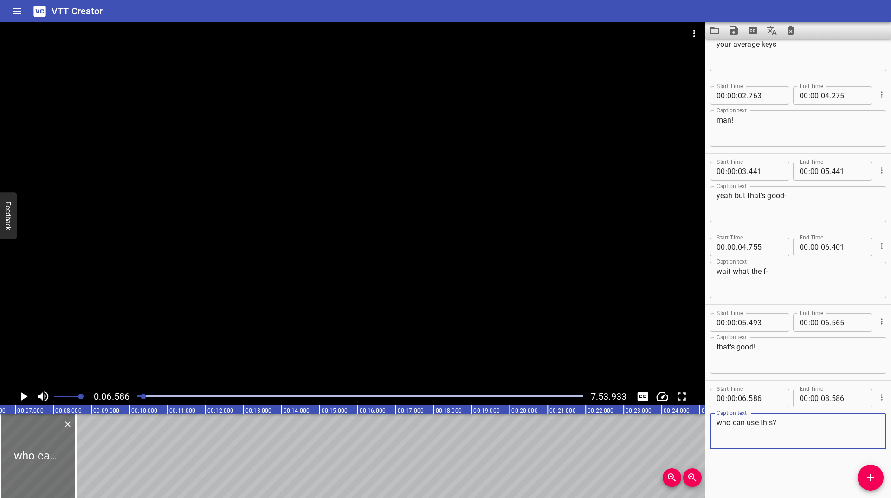
type textarea "who can use this?"
click at [46, 305] on div at bounding box center [353, 204] width 706 height 365
click at [22, 392] on icon "Play/Pause" at bounding box center [24, 396] width 14 height 14
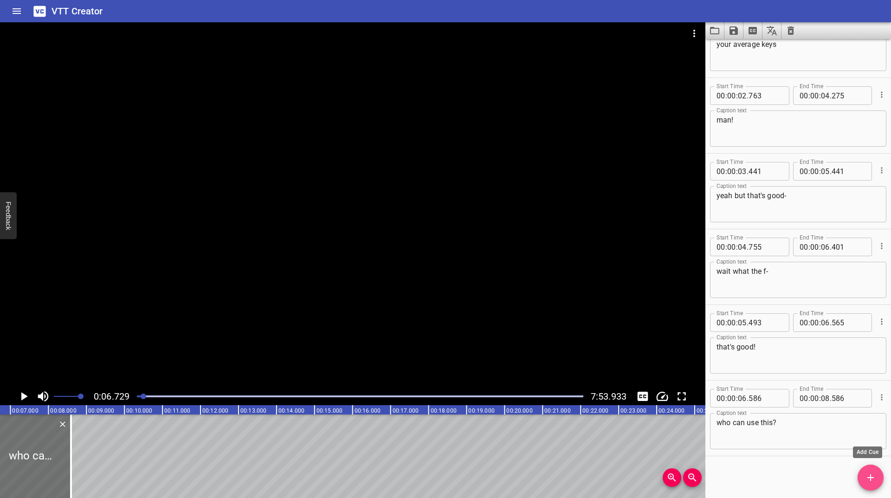
click at [868, 477] on icon "Add Cue" at bounding box center [870, 477] width 11 height 11
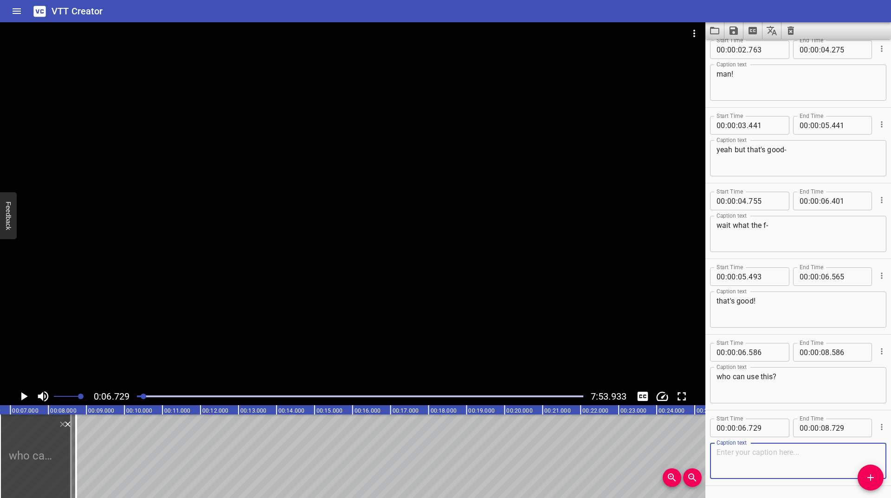
scroll to position [493, 0]
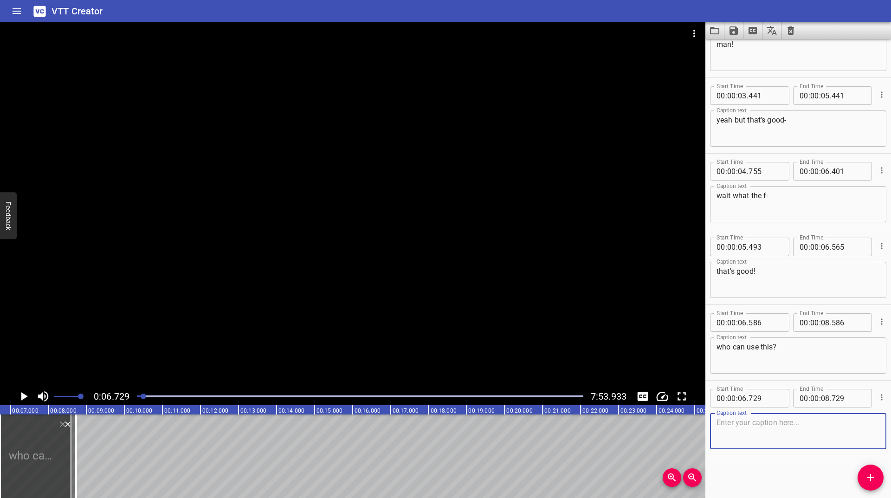
click at [740, 442] on textarea at bounding box center [798, 431] width 163 height 26
type textarea "why are they"
click at [19, 395] on icon "Play/Pause" at bounding box center [24, 396] width 14 height 14
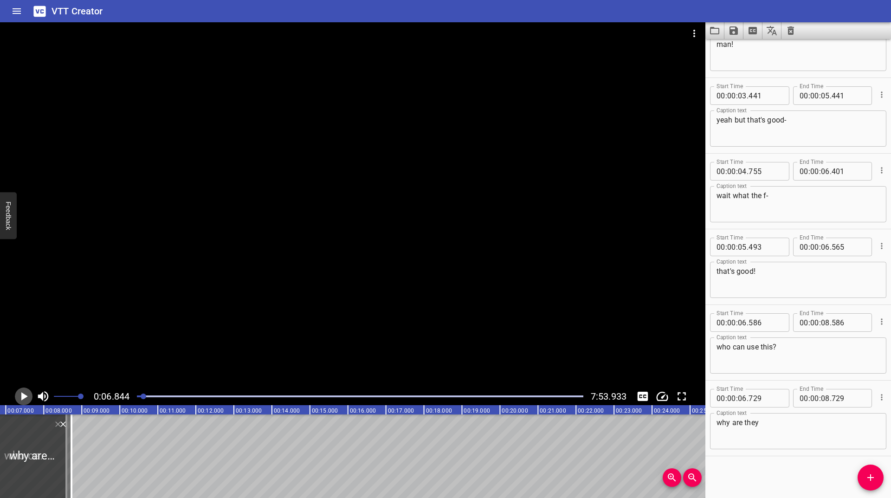
click at [19, 395] on icon "Play/Pause" at bounding box center [24, 396] width 14 height 14
drag, startPoint x: 71, startPoint y: 454, endPoint x: 30, endPoint y: 465, distance: 42.0
click at [30, 465] on div at bounding box center [27, 457] width 9 height 84
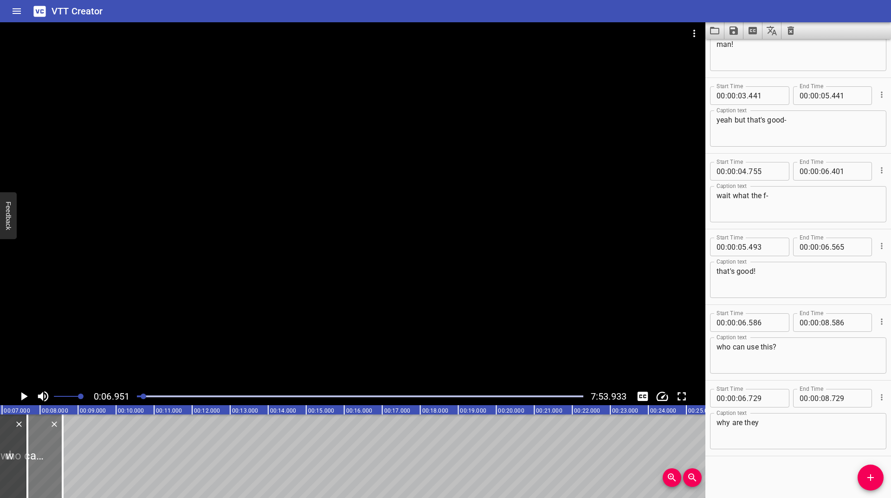
type input "07"
type input "667"
click at [28, 343] on div at bounding box center [353, 204] width 706 height 365
click at [21, 397] on icon "Play/Pause" at bounding box center [23, 396] width 7 height 8
click at [21, 391] on icon "Play/Pause" at bounding box center [24, 396] width 14 height 14
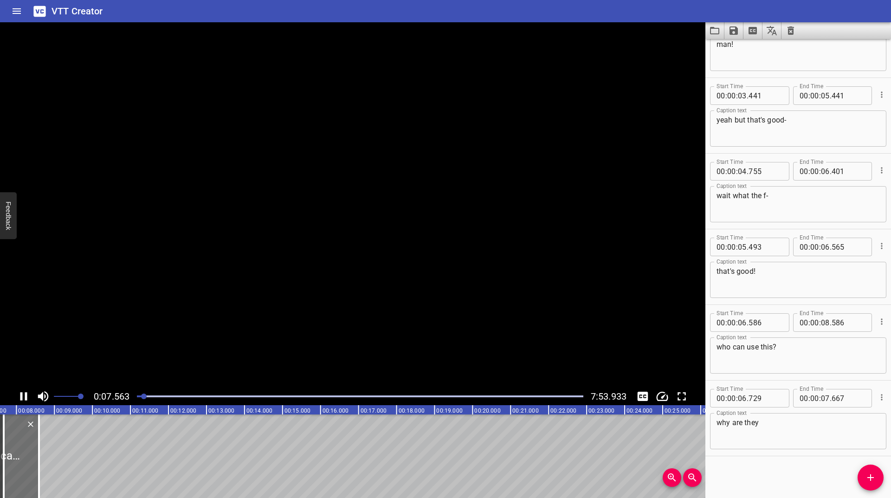
click at [21, 391] on icon "Play/Pause" at bounding box center [24, 396] width 14 height 14
drag, startPoint x: 871, startPoint y: 482, endPoint x: 853, endPoint y: 449, distance: 38.0
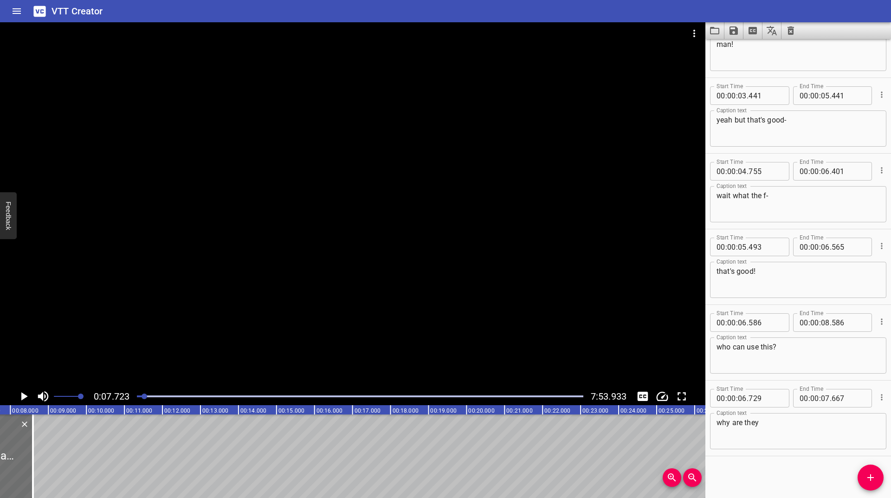
click at [872, 480] on icon "Add Cue" at bounding box center [870, 477] width 11 height 11
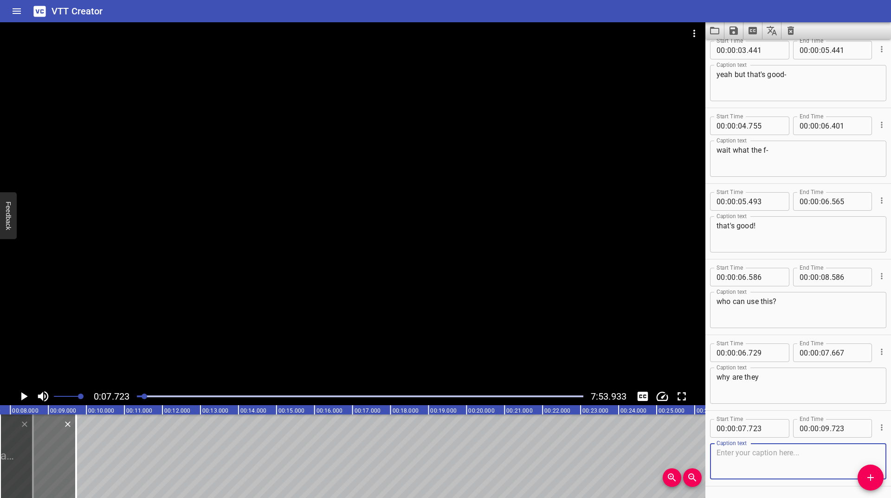
scroll to position [568, 0]
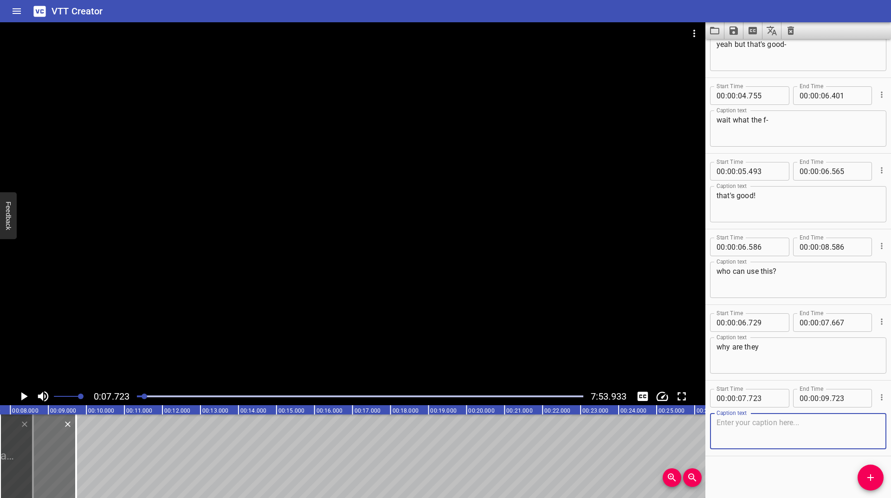
click at [726, 434] on textarea at bounding box center [798, 431] width 163 height 26
type textarea "so large-"
click at [20, 399] on icon "Play/Pause" at bounding box center [24, 396] width 14 height 14
click at [20, 399] on icon "Play/Pause" at bounding box center [23, 396] width 7 height 8
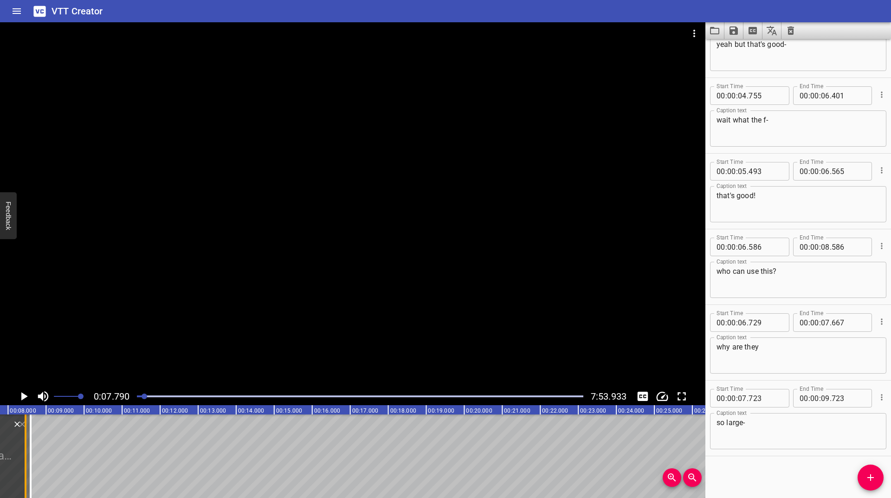
drag, startPoint x: 77, startPoint y: 442, endPoint x: 28, endPoint y: 459, distance: 50.9
click at [28, 459] on div at bounding box center [25, 457] width 9 height 84
type input "08"
type input "454"
click at [24, 401] on icon "Play/Pause" at bounding box center [24, 396] width 14 height 14
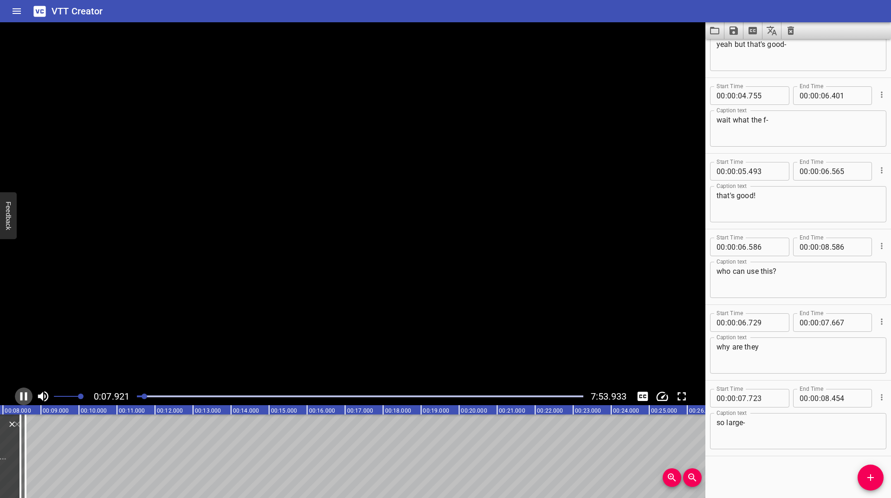
click at [24, 401] on icon "Play/Pause" at bounding box center [24, 396] width 14 height 14
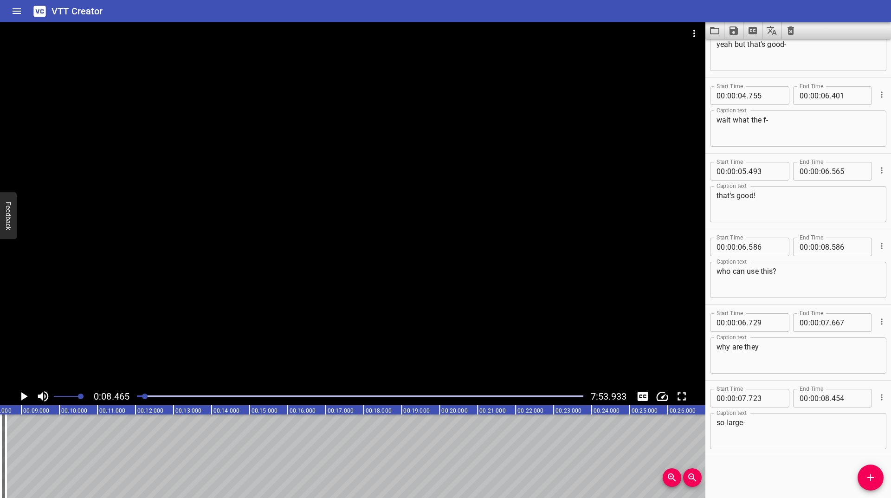
scroll to position [0, 322]
click at [873, 473] on icon "Add Cue" at bounding box center [870, 477] width 11 height 11
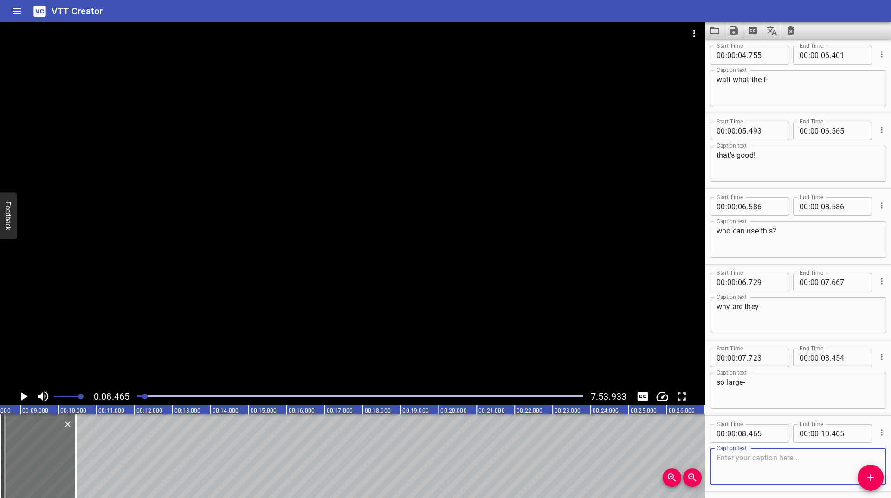
scroll to position [644, 0]
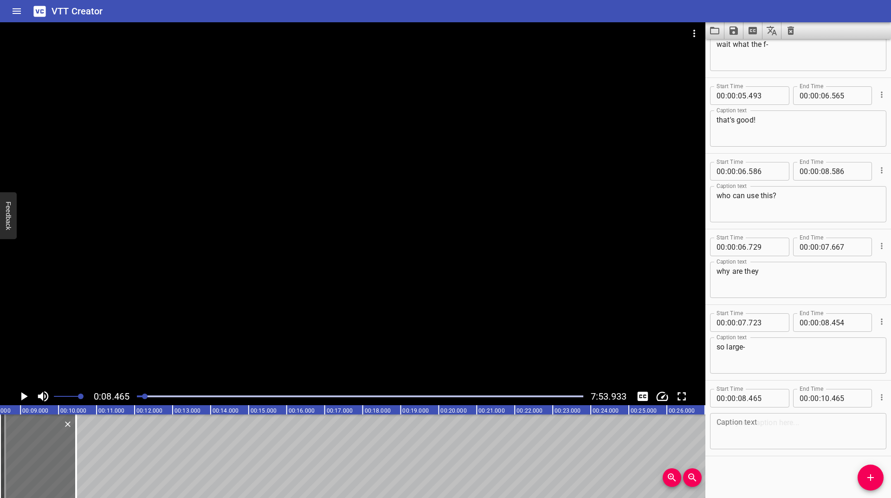
click at [795, 414] on div "Caption text" at bounding box center [798, 431] width 176 height 36
click at [793, 417] on div "Caption text" at bounding box center [798, 431] width 176 height 36
type textarea "what-"
drag, startPoint x: 76, startPoint y: 446, endPoint x: 12, endPoint y: 453, distance: 64.0
click at [12, 453] on div at bounding box center [12, 457] width 2 height 84
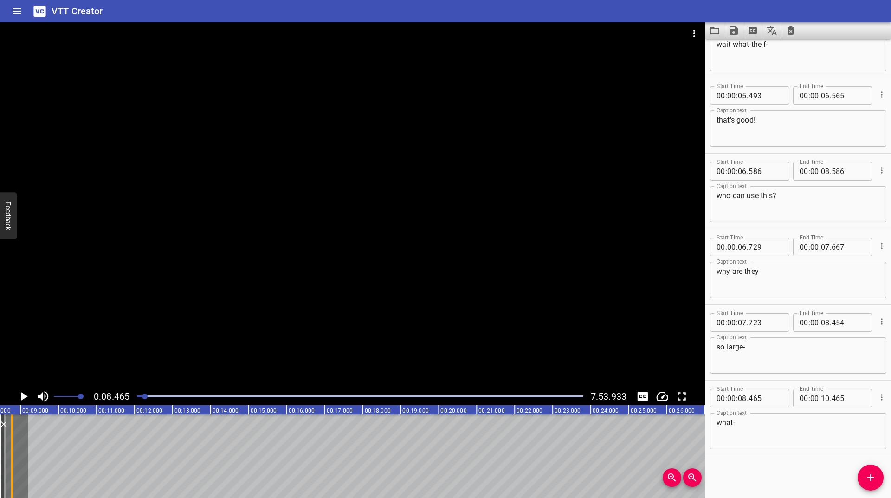
type input "08"
click at [24, 397] on icon "Play/Pause" at bounding box center [24, 396] width 6 height 8
click at [24, 397] on icon "Play/Pause" at bounding box center [24, 396] width 14 height 14
drag, startPoint x: 7, startPoint y: 445, endPoint x: 0, endPoint y: 453, distance: 10.2
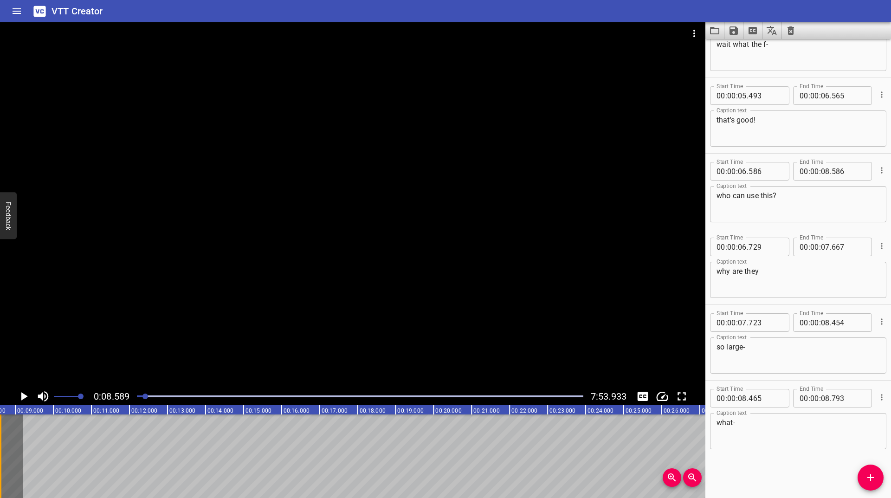
click at [0, 453] on div at bounding box center [1, 457] width 2 height 84
type input "610"
click at [21, 396] on icon "Play/Pause" at bounding box center [24, 396] width 14 height 14
click at [865, 477] on span "Add Cue" at bounding box center [871, 477] width 26 height 11
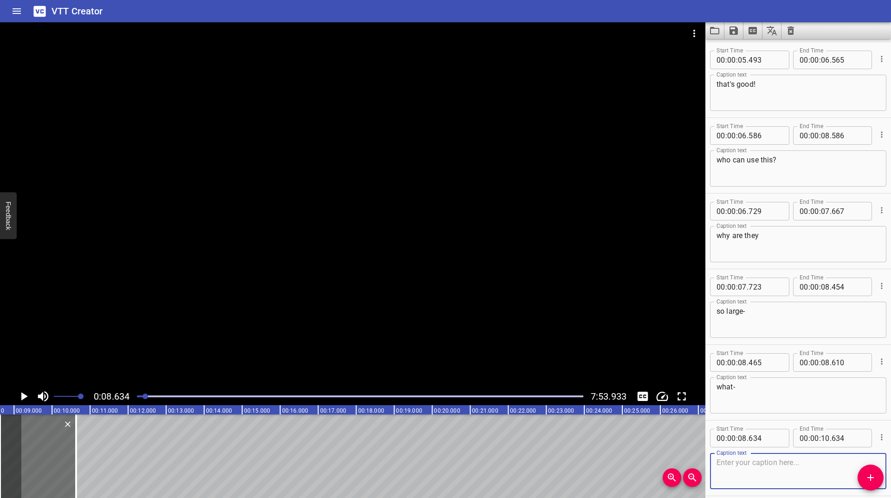
scroll to position [720, 0]
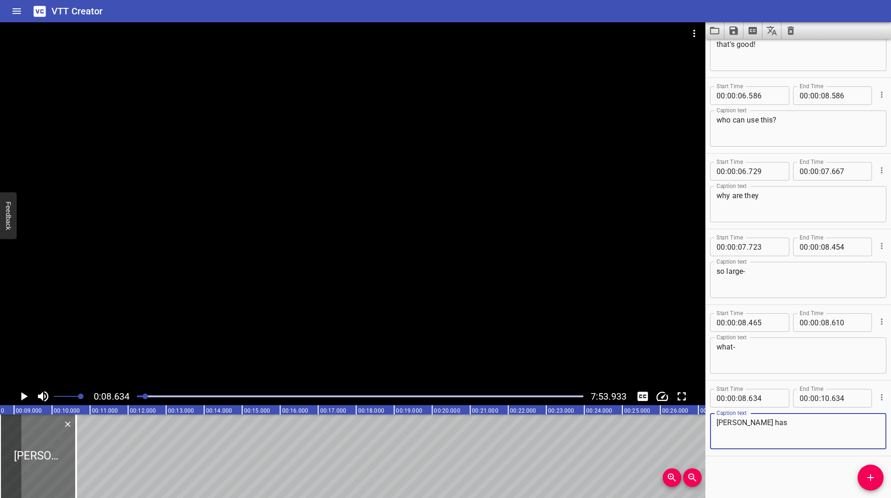
type textarea "[PERSON_NAME] has"
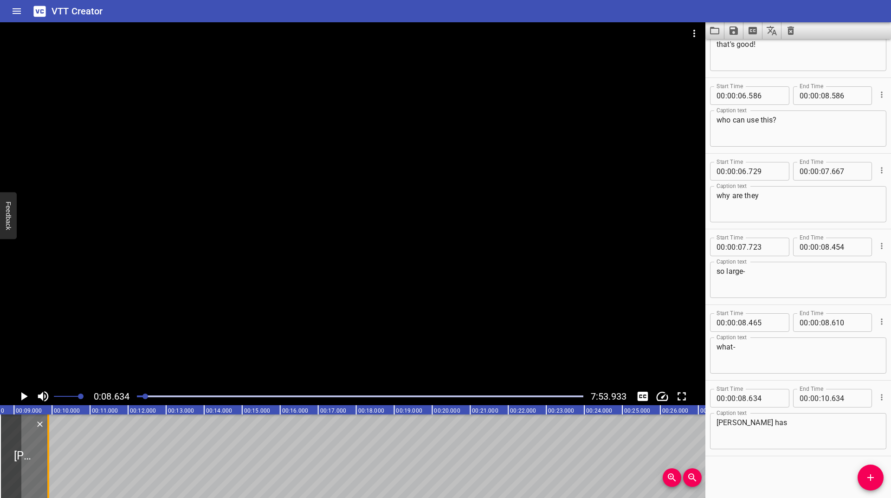
drag, startPoint x: 78, startPoint y: 458, endPoint x: 45, endPoint y: 468, distance: 33.6
click at [46, 468] on div at bounding box center [48, 457] width 9 height 84
type input "09"
click at [44, 468] on div at bounding box center [44, 457] width 9 height 84
click at [41, 470] on div at bounding box center [41, 457] width 2 height 84
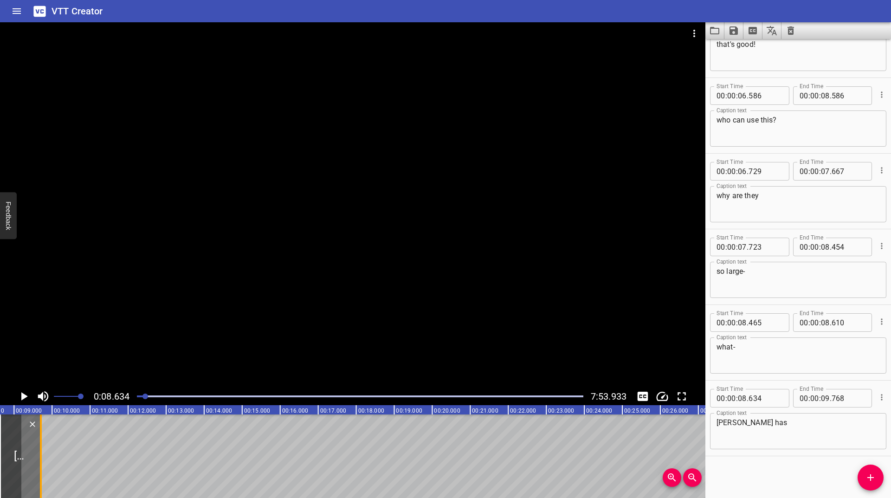
type input "694"
click at [19, 394] on icon "Play/Pause" at bounding box center [24, 396] width 14 height 14
click at [871, 472] on button "Add Cue" at bounding box center [871, 478] width 26 height 26
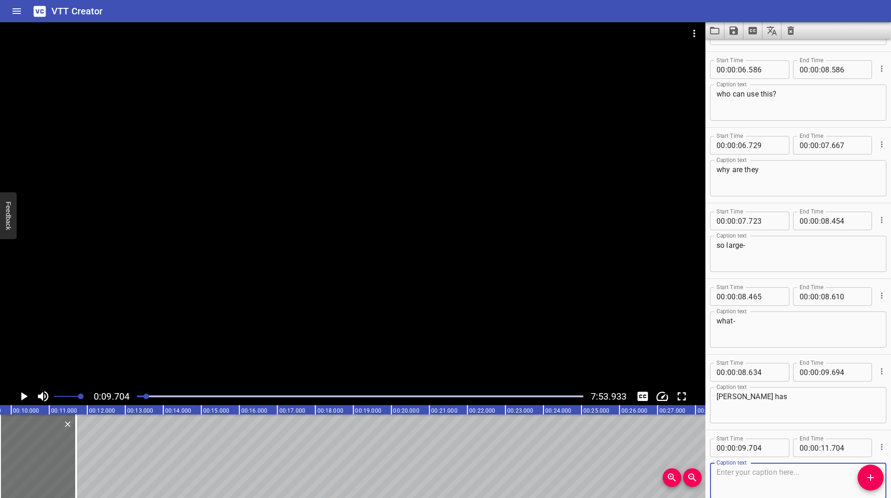
scroll to position [795, 0]
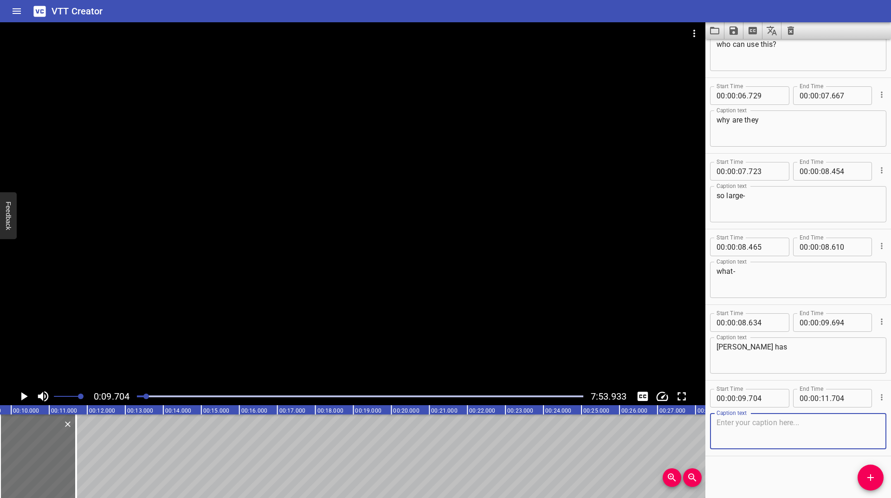
click at [776, 432] on textarea at bounding box center [798, 431] width 163 height 26
type textarea "tiny hands!"
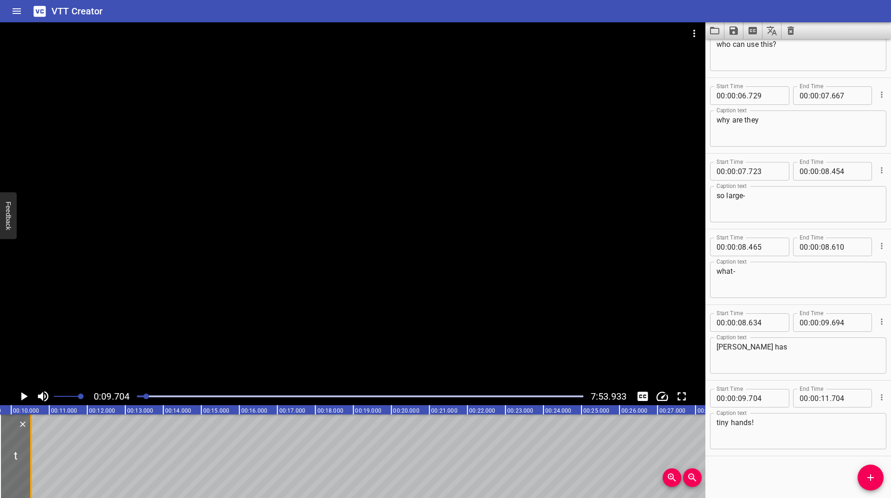
drag, startPoint x: 76, startPoint y: 460, endPoint x: 31, endPoint y: 466, distance: 45.5
click at [31, 466] on div at bounding box center [31, 457] width 2 height 84
type input "10"
type input "520"
click at [21, 391] on icon "Play/Pause" at bounding box center [24, 396] width 14 height 14
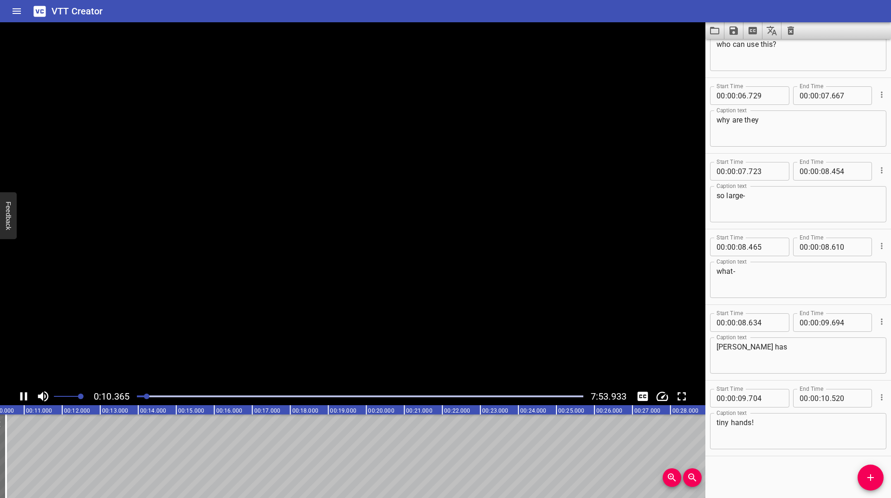
click at [21, 391] on icon "Play/Pause" at bounding box center [24, 396] width 14 height 14
click at [656, 393] on icon "Change Playback Speed" at bounding box center [662, 396] width 14 height 14
click at [675, 421] on li "1.0x" at bounding box center [670, 420] width 32 height 15
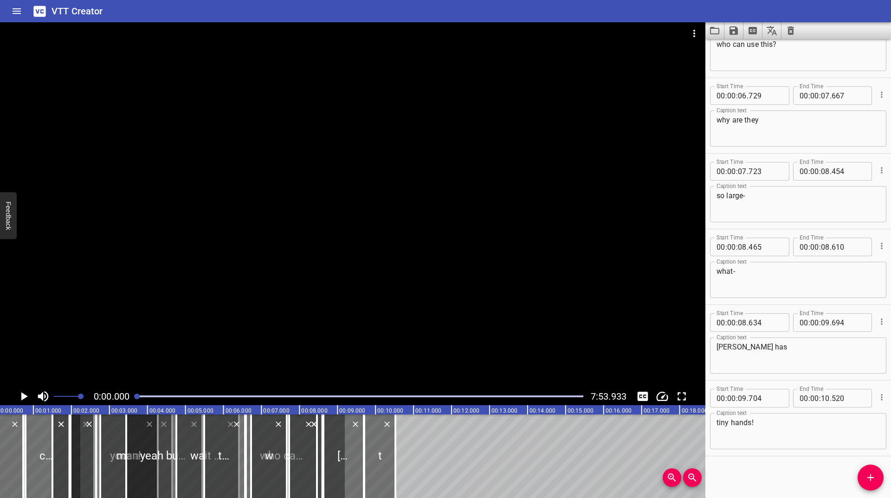
scroll to position [0, 0]
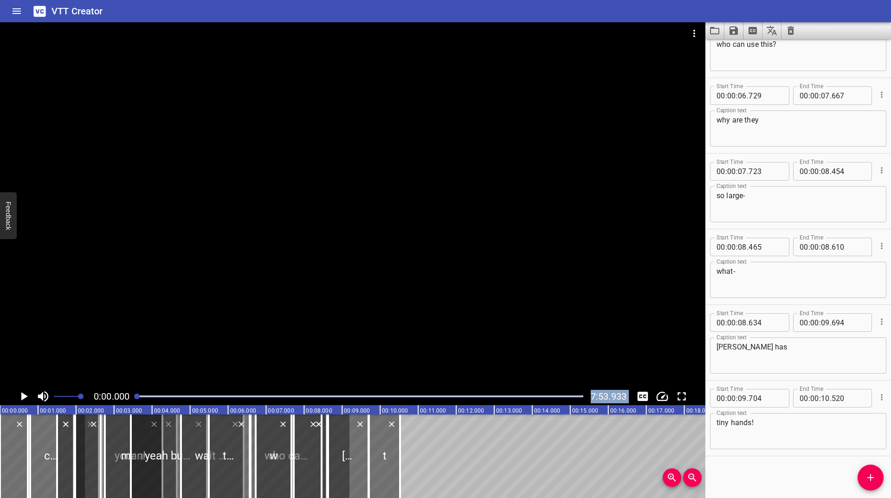
drag, startPoint x: 145, startPoint y: 399, endPoint x: 117, endPoint y: 402, distance: 28.0
click at [126, 406] on div "0:00.000 7:53.933 00:00.000 00:01.000 00:02.000 00:03.000 00:04.000 00:05.000 0…" at bounding box center [353, 260] width 706 height 476
click at [25, 397] on icon "Play/Pause" at bounding box center [24, 396] width 6 height 8
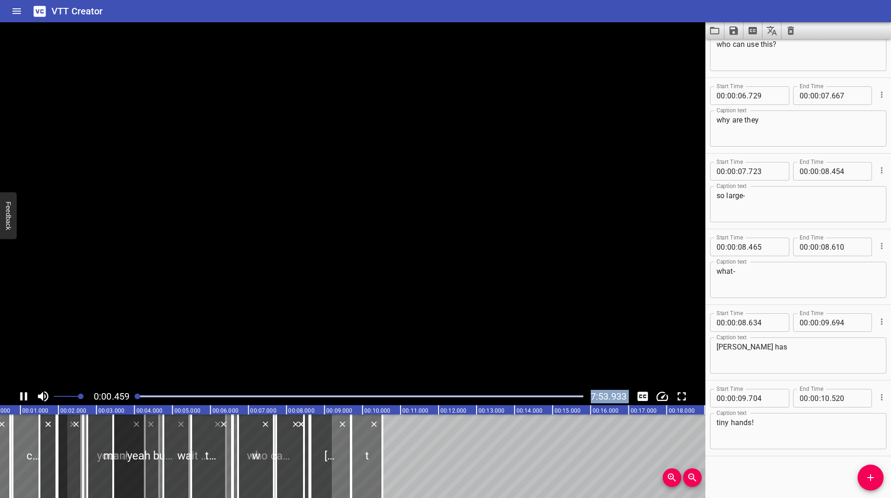
click at [59, 331] on video at bounding box center [353, 204] width 706 height 365
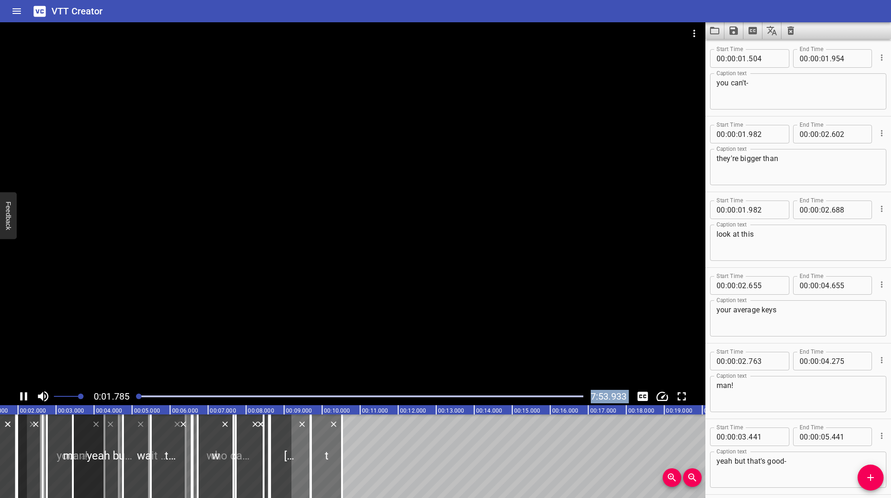
scroll to position [0, 68]
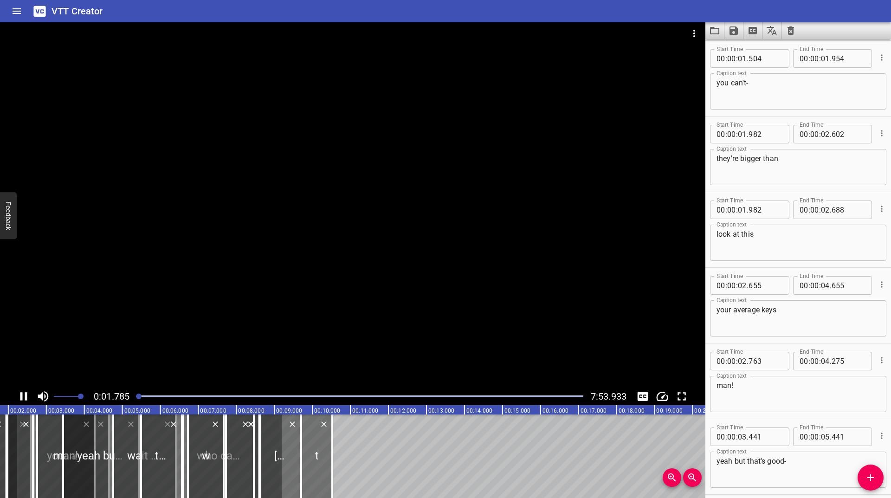
click at [644, 266] on div at bounding box center [353, 204] width 706 height 365
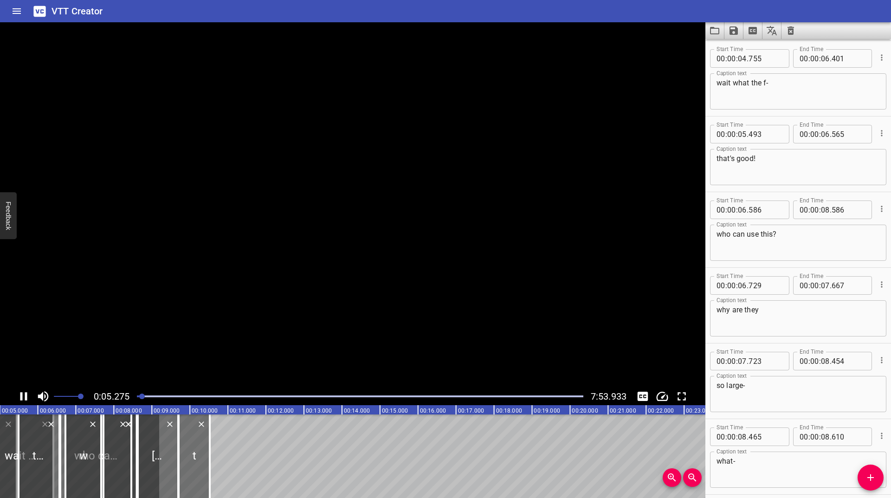
scroll to position [0, 0]
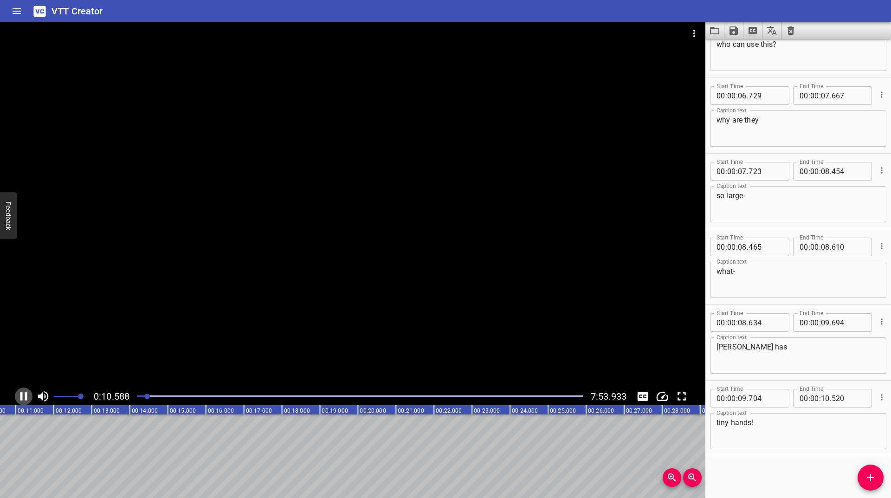
click at [22, 396] on icon "Play/Pause" at bounding box center [23, 396] width 7 height 8
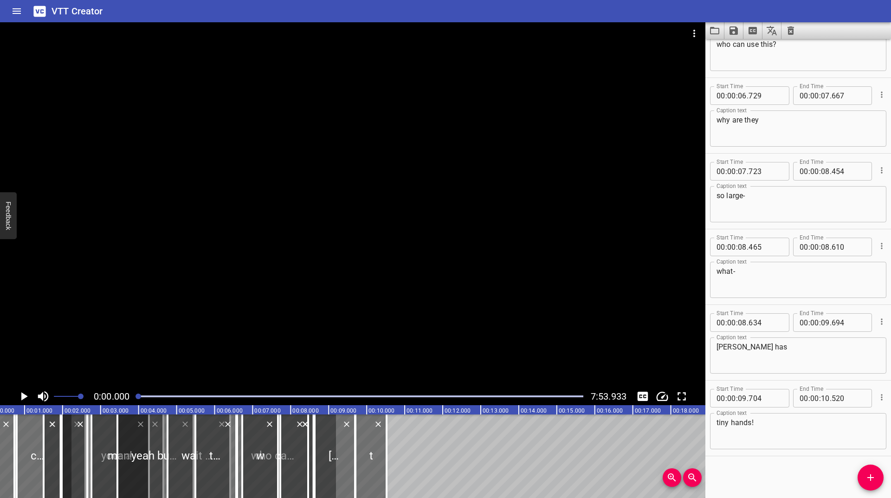
drag, startPoint x: 149, startPoint y: 395, endPoint x: 138, endPoint y: 401, distance: 12.0
click at [138, 401] on div at bounding box center [360, 396] width 458 height 13
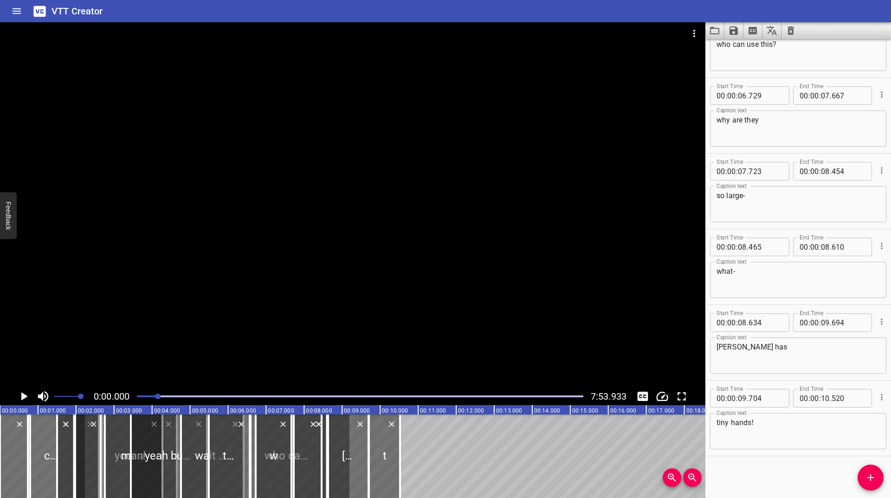
click at [159, 398] on div at bounding box center [158, 397] width 6 height 6
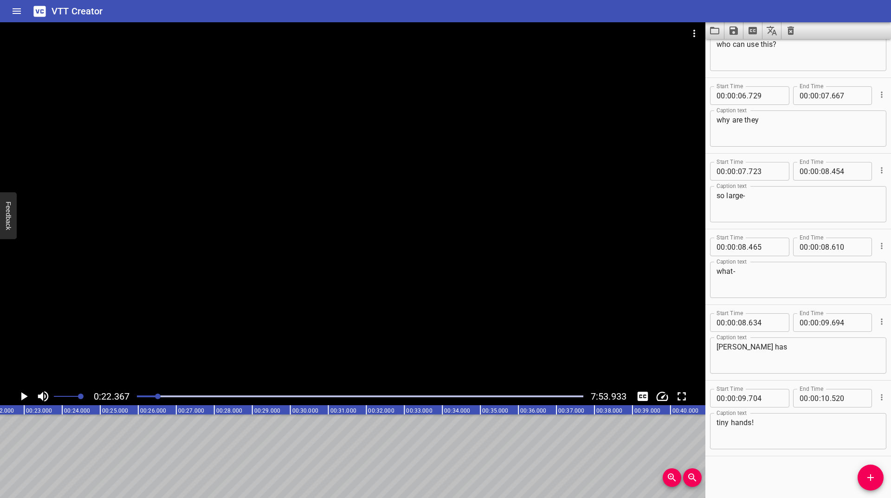
click at [149, 399] on div at bounding box center [360, 396] width 458 height 13
click at [143, 400] on div at bounding box center [360, 396] width 458 height 13
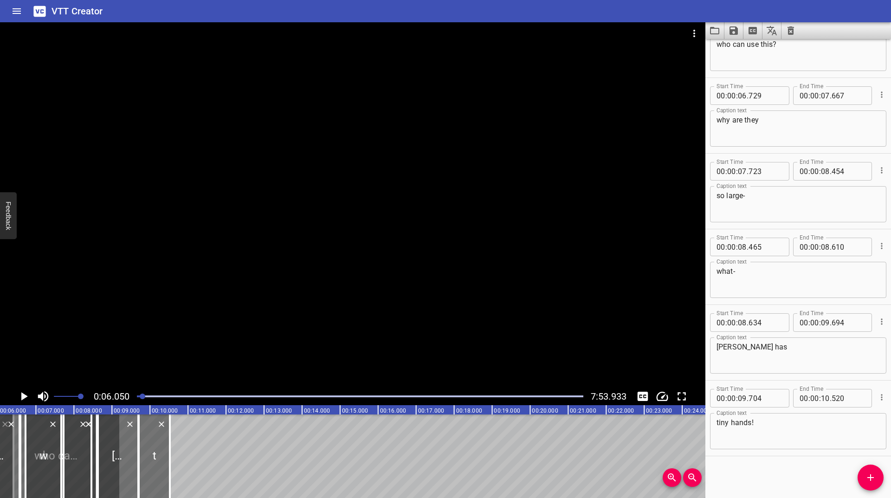
click at [142, 399] on div at bounding box center [360, 396] width 458 height 13
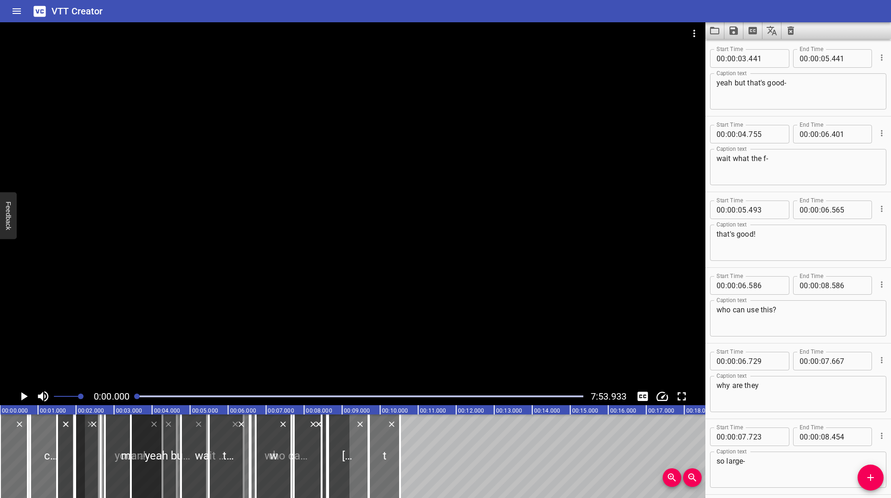
drag, startPoint x: 144, startPoint y: 398, endPoint x: 134, endPoint y: 402, distance: 10.9
click at [134, 402] on div at bounding box center [360, 396] width 458 height 13
click at [24, 396] on icon "Play/Pause" at bounding box center [24, 396] width 6 height 8
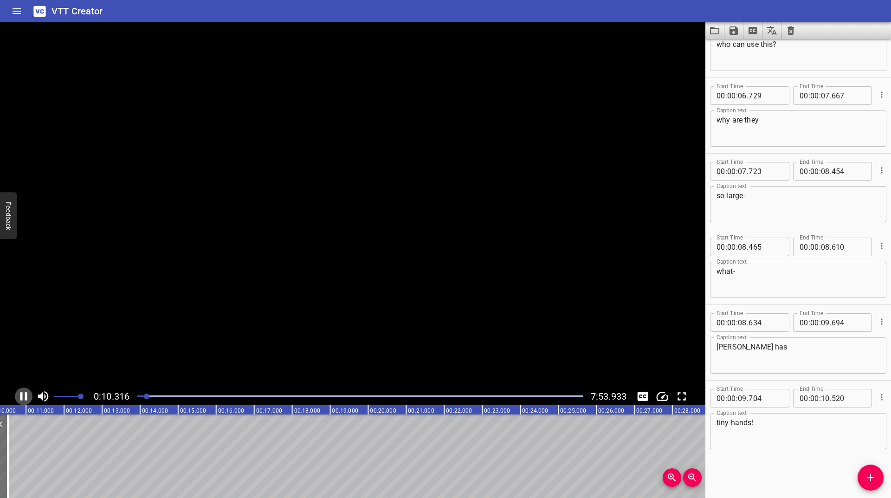
click at [24, 396] on icon "Play/Pause" at bounding box center [24, 396] width 14 height 14
drag, startPoint x: 144, startPoint y: 398, endPoint x: 135, endPoint y: 402, distance: 10.0
click at [136, 402] on div at bounding box center [360, 396] width 458 height 13
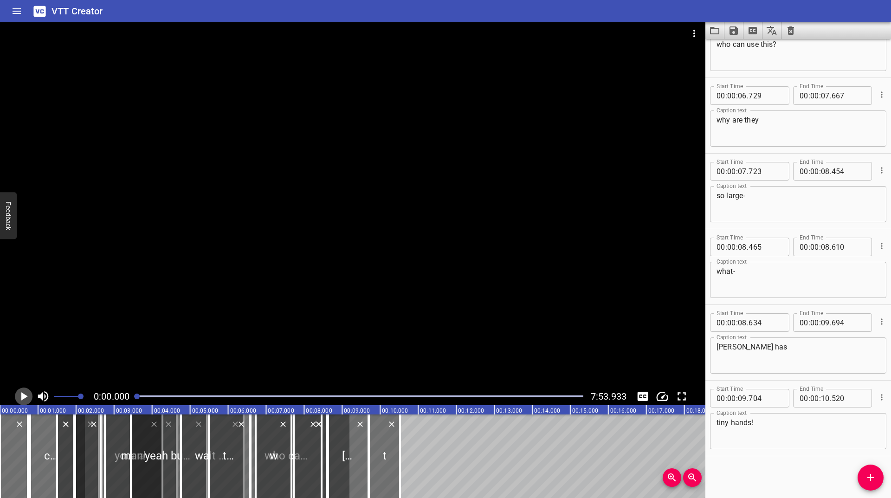
click at [26, 397] on icon "Play/Pause" at bounding box center [24, 396] width 6 height 8
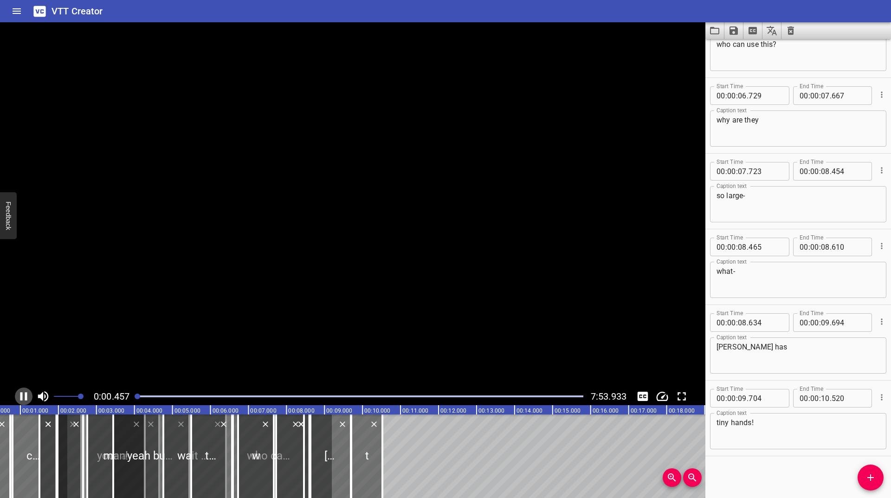
drag, startPoint x: 26, startPoint y: 397, endPoint x: 33, endPoint y: 393, distance: 8.9
click at [25, 397] on icon "Play/Pause" at bounding box center [23, 396] width 7 height 8
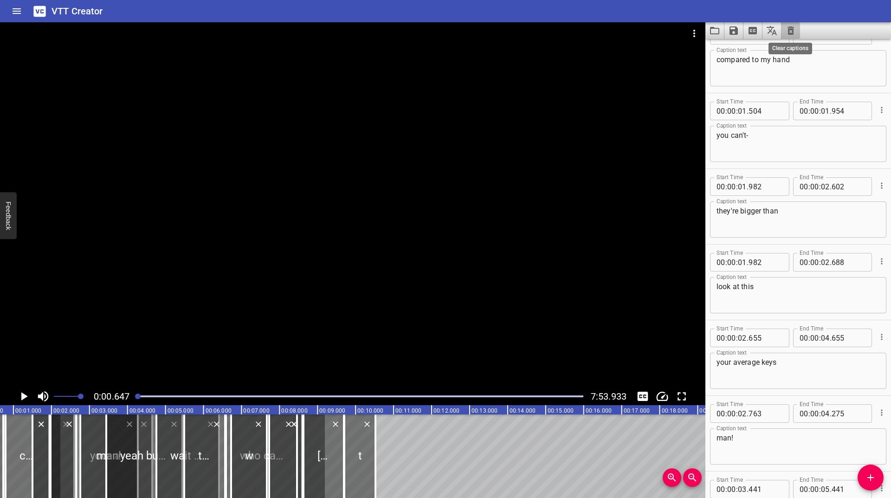
click at [794, 30] on icon "Clear captions" at bounding box center [790, 30] width 11 height 11
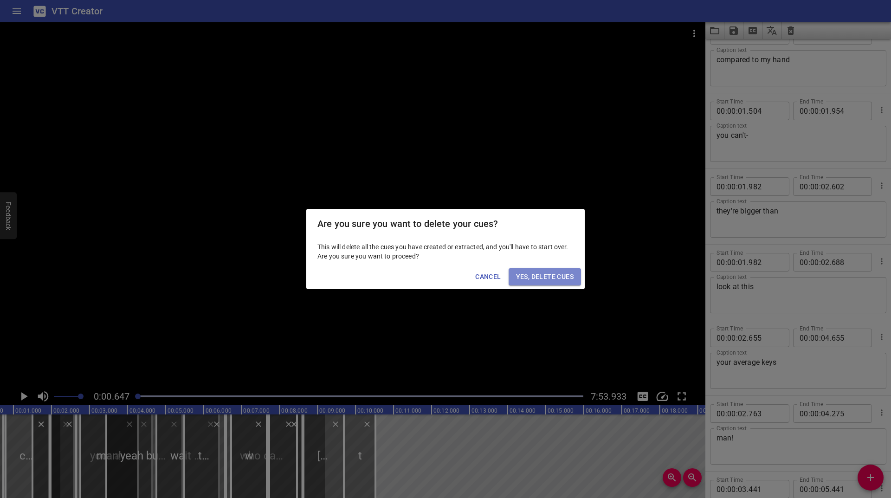
click at [549, 281] on span "Yes, Delete Cues" at bounding box center [545, 277] width 58 height 12
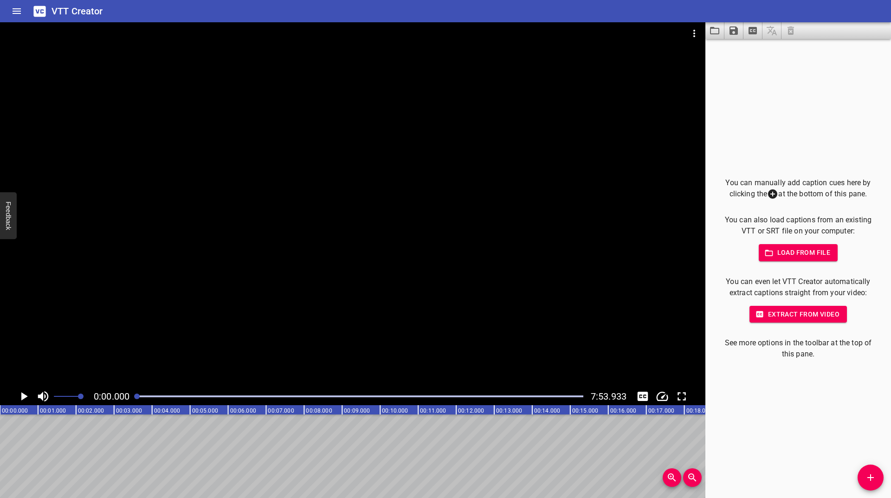
click at [134, 399] on div at bounding box center [360, 396] width 458 height 13
click at [19, 398] on icon "Play/Pause" at bounding box center [24, 396] width 14 height 14
click at [20, 397] on icon "Play/Pause" at bounding box center [23, 396] width 7 height 8
click at [872, 470] on button "Add Cue" at bounding box center [871, 478] width 26 height 26
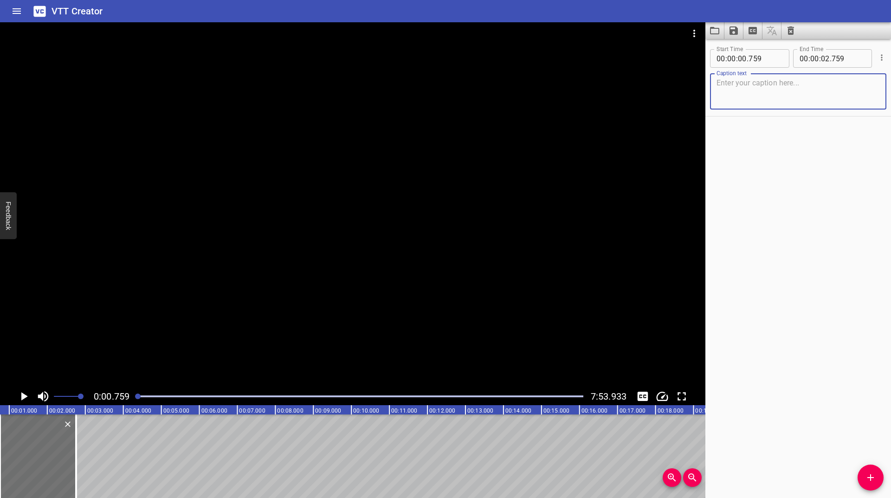
click at [739, 101] on textarea at bounding box center [798, 91] width 163 height 26
type textarea "language"
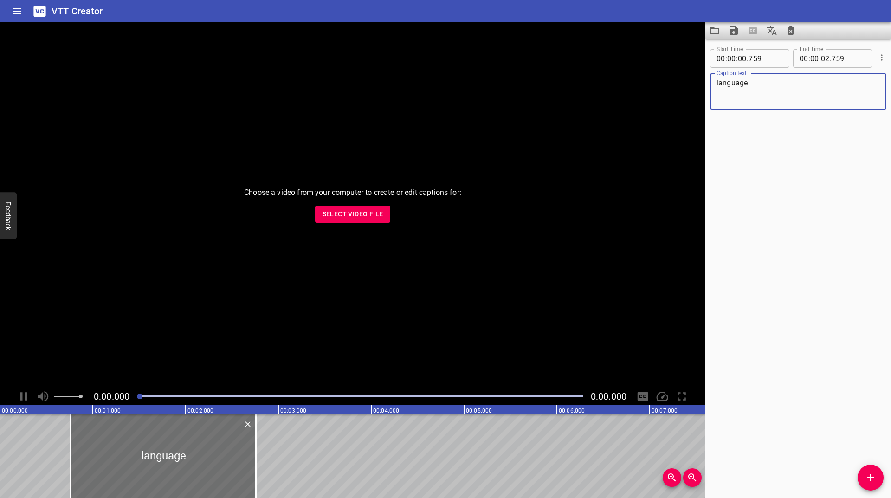
click at [374, 215] on span "Select Video File" at bounding box center [353, 214] width 61 height 12
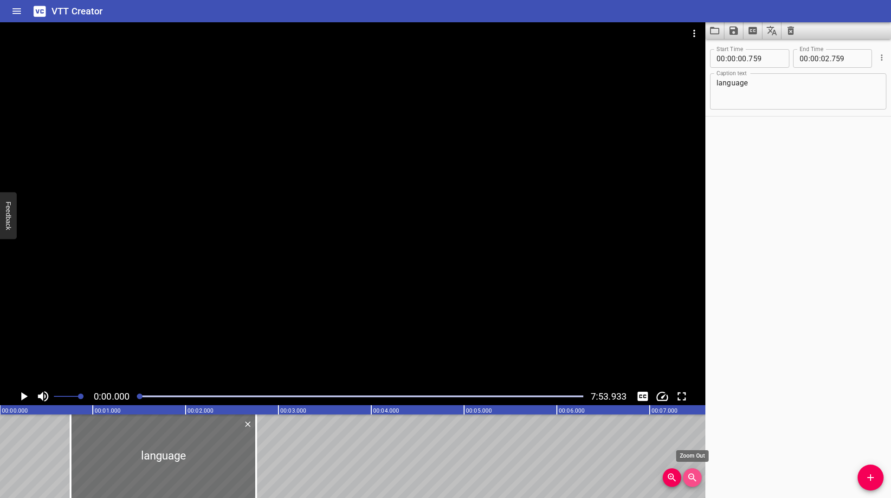
click at [687, 474] on icon "Zoom Out" at bounding box center [692, 477] width 11 height 11
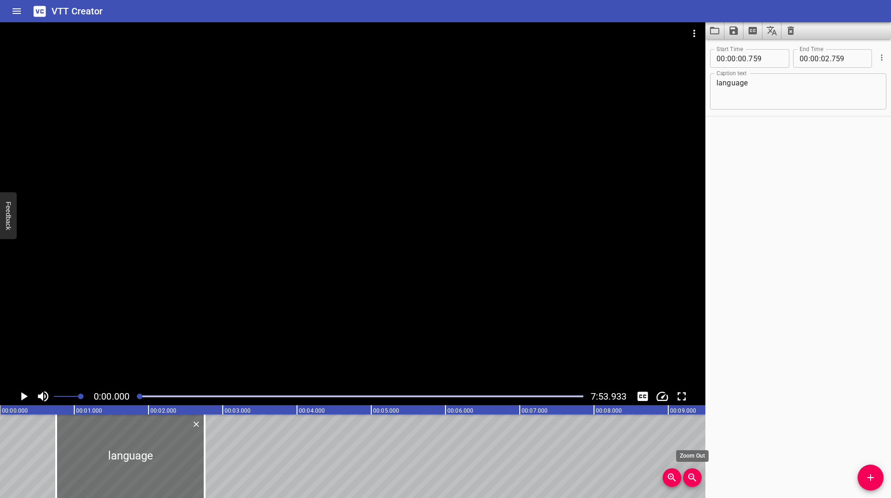
click at [687, 474] on icon "Zoom Out" at bounding box center [692, 477] width 11 height 11
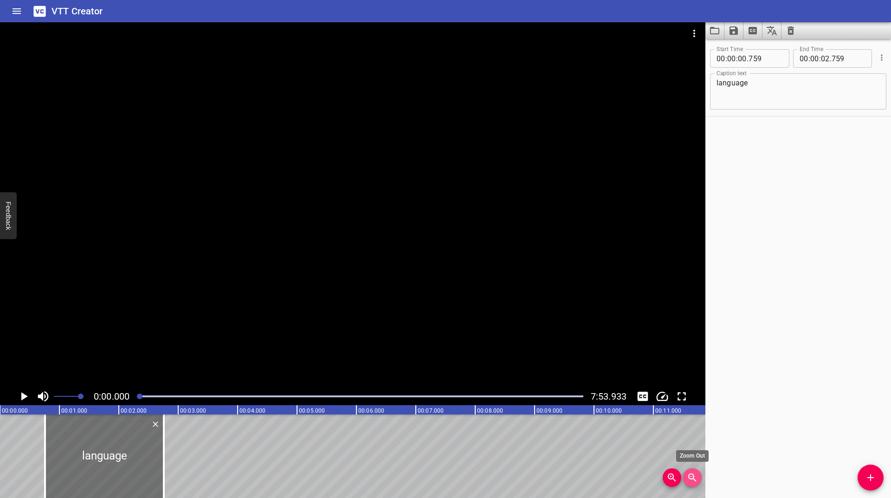
click at [687, 474] on icon "Zoom Out" at bounding box center [692, 477] width 11 height 11
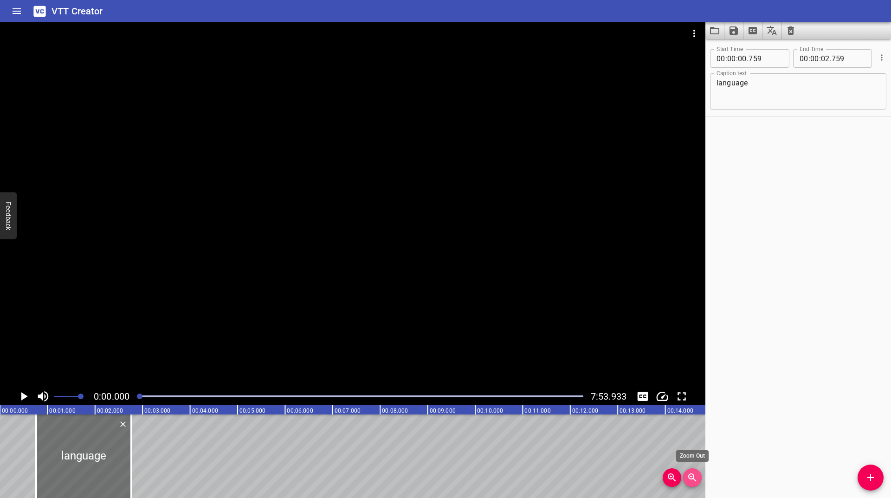
click at [687, 474] on icon "Zoom Out" at bounding box center [692, 477] width 11 height 11
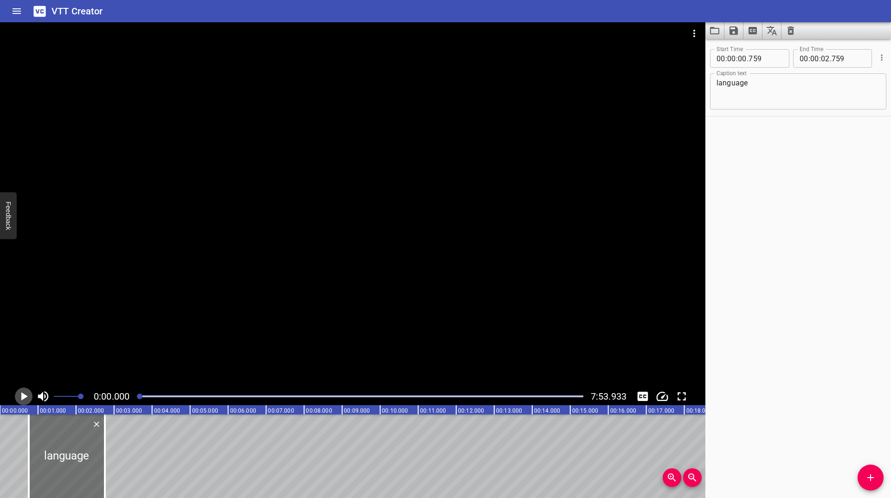
click at [22, 392] on icon "Play/Pause" at bounding box center [24, 396] width 14 height 14
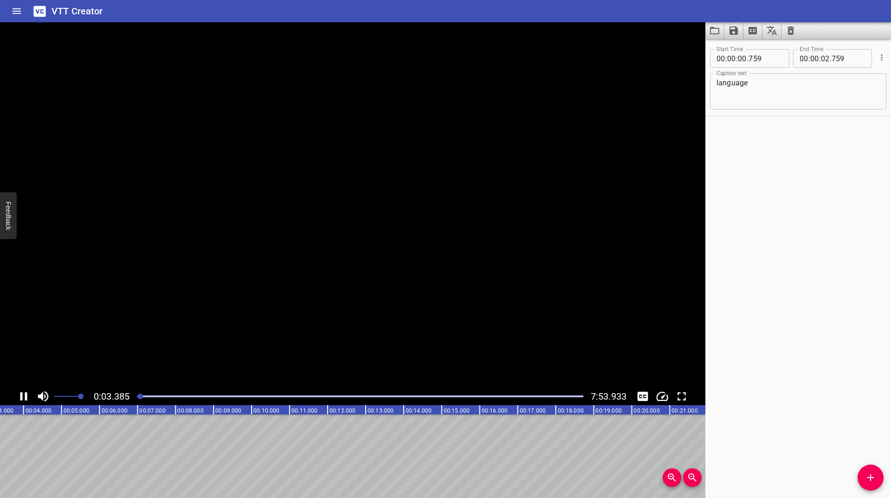
click at [23, 393] on icon "Play/Pause" at bounding box center [24, 396] width 14 height 14
click at [870, 473] on icon "Add Cue" at bounding box center [870, 477] width 11 height 11
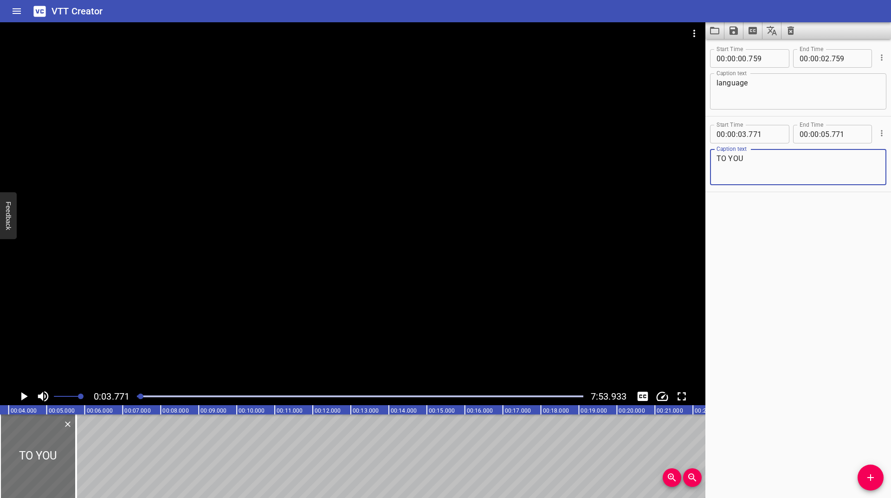
type textarea "TO YOU"
click at [20, 399] on icon "Play/Pause" at bounding box center [24, 396] width 14 height 14
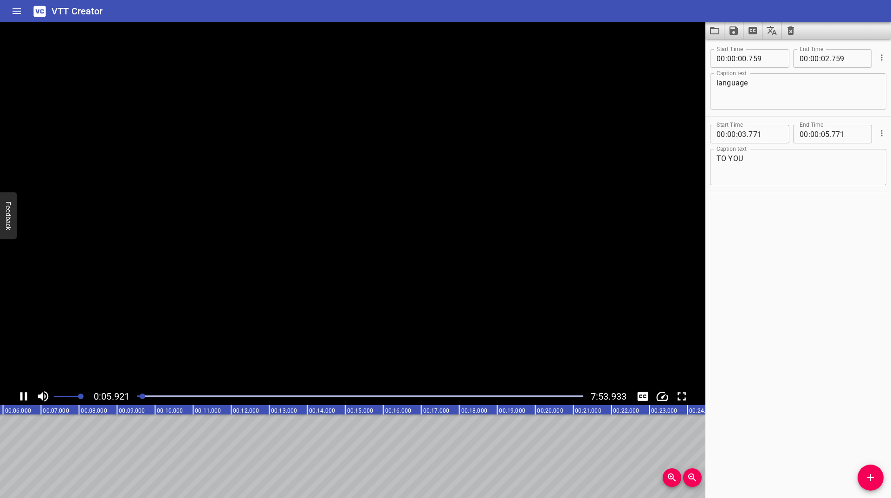
click at [20, 399] on icon "Play/Pause" at bounding box center [23, 396] width 7 height 8
click at [871, 485] on button "Add Cue" at bounding box center [871, 478] width 26 height 26
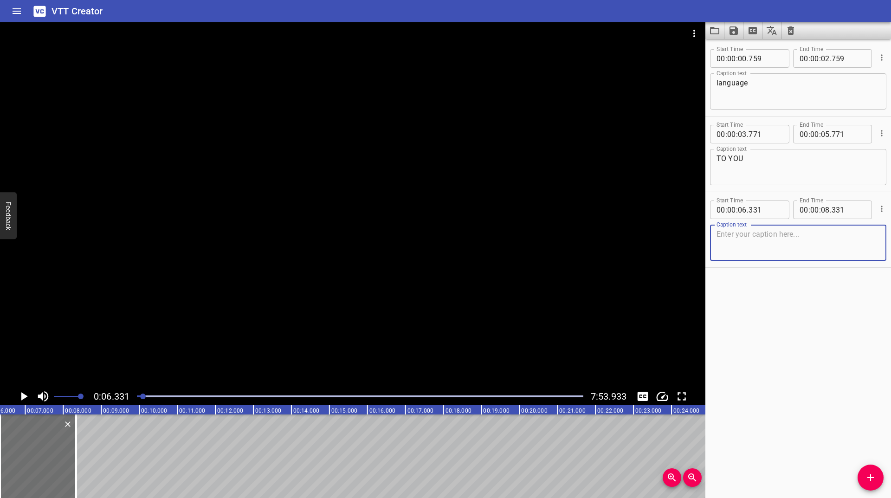
click at [791, 243] on textarea at bounding box center [798, 243] width 163 height 26
type textarea "the-"
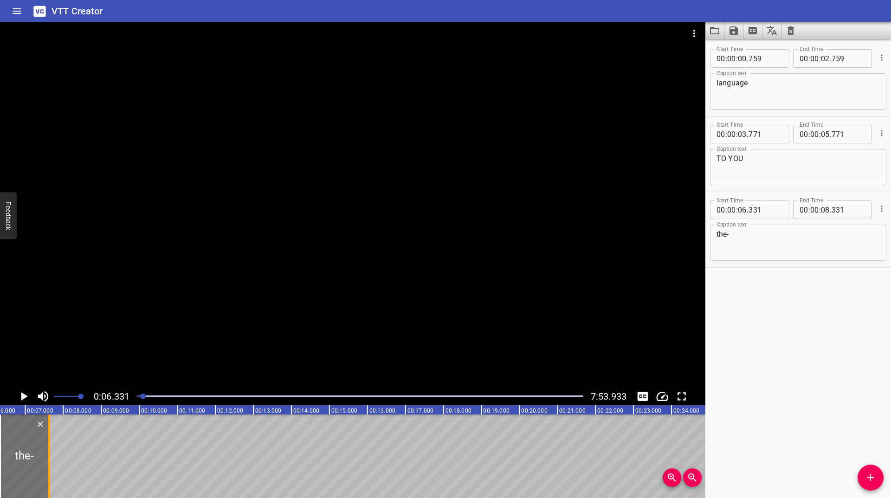
drag, startPoint x: 75, startPoint y: 451, endPoint x: 47, endPoint y: 459, distance: 28.9
click at [48, 459] on div at bounding box center [49, 457] width 2 height 84
type input "07"
type input "598"
click at [23, 401] on icon "Play/Pause" at bounding box center [24, 396] width 14 height 14
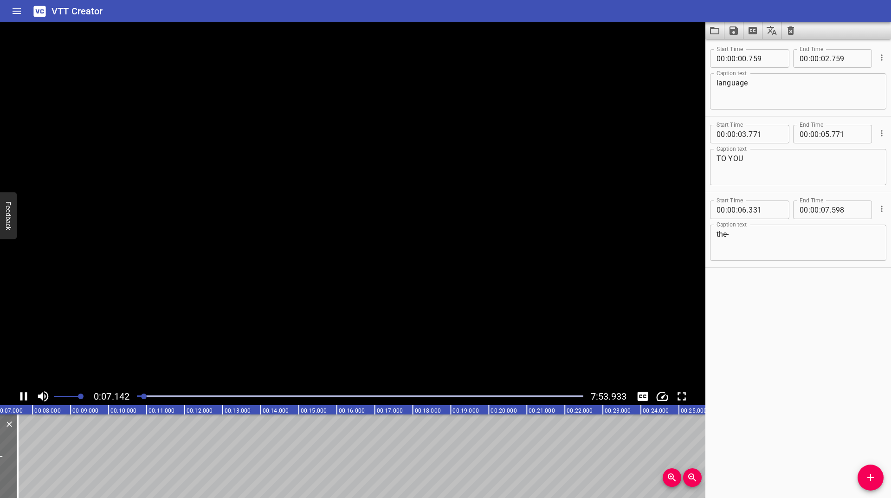
click at [23, 401] on icon "Play/Pause" at bounding box center [24, 396] width 14 height 14
click at [863, 472] on span "Add Cue" at bounding box center [871, 477] width 26 height 11
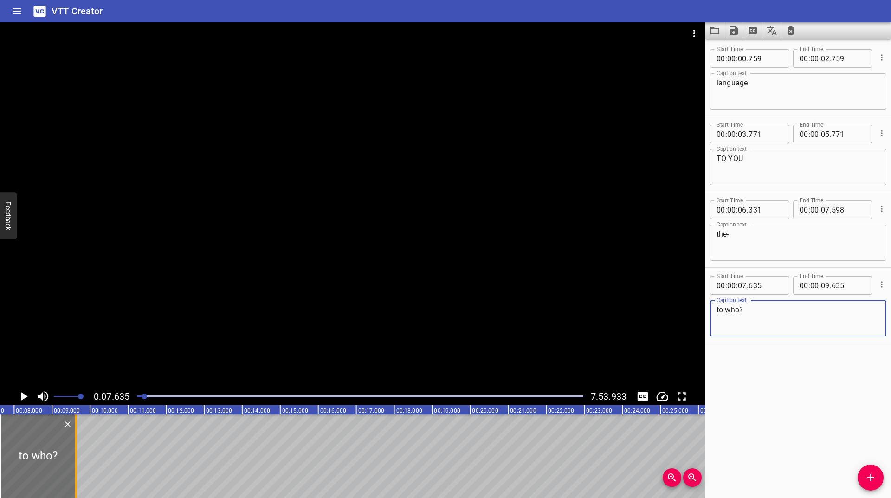
type textarea "to who?"
drag, startPoint x: 75, startPoint y: 448, endPoint x: 66, endPoint y: 444, distance: 9.8
click at [66, 444] on div at bounding box center [67, 457] width 2 height 84
type input "403"
click at [27, 394] on icon "Play/Pause" at bounding box center [24, 396] width 14 height 14
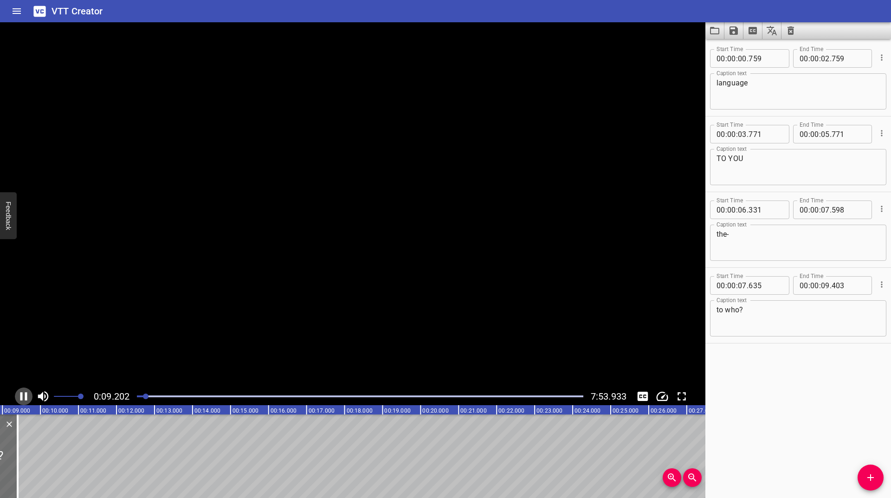
click at [27, 394] on icon "Play/Pause" at bounding box center [23, 396] width 7 height 8
click at [27, 394] on icon "Play/Pause" at bounding box center [24, 396] width 14 height 14
click at [27, 394] on icon "Play/Pause" at bounding box center [23, 396] width 7 height 8
click at [866, 475] on icon "Add Cue" at bounding box center [870, 477] width 11 height 11
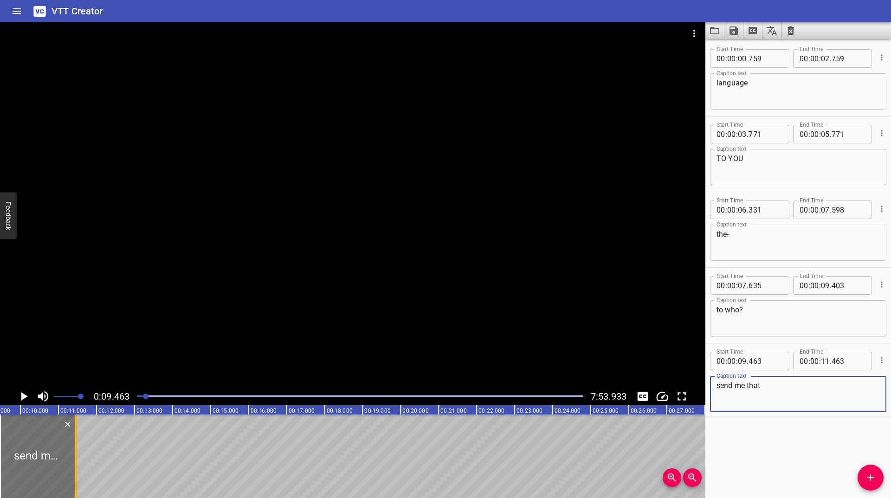
type textarea "send me that"
drag, startPoint x: 72, startPoint y: 459, endPoint x: 91, endPoint y: 450, distance: 20.4
click at [91, 450] on div at bounding box center [94, 457] width 9 height 84
type input "951"
click at [26, 399] on icon "Play/Pause" at bounding box center [24, 396] width 14 height 14
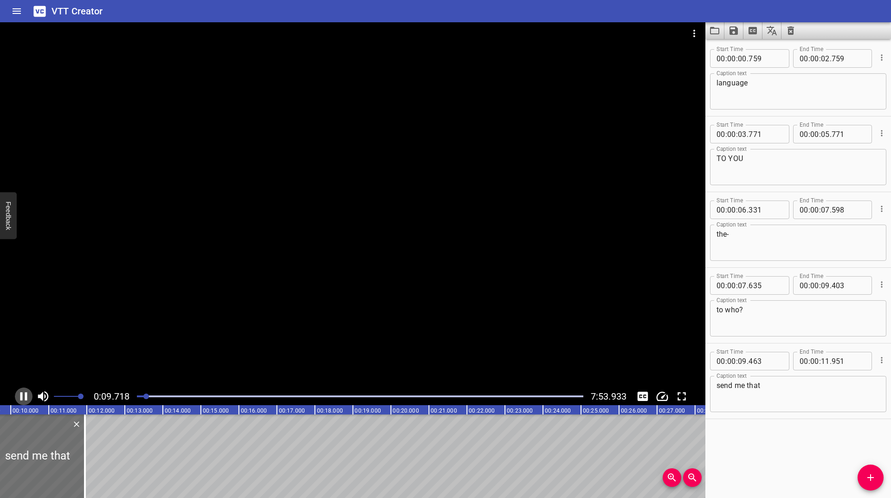
click at [26, 399] on icon "Play/Pause" at bounding box center [23, 396] width 7 height 8
click at [863, 479] on span "Add Cue" at bounding box center [871, 477] width 26 height 11
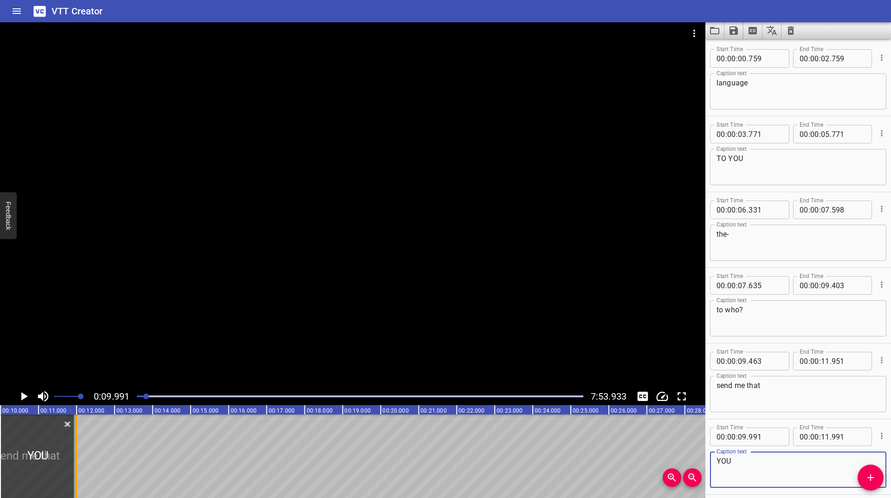
type textarea "YOU"
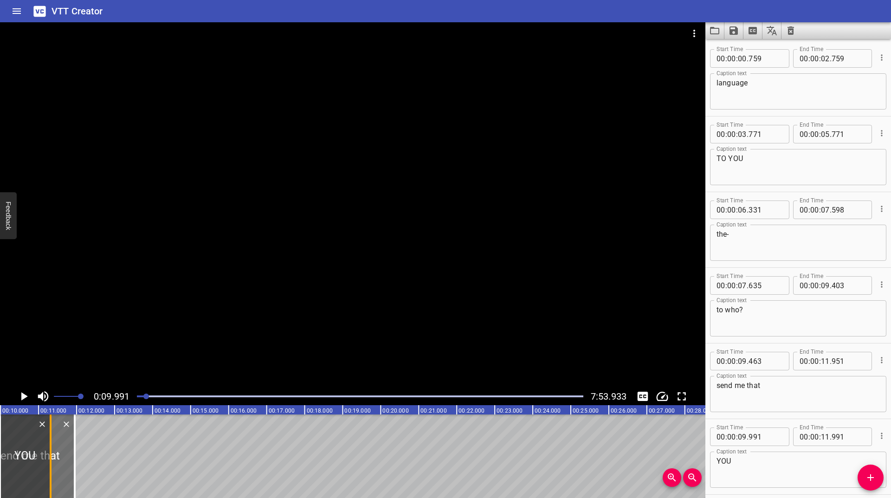
drag, startPoint x: 73, startPoint y: 450, endPoint x: 47, endPoint y: 456, distance: 26.2
click at [47, 456] on div at bounding box center [50, 457] width 9 height 84
type input "320"
click at [21, 401] on icon "Play/Pause" at bounding box center [24, 396] width 14 height 14
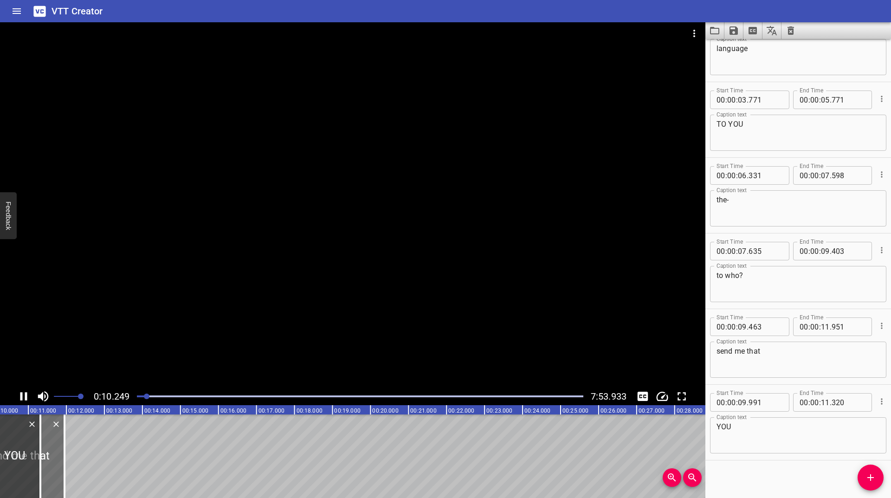
scroll to position [39, 0]
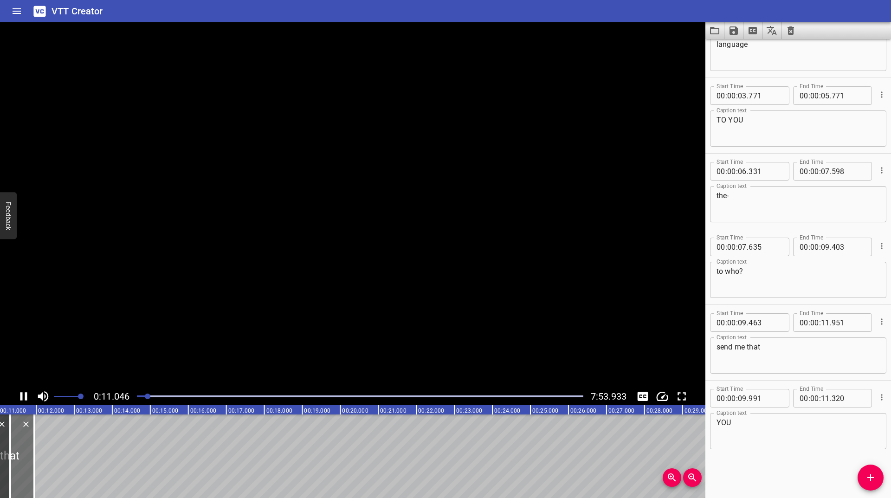
click at [21, 401] on icon "Play/Pause" at bounding box center [24, 396] width 14 height 14
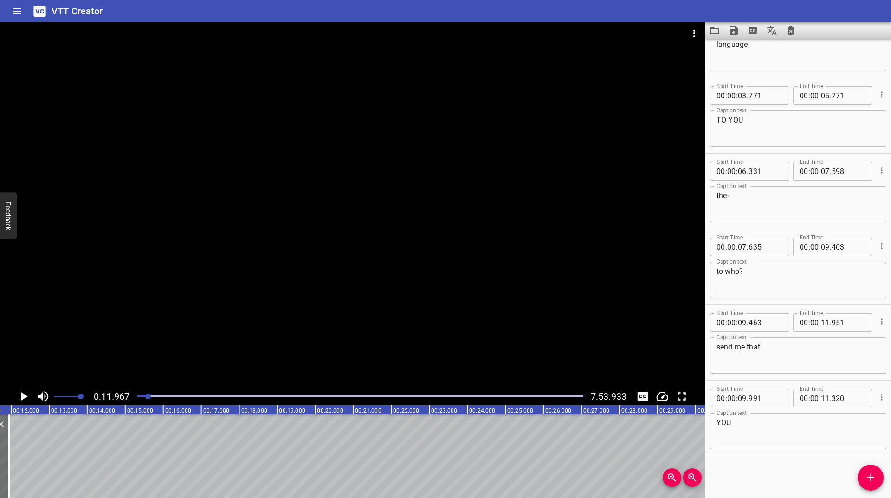
scroll to position [0, 455]
drag, startPoint x: 878, startPoint y: 476, endPoint x: 836, endPoint y: 421, distance: 69.2
click at [875, 473] on span "Add Cue" at bounding box center [871, 477] width 26 height 11
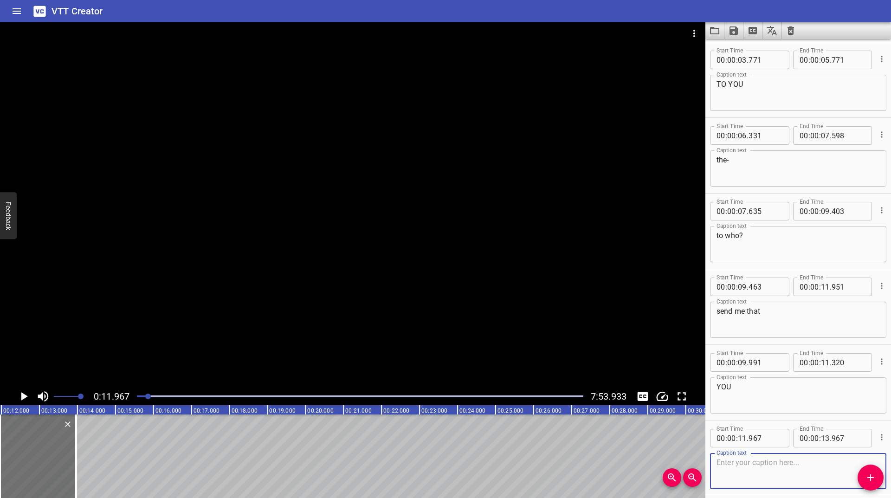
scroll to position [114, 0]
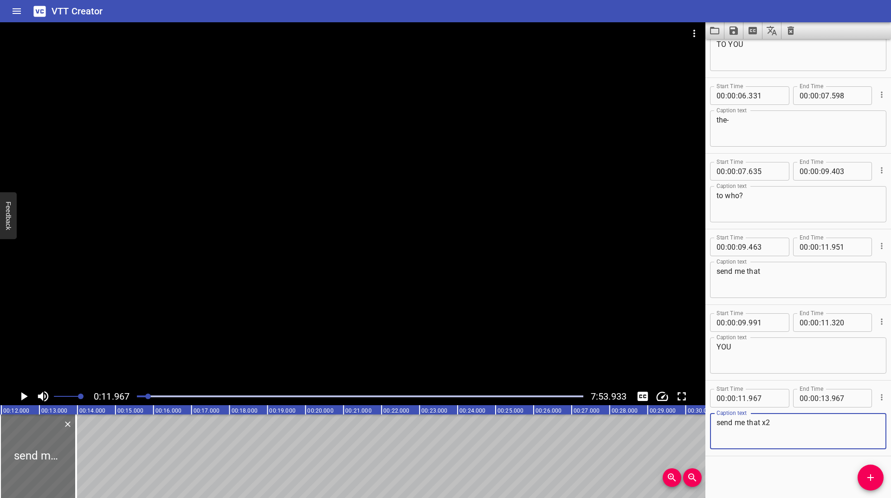
type textarea "send me that x2"
click at [24, 399] on icon "Play/Pause" at bounding box center [24, 396] width 6 height 8
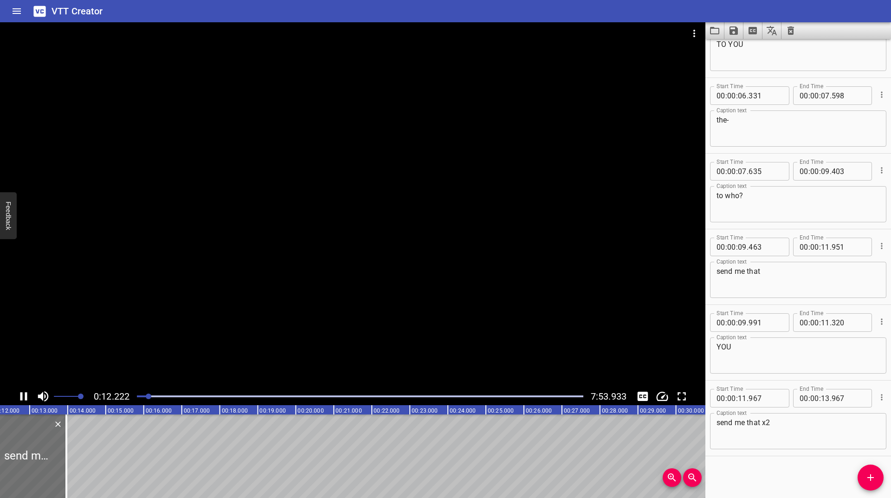
click at [26, 398] on icon "Play/Pause" at bounding box center [23, 396] width 7 height 8
drag, startPoint x: 56, startPoint y: 464, endPoint x: 87, endPoint y: 446, distance: 36.4
click at [87, 446] on div at bounding box center [86, 457] width 9 height 84
type input "14"
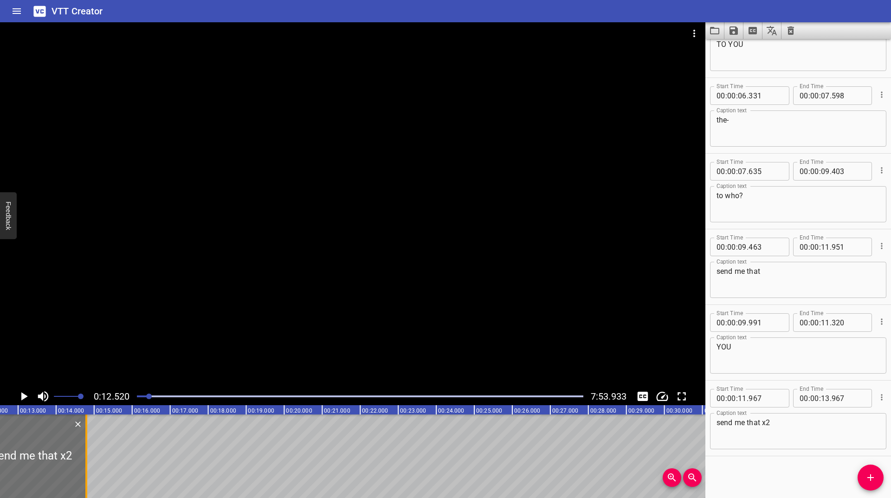
type input "797"
click at [21, 397] on icon "Play/Pause" at bounding box center [24, 396] width 14 height 14
click at [21, 397] on icon "Play/Pause" at bounding box center [23, 396] width 7 height 8
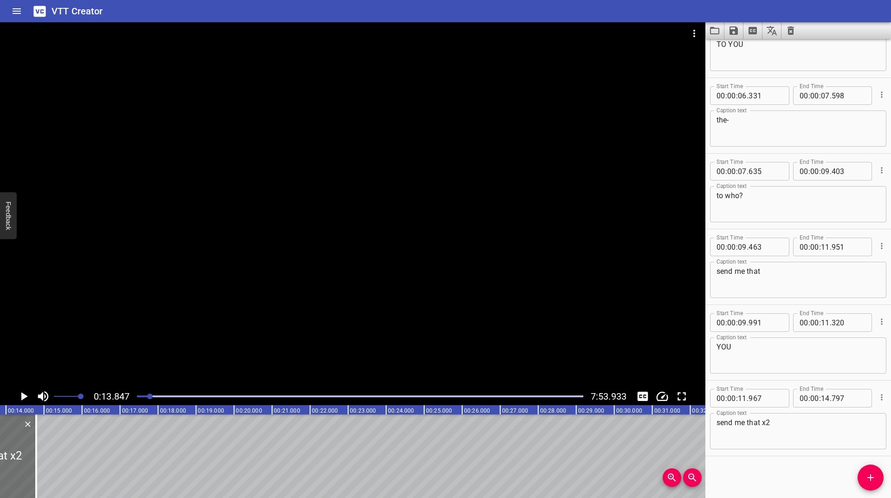
click at [21, 397] on icon "Play/Pause" at bounding box center [24, 396] width 14 height 14
click at [21, 397] on icon "Play/Pause" at bounding box center [23, 396] width 7 height 8
click at [21, 397] on icon "Play/Pause" at bounding box center [24, 396] width 14 height 14
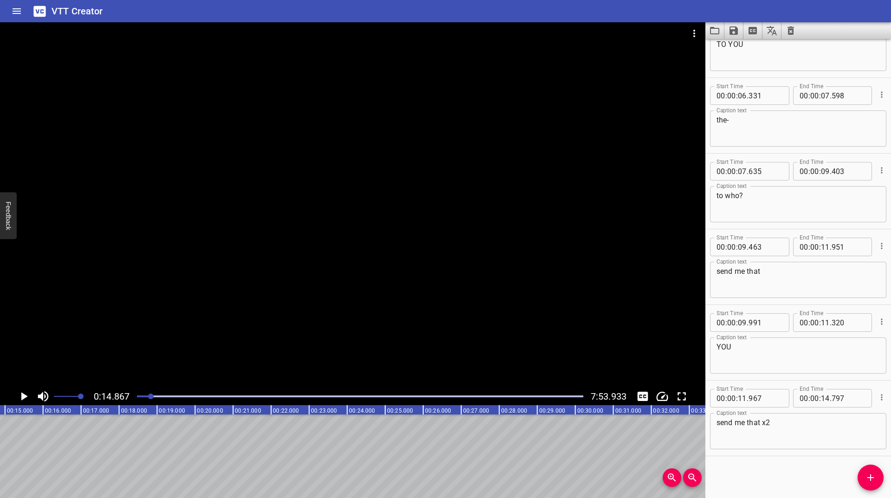
click at [870, 480] on icon "Add Cue" at bounding box center [871, 477] width 6 height 6
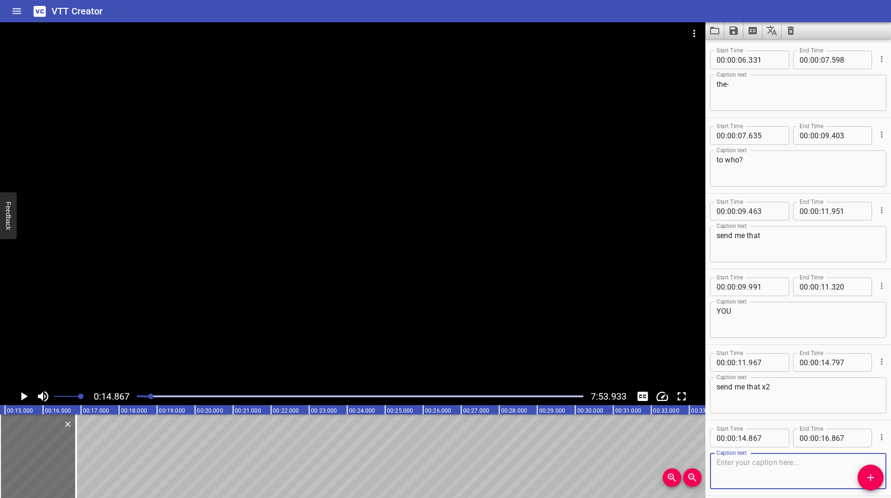
scroll to position [190, 0]
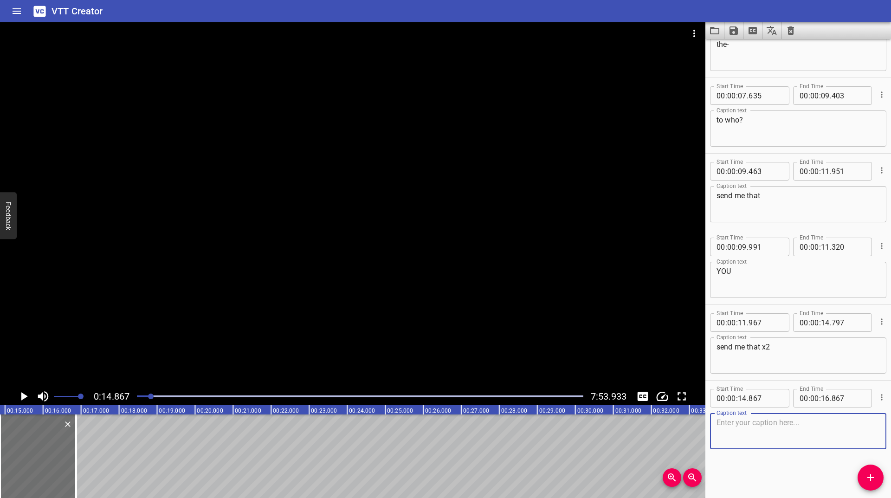
click at [765, 435] on textarea at bounding box center [798, 431] width 163 height 26
type textarea "i said fish"
click at [25, 395] on icon "Play/Pause" at bounding box center [24, 396] width 6 height 8
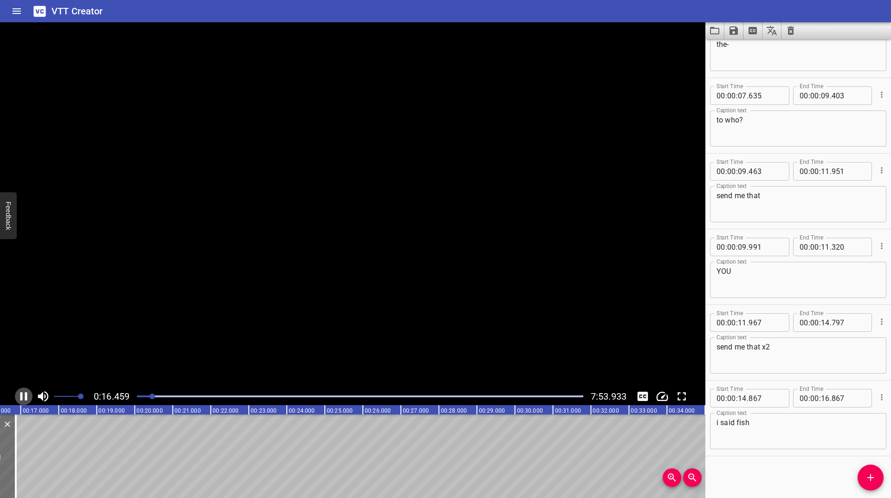
click at [25, 395] on icon "Play/Pause" at bounding box center [24, 396] width 14 height 14
click at [25, 395] on icon "Play/Pause" at bounding box center [24, 396] width 6 height 8
click at [25, 395] on icon "Play/Pause" at bounding box center [24, 396] width 14 height 14
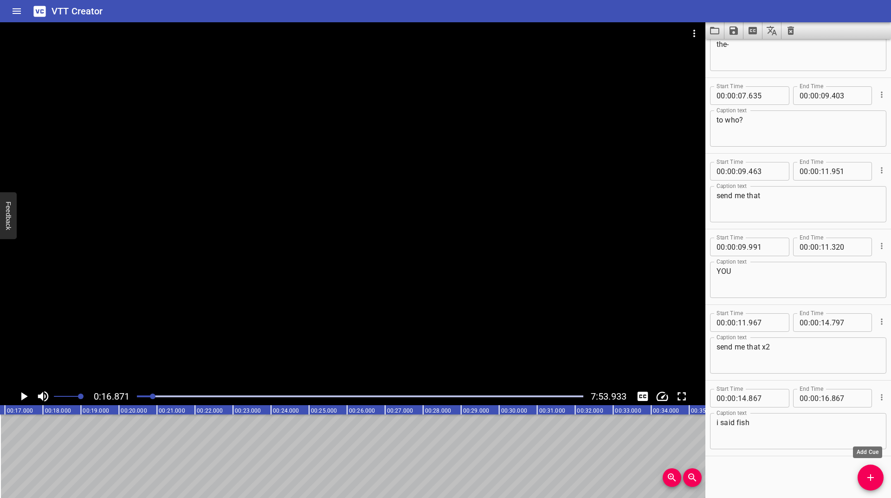
click at [869, 475] on icon "Add Cue" at bounding box center [870, 477] width 11 height 11
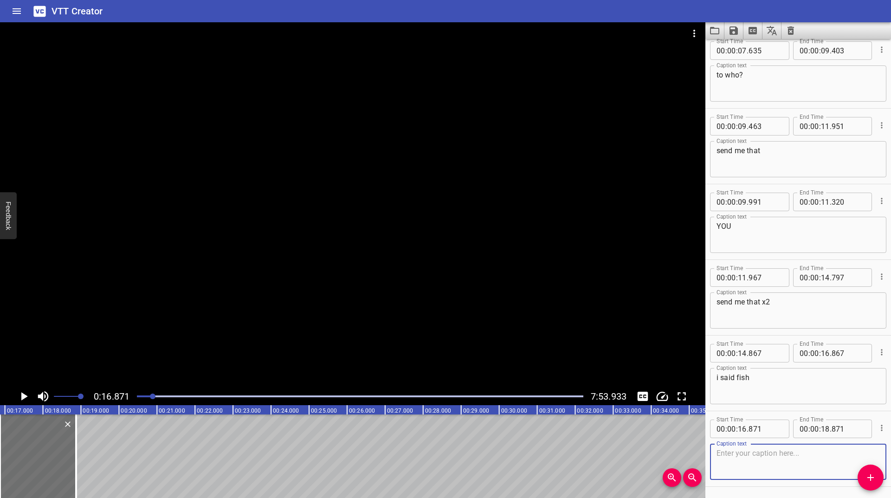
scroll to position [266, 0]
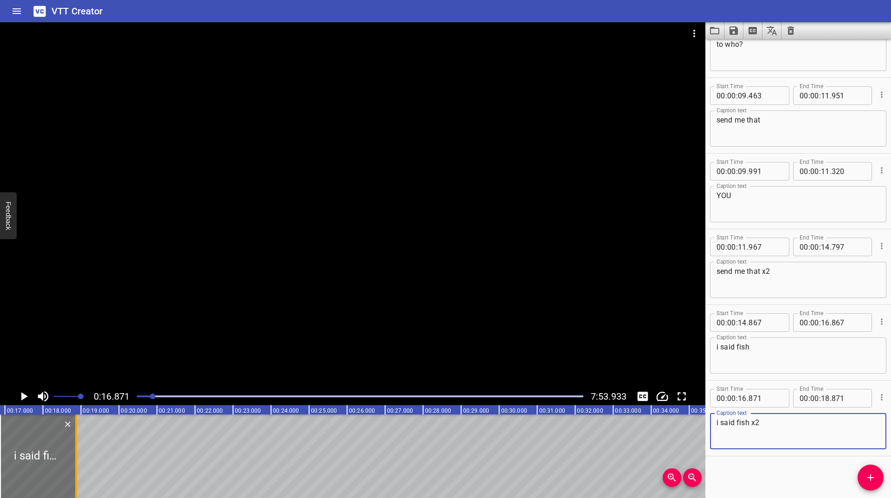
type textarea "i said fish x2"
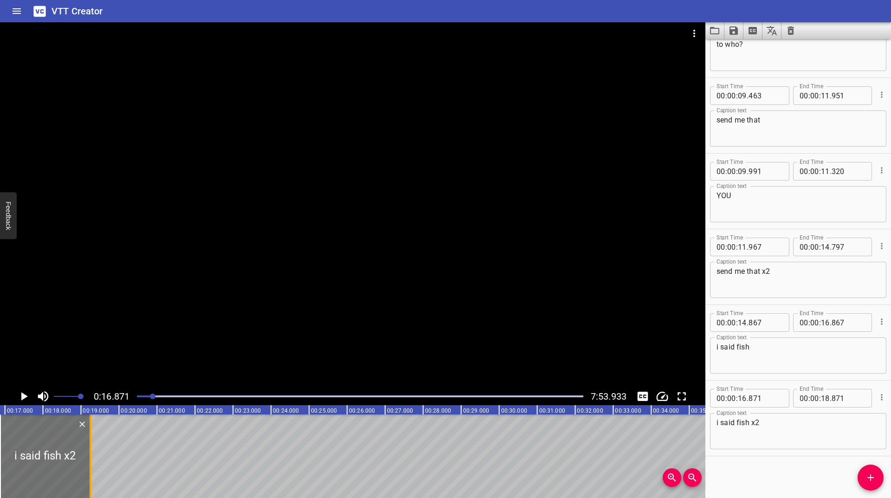
drag, startPoint x: 78, startPoint y: 457, endPoint x: 92, endPoint y: 450, distance: 16.0
click at [92, 450] on div at bounding box center [90, 457] width 9 height 84
type input "19"
type input "250"
click at [24, 395] on icon "Play/Pause" at bounding box center [24, 396] width 6 height 8
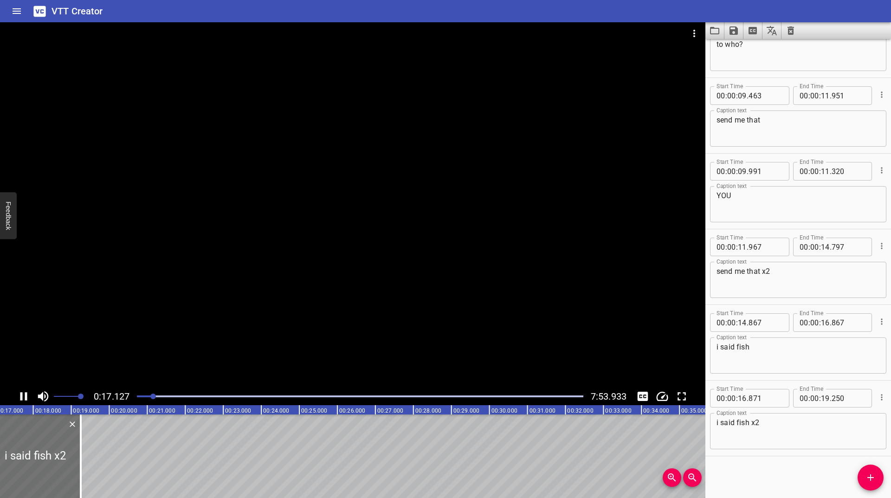
click at [24, 395] on icon "Play/Pause" at bounding box center [24, 396] width 14 height 14
click at [870, 474] on icon "Add Cue" at bounding box center [870, 477] width 11 height 11
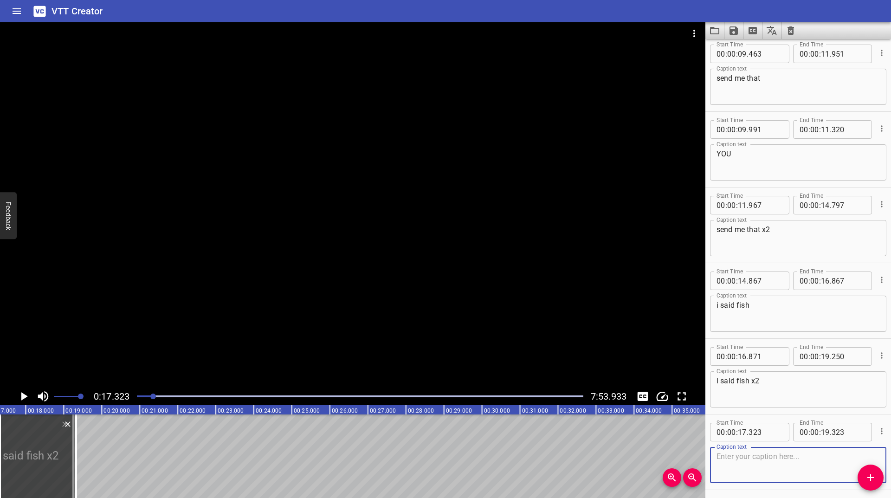
scroll to position [341, 0]
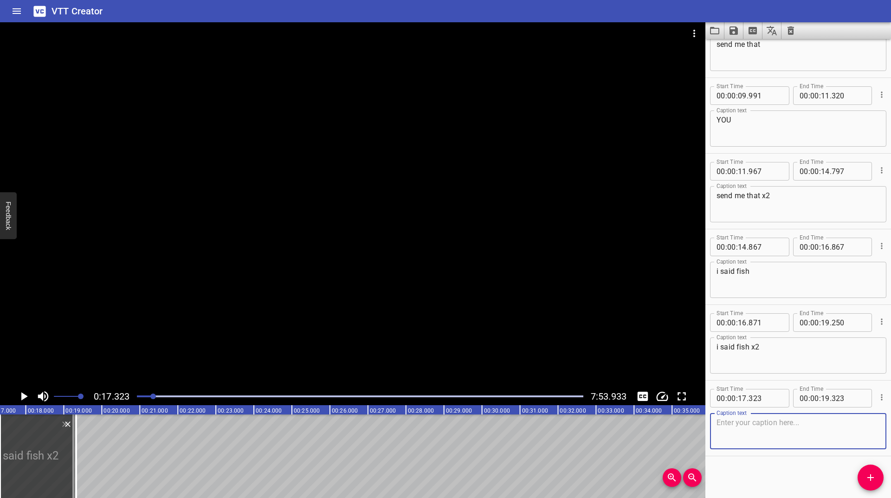
click at [759, 439] on textarea at bounding box center [798, 431] width 163 height 26
type textarea "no you didn't"
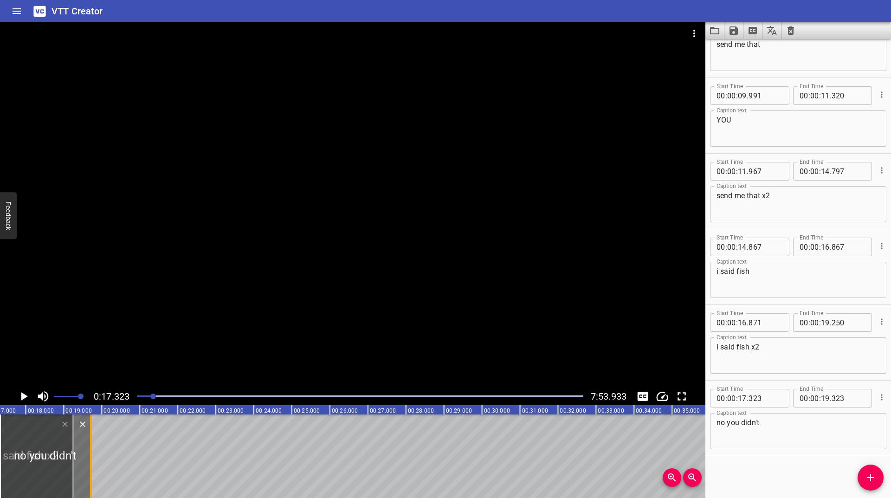
drag, startPoint x: 79, startPoint y: 438, endPoint x: 91, endPoint y: 429, distance: 14.9
click at [91, 429] on div at bounding box center [91, 457] width 2 height 84
type input "714"
click at [20, 398] on icon "Play/Pause" at bounding box center [24, 396] width 14 height 14
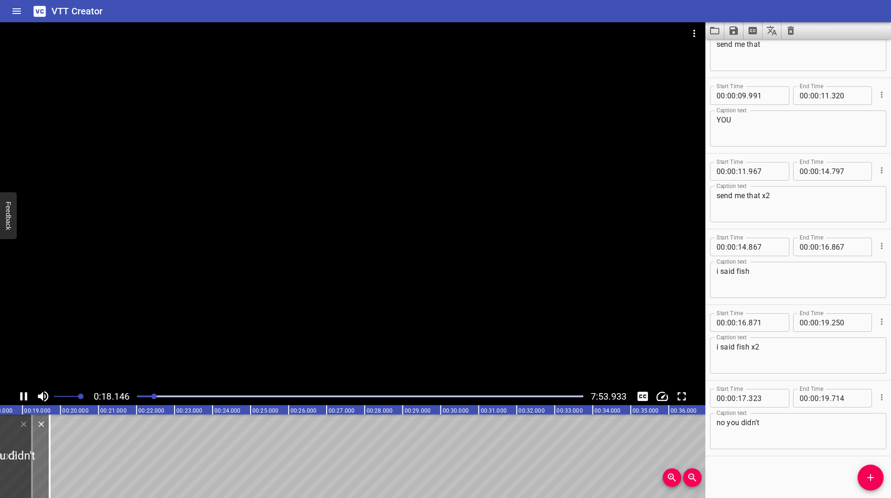
click at [20, 397] on icon "Play/Pause" at bounding box center [23, 396] width 7 height 8
click at [20, 397] on icon "Play/Pause" at bounding box center [24, 396] width 14 height 14
click at [20, 397] on icon "Play/Pause" at bounding box center [23, 396] width 7 height 8
click at [20, 397] on icon "Play/Pause" at bounding box center [24, 396] width 14 height 14
click at [20, 397] on icon "Play/Pause" at bounding box center [23, 396] width 7 height 8
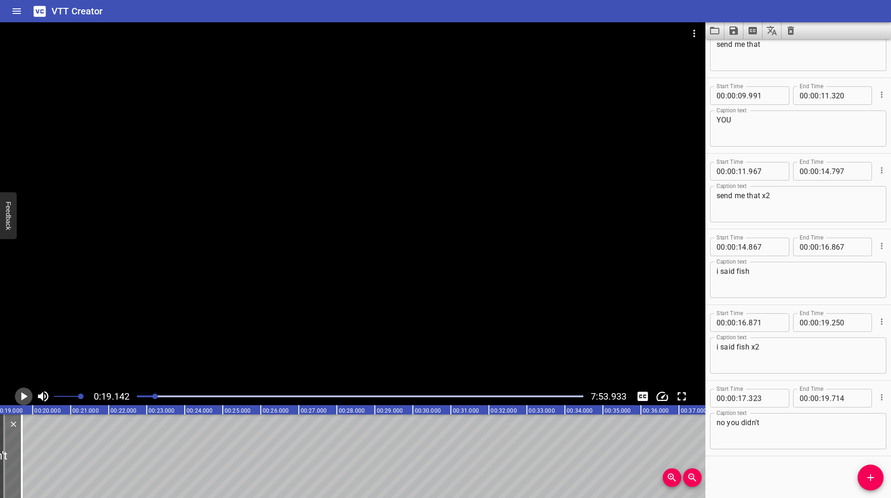
click at [20, 397] on icon "Play/Pause" at bounding box center [24, 396] width 14 height 14
click at [871, 482] on icon "Add Cue" at bounding box center [870, 477] width 11 height 11
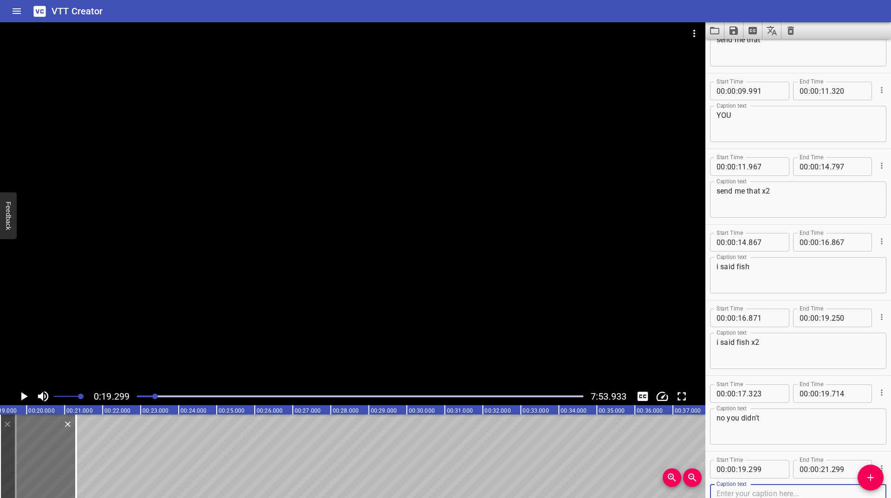
scroll to position [417, 0]
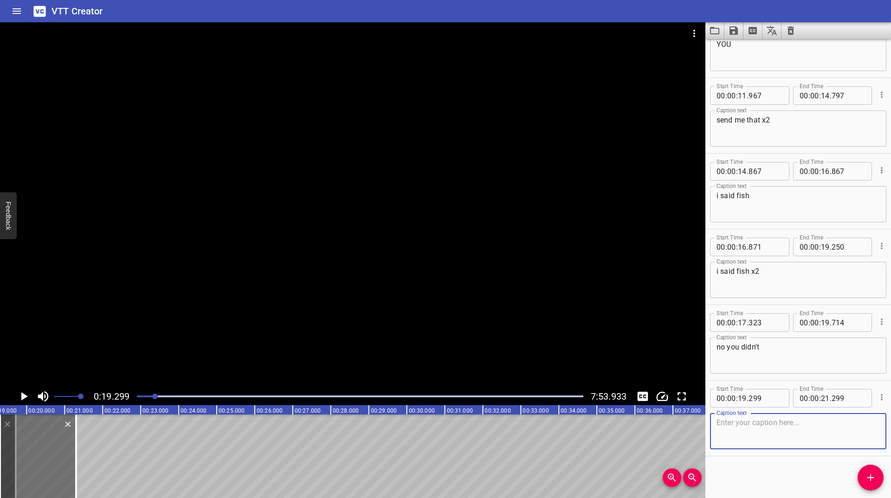
click at [732, 426] on textarea at bounding box center [798, 431] width 163 height 26
type textarea "i said fish x3"
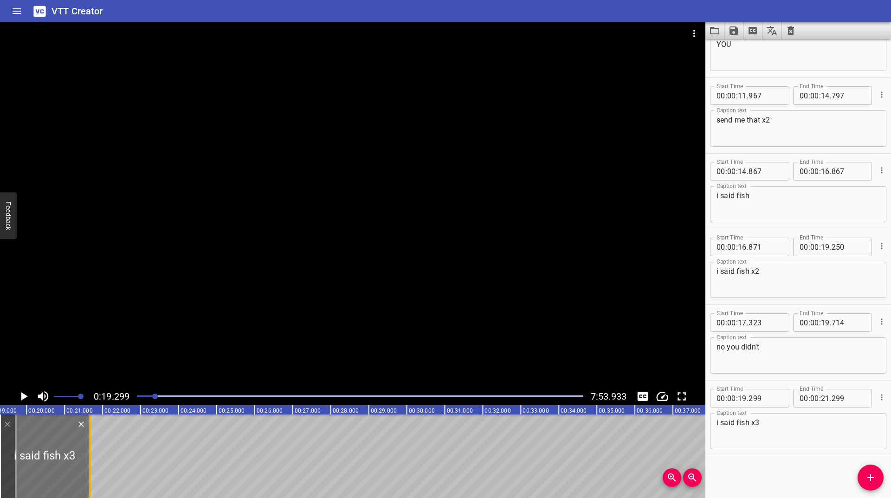
drag, startPoint x: 74, startPoint y: 448, endPoint x: 88, endPoint y: 438, distance: 16.6
click at [88, 438] on div at bounding box center [89, 457] width 9 height 84
type input "653"
click at [25, 396] on icon "Play/Pause" at bounding box center [24, 396] width 6 height 8
click at [25, 396] on icon "Play/Pause" at bounding box center [24, 396] width 14 height 14
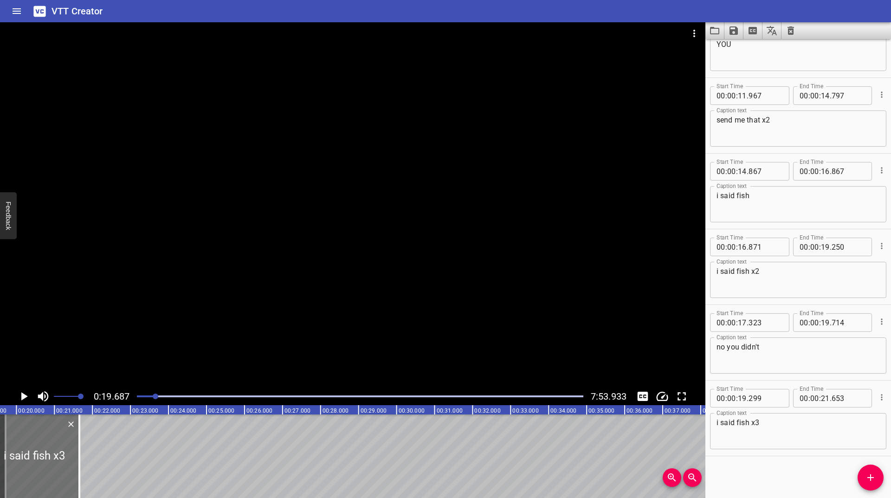
scroll to position [0, 749]
click at [25, 396] on icon "Play/Pause" at bounding box center [24, 396] width 6 height 8
click at [25, 396] on icon "Play/Pause" at bounding box center [23, 396] width 7 height 8
click at [25, 396] on icon "Play/Pause" at bounding box center [24, 396] width 6 height 8
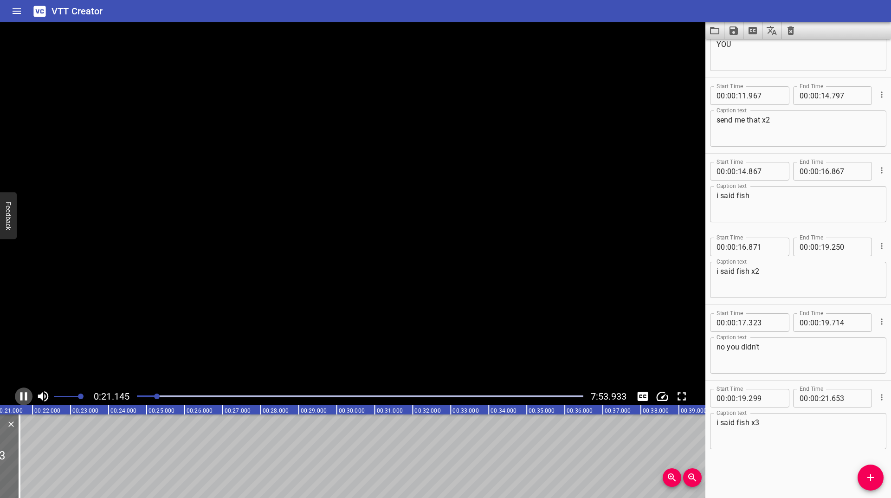
click at [25, 396] on icon "Play/Pause" at bounding box center [23, 396] width 7 height 8
click at [25, 396] on icon "Play/Pause" at bounding box center [24, 396] width 6 height 8
click at [24, 398] on icon "Play/Pause" at bounding box center [24, 396] width 6 height 8
click at [24, 398] on icon "Play/Pause" at bounding box center [24, 396] width 14 height 14
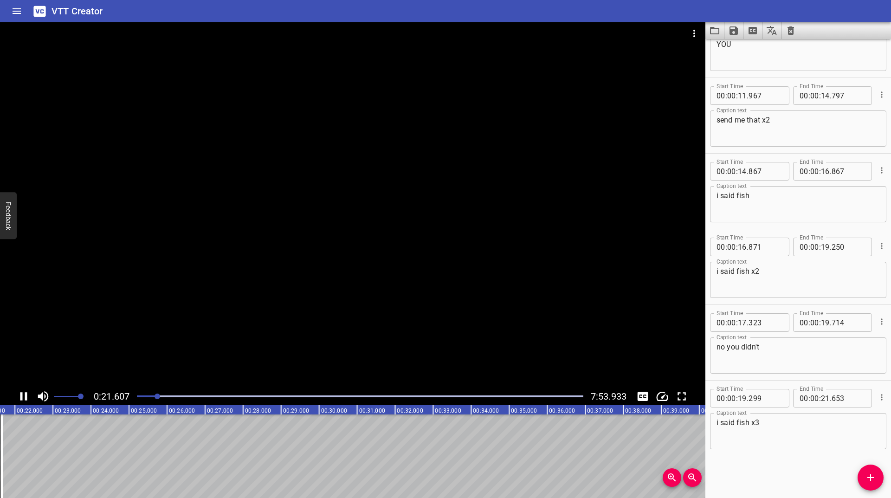
scroll to position [0, 826]
click at [857, 474] on div "Start Time 00 : 00 : 00 . 759 Start Time End Time 00 : 00 : 02 . 759 End Time C…" at bounding box center [799, 268] width 186 height 459
click at [868, 473] on icon "Add Cue" at bounding box center [870, 477] width 11 height 11
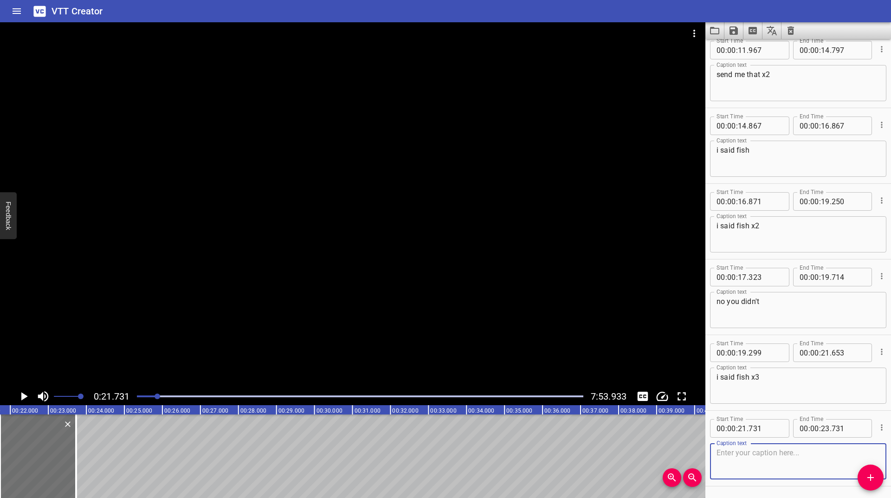
scroll to position [493, 0]
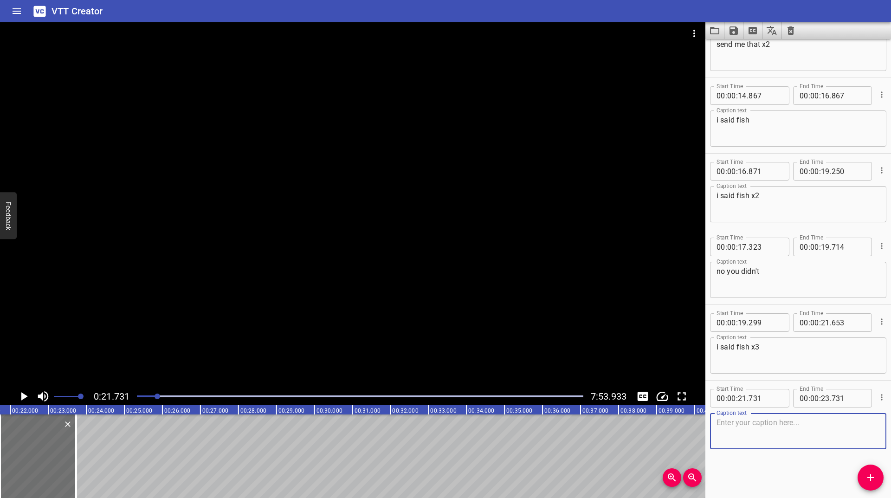
click at [773, 428] on textarea at bounding box center [798, 431] width 163 height 26
type textarea "i literally heard fish"
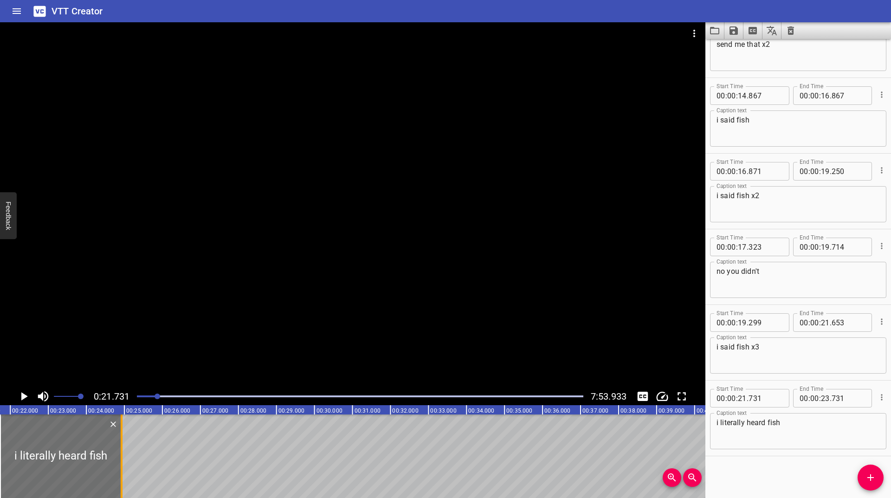
drag, startPoint x: 78, startPoint y: 455, endPoint x: 120, endPoint y: 428, distance: 50.5
click at [121, 428] on div at bounding box center [122, 457] width 2 height 84
type input "24"
type input "927"
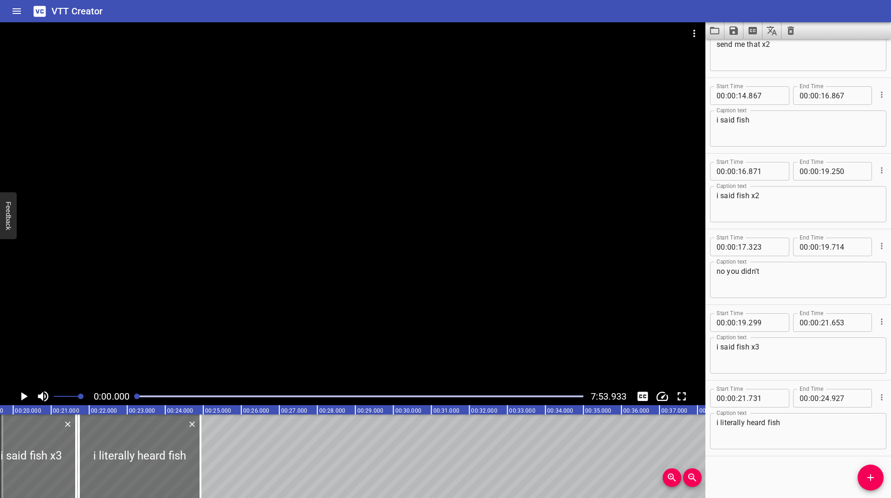
drag, startPoint x: 157, startPoint y: 398, endPoint x: 137, endPoint y: 397, distance: 20.0
click at [137, 397] on div at bounding box center [137, 397] width 6 height 6
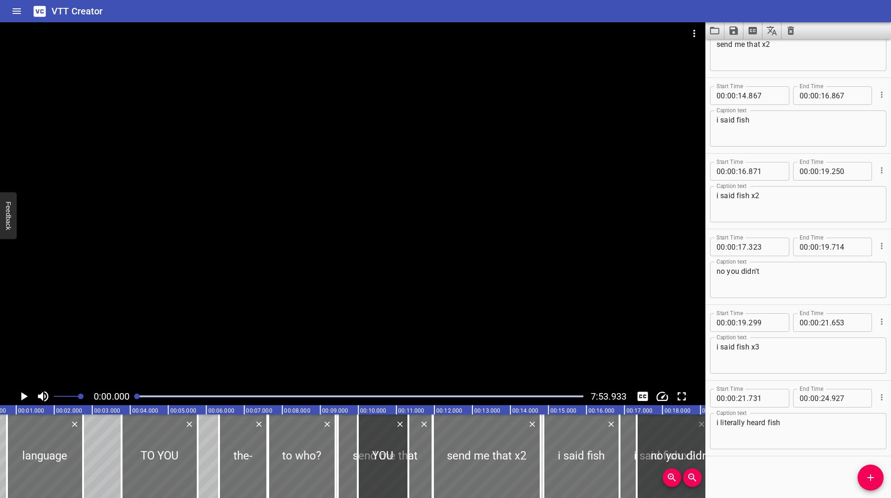
scroll to position [0, 0]
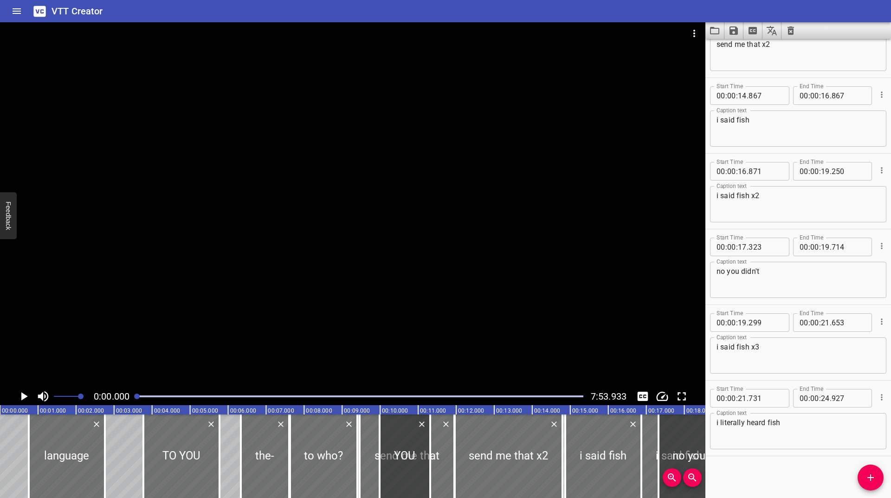
click at [29, 395] on button "Play/Pause" at bounding box center [24, 397] width 18 height 18
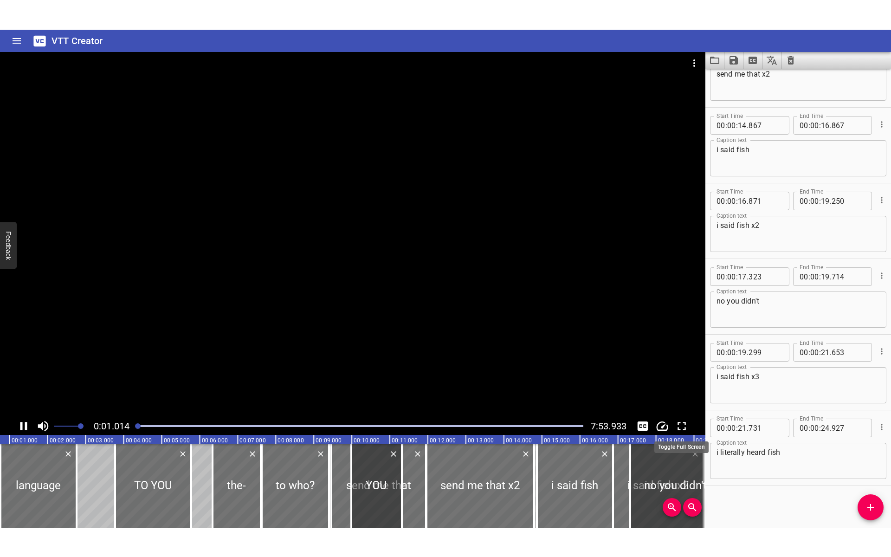
scroll to position [0, 39]
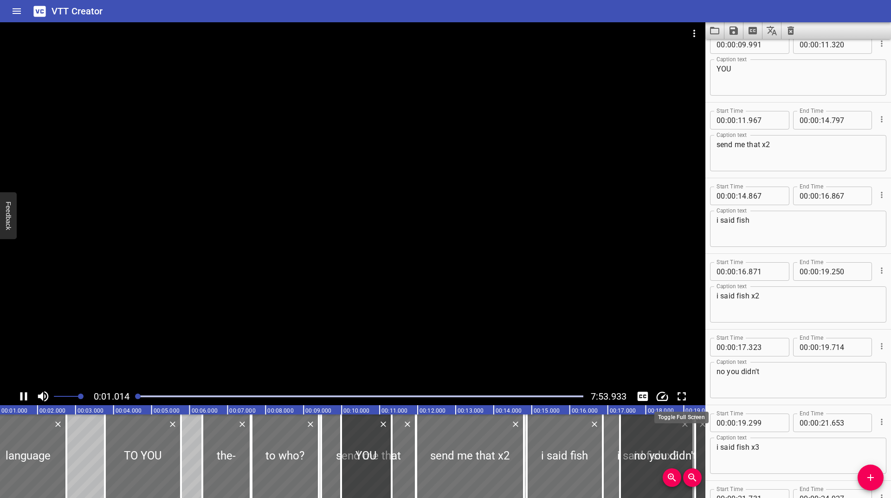
click at [679, 394] on icon "Toggle fullscreen" at bounding box center [682, 396] width 14 height 14
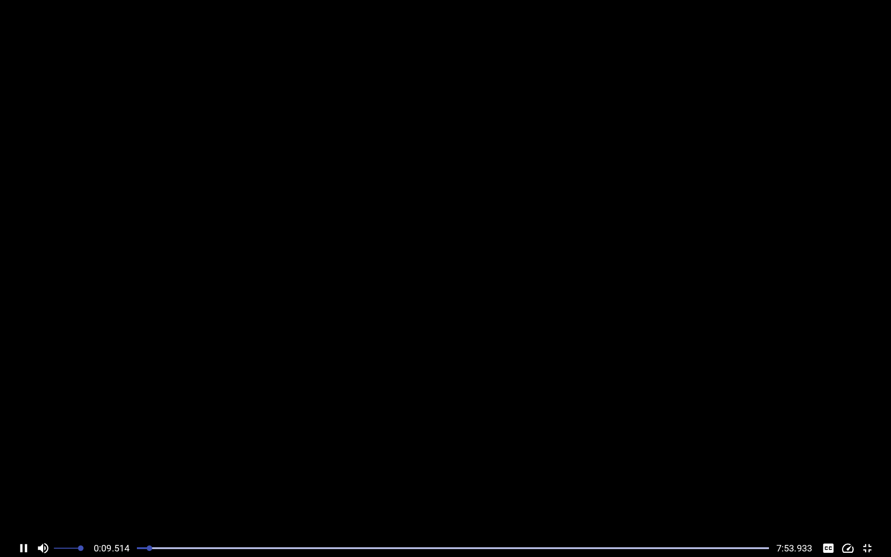
scroll to position [0, 0]
click at [24, 498] on icon "Play/Pause" at bounding box center [24, 548] width 14 height 14
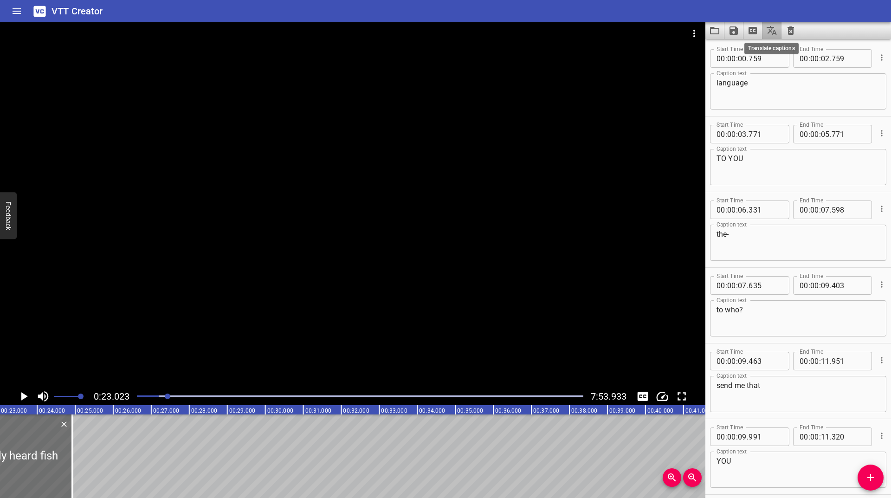
click at [775, 29] on icon "Translate captions" at bounding box center [771, 30] width 11 height 11
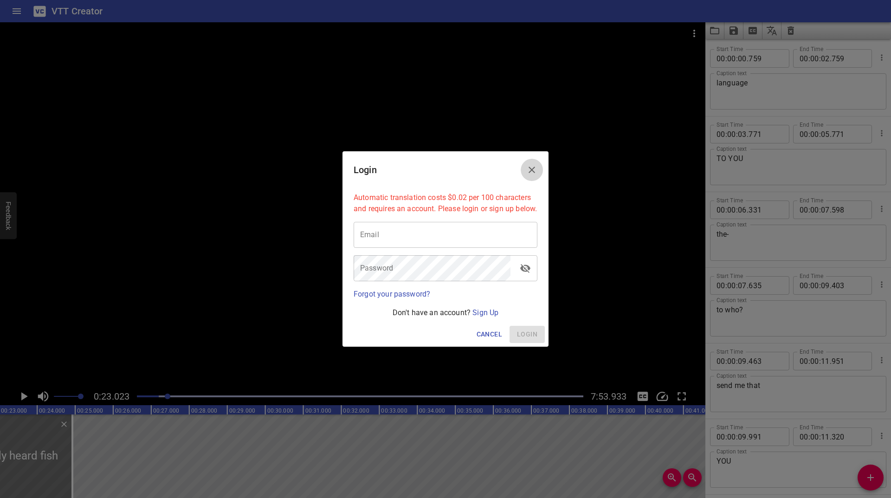
click at [537, 164] on icon "Close" at bounding box center [531, 169] width 11 height 11
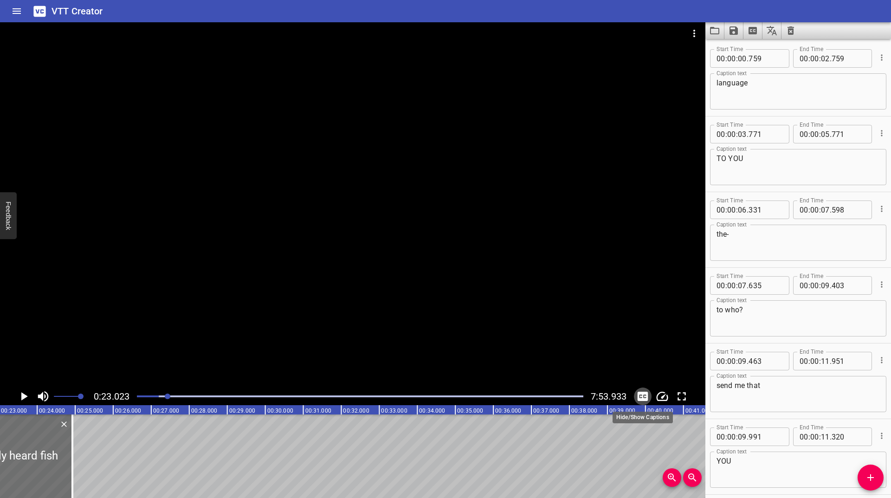
click at [641, 398] on icon "Toggle captions" at bounding box center [643, 396] width 11 height 9
click at [11, 8] on button "Home" at bounding box center [17, 11] width 22 height 22
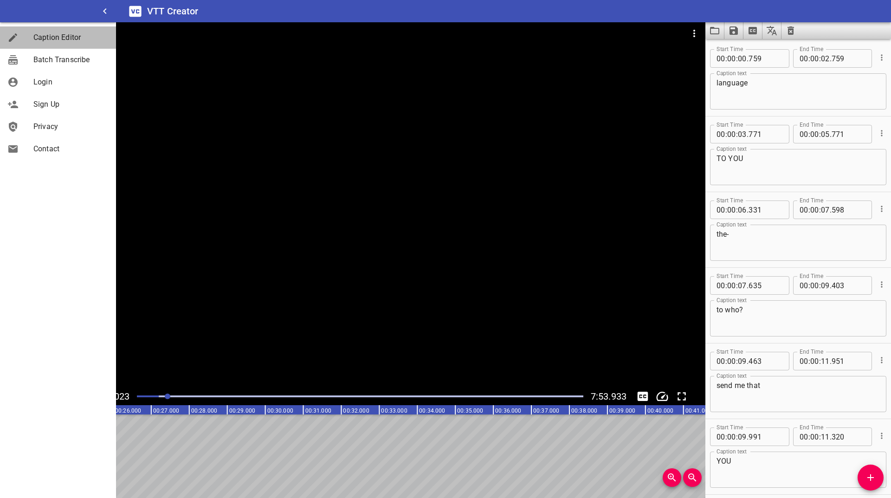
click at [36, 40] on span "Caption Editor" at bounding box center [70, 37] width 75 height 11
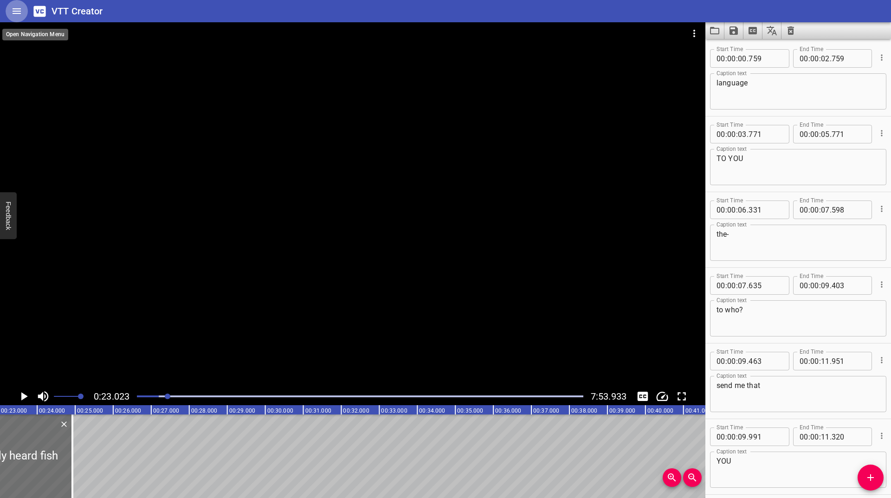
click at [13, 16] on button "Home" at bounding box center [17, 11] width 22 height 22
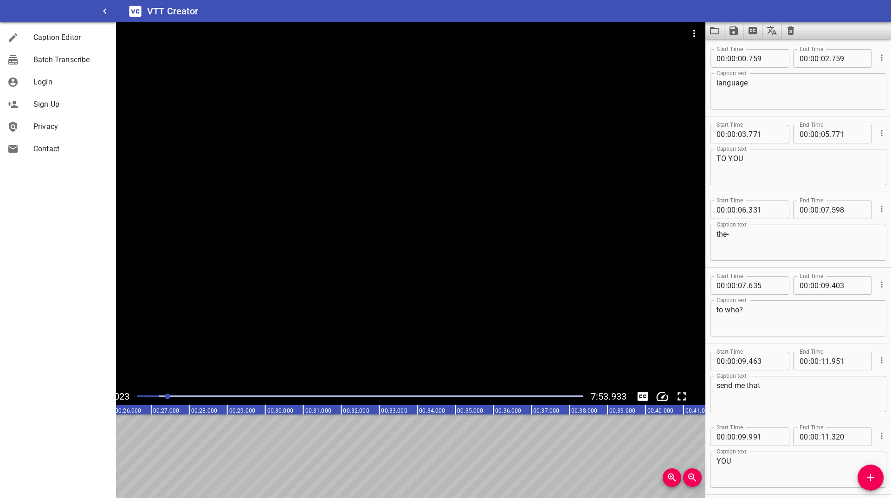
drag, startPoint x: 39, startPoint y: 63, endPoint x: 116, endPoint y: 64, distance: 77.5
click at [116, 64] on div "VTT Creator Caption Editor Batch Transcribe Login Sign Up Privacy Contact 0:23.…" at bounding box center [445, 249] width 891 height 498
click at [103, 63] on span "Batch Transcribe" at bounding box center [70, 59] width 75 height 11
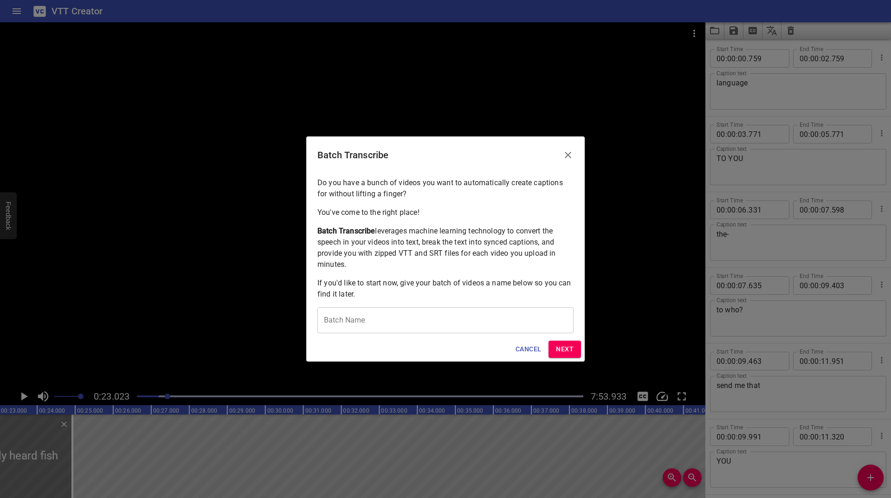
click at [533, 350] on span "Cancel" at bounding box center [529, 350] width 26 height 12
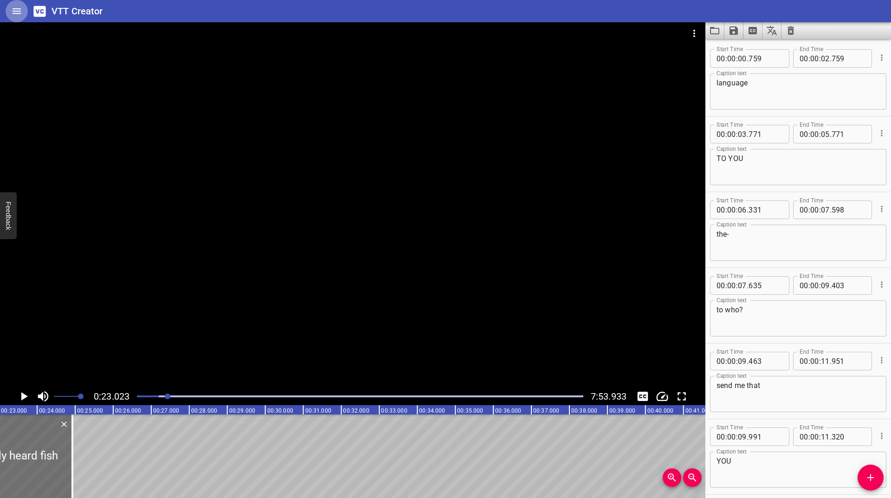
click at [11, 13] on button "Home" at bounding box center [17, 11] width 22 height 22
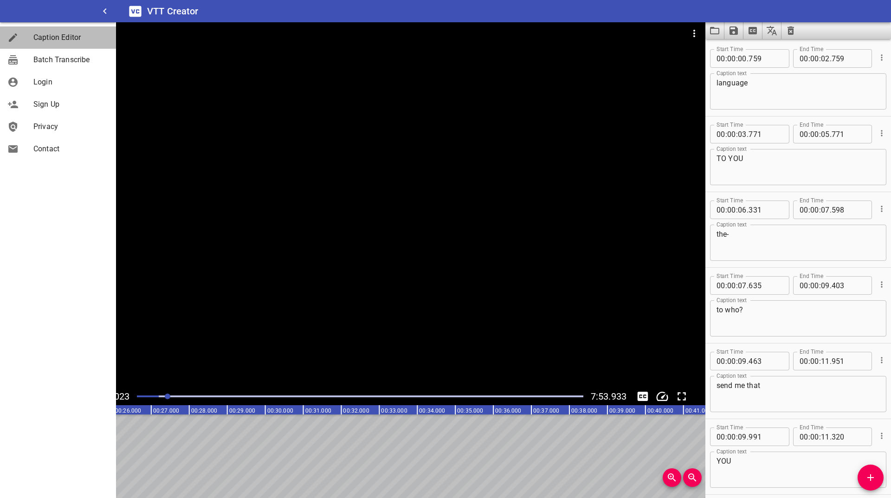
click at [50, 32] on link "Caption Editor" at bounding box center [58, 37] width 116 height 22
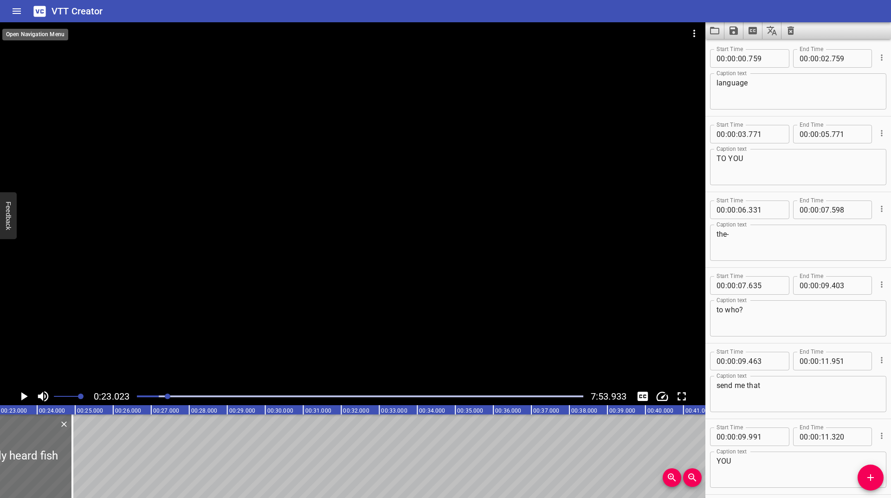
click at [21, 19] on button "Home" at bounding box center [17, 11] width 22 height 22
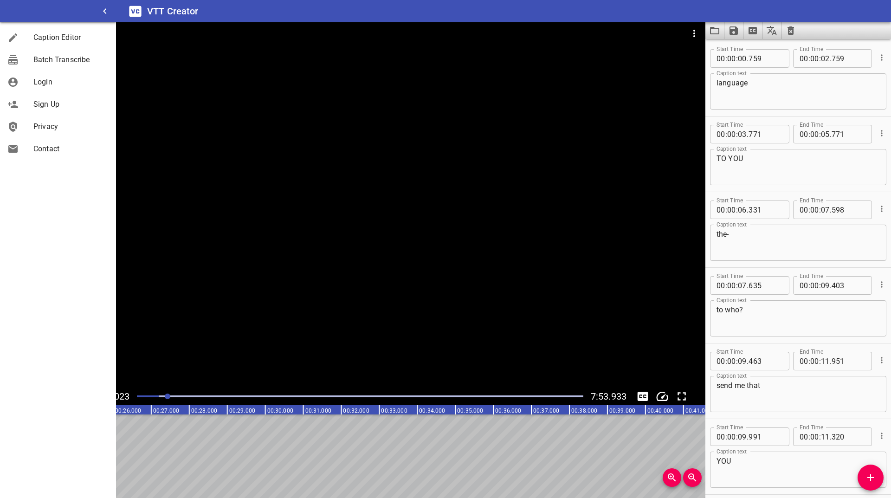
click at [46, 88] on div "Login" at bounding box center [58, 82] width 116 height 22
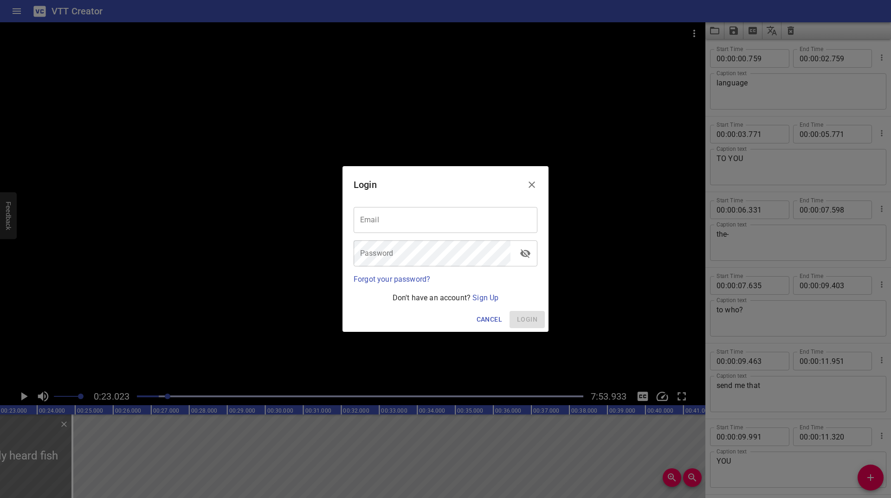
click at [492, 322] on span "Cancel" at bounding box center [490, 320] width 26 height 12
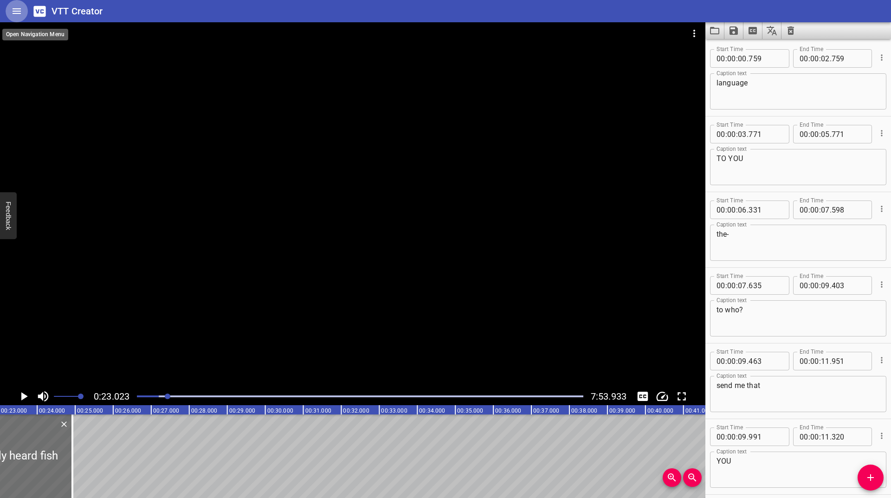
click at [14, 13] on icon "Home" at bounding box center [16, 11] width 11 height 11
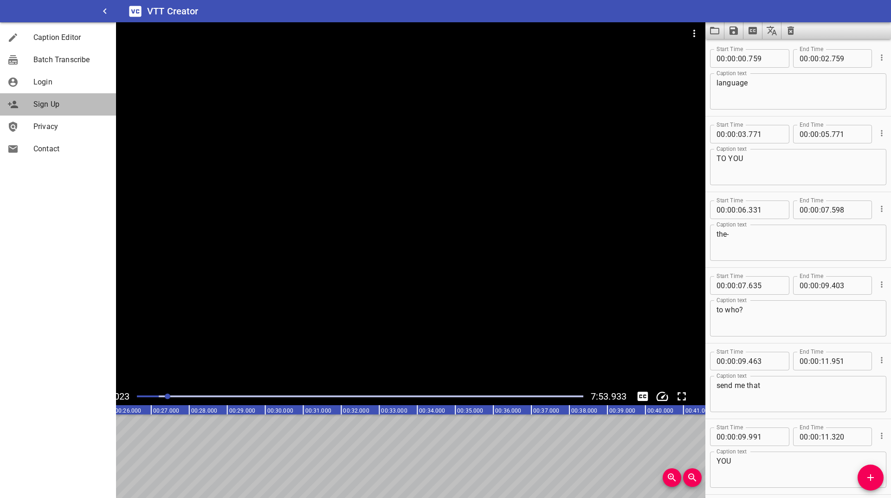
click at [45, 103] on span "Sign Up" at bounding box center [70, 104] width 75 height 11
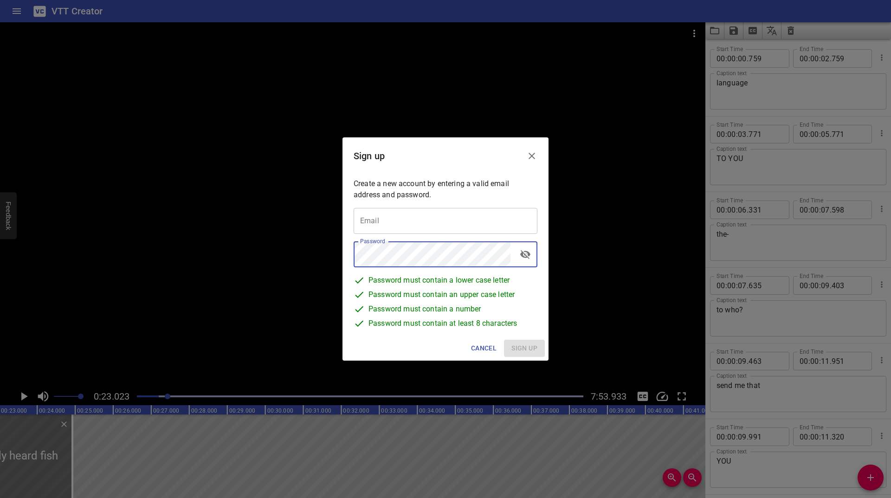
click at [474, 232] on input "email" at bounding box center [446, 221] width 184 height 26
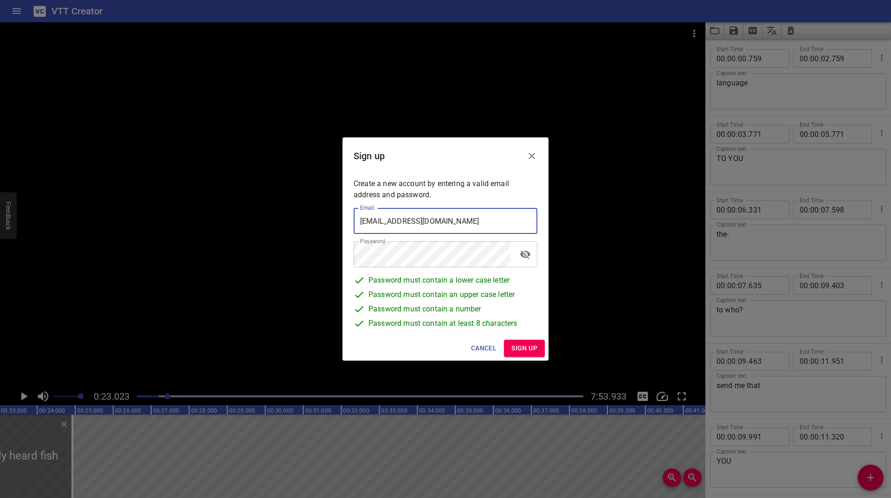
type input "313132@bsd.ca"
click at [531, 345] on span "Sign up" at bounding box center [525, 349] width 26 height 12
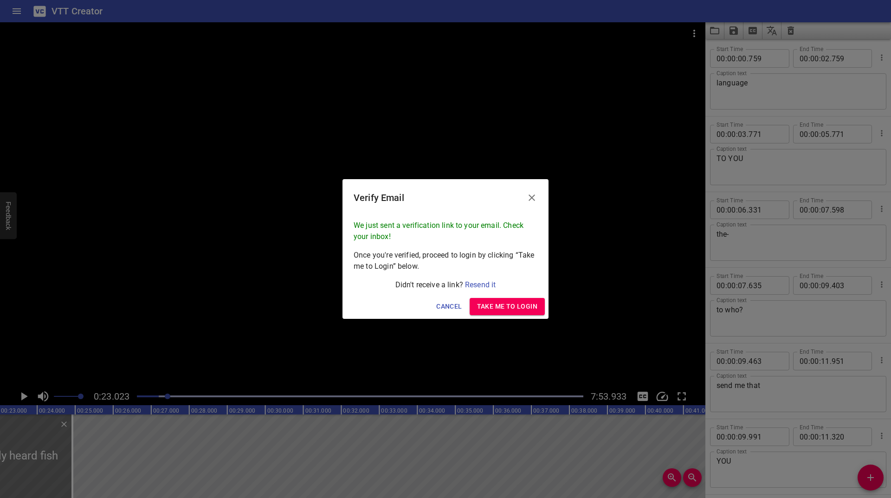
click at [476, 307] on button "Take me to Login" at bounding box center [507, 306] width 75 height 17
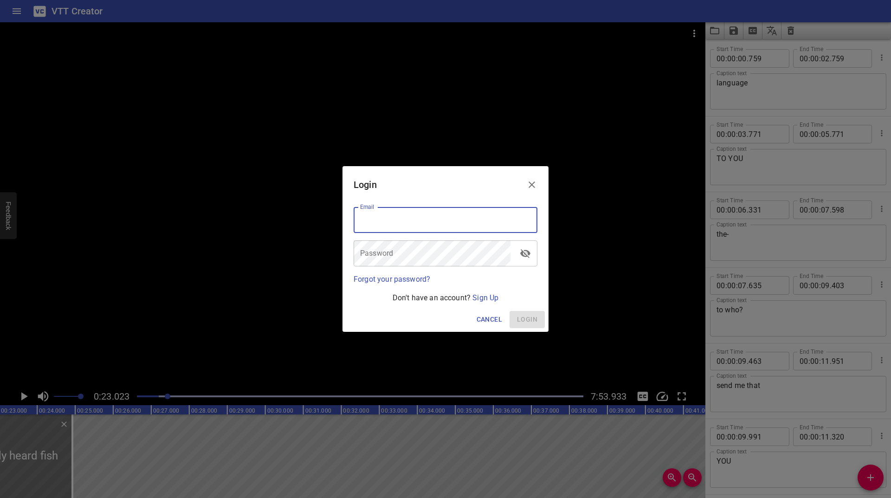
click at [445, 218] on input "email" at bounding box center [446, 220] width 184 height 26
type input "313132@bsd.ca"
click at [522, 317] on span "Login" at bounding box center [527, 320] width 20 height 12
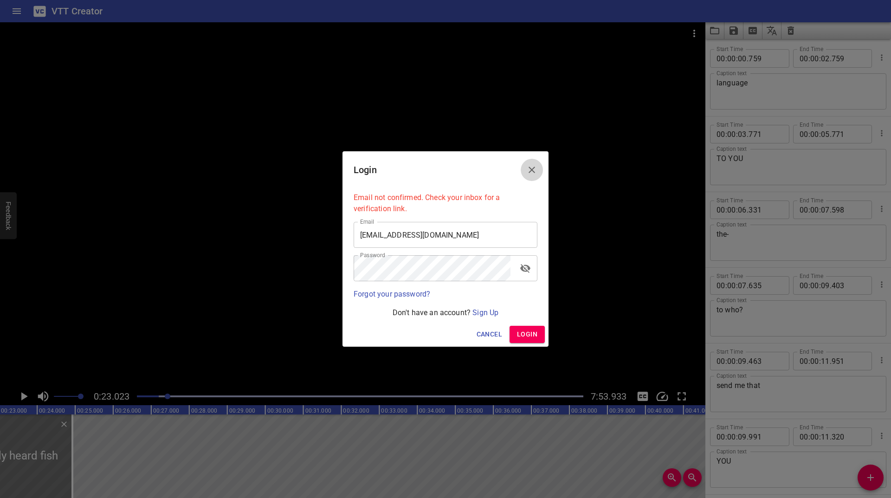
click at [534, 164] on icon "Close" at bounding box center [531, 169] width 11 height 11
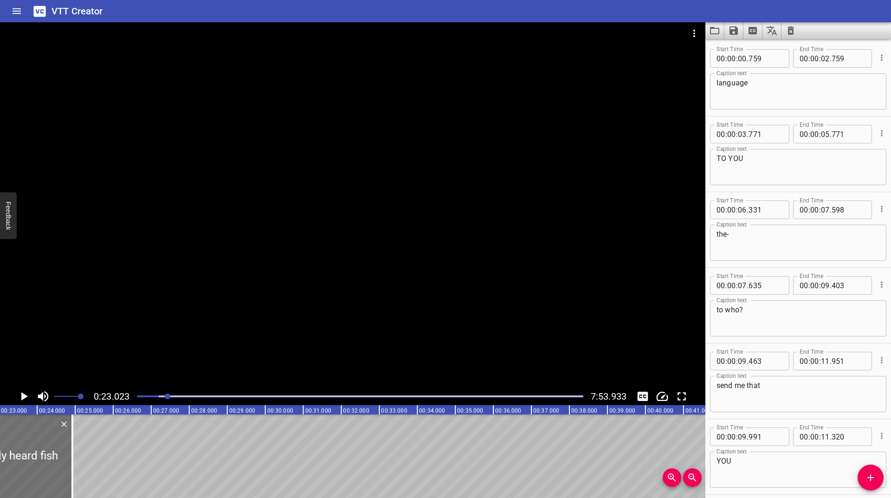
click at [791, 32] on icon "Clear captions" at bounding box center [790, 30] width 11 height 11
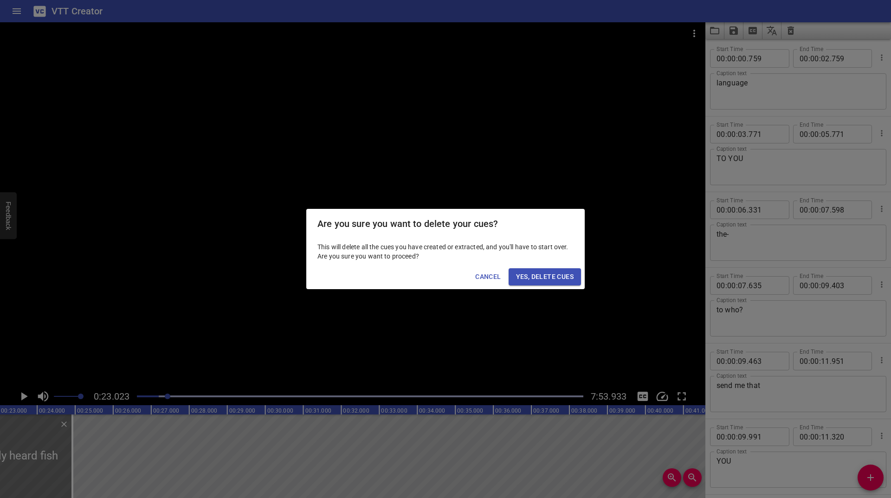
click at [535, 276] on span "Yes, Delete Cues" at bounding box center [545, 277] width 58 height 12
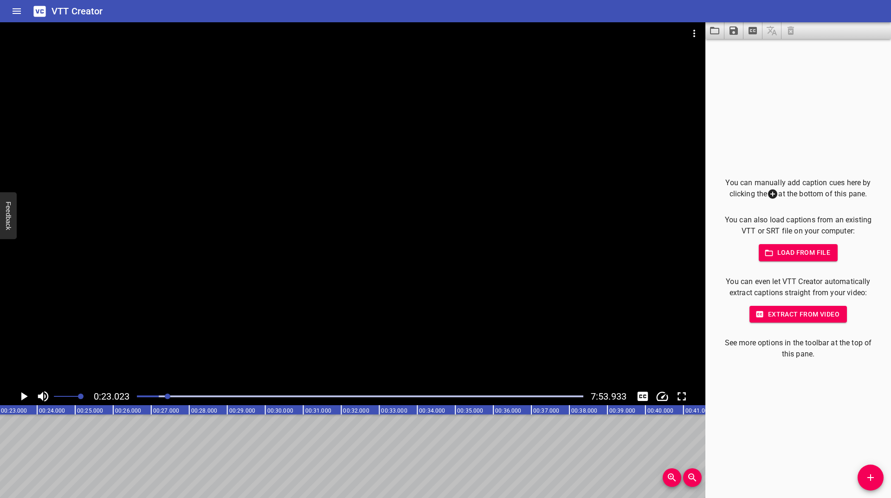
drag, startPoint x: 166, startPoint y: 393, endPoint x: 149, endPoint y: 396, distance: 16.7
click at [149, 396] on div at bounding box center [360, 396] width 458 height 13
click at [157, 397] on div at bounding box center [360, 396] width 458 height 13
drag, startPoint x: 154, startPoint y: 397, endPoint x: 137, endPoint y: 399, distance: 16.8
click at [137, 399] on div at bounding box center [360, 396] width 458 height 13
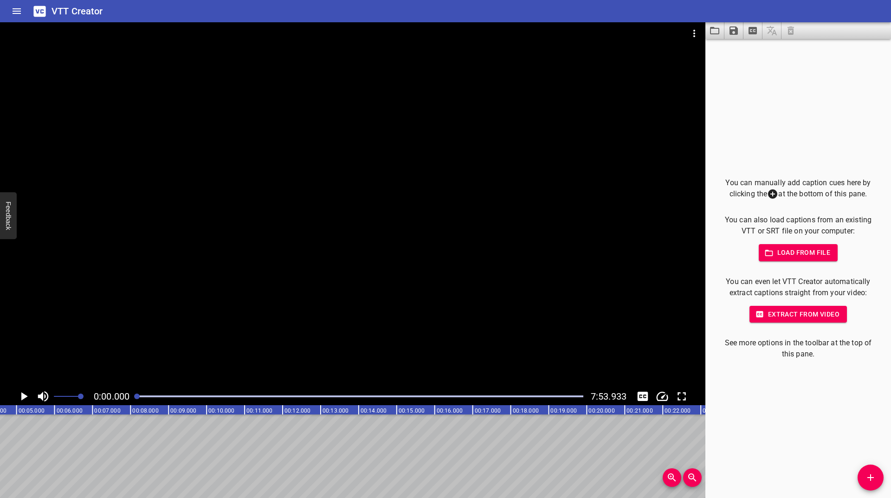
drag, startPoint x: 138, startPoint y: 397, endPoint x: 130, endPoint y: 399, distance: 8.6
click at [130, 399] on div "0:00.000 7:53.933" at bounding box center [353, 397] width 706 height 18
click at [45, 394] on icon "Toggle mute" at bounding box center [43, 396] width 14 height 14
click at [875, 480] on icon "Add Cue" at bounding box center [870, 477] width 11 height 11
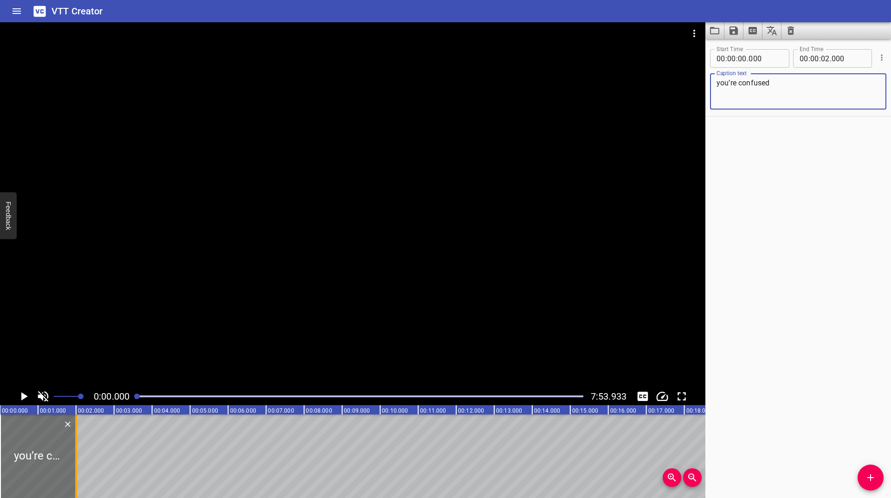
type textarea "you’re confused"
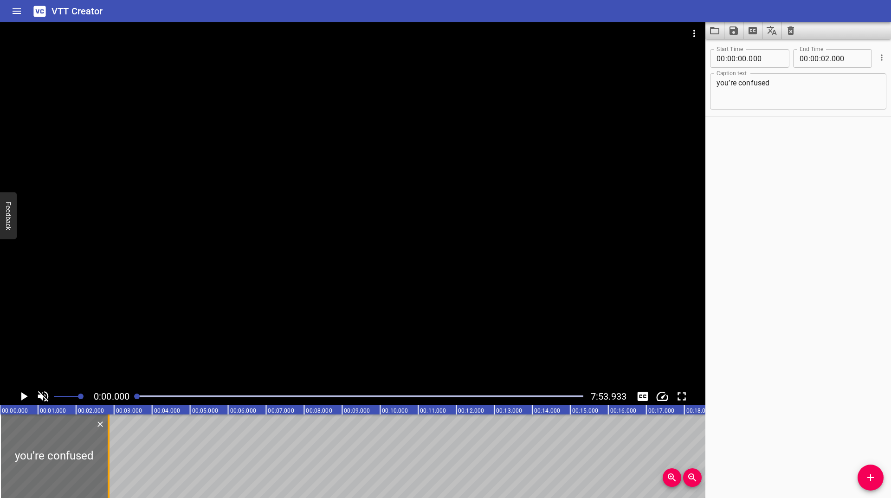
drag, startPoint x: 75, startPoint y: 443, endPoint x: 107, endPoint y: 428, distance: 35.7
click at [108, 428] on div at bounding box center [109, 457] width 2 height 84
type input "854"
click at [25, 399] on icon "Play/Pause" at bounding box center [24, 396] width 14 height 14
click at [25, 399] on icon "Play/Pause" at bounding box center [23, 396] width 7 height 8
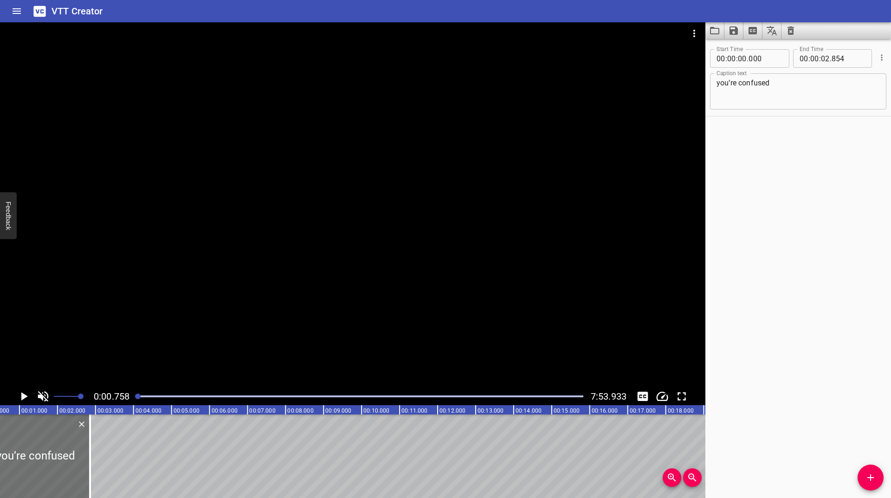
scroll to position [0, 29]
click at [647, 395] on icon "Toggle captions" at bounding box center [643, 396] width 11 height 9
click at [877, 481] on span "Add Cue" at bounding box center [871, 477] width 26 height 11
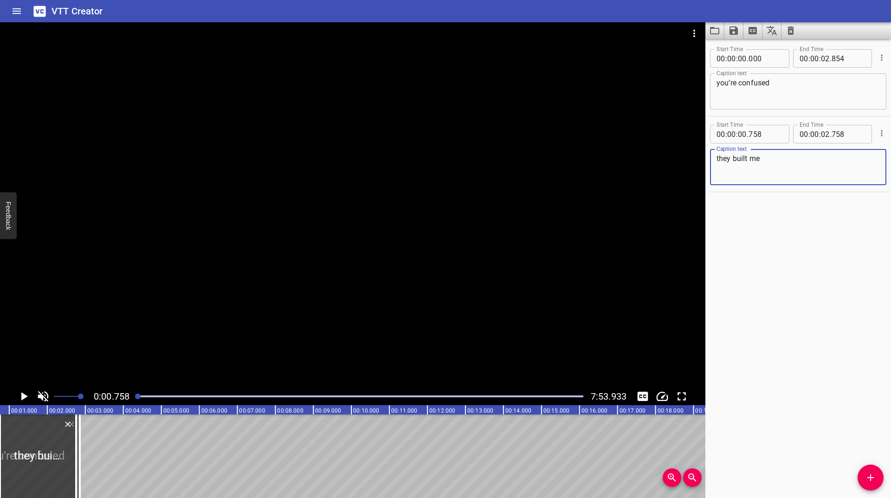
type textarea "they built me"
click at [84, 444] on div at bounding box center [79, 457] width 9 height 84
type input "856"
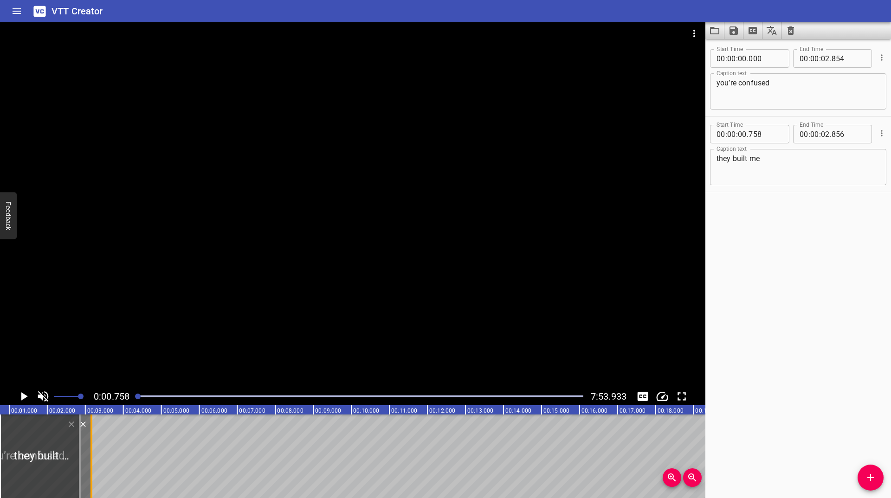
drag, startPoint x: 81, startPoint y: 464, endPoint x: 93, endPoint y: 452, distance: 16.7
click at [93, 452] on div at bounding box center [91, 457] width 9 height 84
type input "03"
type input "173"
click at [22, 397] on icon "Play/Pause" at bounding box center [24, 396] width 6 height 8
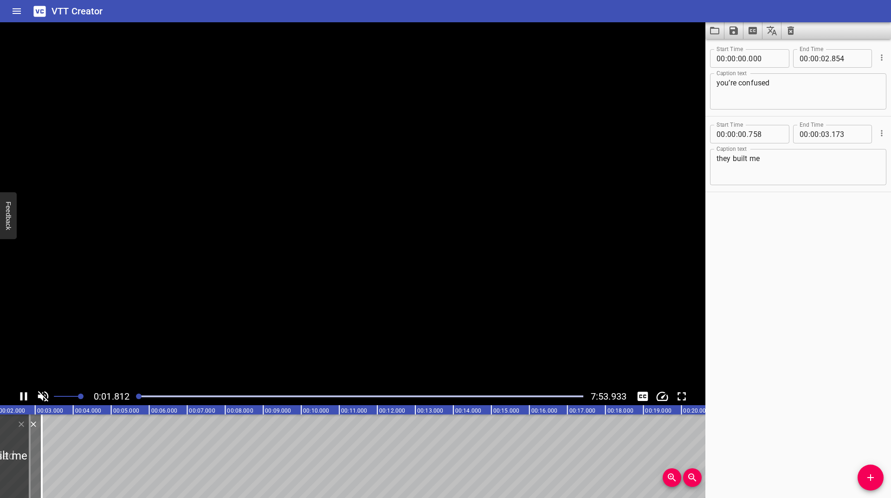
click at [23, 397] on icon "Play/Pause" at bounding box center [24, 396] width 14 height 14
click at [23, 397] on icon "Play/Pause" at bounding box center [24, 396] width 6 height 8
click at [23, 397] on icon "Play/Pause" at bounding box center [24, 396] width 14 height 14
click at [23, 397] on icon "Play/Pause" at bounding box center [24, 396] width 6 height 8
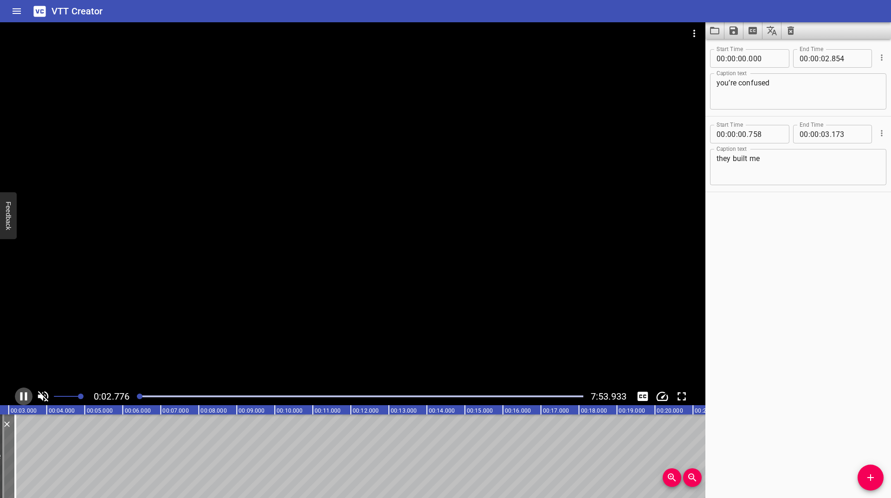
click at [23, 397] on icon "Play/Pause" at bounding box center [24, 396] width 14 height 14
click at [22, 396] on icon "Play/Pause" at bounding box center [24, 396] width 6 height 8
click at [22, 396] on icon "Play/Pause" at bounding box center [23, 396] width 7 height 8
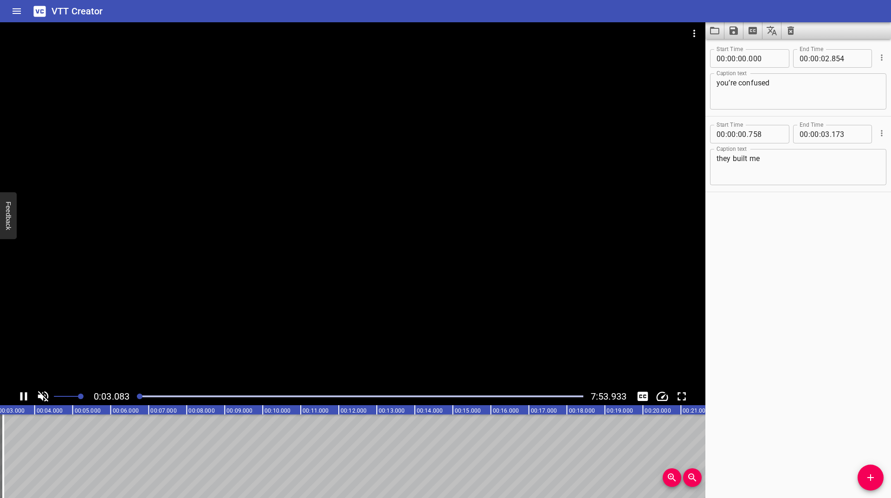
scroll to position [0, 123]
click at [879, 473] on span "Add Cue" at bounding box center [871, 477] width 26 height 11
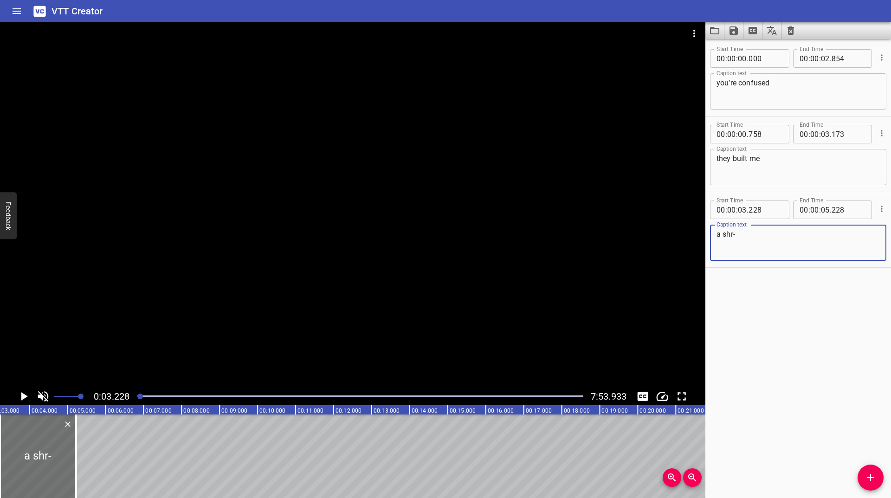
type textarea "a shr-"
drag, startPoint x: 77, startPoint y: 464, endPoint x: 56, endPoint y: 473, distance: 22.6
click at [56, 473] on div at bounding box center [56, 457] width 2 height 84
type input "04"
type input "690"
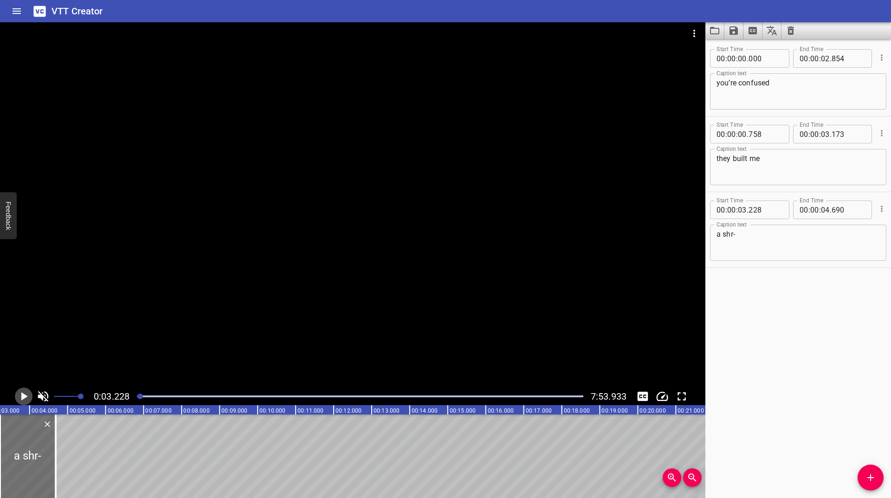
click at [26, 400] on icon "Play/Pause" at bounding box center [24, 396] width 14 height 14
click at [26, 399] on icon "Play/Pause" at bounding box center [23, 396] width 7 height 8
click at [26, 399] on icon "Play/Pause" at bounding box center [24, 396] width 14 height 14
click at [26, 399] on icon "Play/Pause" at bounding box center [23, 396] width 7 height 8
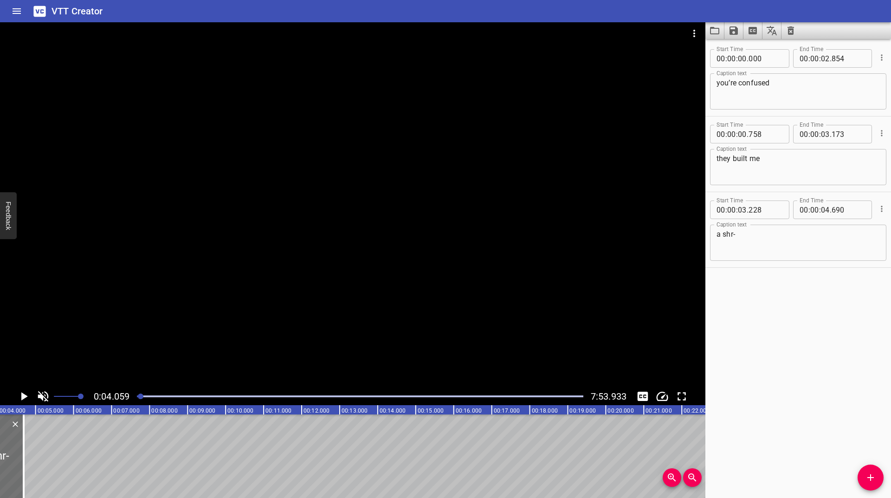
click at [26, 399] on icon "Play/Pause" at bounding box center [24, 396] width 14 height 14
click at [26, 399] on icon "Play/Pause" at bounding box center [23, 396] width 7 height 8
click at [26, 399] on icon "Play/Pause" at bounding box center [24, 396] width 14 height 14
click at [26, 399] on icon "Play/Pause" at bounding box center [23, 396] width 7 height 8
click at [26, 399] on icon "Play/Pause" at bounding box center [24, 396] width 14 height 14
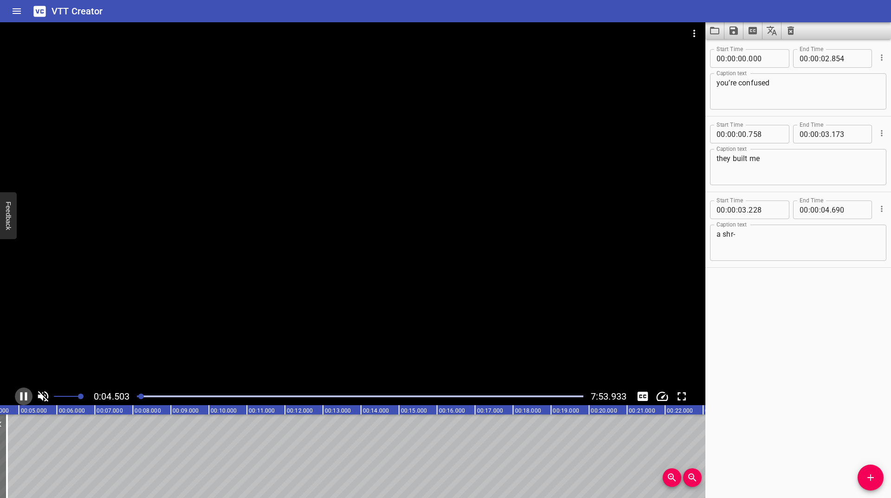
click at [26, 399] on icon "Play/Pause" at bounding box center [23, 396] width 7 height 8
click at [26, 399] on icon "Play/Pause" at bounding box center [24, 396] width 14 height 14
click at [869, 479] on icon "Add Cue" at bounding box center [870, 477] width 11 height 11
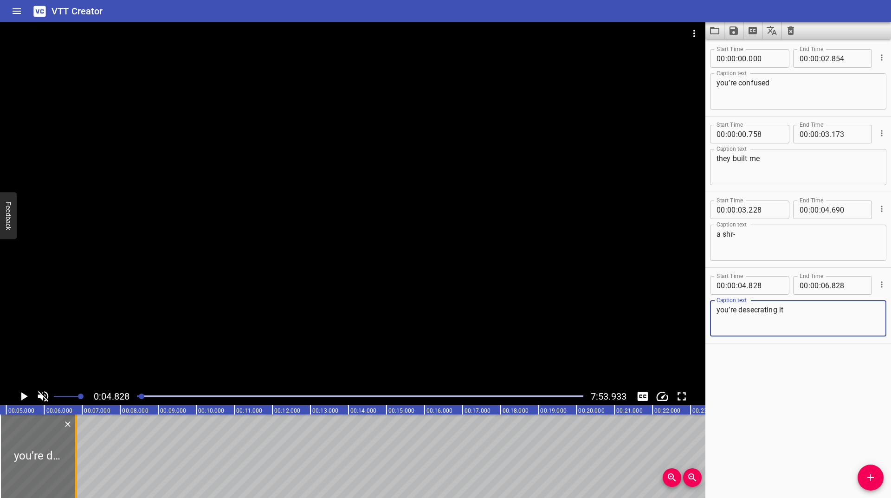
type textarea "you’re desecrating it"
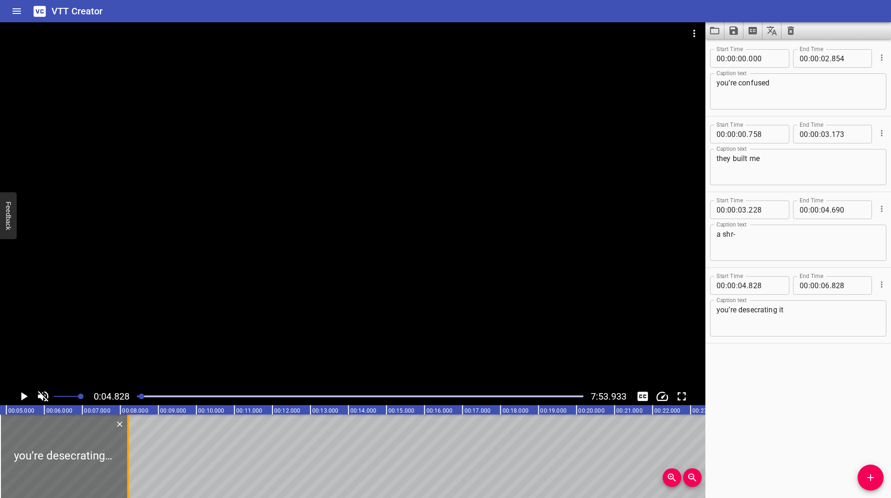
drag, startPoint x: 74, startPoint y: 443, endPoint x: 127, endPoint y: 429, distance: 54.8
click at [127, 429] on div at bounding box center [127, 457] width 9 height 84
type input "08"
type input "219"
click at [23, 398] on icon "Play/Pause" at bounding box center [24, 396] width 6 height 8
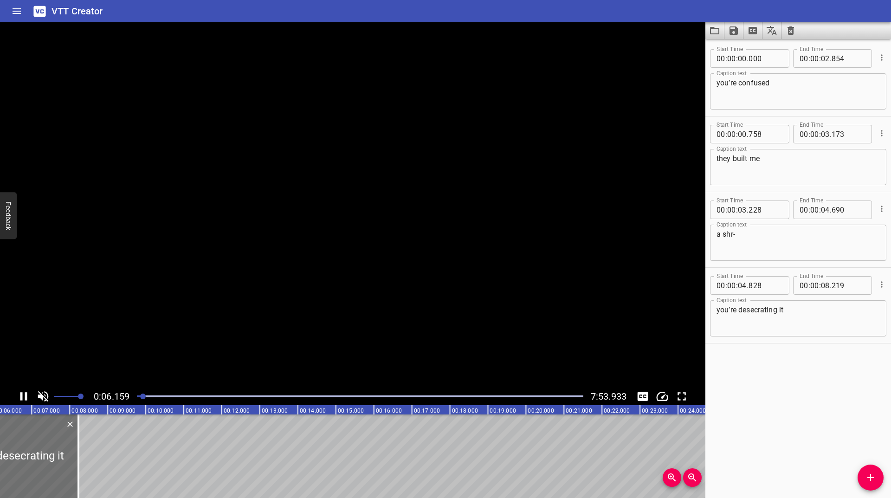
click at [23, 398] on icon "Play/Pause" at bounding box center [24, 396] width 14 height 14
click at [23, 398] on icon "Play/Pause" at bounding box center [24, 396] width 6 height 8
click at [23, 398] on icon "Play/Pause" at bounding box center [24, 396] width 14 height 14
click at [23, 398] on icon "Play/Pause" at bounding box center [24, 396] width 6 height 8
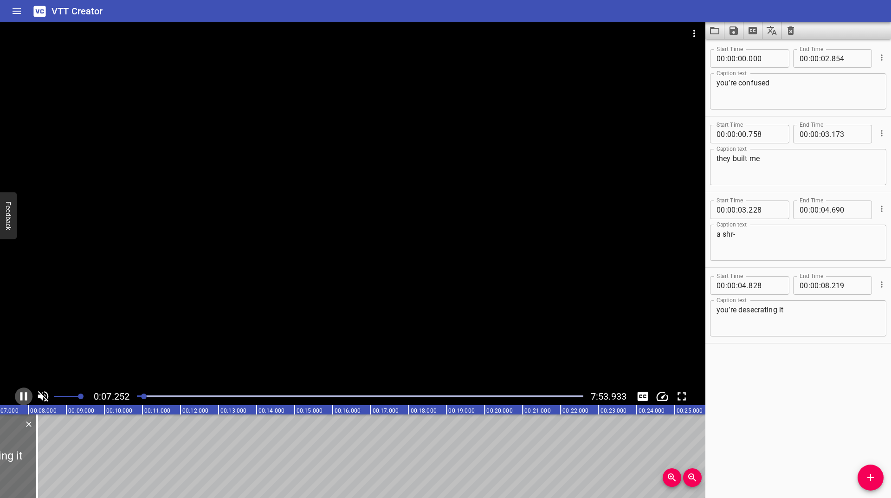
click at [23, 398] on icon "Play/Pause" at bounding box center [24, 396] width 14 height 14
click at [23, 398] on icon "Play/Pause" at bounding box center [24, 396] width 6 height 8
click at [23, 398] on icon "Play/Pause" at bounding box center [24, 396] width 14 height 14
click at [23, 398] on icon "Play/Pause" at bounding box center [24, 396] width 6 height 8
click at [23, 398] on icon "Play/Pause" at bounding box center [24, 396] width 14 height 14
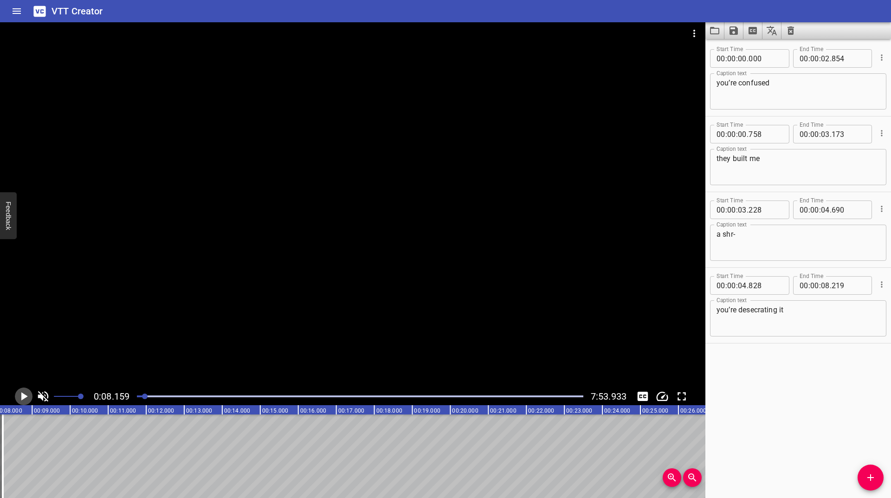
click at [23, 398] on icon "Play/Pause" at bounding box center [24, 396] width 6 height 8
click at [23, 398] on icon "Play/Pause" at bounding box center [24, 396] width 14 height 14
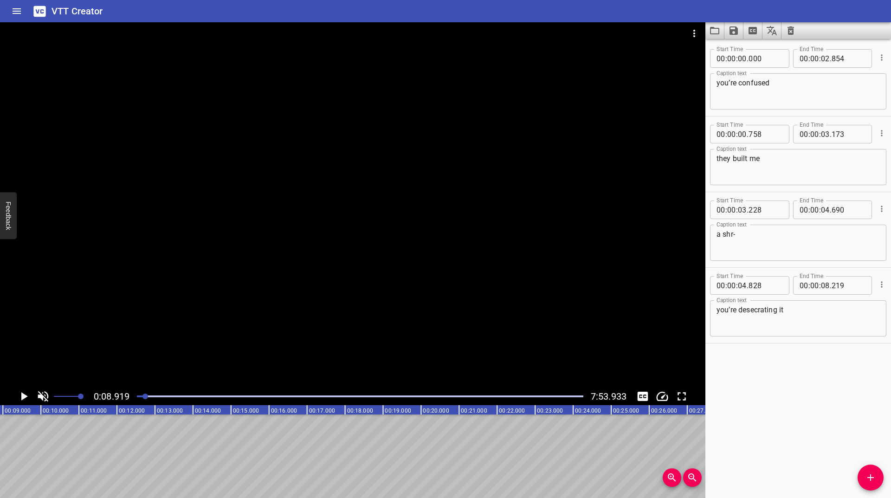
drag, startPoint x: 869, startPoint y: 478, endPoint x: 826, endPoint y: 415, distance: 75.2
click at [869, 478] on icon "Add Cue" at bounding box center [871, 477] width 6 height 6
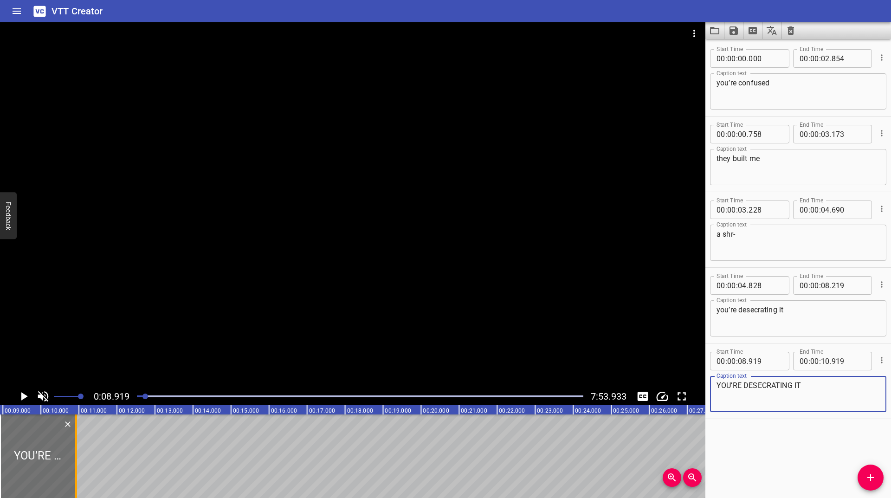
type textarea "YOU’RE DESECRATING IT"
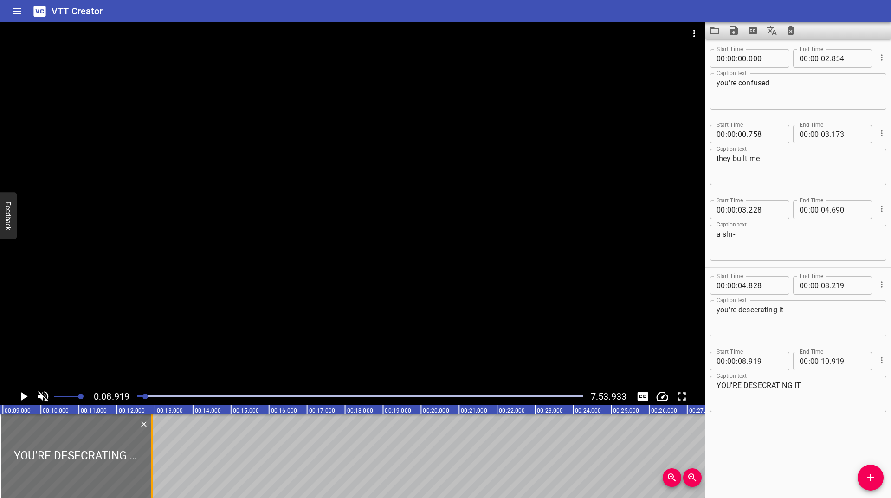
drag, startPoint x: 77, startPoint y: 458, endPoint x: 153, endPoint y: 447, distance: 76.9
click at [153, 447] on div at bounding box center [152, 457] width 9 height 84
type input "12"
type input "921"
click at [20, 397] on icon "Play/Pause" at bounding box center [24, 396] width 14 height 14
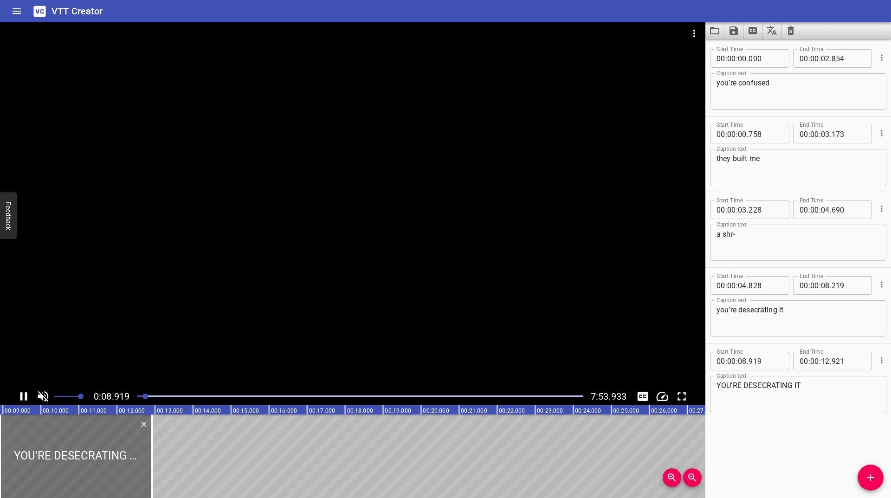
click at [20, 397] on icon "Play/Pause" at bounding box center [24, 396] width 14 height 14
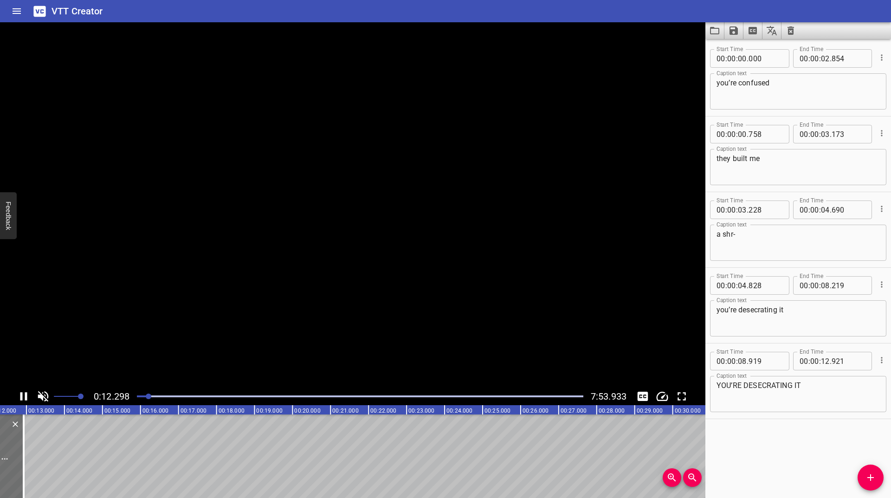
click at [20, 397] on icon "Play/Pause" at bounding box center [24, 396] width 14 height 14
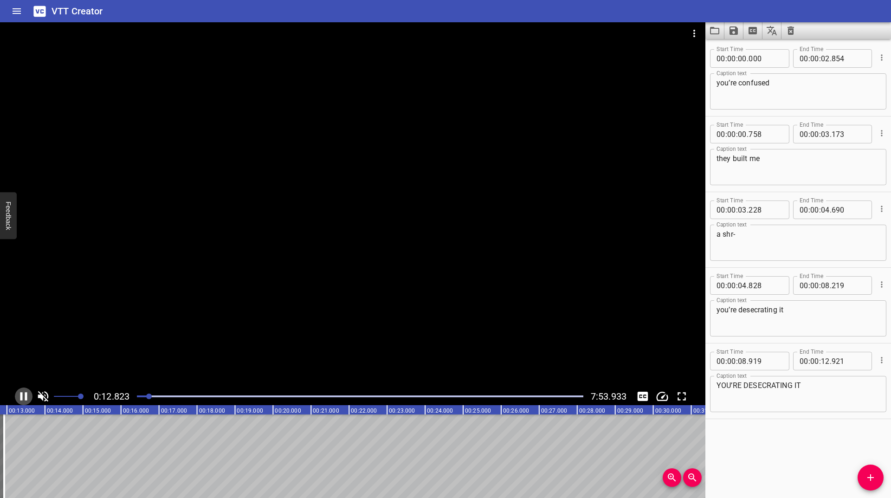
scroll to position [0, 493]
click at [867, 480] on icon "Add Cue" at bounding box center [870, 477] width 11 height 11
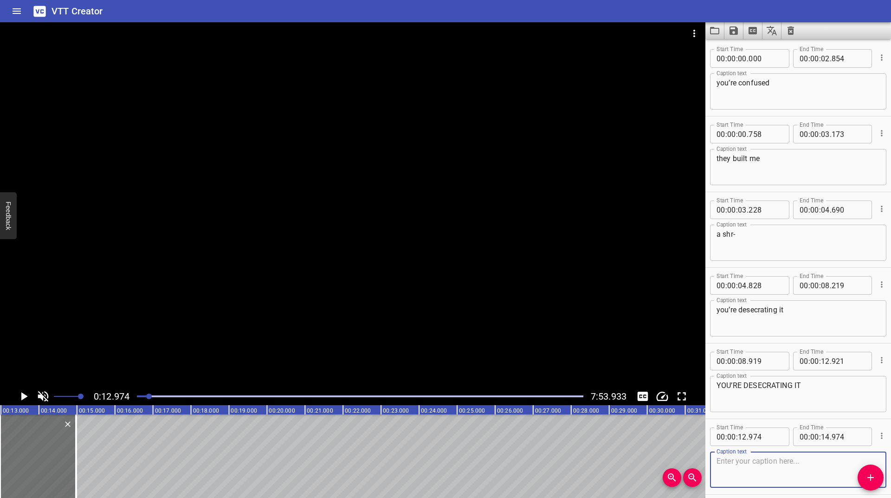
scroll to position [39, 0]
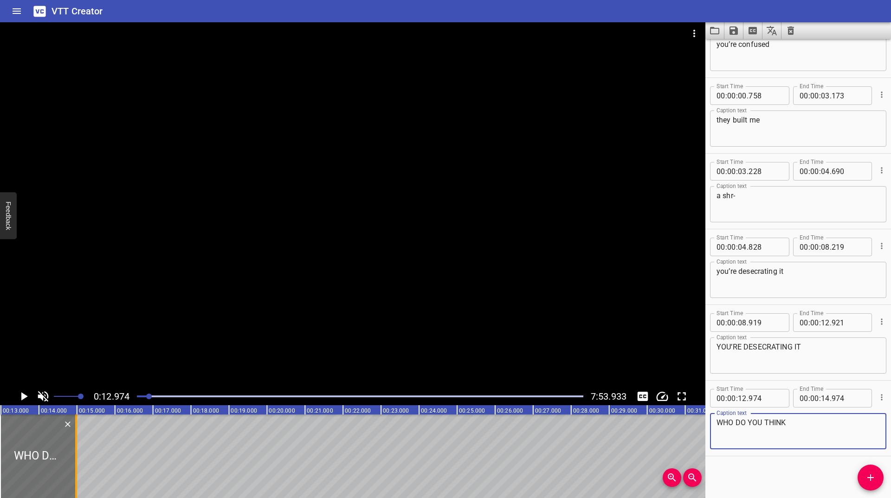
type textarea "WHO DO YOU THINK"
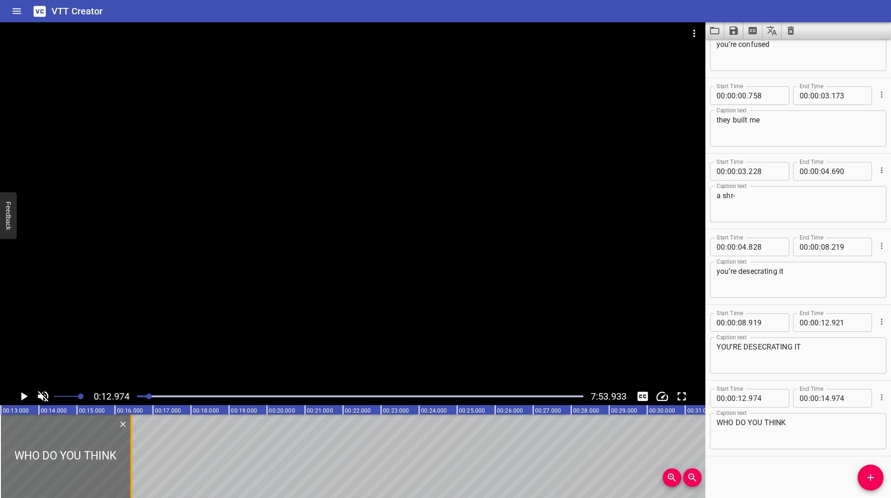
drag, startPoint x: 74, startPoint y: 448, endPoint x: 129, endPoint y: 443, distance: 55.0
click at [129, 443] on div at bounding box center [131, 457] width 9 height 84
type input "16"
type input "426"
click at [23, 395] on icon "Play/Pause" at bounding box center [24, 396] width 6 height 8
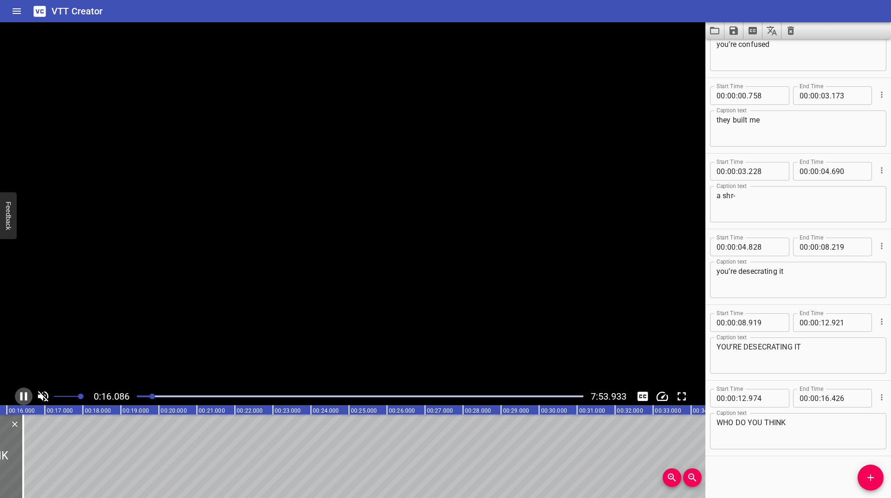
click at [23, 395] on icon "Play/Pause" at bounding box center [24, 396] width 14 height 14
click at [23, 395] on icon "Play/Pause" at bounding box center [24, 396] width 6 height 8
click at [23, 395] on icon "Play/Pause" at bounding box center [24, 396] width 14 height 14
click at [23, 395] on icon "Play/Pause" at bounding box center [24, 396] width 6 height 8
click at [23, 395] on icon "Play/Pause" at bounding box center [24, 396] width 14 height 14
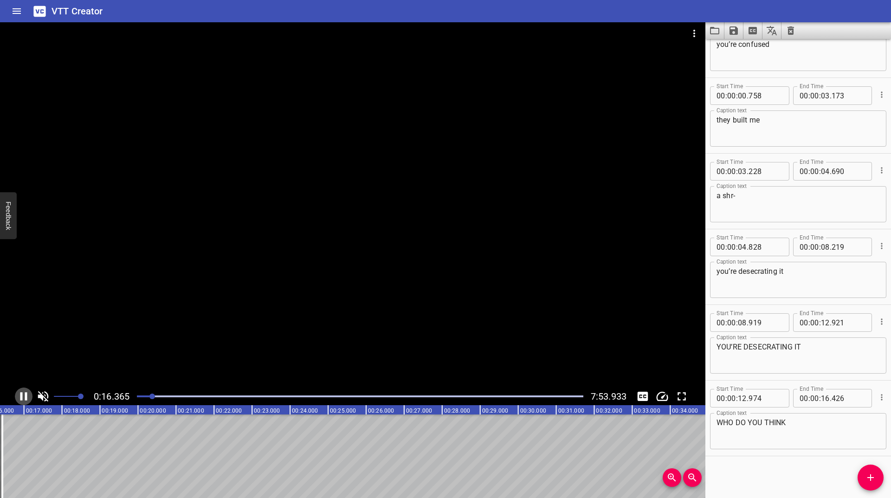
scroll to position [0, 628]
click at [874, 479] on icon "Add Cue" at bounding box center [870, 477] width 11 height 11
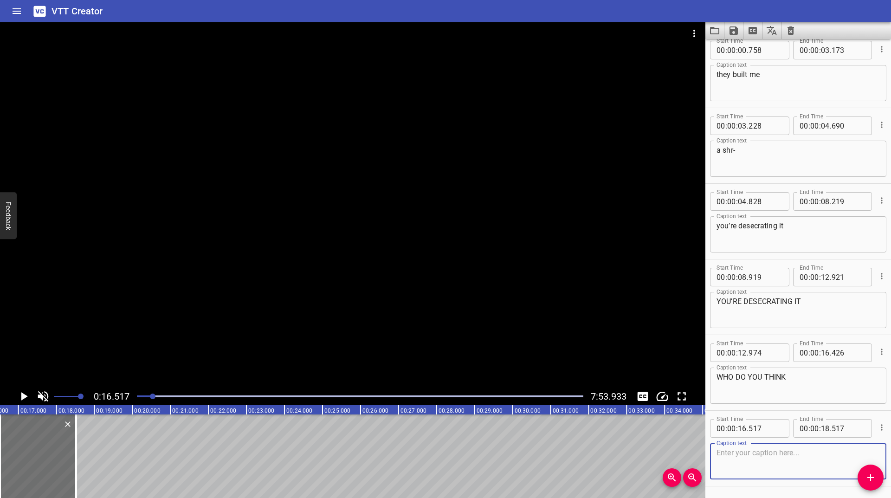
scroll to position [114, 0]
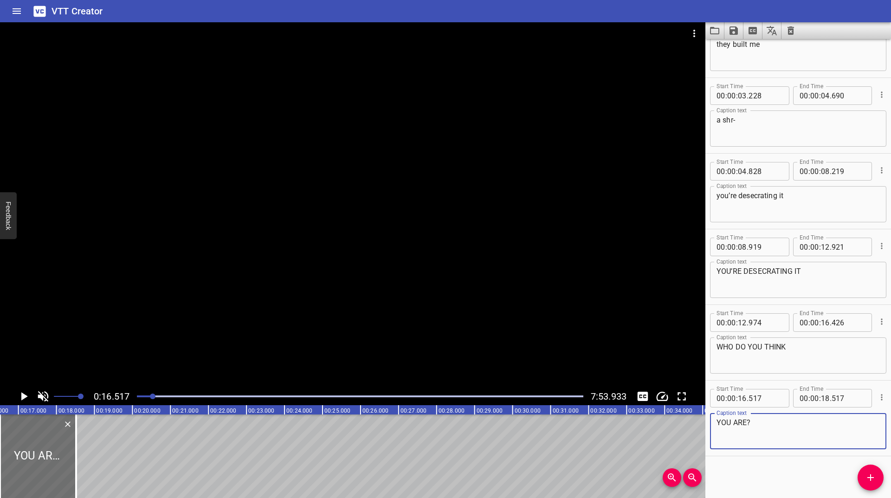
type textarea "YOU ARE?"
click at [77, 449] on div at bounding box center [79, 457] width 9 height 84
type input "603"
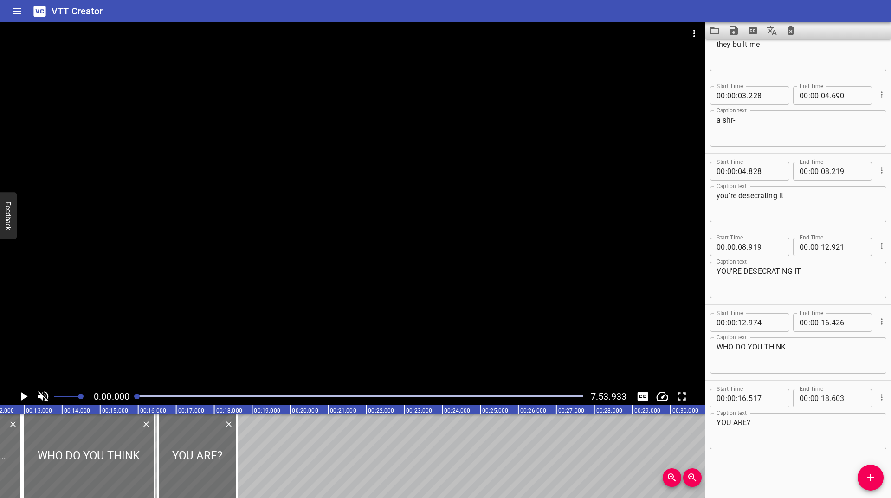
drag, startPoint x: 153, startPoint y: 398, endPoint x: 133, endPoint y: 399, distance: 20.0
click at [133, 399] on div at bounding box center [360, 396] width 458 height 13
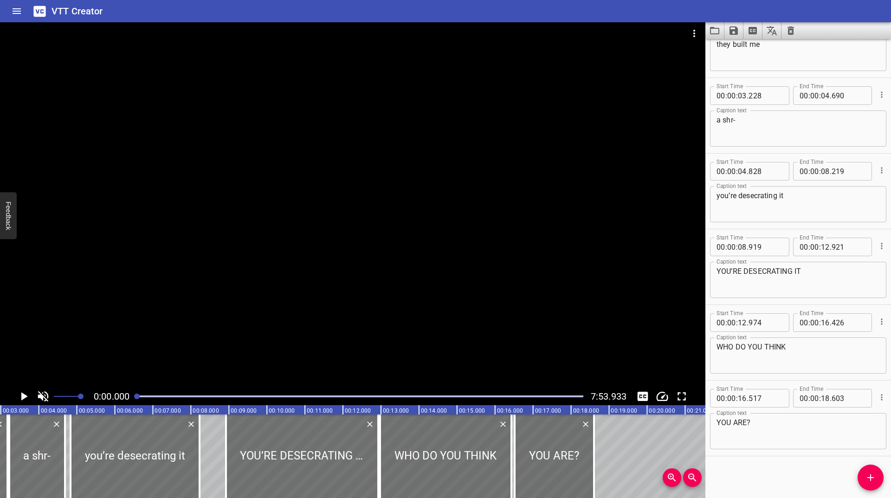
scroll to position [0, 0]
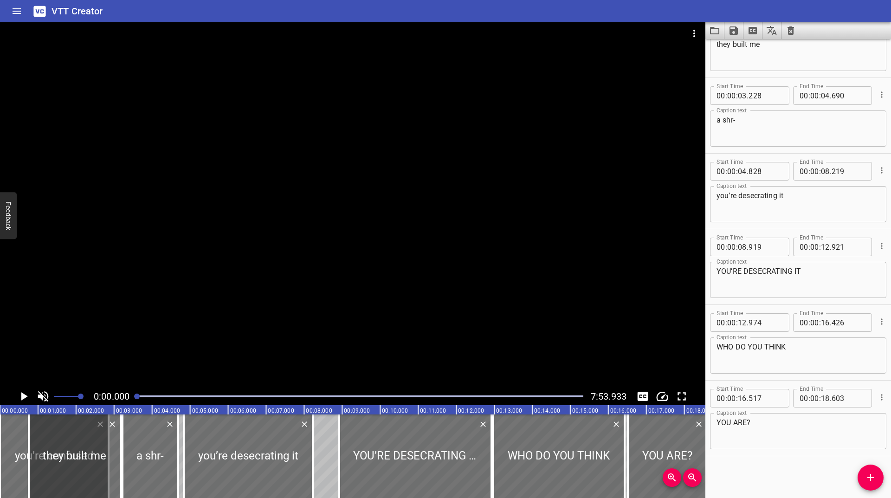
click at [21, 400] on icon "Play/Pause" at bounding box center [24, 396] width 6 height 8
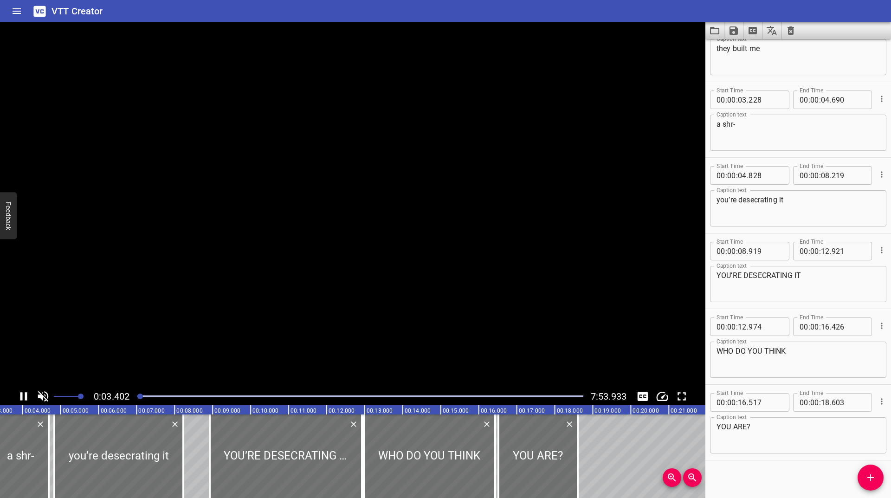
scroll to position [114, 0]
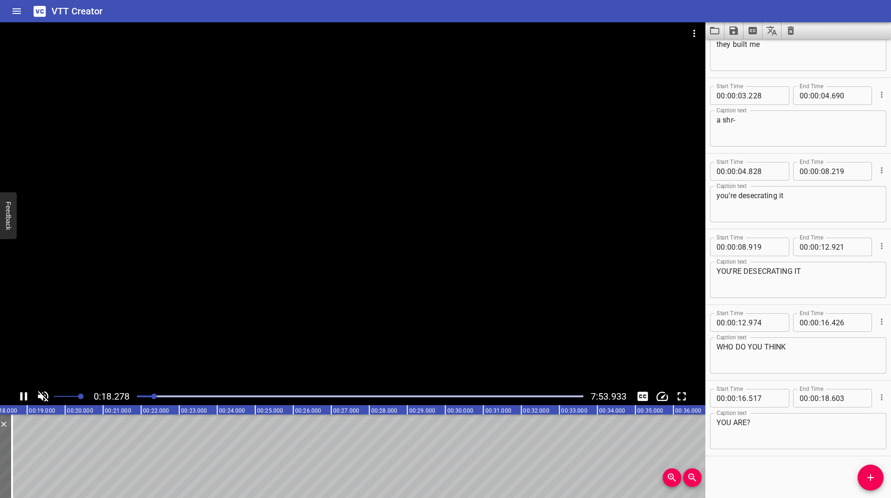
click at [23, 398] on icon "Play/Pause" at bounding box center [24, 396] width 14 height 14
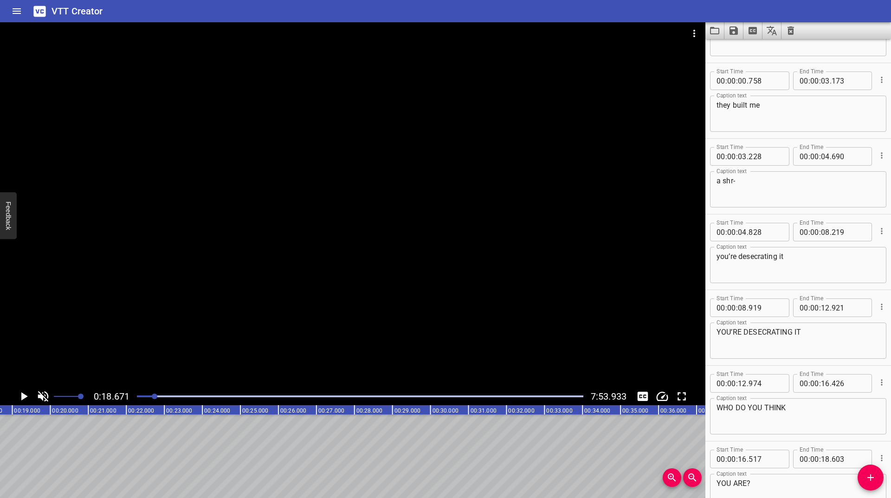
scroll to position [0, 0]
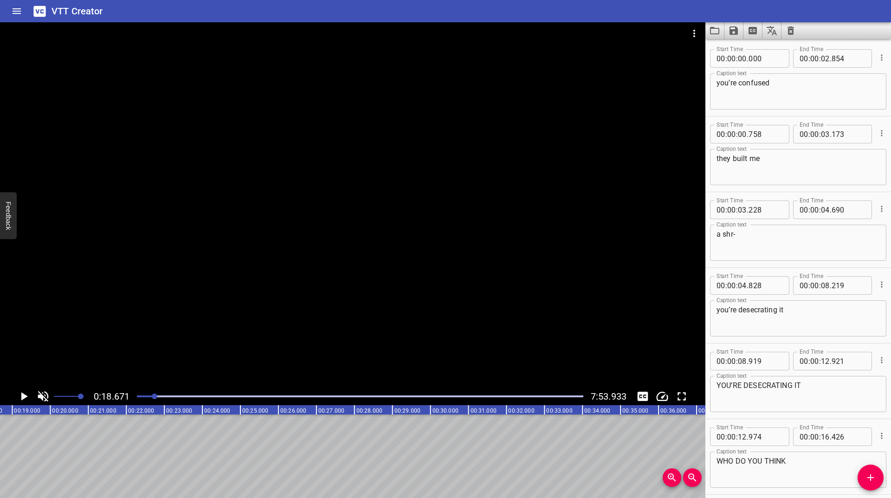
click at [792, 34] on icon "Clear captions" at bounding box center [791, 30] width 6 height 8
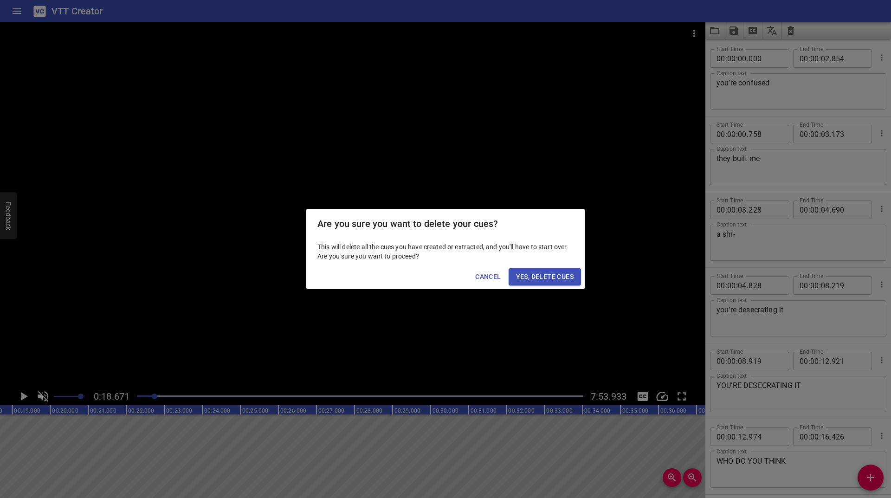
click at [543, 272] on span "Yes, Delete Cues" at bounding box center [545, 277] width 58 height 12
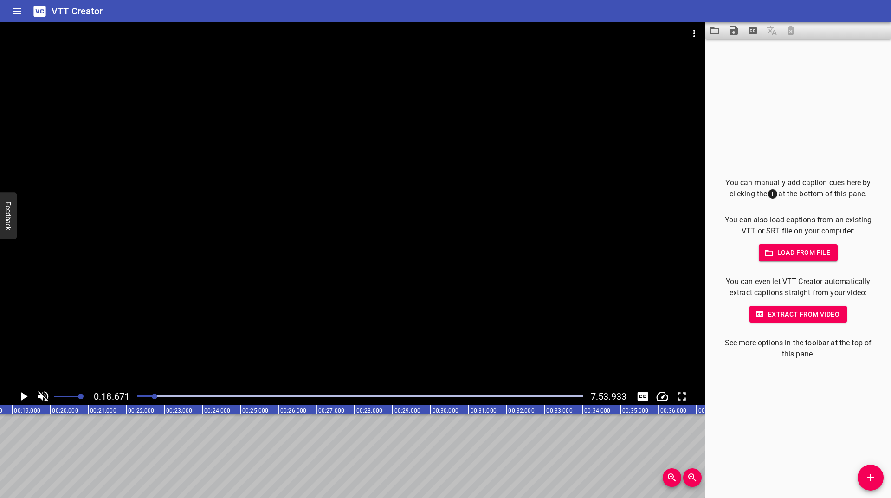
click at [868, 475] on icon "Add Cue" at bounding box center [870, 477] width 11 height 11
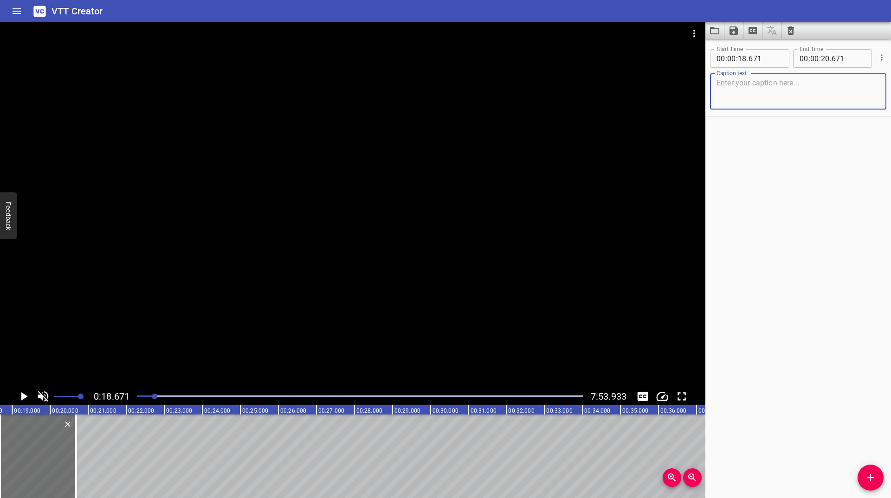
click at [792, 98] on textarea at bounding box center [798, 91] width 163 height 26
type textarea "I"
type textarea "WHAT FOREST?"
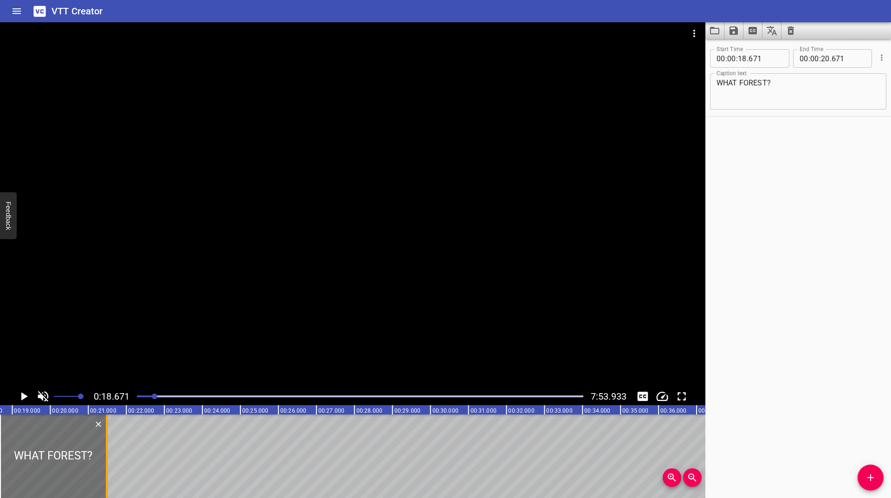
drag, startPoint x: 76, startPoint y: 450, endPoint x: 106, endPoint y: 431, distance: 35.8
click at [106, 431] on div at bounding box center [107, 457] width 2 height 84
type input "21"
click at [110, 455] on div at bounding box center [107, 457] width 9 height 84
type input "501"
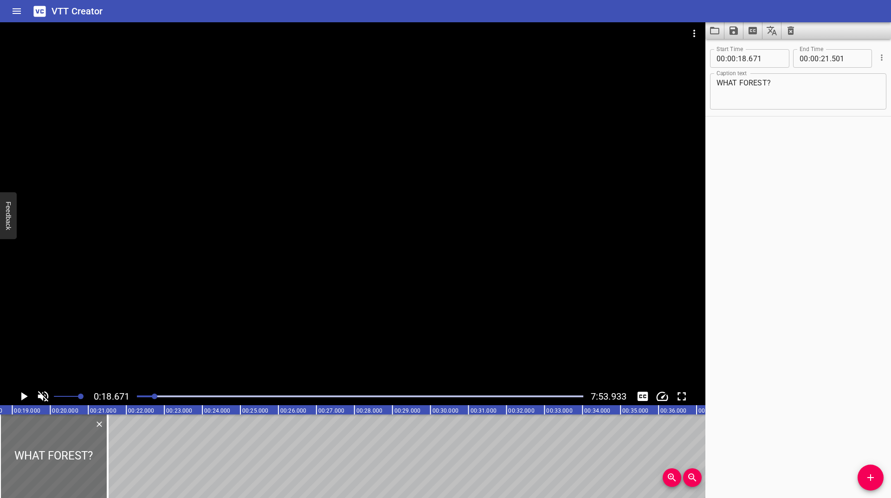
click at [24, 395] on icon "Play/Pause" at bounding box center [24, 396] width 6 height 8
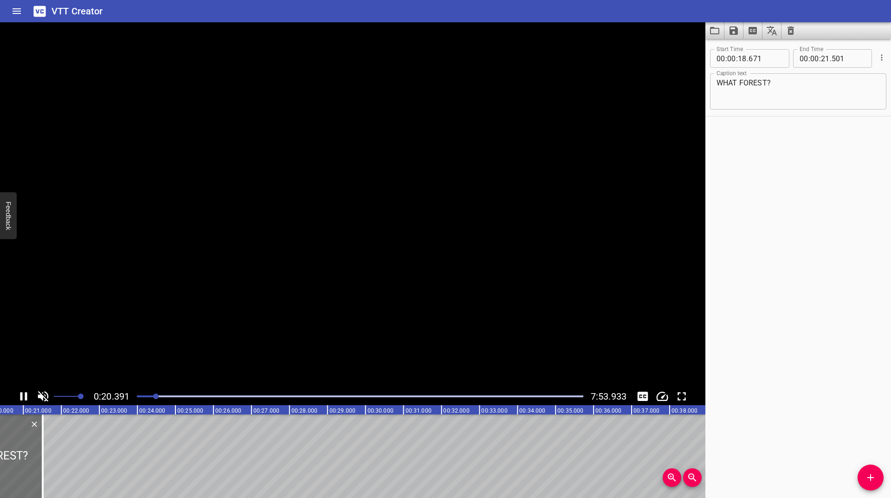
click at [24, 395] on icon "Play/Pause" at bounding box center [24, 396] width 14 height 14
click at [24, 395] on icon "Play/Pause" at bounding box center [24, 396] width 6 height 8
click at [24, 395] on icon "Play/Pause" at bounding box center [24, 396] width 14 height 14
click at [24, 395] on icon "Play/Pause" at bounding box center [24, 396] width 6 height 8
click at [24, 395] on icon "Play/Pause" at bounding box center [24, 396] width 14 height 14
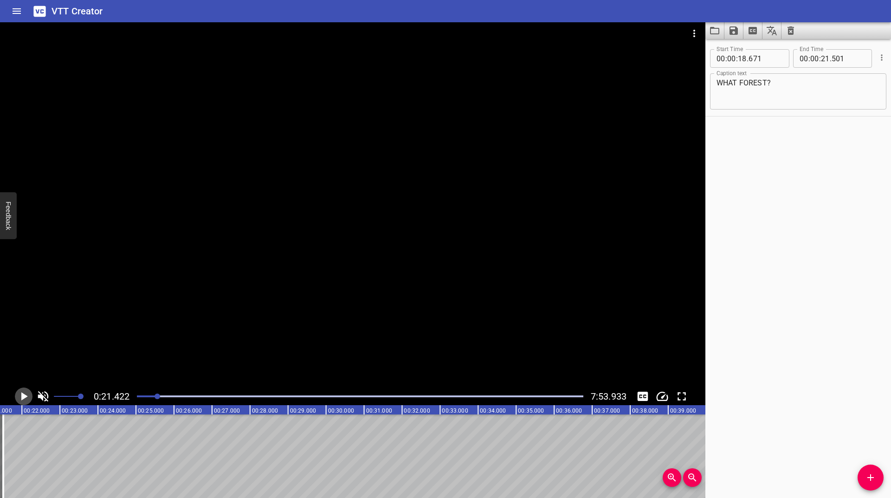
click at [24, 395] on icon "Play/Pause" at bounding box center [24, 396] width 6 height 8
click at [875, 480] on icon "Add Cue" at bounding box center [870, 477] width 11 height 11
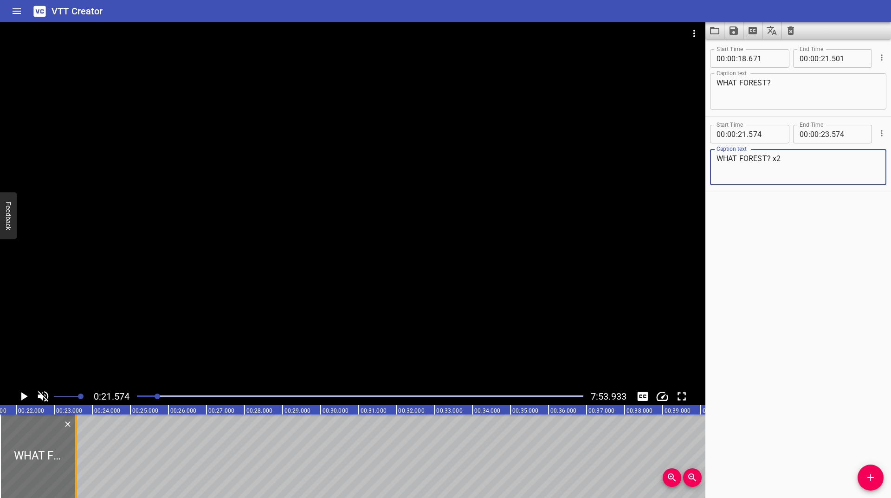
type textarea "WHAT FOREST? x2"
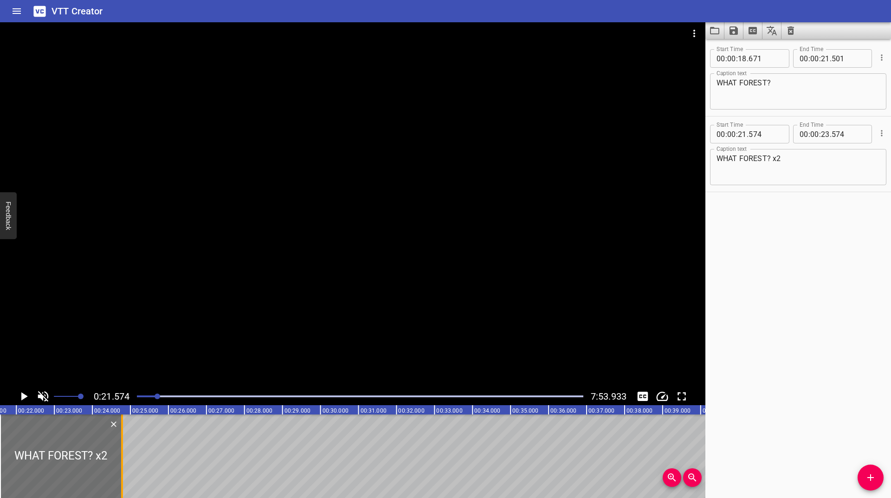
drag, startPoint x: 77, startPoint y: 463, endPoint x: 123, endPoint y: 437, distance: 52.8
click at [123, 437] on div at bounding box center [122, 457] width 2 height 84
type input "24"
type input "783"
click at [19, 397] on icon "Play/Pause" at bounding box center [24, 396] width 14 height 14
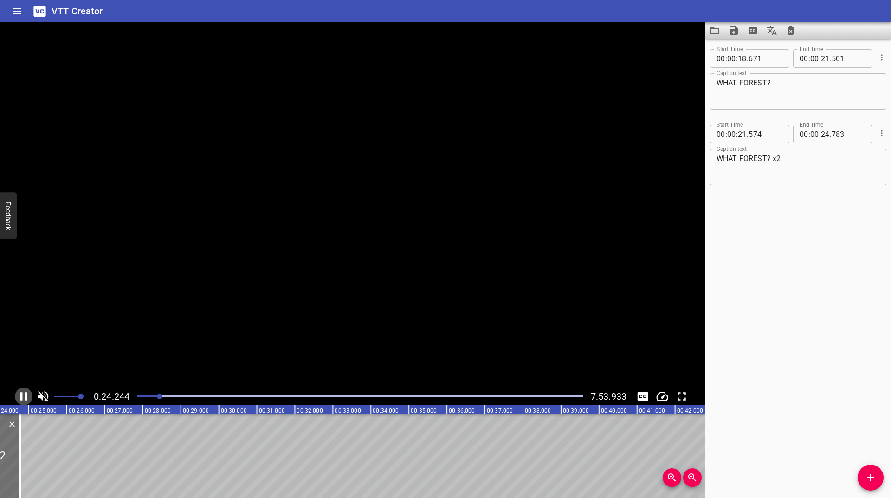
click at [19, 397] on icon "Play/Pause" at bounding box center [24, 396] width 14 height 14
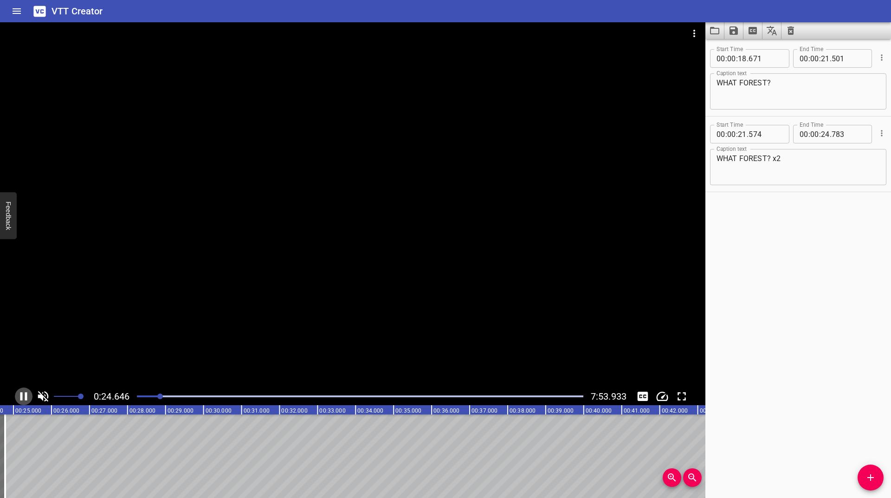
scroll to position [0, 945]
click at [875, 476] on icon "Add Cue" at bounding box center [870, 477] width 11 height 11
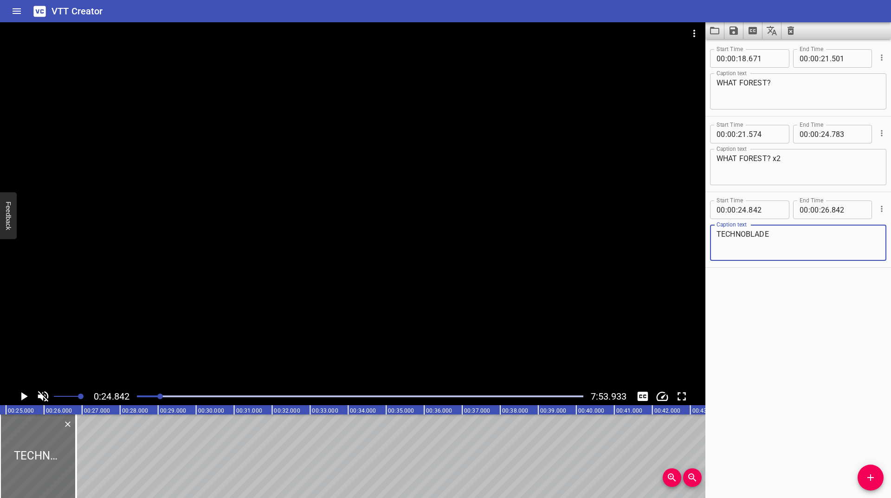
type textarea "TECHNOBLADE"
click at [20, 397] on icon "Play/Pause" at bounding box center [24, 396] width 14 height 14
click at [20, 397] on icon "Play/Pause" at bounding box center [23, 396] width 7 height 8
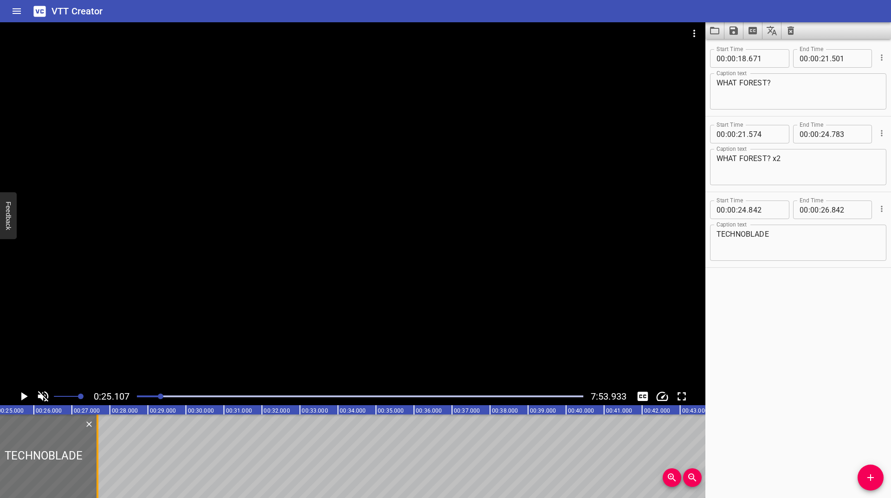
drag, startPoint x: 67, startPoint y: 445, endPoint x: 96, endPoint y: 426, distance: 34.5
click at [97, 426] on div at bounding box center [98, 457] width 2 height 84
type input "27"
type input "672"
click at [22, 392] on icon "Play/Pause" at bounding box center [24, 396] width 14 height 14
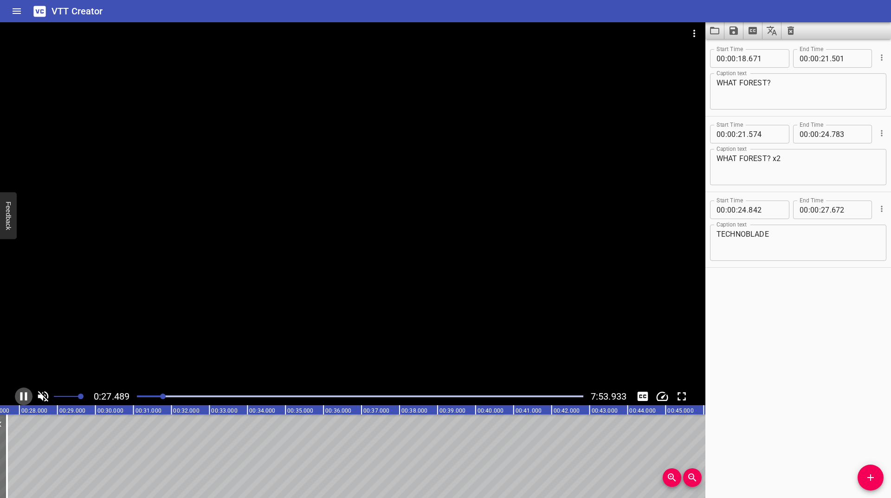
click at [23, 395] on icon "Play/Pause" at bounding box center [24, 396] width 14 height 14
drag, startPoint x: 162, startPoint y: 392, endPoint x: 158, endPoint y: 397, distance: 6.6
click at [158, 397] on div at bounding box center [360, 396] width 458 height 13
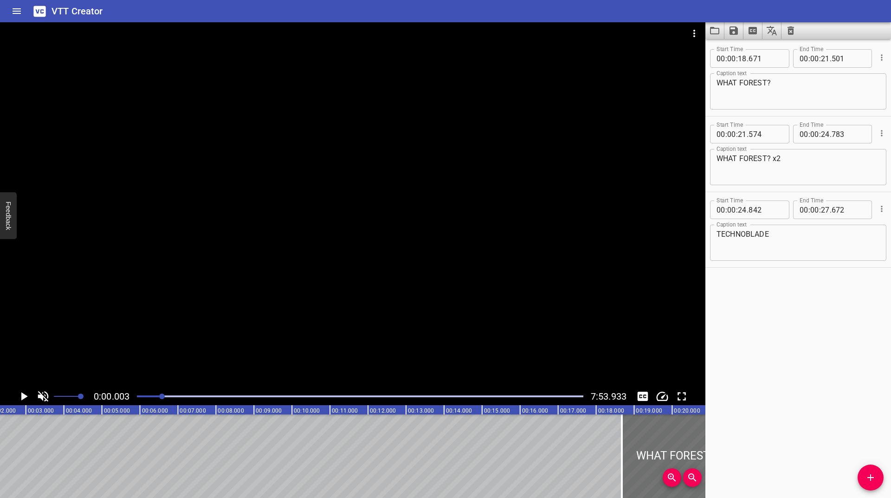
scroll to position [0, 25]
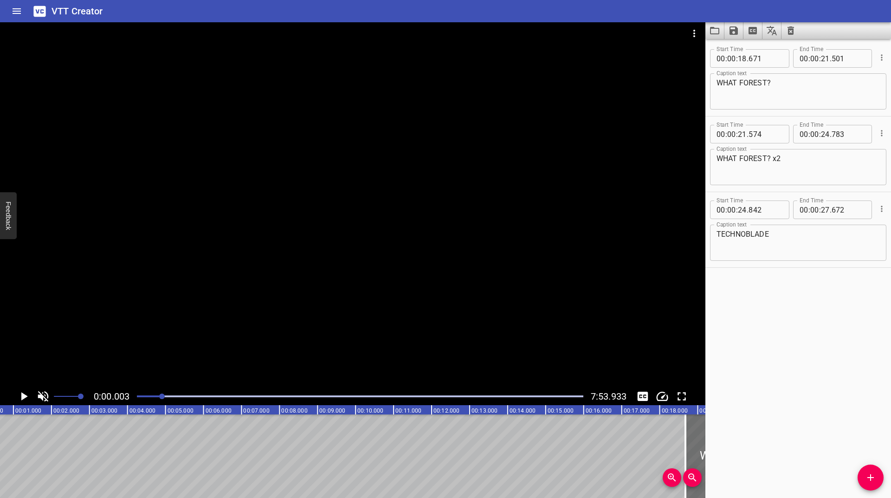
drag, startPoint x: 158, startPoint y: 397, endPoint x: 163, endPoint y: 389, distance: 9.8
click at [163, 389] on div "0:00.003 7:53.933" at bounding box center [353, 397] width 706 height 18
click at [160, 395] on div at bounding box center [360, 396] width 458 height 13
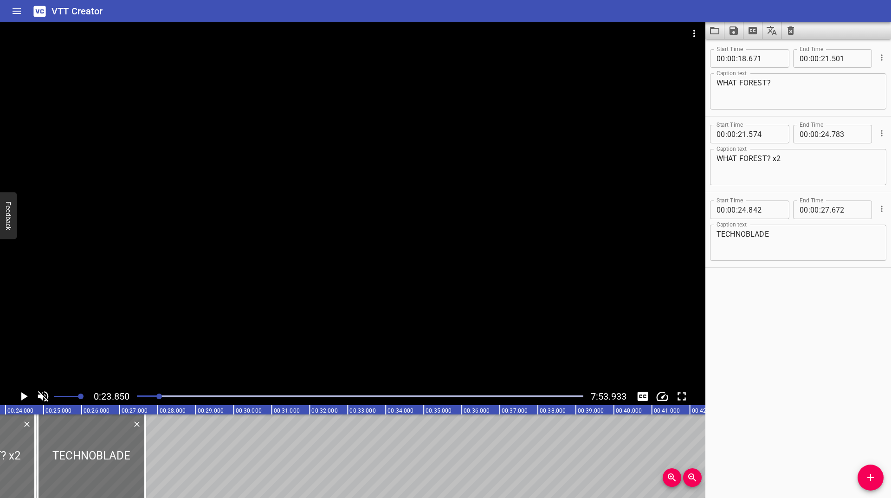
click at [169, 398] on div at bounding box center [360, 396] width 458 height 13
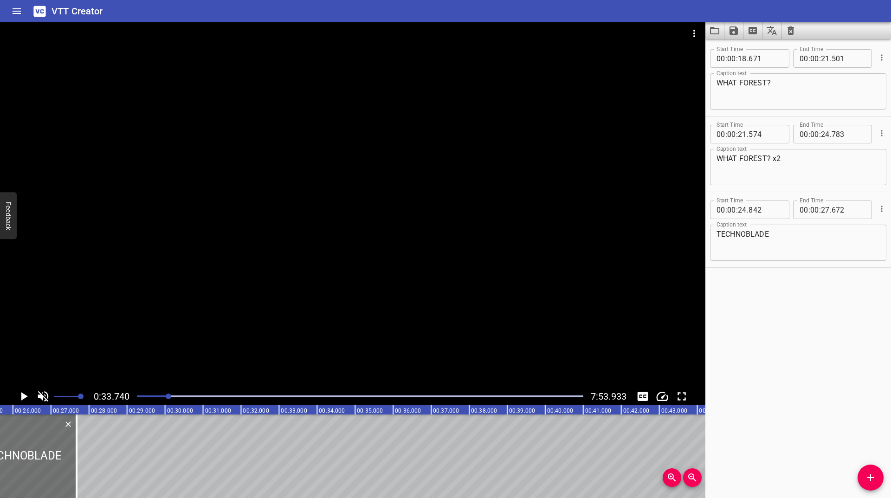
scroll to position [0, 963]
click at [168, 395] on div at bounding box center [169, 397] width 6 height 6
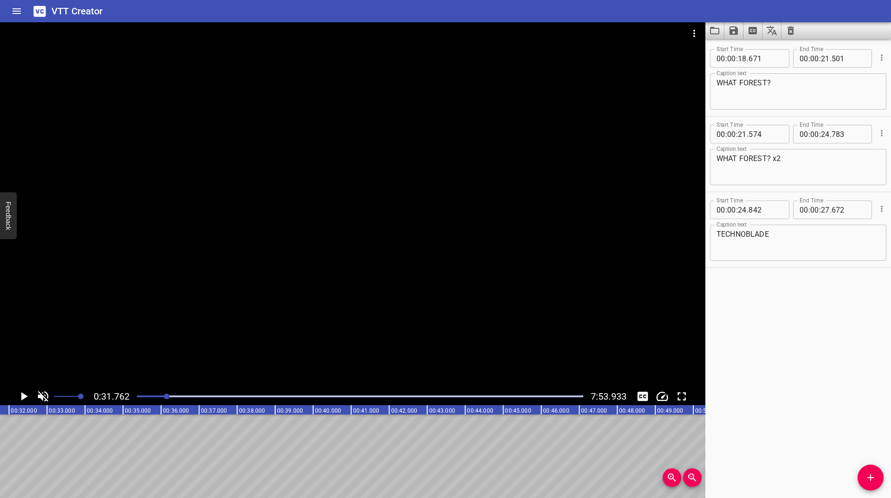
click at [160, 398] on div at bounding box center [360, 396] width 458 height 13
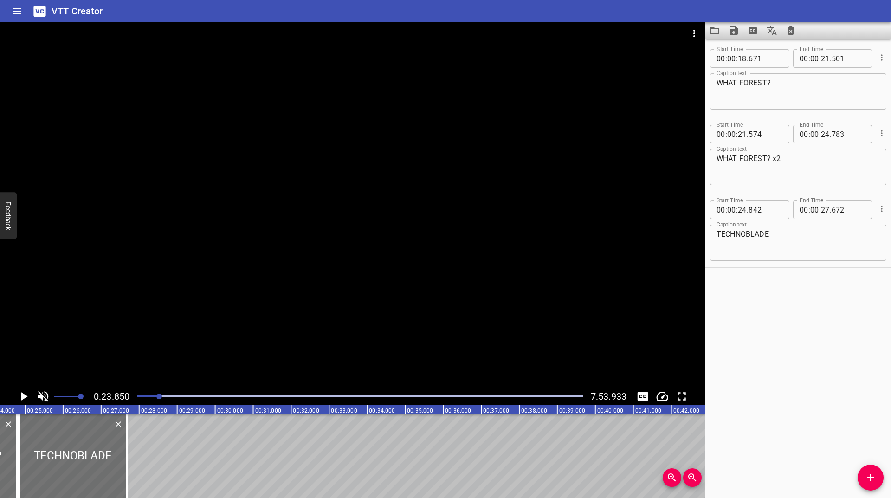
scroll to position [0, 907]
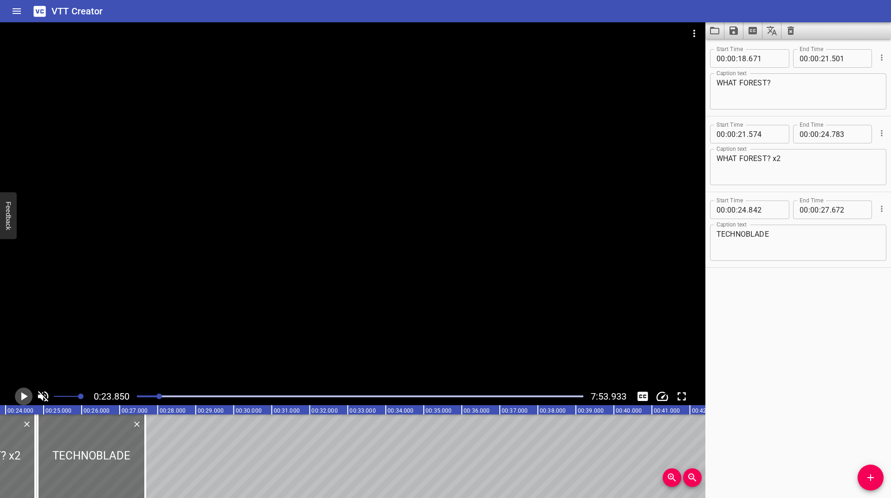
click at [19, 397] on icon "Play/Pause" at bounding box center [24, 396] width 14 height 14
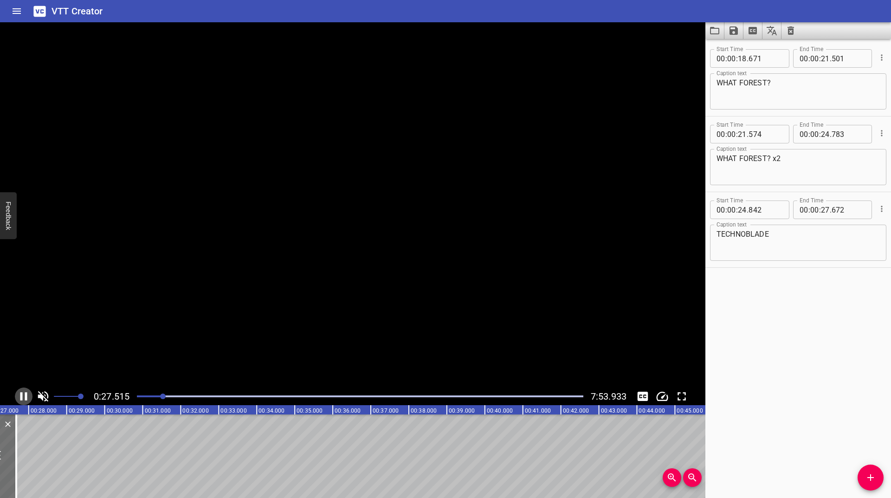
click at [19, 397] on icon "Play/Pause" at bounding box center [24, 396] width 14 height 14
click at [870, 474] on icon "Add Cue" at bounding box center [870, 477] width 11 height 11
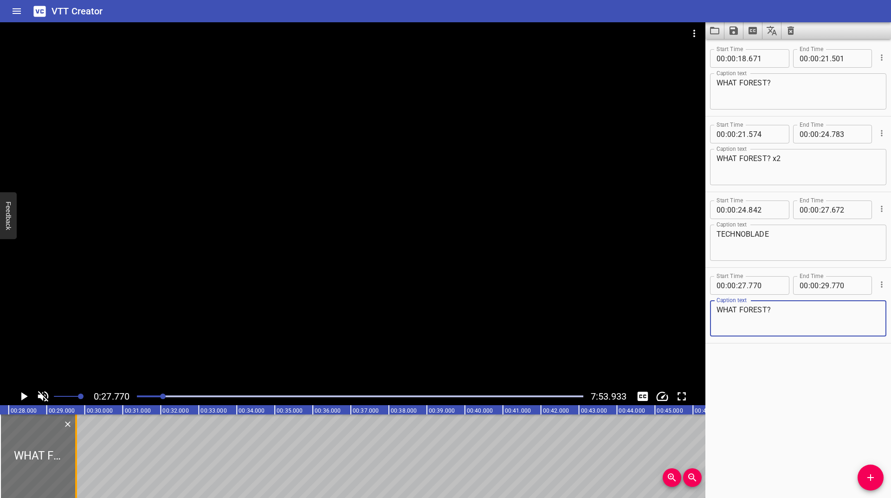
type textarea "WHAT FOREST?"
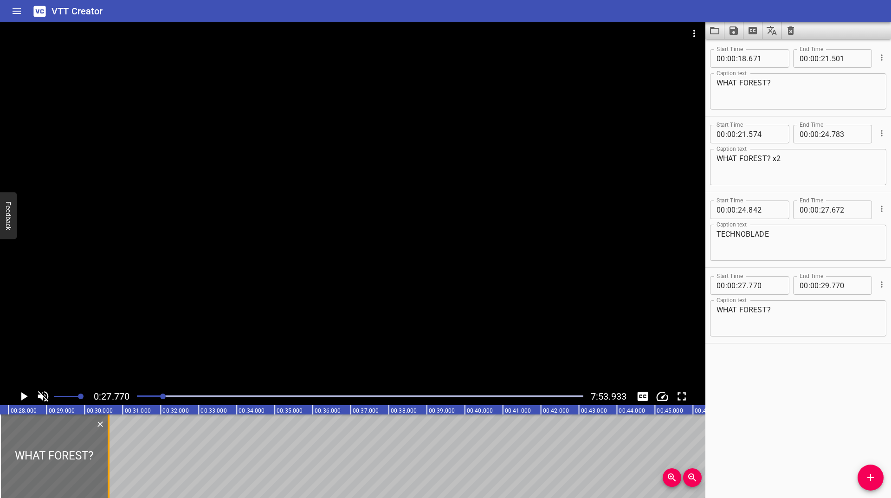
drag, startPoint x: 79, startPoint y: 446, endPoint x: 111, endPoint y: 426, distance: 38.4
click at [111, 426] on div at bounding box center [108, 457] width 9 height 84
type input "30"
type input "624"
click at [22, 395] on icon "Play/Pause" at bounding box center [24, 396] width 14 height 14
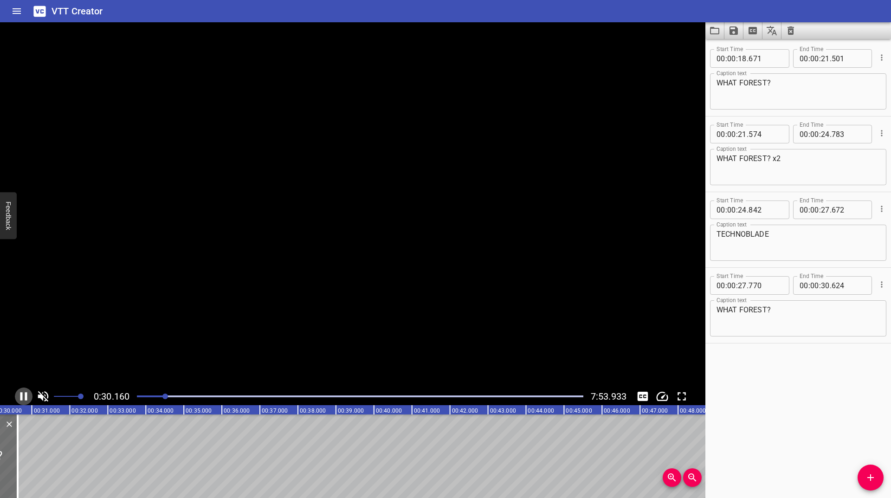
click at [22, 395] on icon "Play/Pause" at bounding box center [23, 396] width 7 height 8
click at [22, 395] on icon "Play/Pause" at bounding box center [24, 396] width 6 height 8
click at [22, 395] on icon "Play/Pause" at bounding box center [23, 396] width 7 height 8
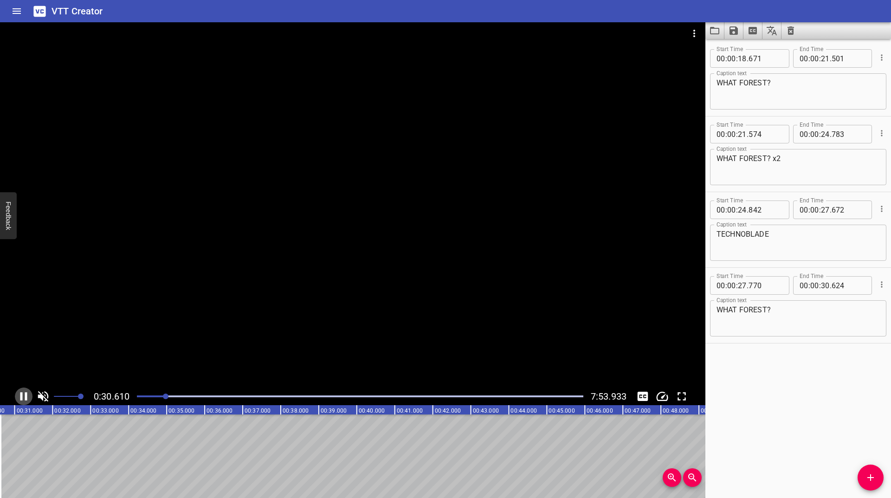
scroll to position [0, 1170]
click at [877, 482] on span "Add Cue" at bounding box center [871, 477] width 26 height 11
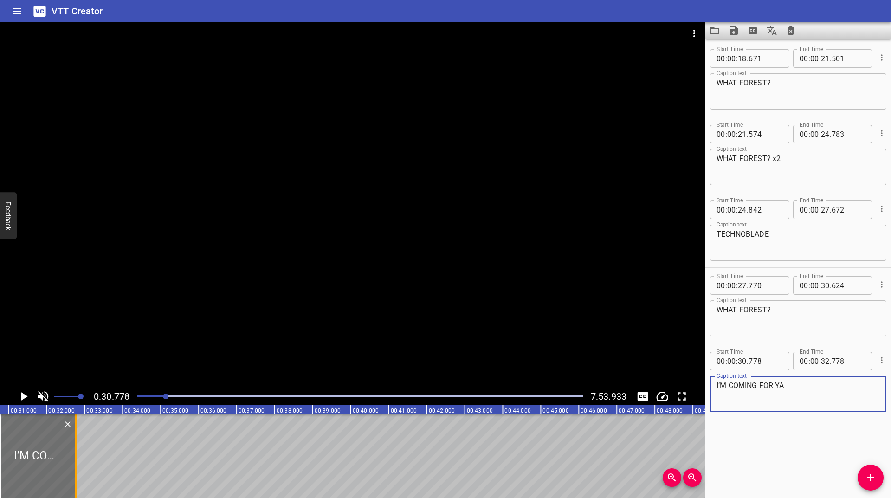
type textarea "I’M COMING FOR YA"
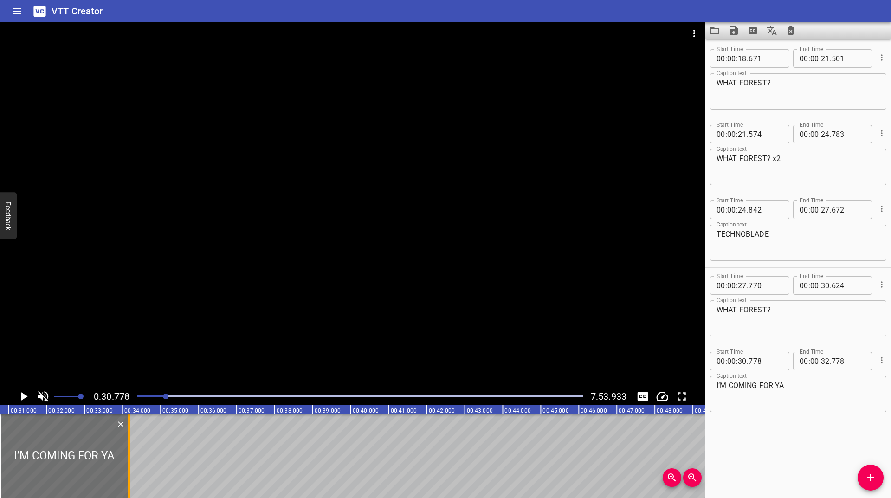
drag, startPoint x: 76, startPoint y: 449, endPoint x: 129, endPoint y: 451, distance: 53.0
click at [129, 451] on div at bounding box center [129, 457] width 2 height 84
type input "34"
type input "170"
click at [19, 399] on icon "Play/Pause" at bounding box center [24, 396] width 14 height 14
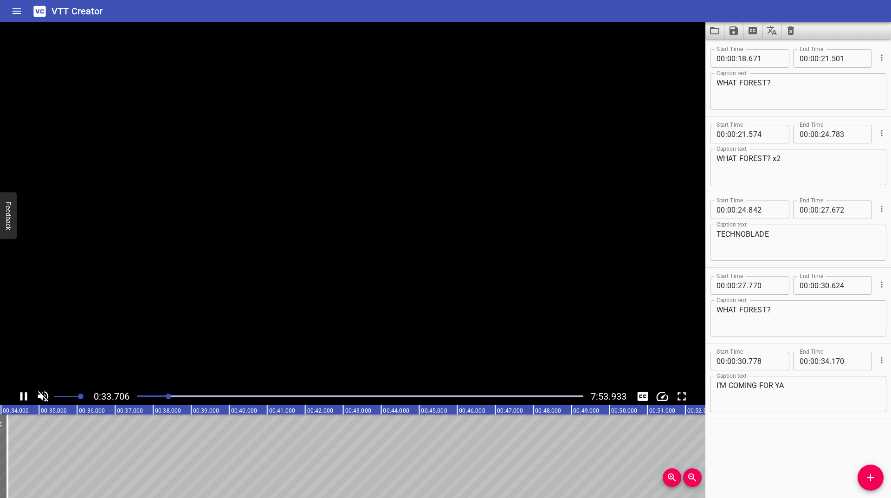
click at [19, 399] on icon "Play/Pause" at bounding box center [24, 396] width 14 height 14
drag, startPoint x: 871, startPoint y: 474, endPoint x: 865, endPoint y: 465, distance: 10.8
click at [870, 474] on icon "Add Cue" at bounding box center [870, 477] width 11 height 11
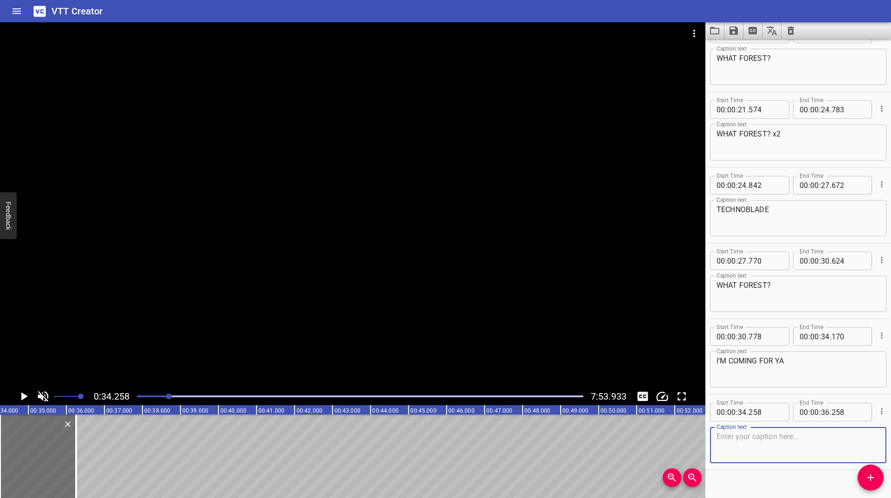
scroll to position [39, 0]
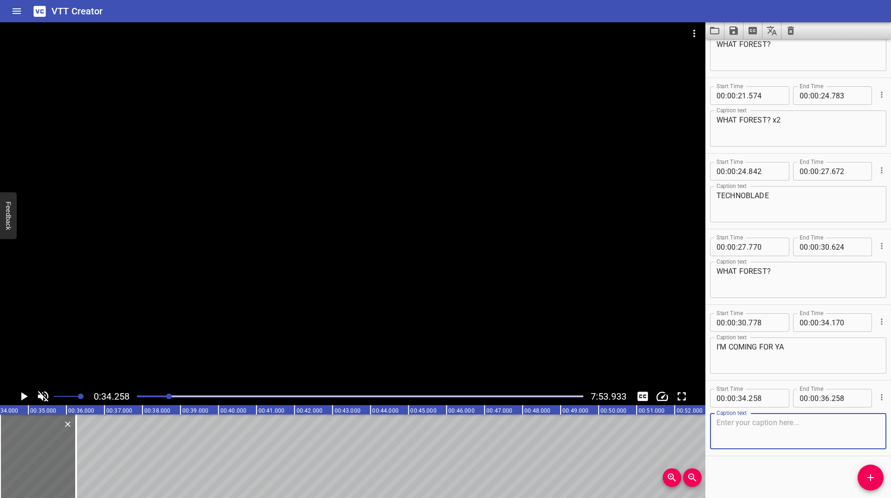
click at [788, 425] on textarea at bounding box center [798, 431] width 163 height 26
type textarea "<i>WITHER</i> YA LIKE IT"
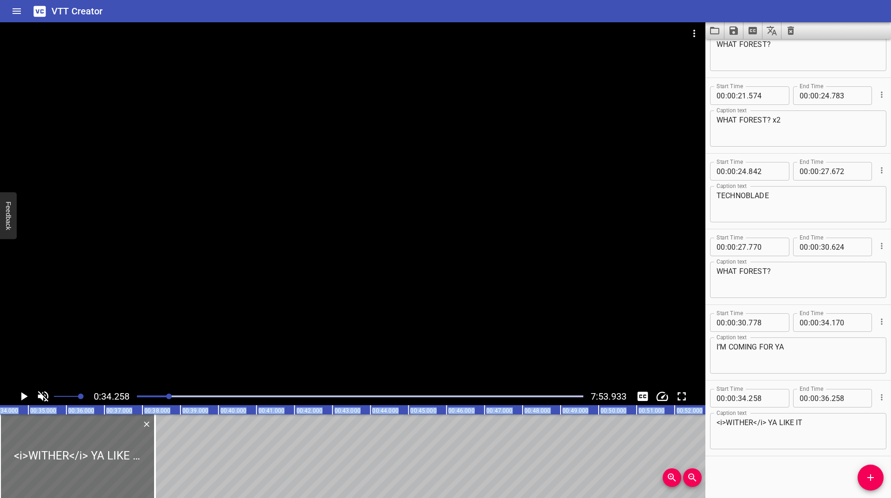
drag, startPoint x: 75, startPoint y: 442, endPoint x: 154, endPoint y: 406, distance: 87.0
type input "38"
type input "333"
click at [25, 396] on icon "Play/Pause" at bounding box center [24, 396] width 6 height 8
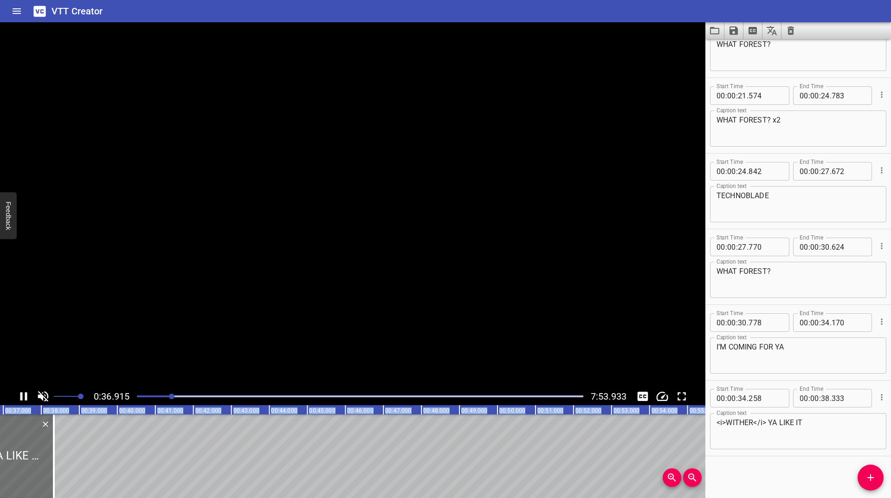
click at [25, 396] on icon "Play/Pause" at bounding box center [24, 396] width 14 height 14
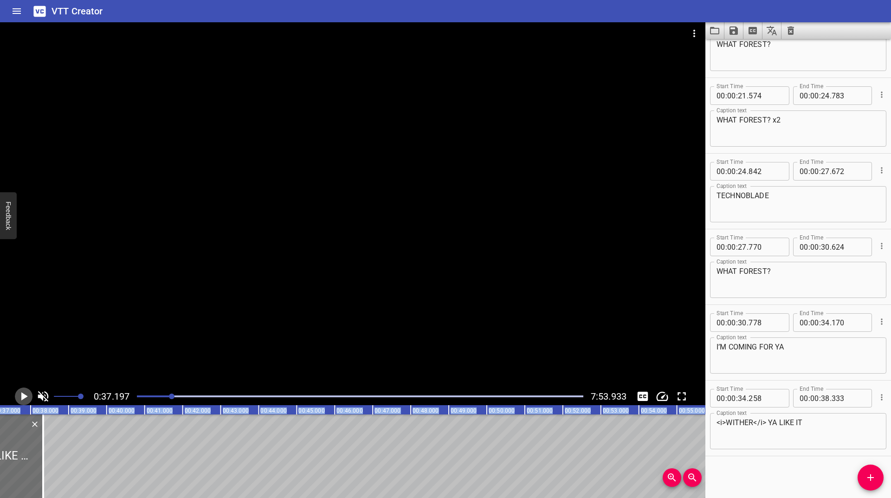
click at [25, 396] on icon "Play/Pause" at bounding box center [24, 396] width 6 height 8
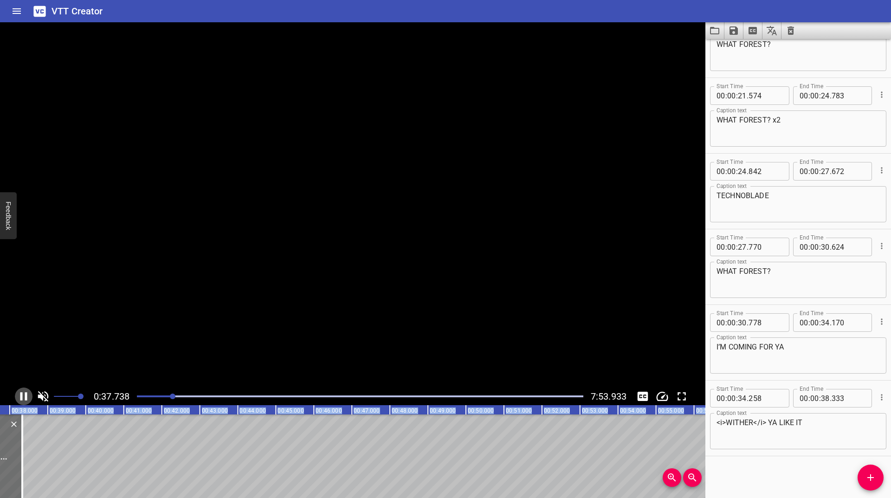
click at [25, 396] on icon "Play/Pause" at bounding box center [24, 396] width 14 height 14
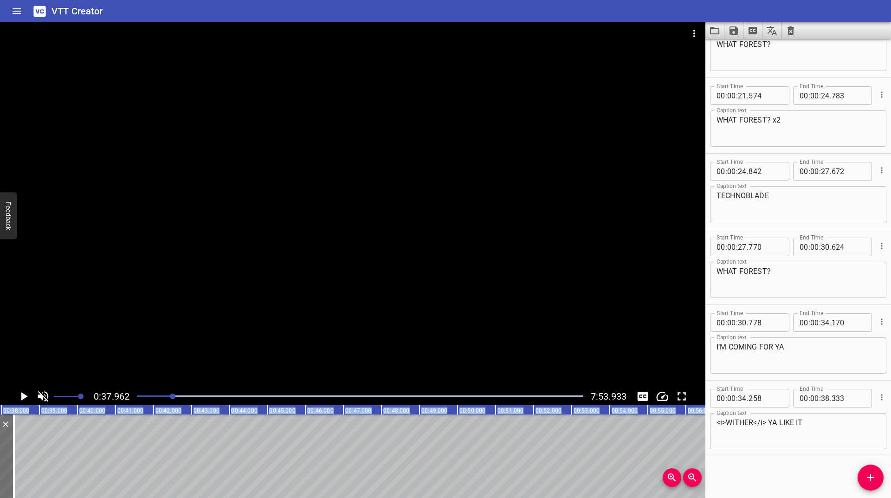
click at [25, 396] on icon "Play/Pause" at bounding box center [24, 396] width 6 height 8
click at [25, 396] on icon "Play/Pause" at bounding box center [24, 396] width 14 height 14
click at [25, 396] on icon "Play/Pause" at bounding box center [24, 396] width 6 height 8
click at [25, 396] on icon "Play/Pause" at bounding box center [24, 396] width 14 height 14
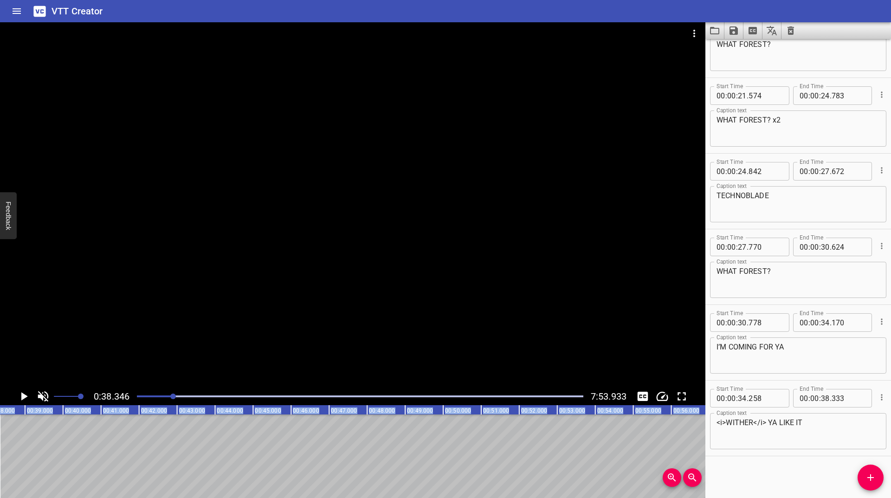
click at [874, 486] on button "Add Cue" at bounding box center [871, 478] width 26 height 26
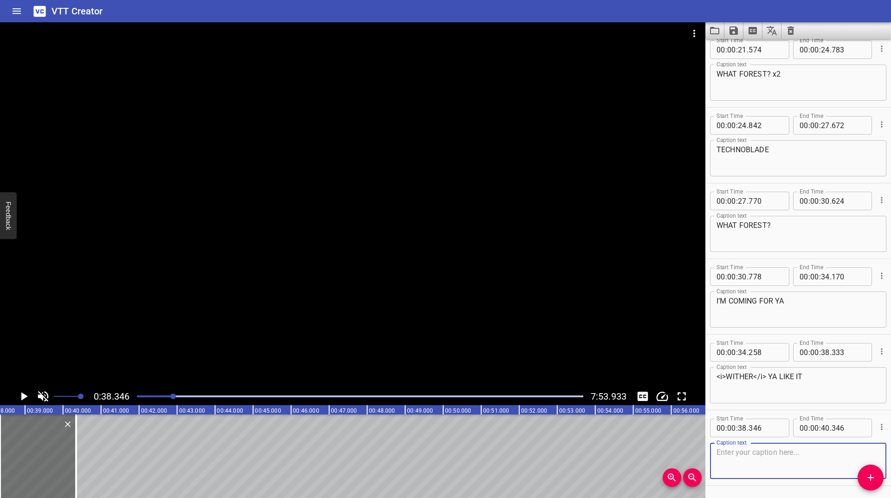
scroll to position [114, 0]
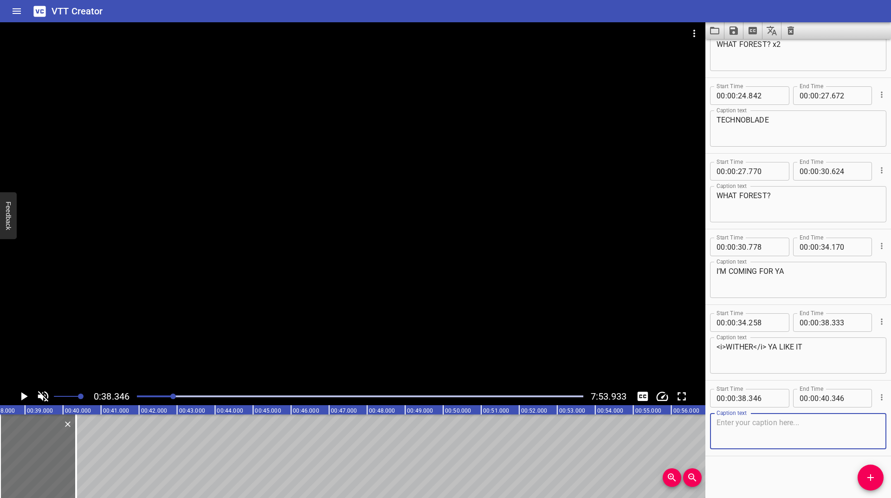
click at [792, 433] on textarea at bounding box center [798, 431] width 163 height 26
type textarea "OR NOT!"
click at [25, 396] on icon "Play/Pause" at bounding box center [24, 396] width 6 height 8
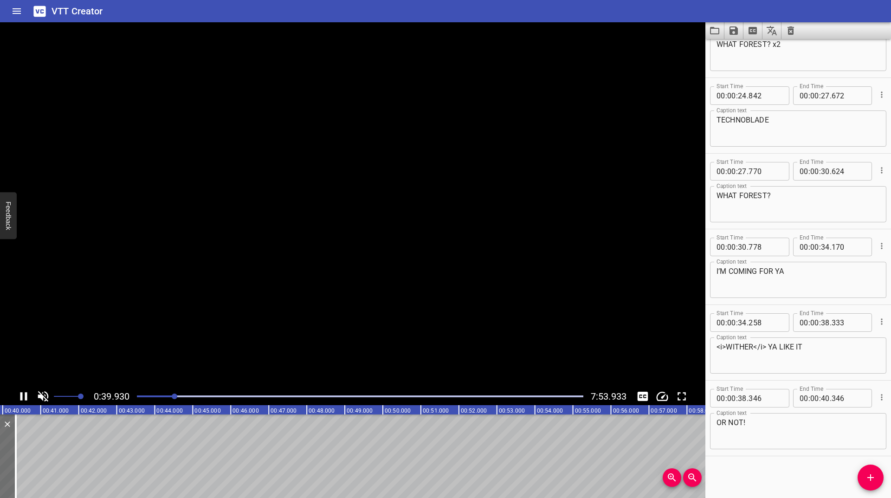
click at [25, 396] on icon "Play/Pause" at bounding box center [23, 396] width 7 height 8
click at [25, 396] on icon "Play/Pause" at bounding box center [24, 396] width 6 height 8
click at [25, 396] on icon "Play/Pause" at bounding box center [23, 396] width 7 height 8
drag, startPoint x: 869, startPoint y: 476, endPoint x: 786, endPoint y: 421, distance: 99.1
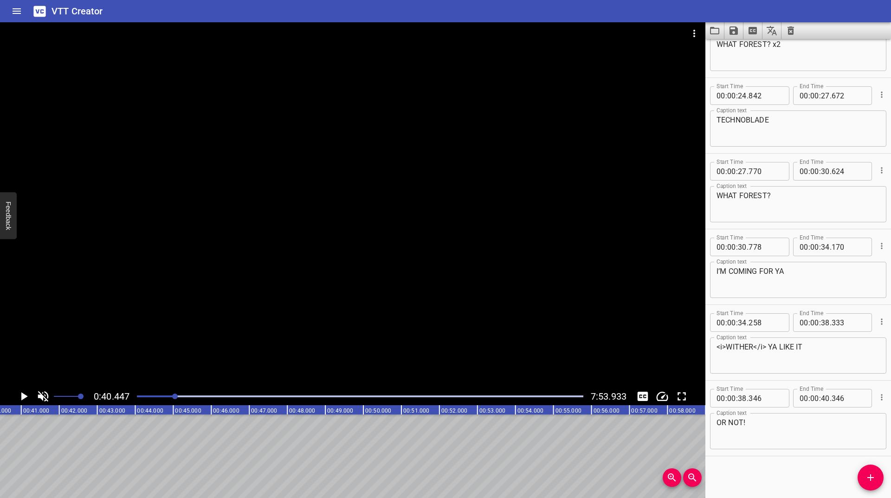
click at [869, 476] on icon "Add Cue" at bounding box center [870, 477] width 11 height 11
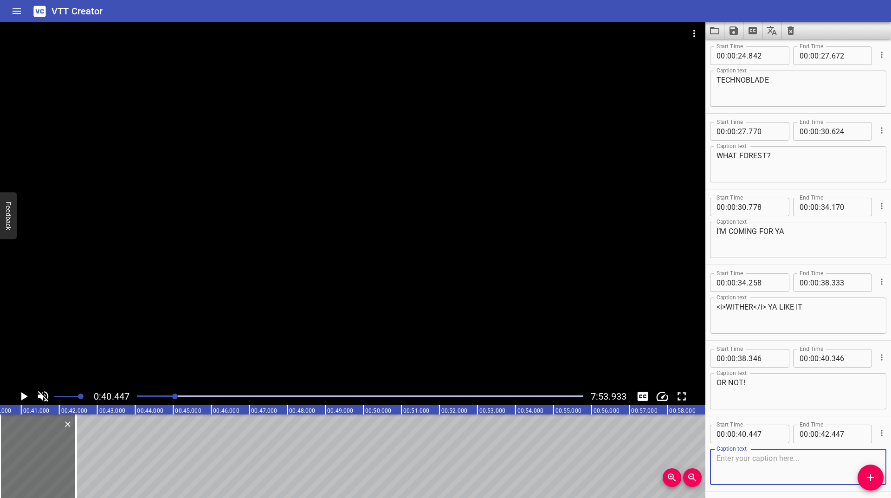
scroll to position [190, 0]
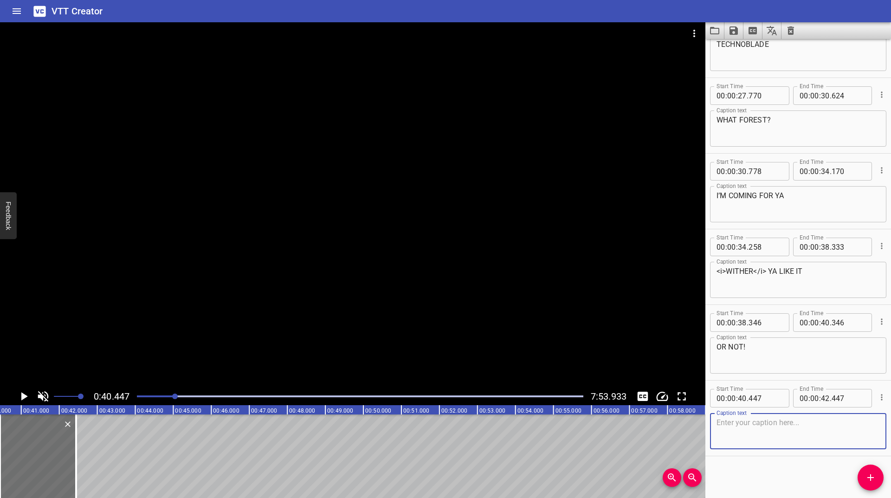
click at [771, 432] on textarea at bounding box center [798, 431] width 163 height 26
type textarea "OOOOOOOO"
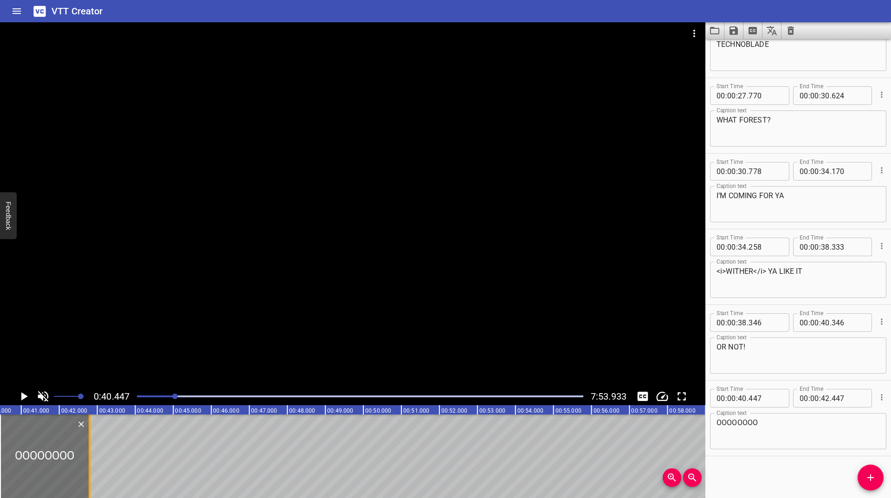
drag, startPoint x: 74, startPoint y: 460, endPoint x: 87, endPoint y: 453, distance: 15.4
click at [87, 453] on div at bounding box center [89, 457] width 9 height 84
type input "801"
click at [25, 394] on icon "Play/Pause" at bounding box center [24, 396] width 14 height 14
click at [25, 394] on icon "Play/Pause" at bounding box center [23, 396] width 7 height 8
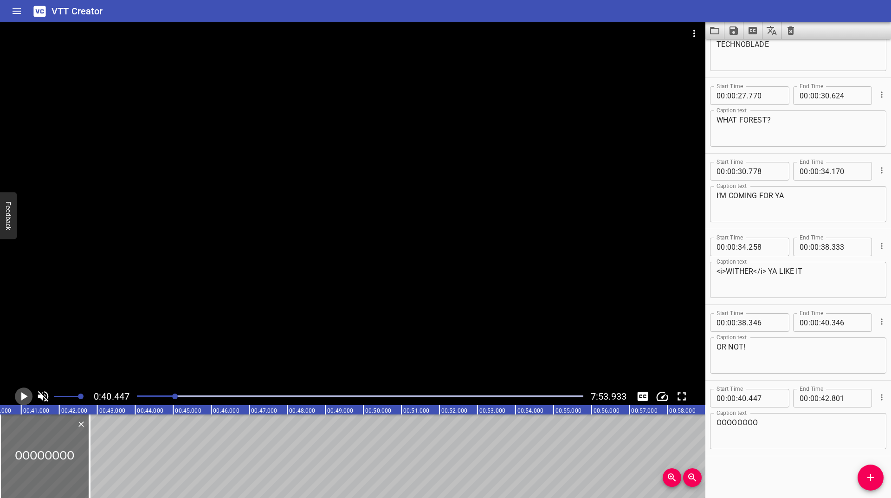
click at [25, 394] on icon "Play/Pause" at bounding box center [24, 396] width 14 height 14
click at [25, 394] on icon "Play/Pause" at bounding box center [23, 396] width 7 height 8
click at [20, 396] on icon "Play/Pause" at bounding box center [24, 396] width 14 height 14
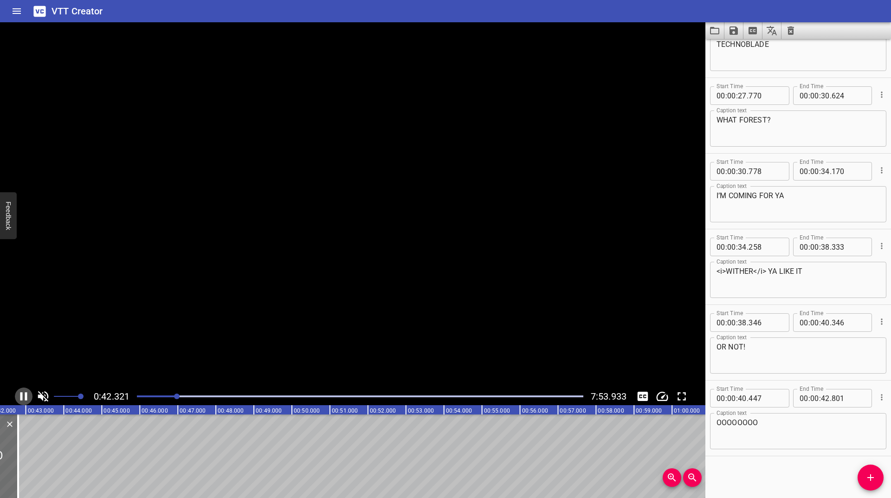
click at [20, 396] on icon "Play/Pause" at bounding box center [24, 396] width 14 height 14
click at [869, 485] on button "Add Cue" at bounding box center [871, 478] width 26 height 26
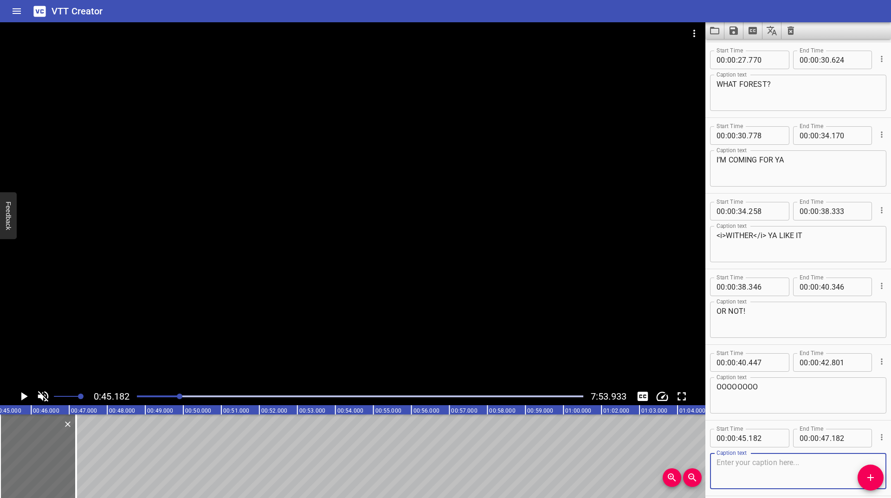
scroll to position [266, 0]
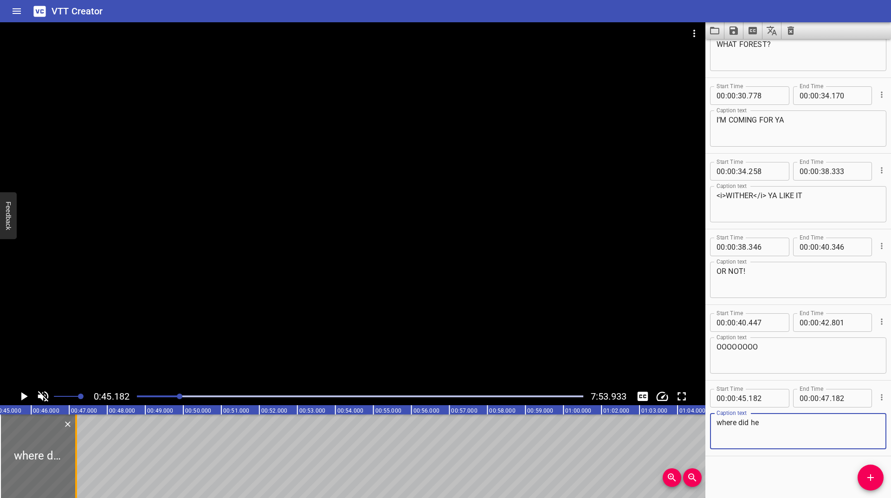
type textarea "where did he"
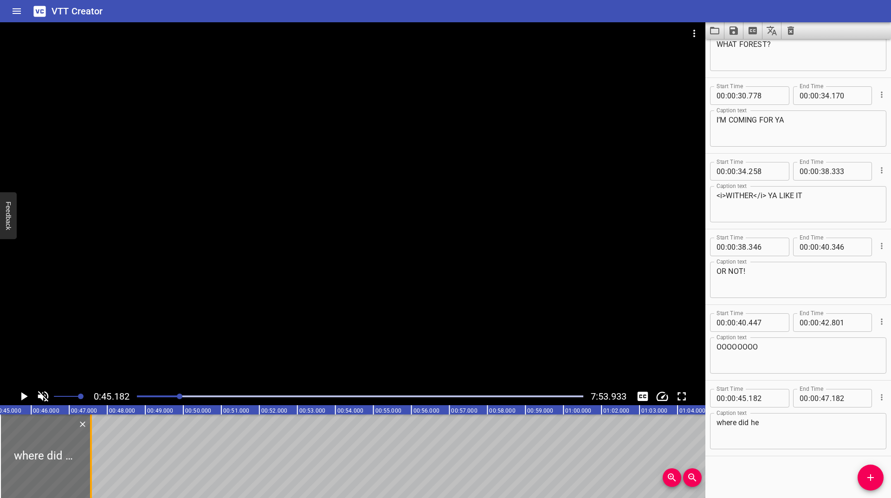
drag, startPoint x: 74, startPoint y: 440, endPoint x: 89, endPoint y: 427, distance: 19.4
click at [89, 427] on div at bounding box center [90, 457] width 9 height 84
type input "585"
click at [28, 396] on icon "Play/Pause" at bounding box center [24, 396] width 14 height 14
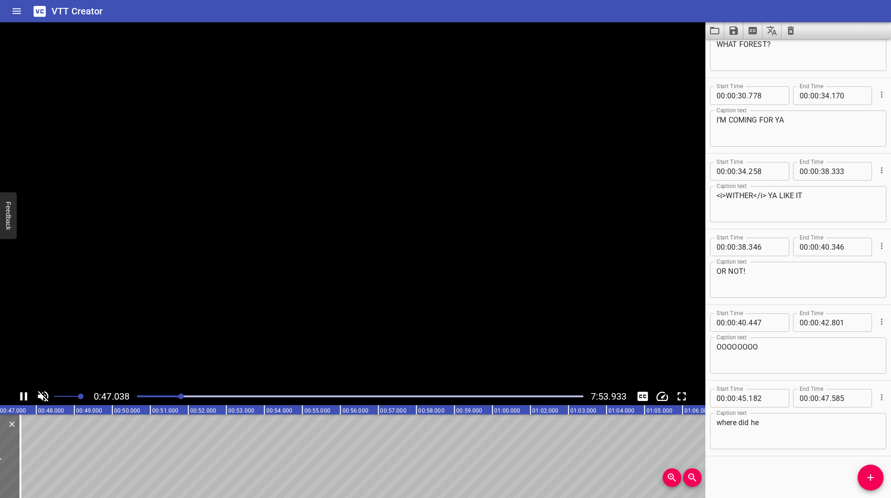
click at [28, 396] on icon "Play/Pause" at bounding box center [24, 396] width 14 height 14
click at [23, 399] on icon "Play/Pause" at bounding box center [24, 396] width 6 height 8
click at [23, 399] on icon "Play/Pause" at bounding box center [24, 396] width 14 height 14
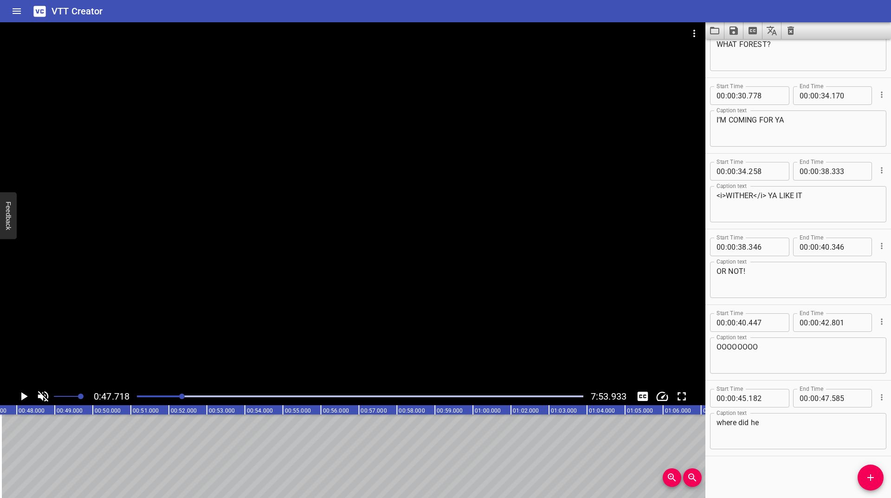
scroll to position [0, 1815]
drag, startPoint x: 873, startPoint y: 480, endPoint x: 863, endPoint y: 466, distance: 17.0
click at [870, 473] on icon "Add Cue" at bounding box center [870, 477] width 11 height 11
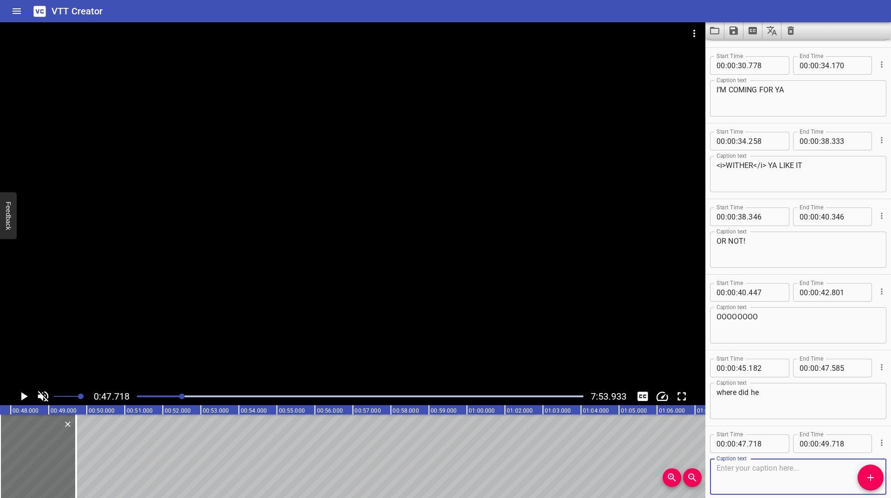
scroll to position [341, 0]
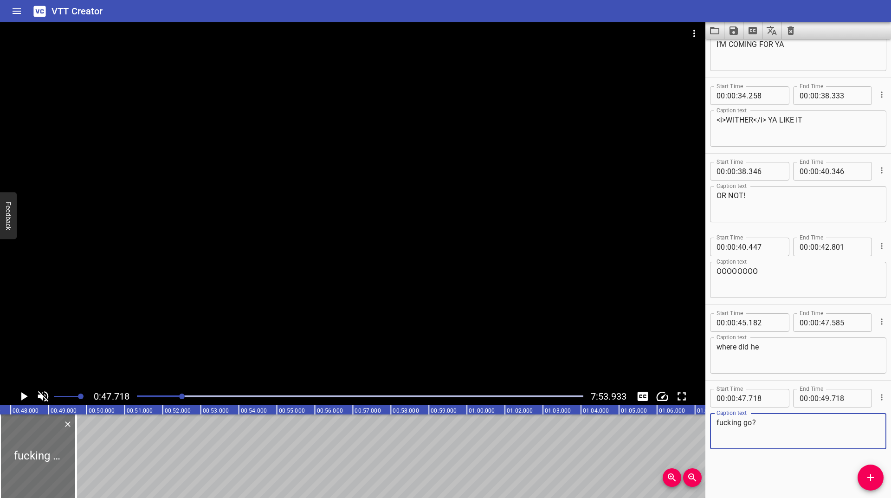
type textarea "fucking go?"
click at [17, 394] on icon "Play/Pause" at bounding box center [24, 396] width 14 height 14
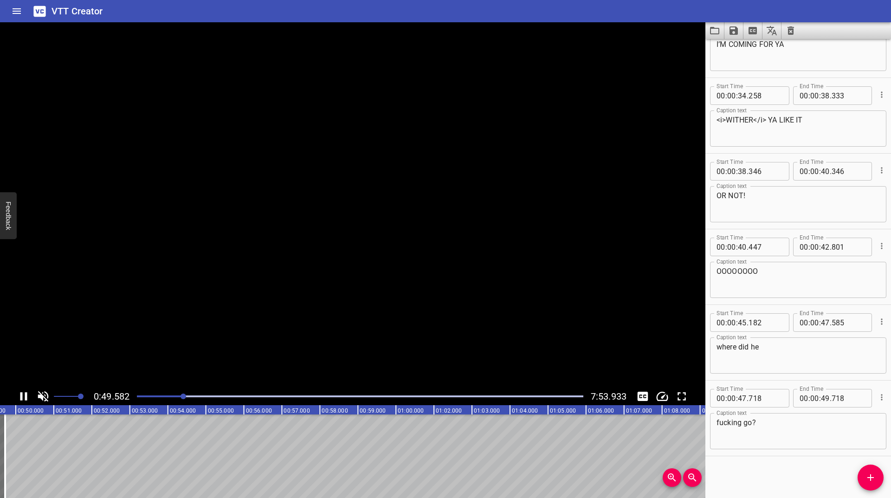
click at [17, 394] on icon "Play/Pause" at bounding box center [24, 396] width 14 height 14
click at [13, 12] on icon "Home" at bounding box center [17, 11] width 8 height 6
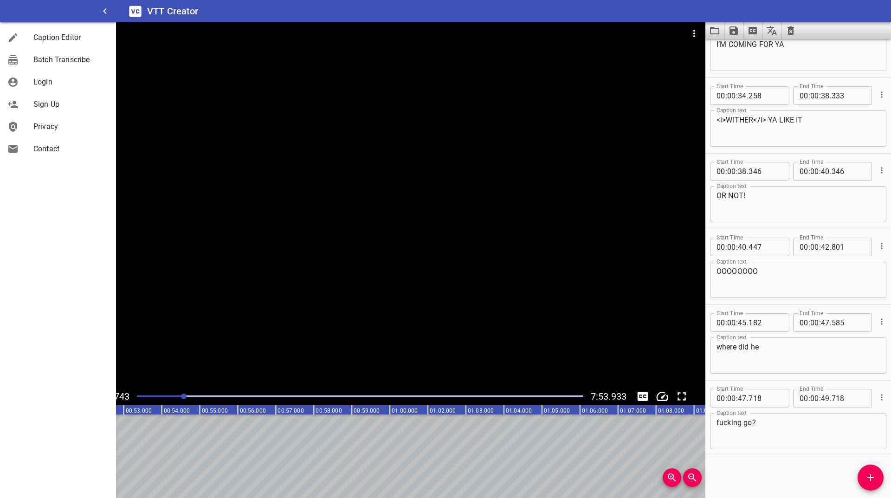
click at [13, 12] on div at bounding box center [58, 11] width 116 height 22
click at [479, 82] on div at bounding box center [353, 204] width 706 height 365
click at [692, 74] on video at bounding box center [353, 204] width 706 height 365
drag, startPoint x: 108, startPoint y: 13, endPoint x: 107, endPoint y: 19, distance: 6.1
click at [106, 13] on icon "button" at bounding box center [104, 11] width 11 height 11
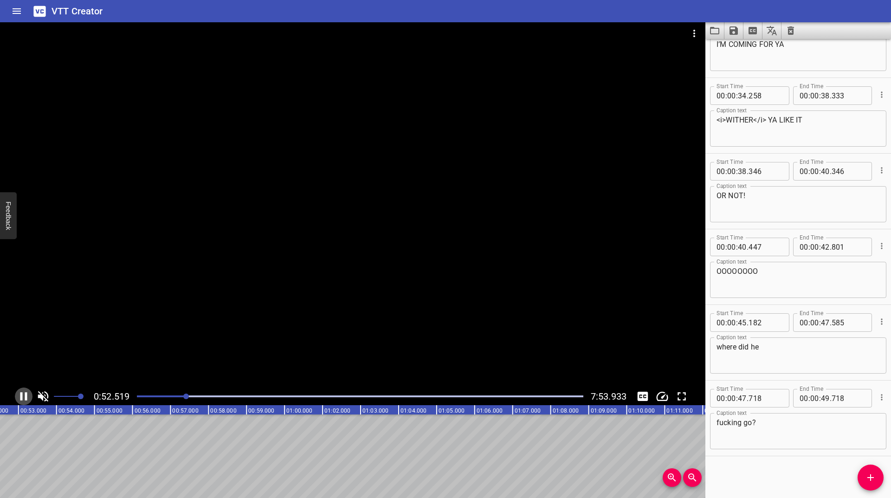
drag, startPoint x: 31, startPoint y: 397, endPoint x: 38, endPoint y: 391, distance: 9.3
click at [32, 396] on button "Play/Pause" at bounding box center [24, 397] width 18 height 18
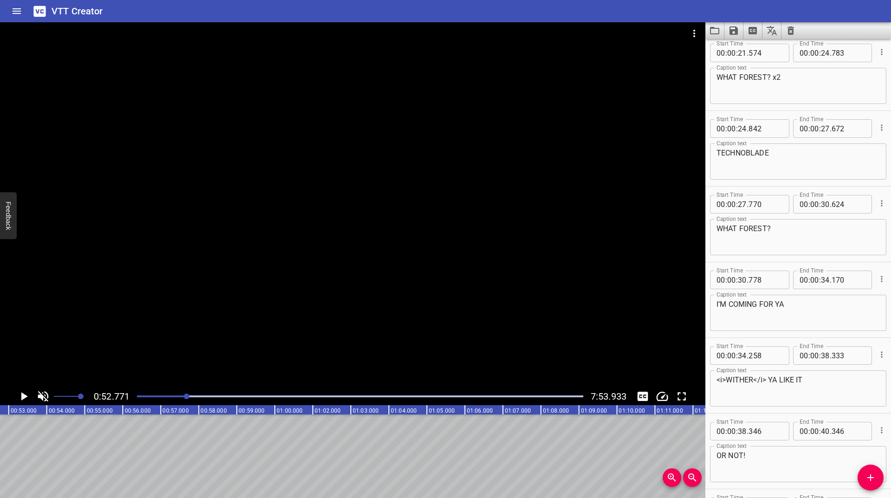
scroll to position [63, 0]
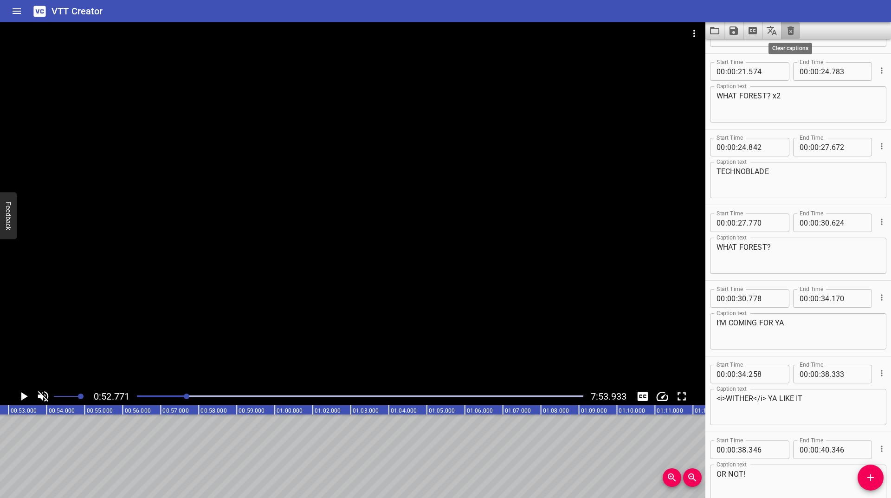
click at [790, 35] on icon "Clear captions" at bounding box center [790, 30] width 11 height 11
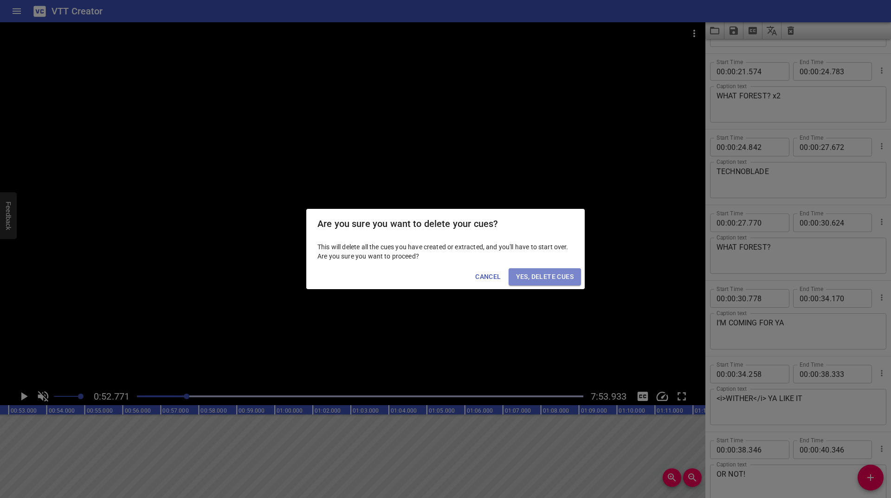
click at [543, 277] on span "Yes, Delete Cues" at bounding box center [545, 277] width 58 height 12
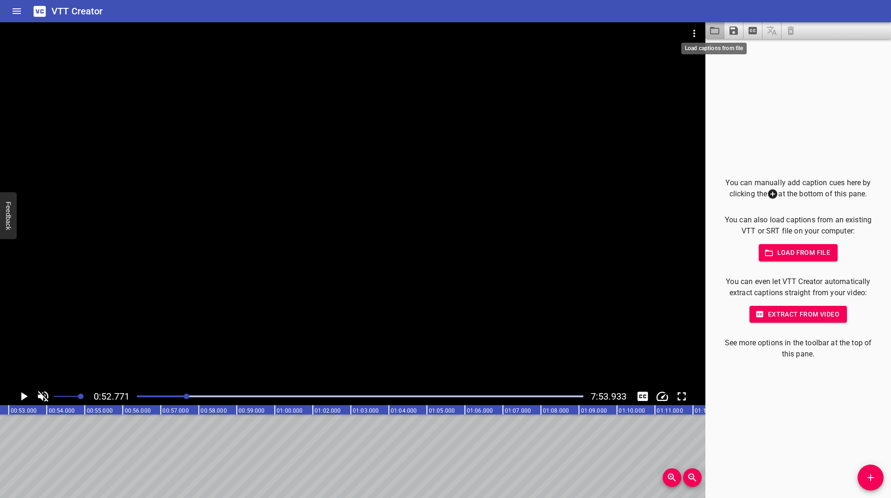
click at [715, 34] on icon "Load captions from file" at bounding box center [714, 30] width 9 height 7
click at [764, 311] on span "Extract from video" at bounding box center [798, 315] width 83 height 12
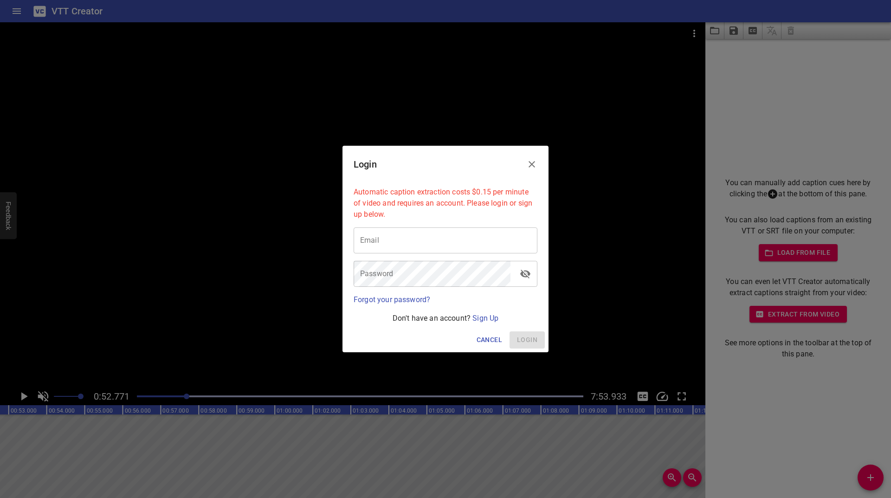
click at [531, 163] on icon "Close" at bounding box center [532, 164] width 6 height 6
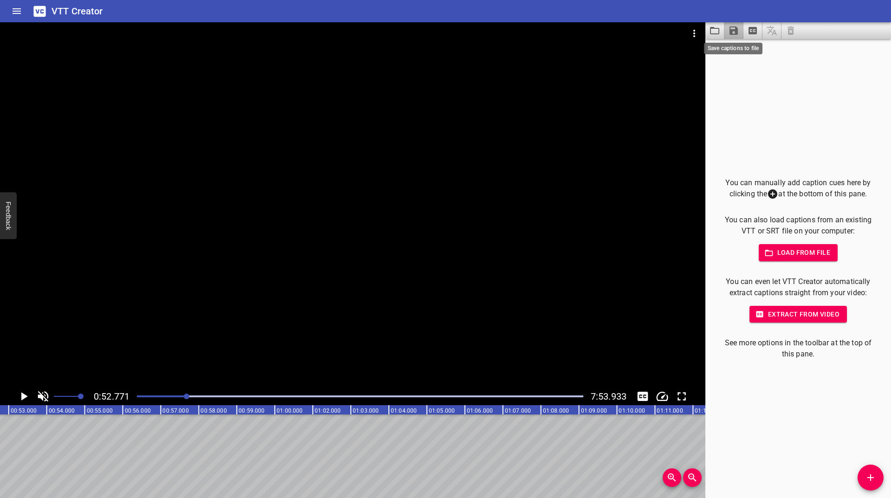
click at [734, 28] on icon "Save captions to file" at bounding box center [733, 30] width 11 height 11
click at [711, 28] on div at bounding box center [445, 249] width 891 height 498
click at [720, 28] on icon "Load captions from file" at bounding box center [714, 30] width 11 height 11
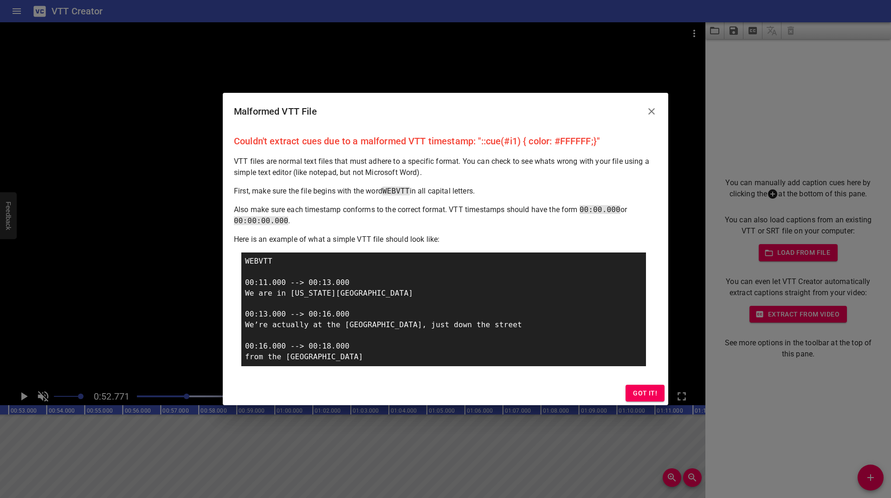
click at [639, 389] on span "Got it!" at bounding box center [645, 394] width 24 height 12
